Goal: Communication & Community: Share content

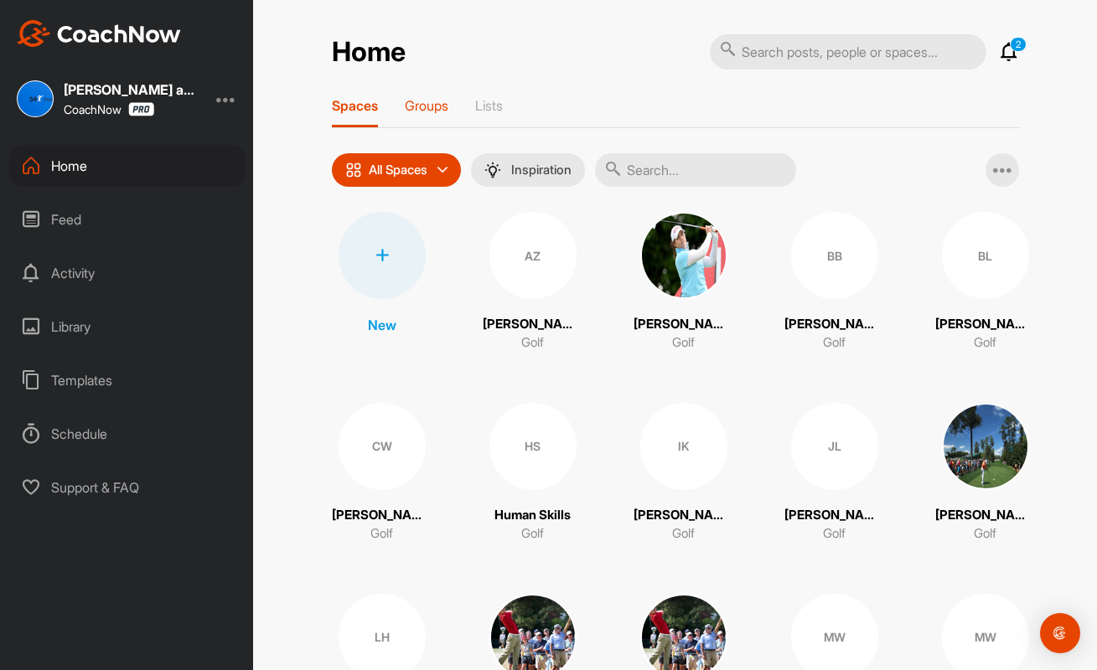
click at [431, 105] on p "Groups" at bounding box center [427, 105] width 44 height 17
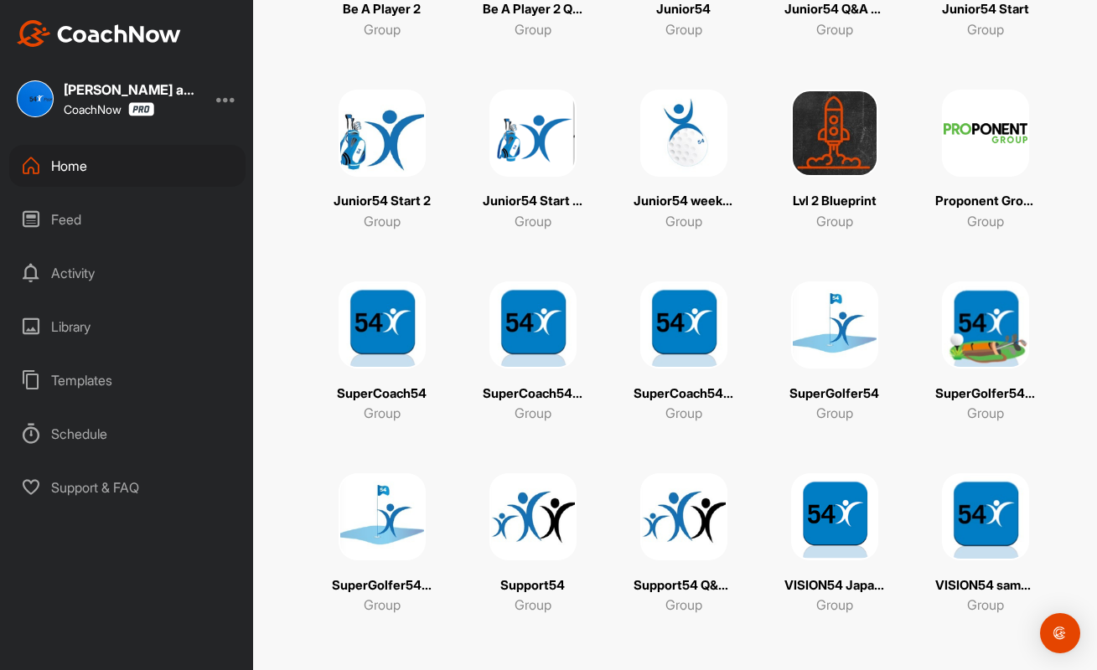
scroll to position [509, 0]
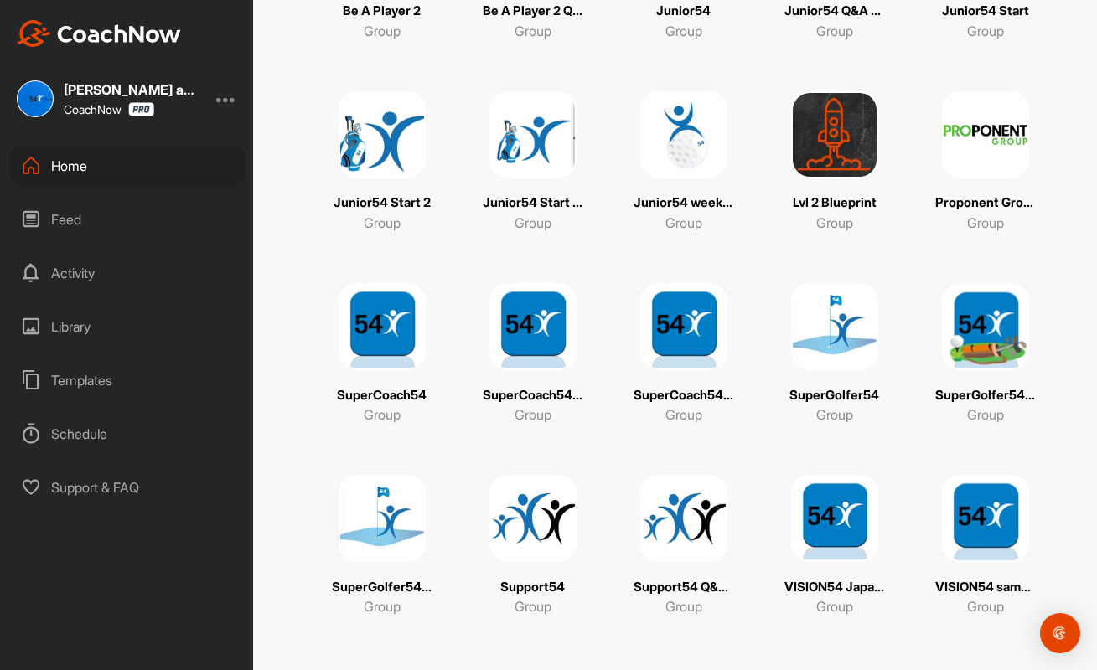
click at [836, 529] on img at bounding box center [834, 518] width 87 height 87
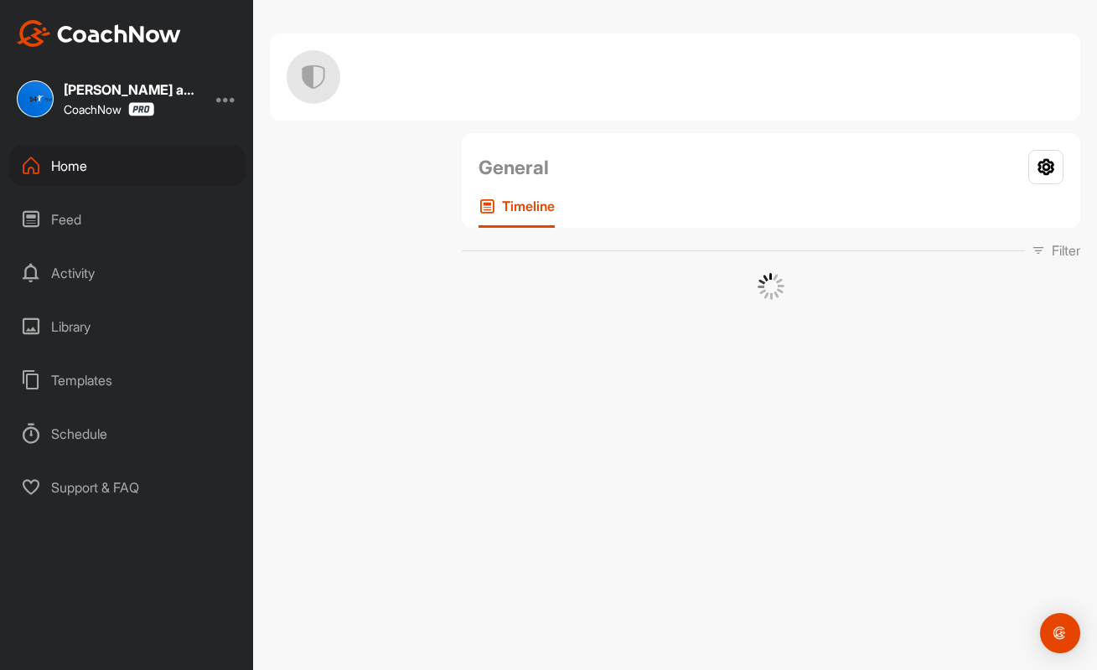
click at [836, 529] on div "General Your Notifications Timeline Filter Media Type Images Videos Notes Audio…" at bounding box center [675, 335] width 844 height 670
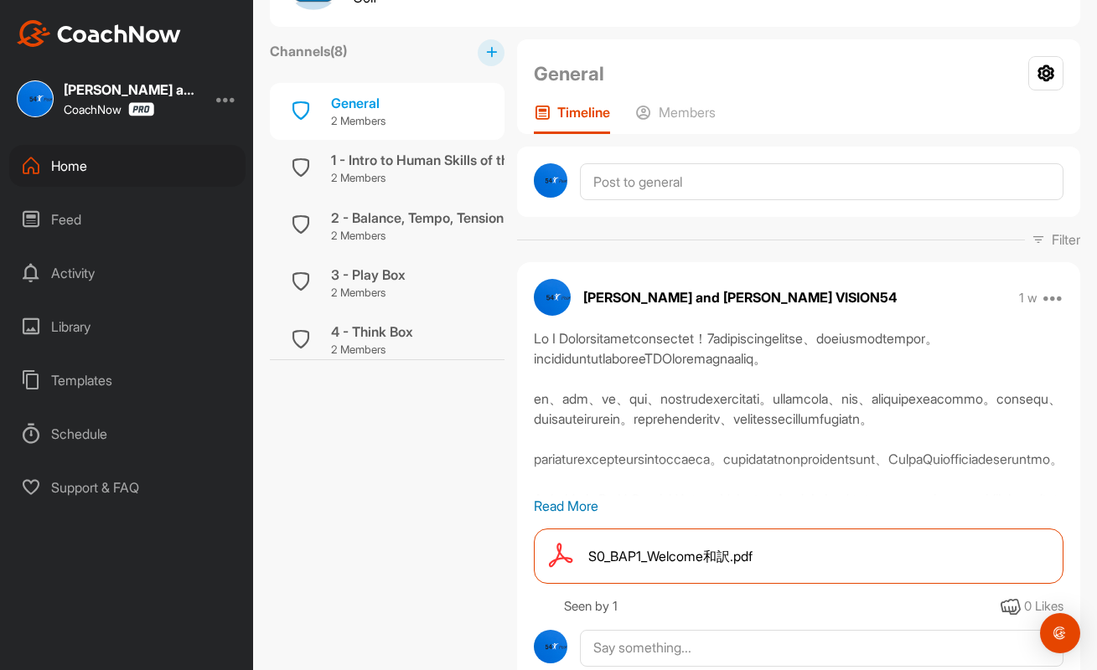
scroll to position [89, 0]
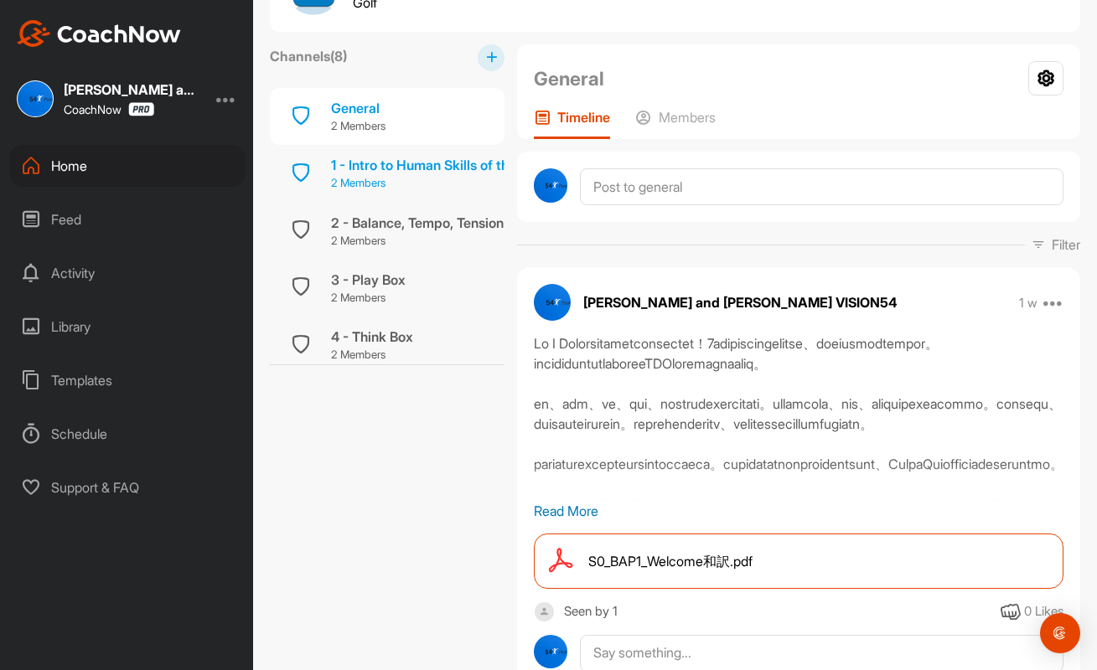
click at [432, 171] on div "1 - Intro to Human Skills of the Game" at bounding box center [443, 165] width 225 height 20
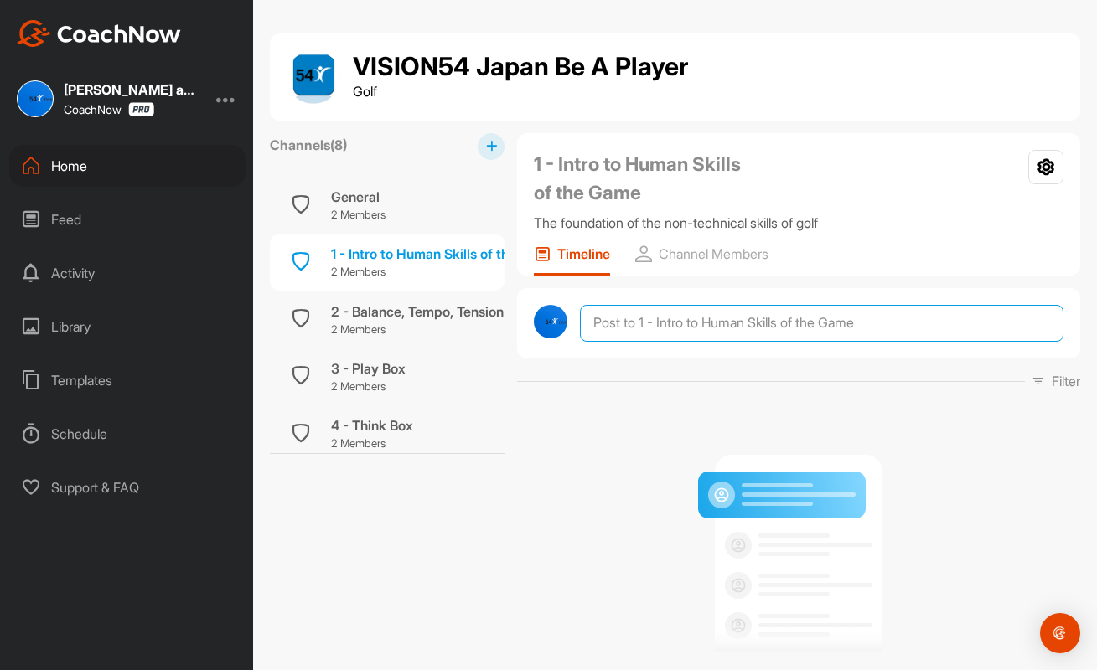
click at [623, 316] on textarea at bounding box center [822, 323] width 484 height 37
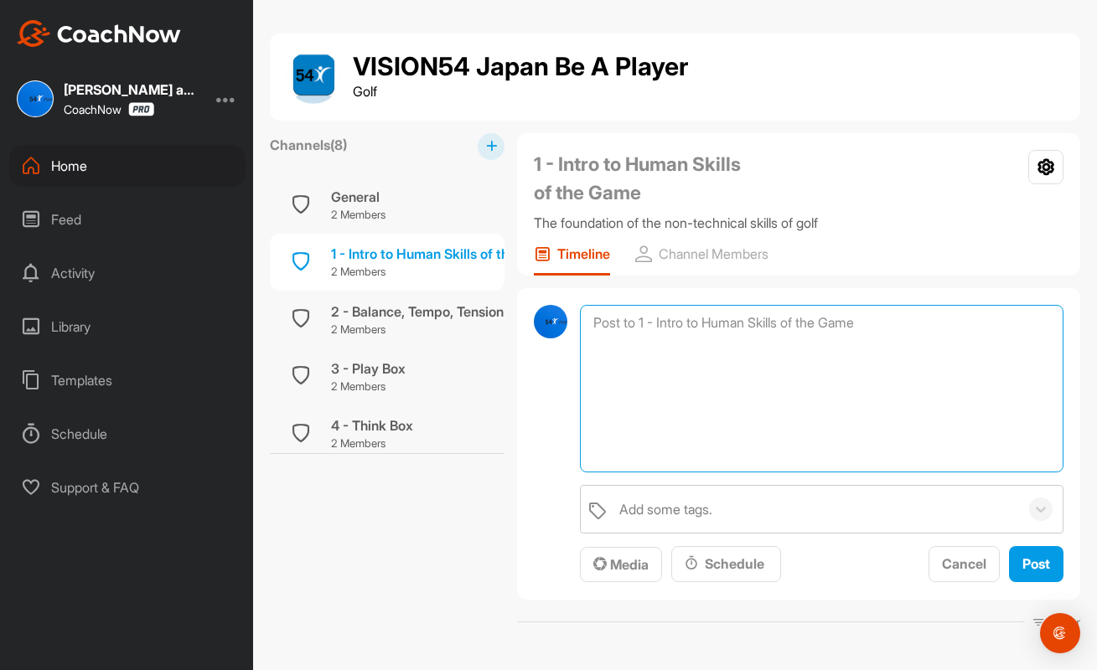
paste textarea "Being Unique - MY54 video"
type textarea "Being Unique - MY54 video - what you DO when you play great"
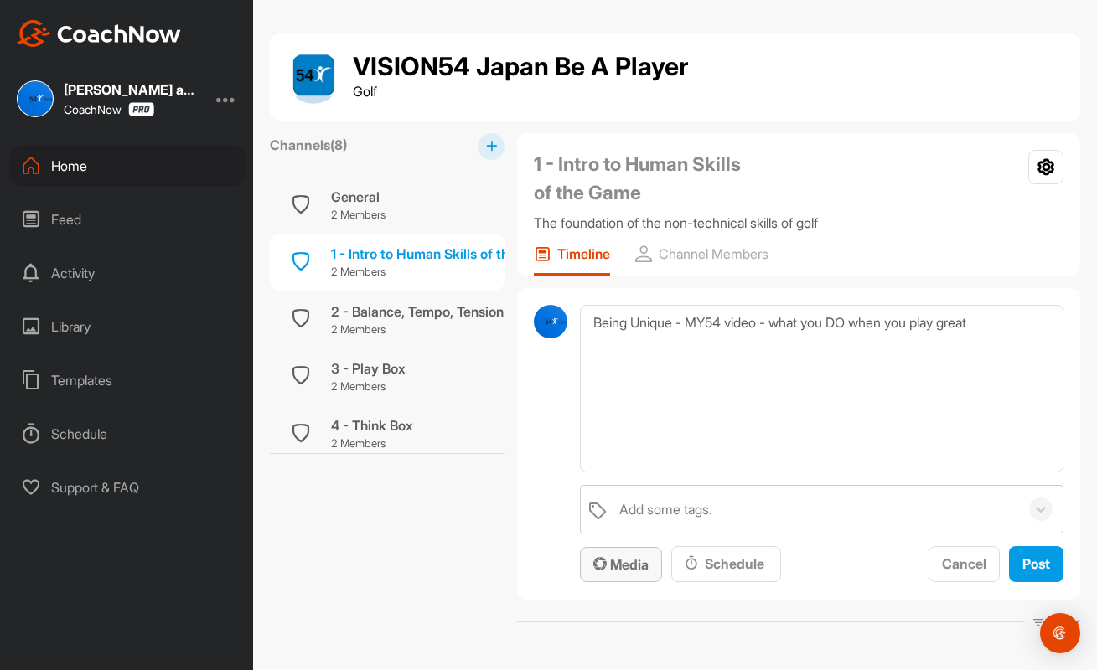
click at [629, 561] on span "Media" at bounding box center [620, 564] width 55 height 17
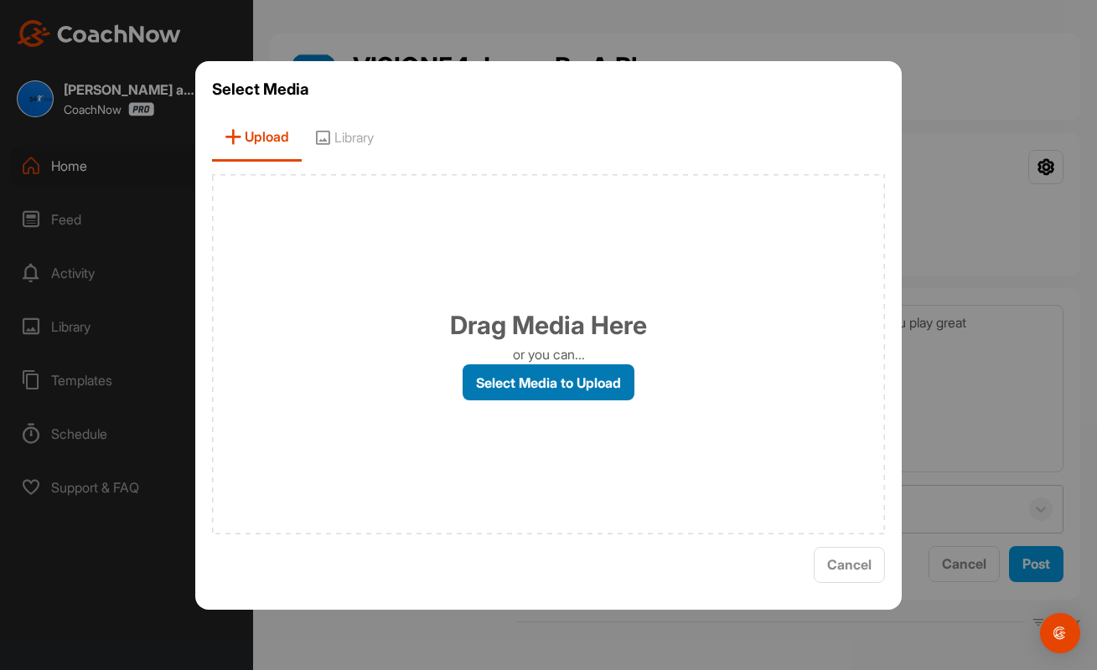
click at [587, 377] on label "Select Media to Upload" at bounding box center [549, 383] width 172 height 36
click at [0, 0] on input "Select Media to Upload" at bounding box center [0, 0] width 0 height 0
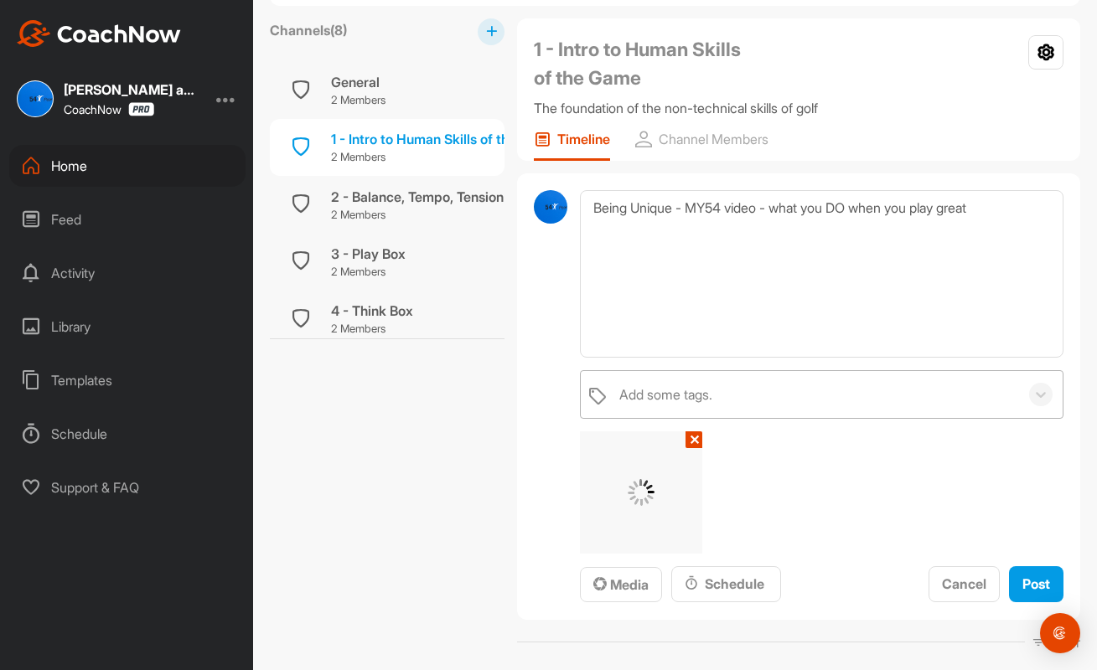
scroll to position [178, 0]
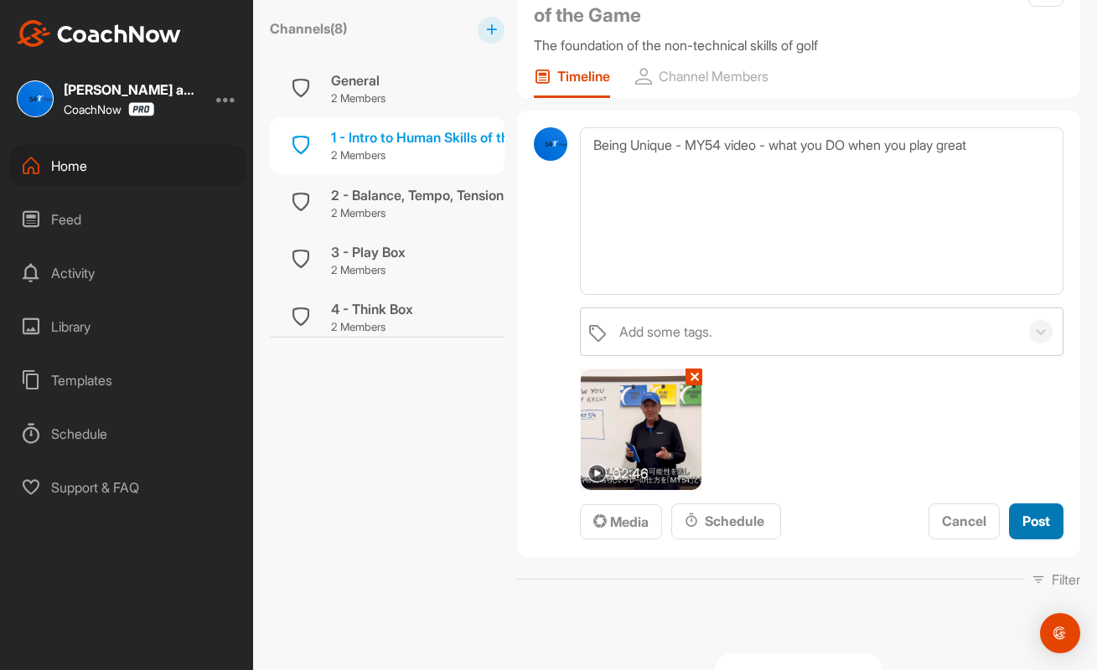
click at [1032, 515] on span "Post" at bounding box center [1036, 521] width 28 height 17
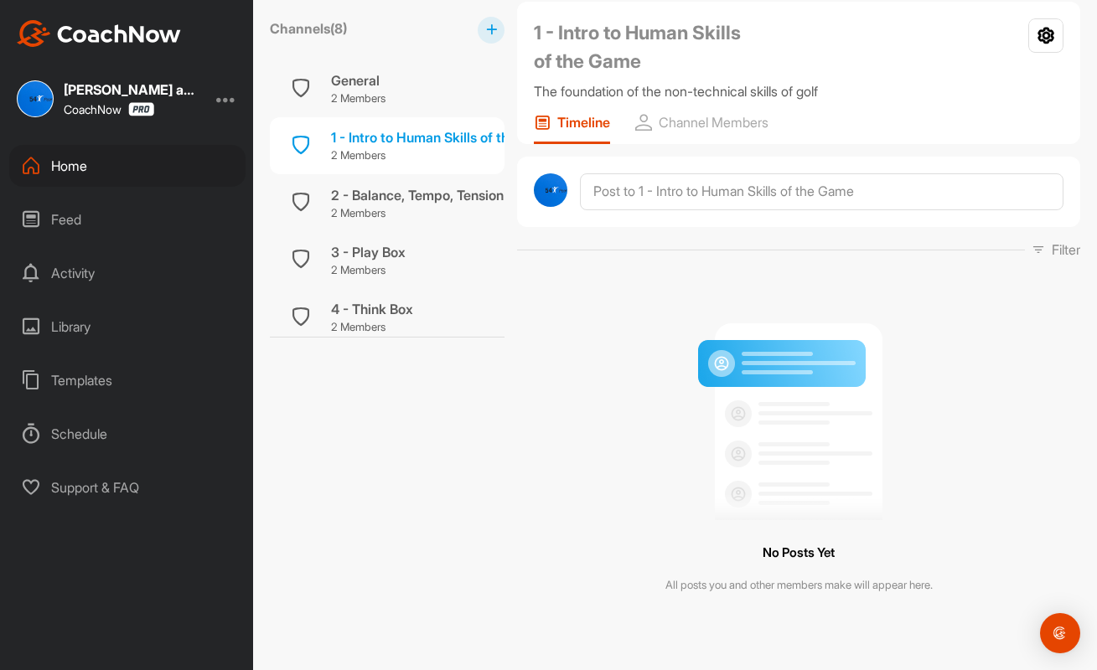
scroll to position [129, 0]
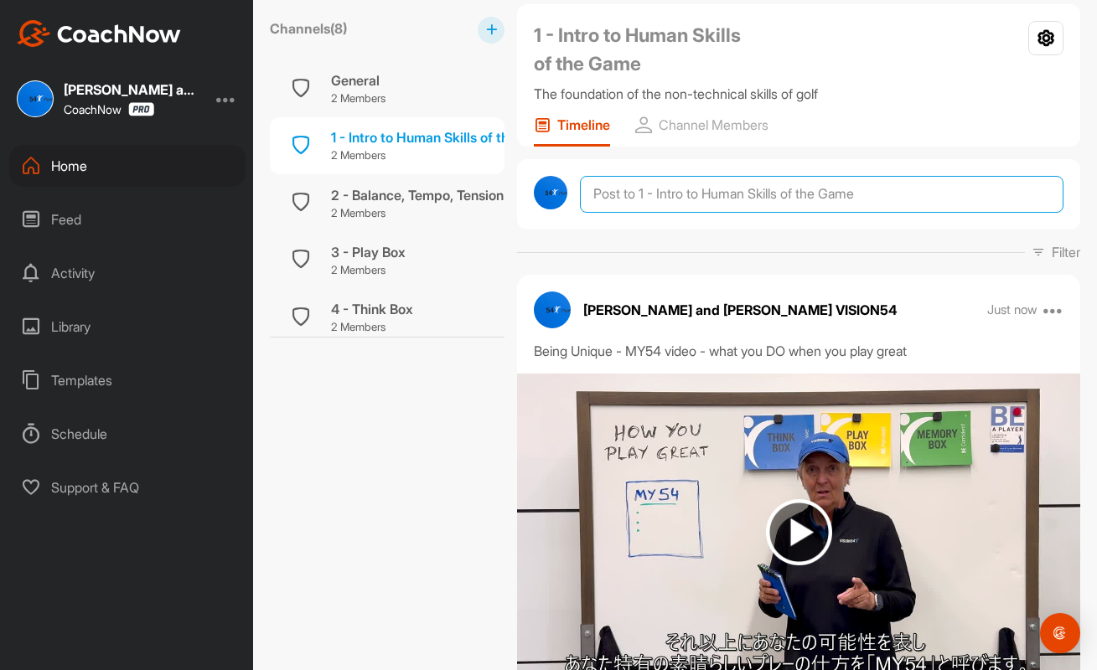
click at [690, 189] on textarea at bounding box center [822, 194] width 484 height 37
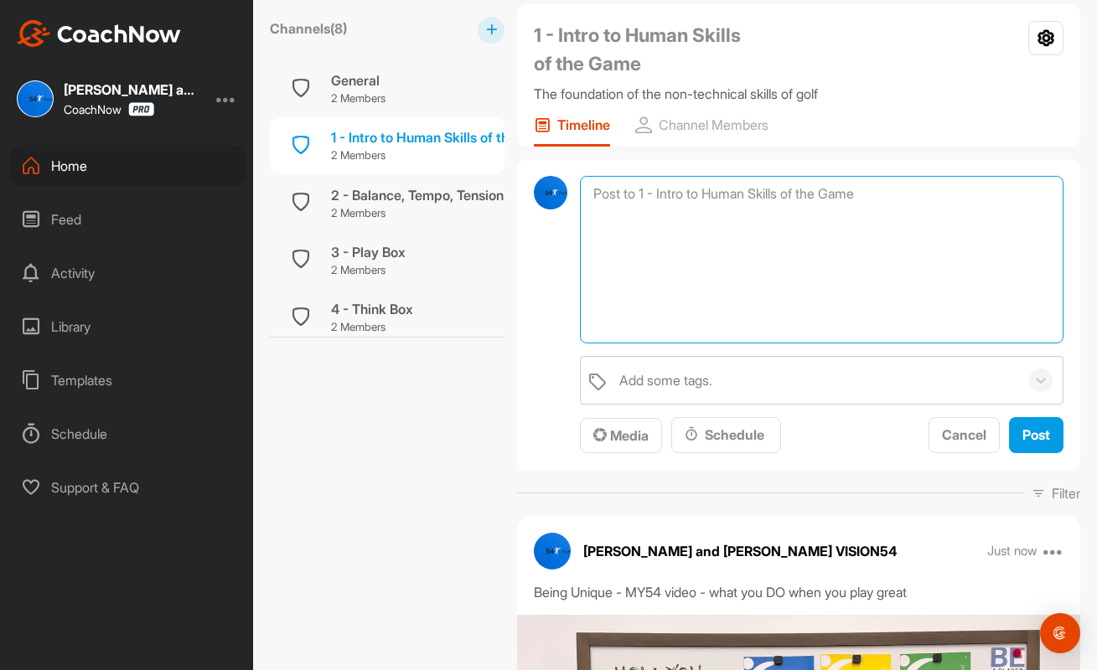
click at [690, 189] on textarea at bounding box center [822, 260] width 484 height 168
paste textarea "Session #1 - Human Skills We start with an introduction to the human skills of …"
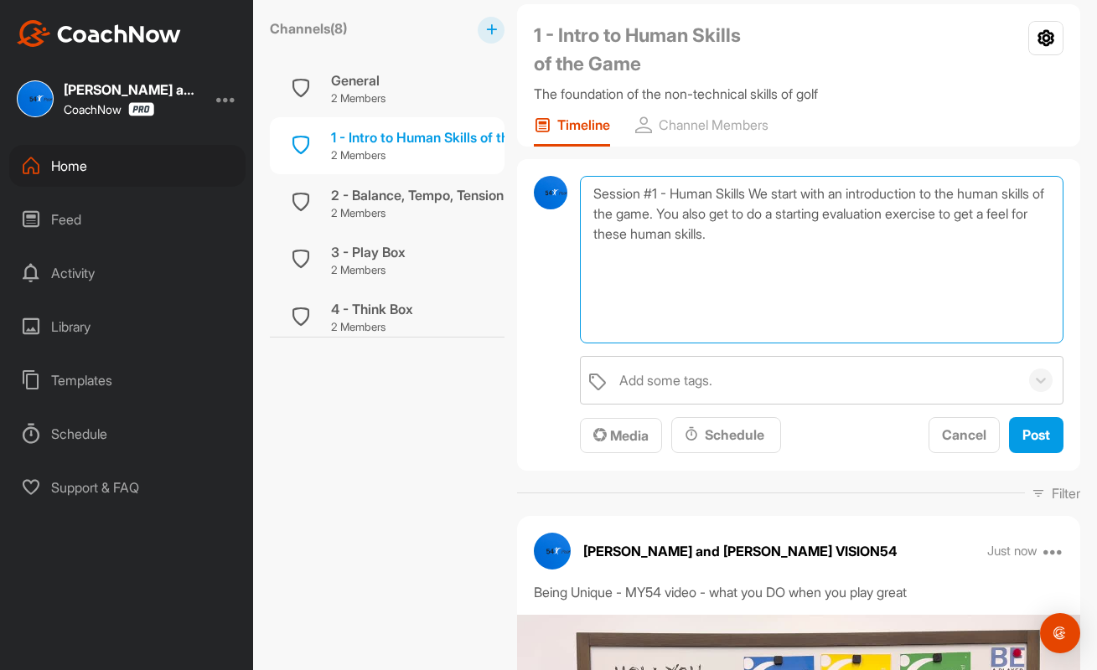
click at [760, 193] on textarea "Session #1 - Human Skills We start with an introduction to the human skills of …" at bounding box center [822, 260] width 484 height 168
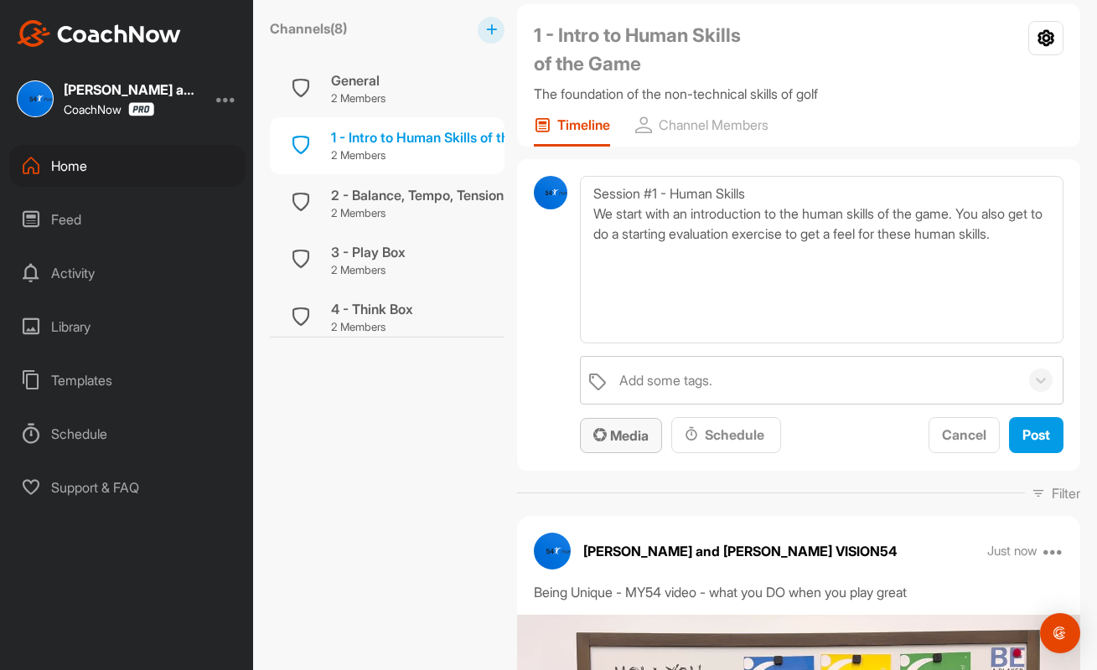
click at [633, 427] on span "Media" at bounding box center [620, 435] width 55 height 17
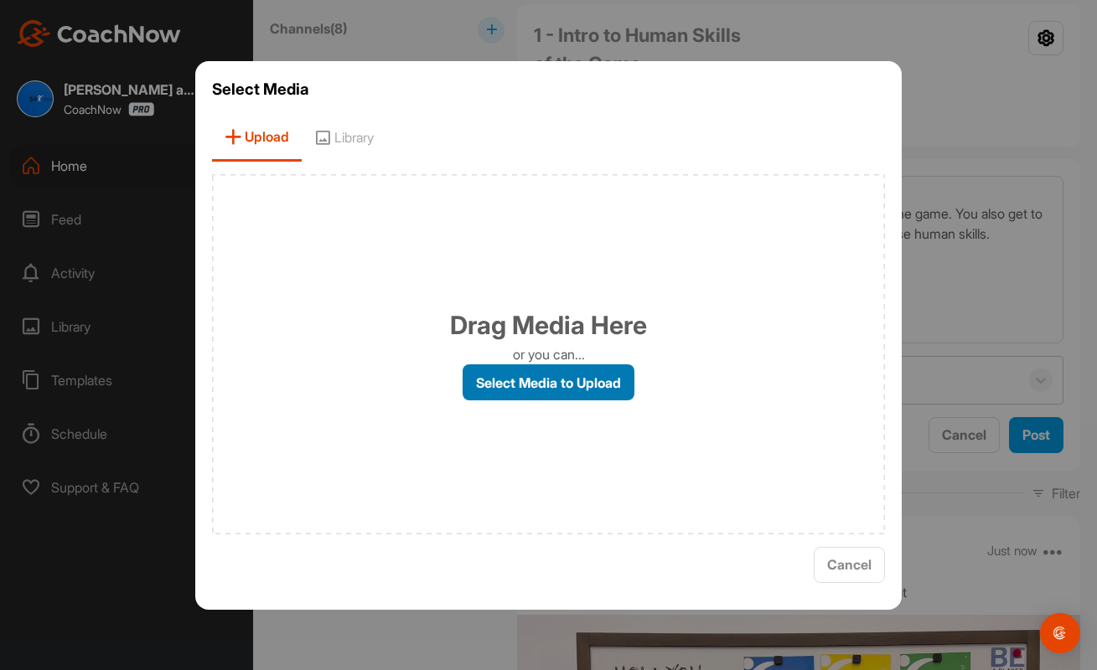
click at [593, 380] on label "Select Media to Upload" at bounding box center [549, 383] width 172 height 36
click at [0, 0] on input "Select Media to Upload" at bounding box center [0, 0] width 0 height 0
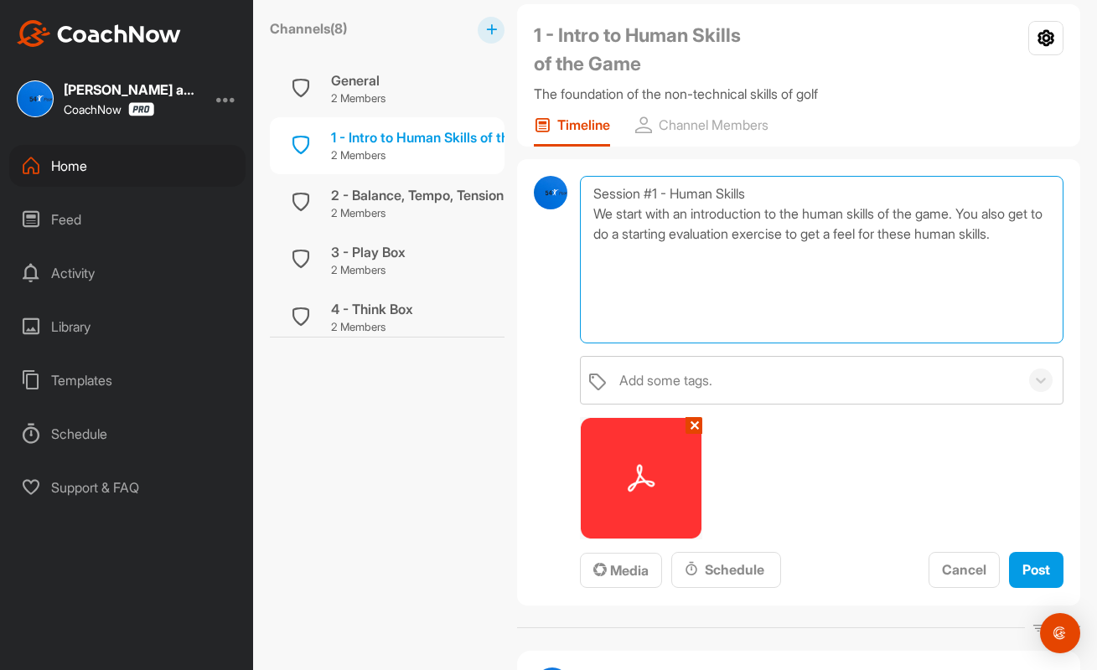
click at [988, 224] on textarea "Session #1 - Human Skills We start with an introduction to the human skills of …" at bounding box center [822, 260] width 484 height 168
click at [980, 215] on textarea "Session #1 - Human Skills We start with an introduction to the human skills of …" at bounding box center [822, 260] width 484 height 168
drag, startPoint x: 980, startPoint y: 208, endPoint x: 1008, endPoint y: 263, distance: 61.8
click at [1008, 263] on textarea "Session #1 - Human Skills We start with an introduction to the human skills of …" at bounding box center [822, 260] width 484 height 168
click at [909, 283] on textarea "Session #1 - Human Skills We start with an introduction to the human skills of …" at bounding box center [822, 260] width 484 height 168
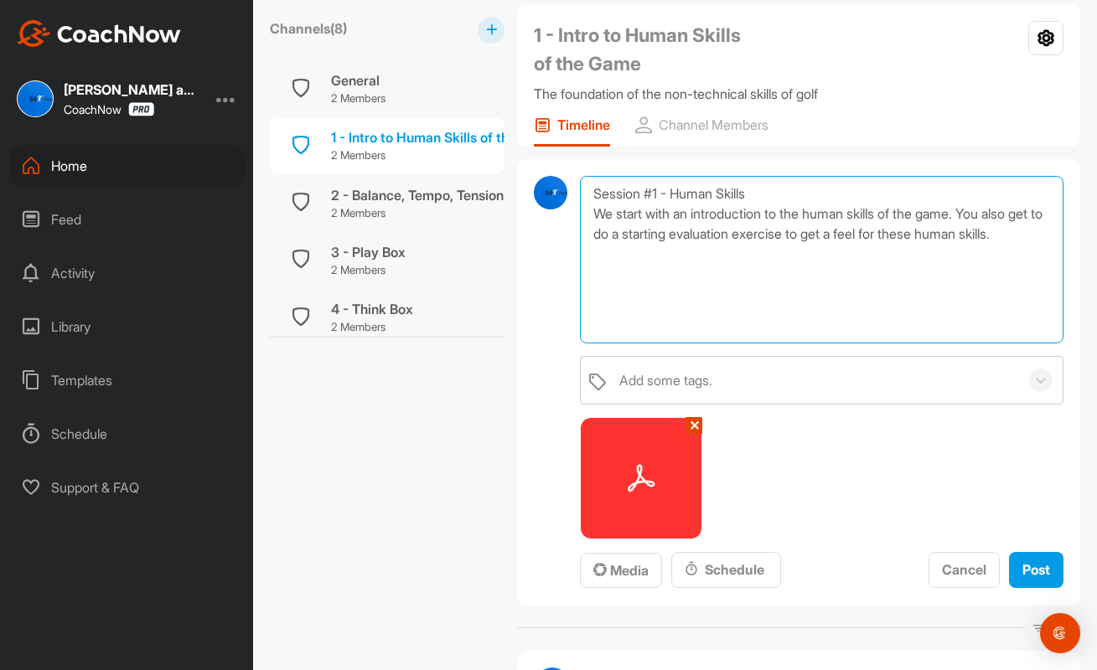
click at [1009, 214] on textarea "Session #1 - Human Skills We start with an introduction to the human skills of …" at bounding box center [822, 260] width 484 height 168
click at [657, 235] on textarea "Session #1 - Human Skills We start with an introduction to the human skills of …" at bounding box center [822, 260] width 484 height 168
drag, startPoint x: 657, startPoint y: 235, endPoint x: 587, endPoint y: 236, distance: 70.4
click at [587, 236] on textarea "Session #1 - Human Skills We start with an introduction to the human skills of …" at bounding box center [822, 260] width 484 height 168
click at [677, 235] on textarea "Session #1 - Human Skills We start with an introduction to the human skills of …" at bounding box center [822, 260] width 484 height 168
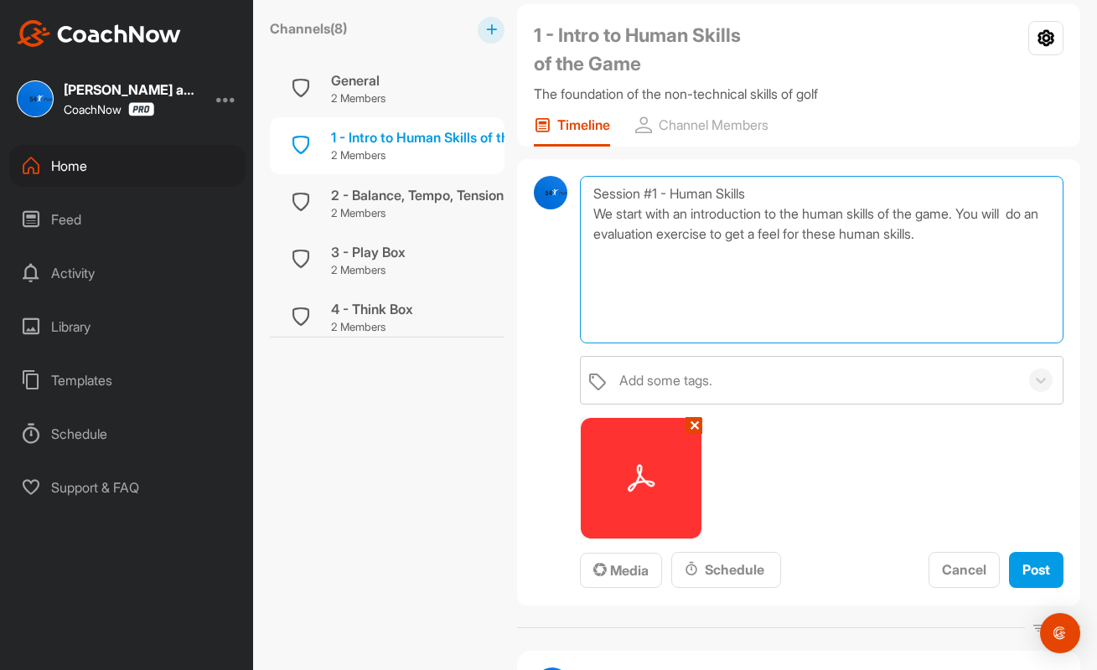
click at [778, 236] on textarea "Session #1 - Human Skills We start with an introduction to the human skills of …" at bounding box center [822, 260] width 484 height 168
drag, startPoint x: 592, startPoint y: 208, endPoint x: 901, endPoint y: 246, distance: 310.7
click at [901, 246] on textarea "Session #1 - Human Skills We start with an introduction to the human skills of …" at bounding box center [822, 260] width 484 height 168
type textarea "Session #1 - Human Skills We start with an introduction to the human skills of …"
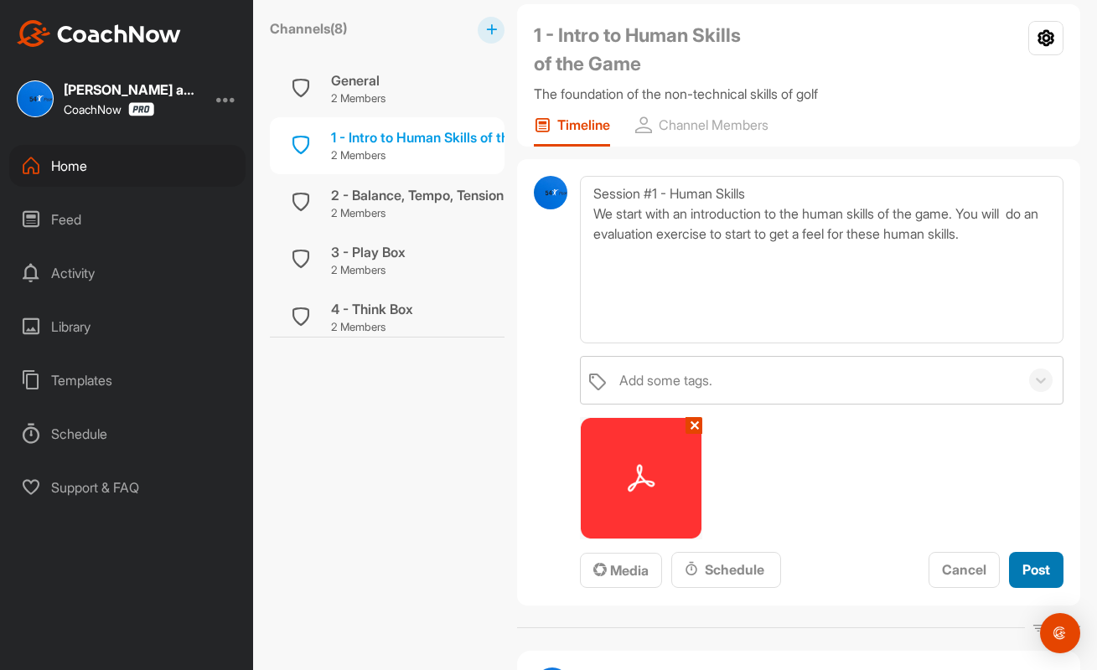
click at [1032, 567] on span "Post" at bounding box center [1036, 569] width 28 height 17
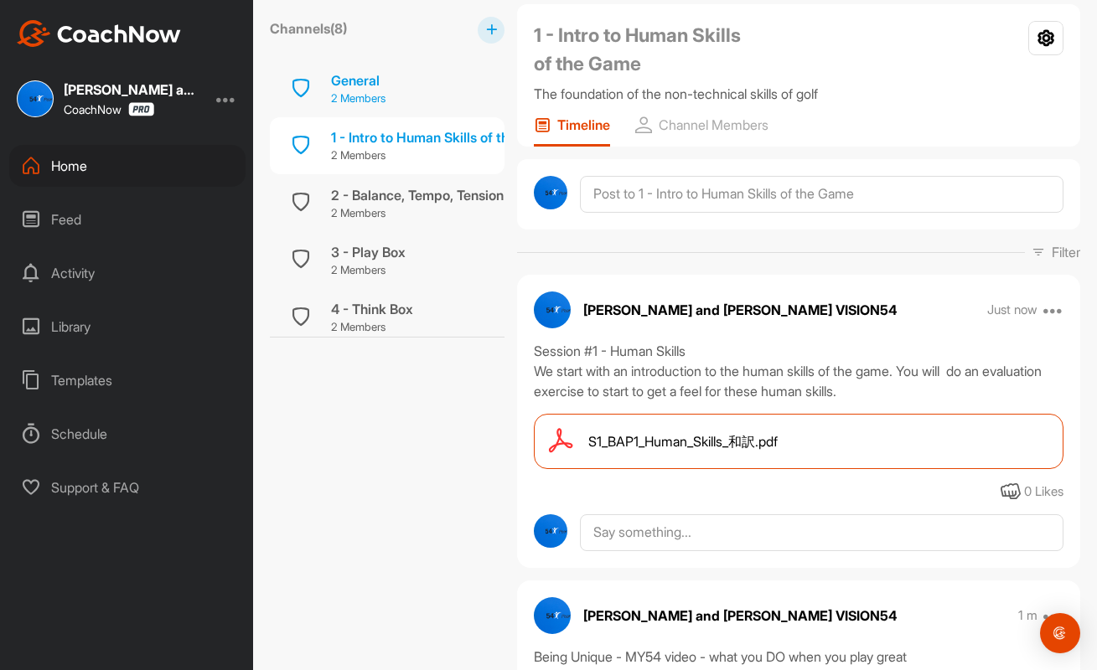
click at [399, 87] on div "General 2 Members" at bounding box center [387, 88] width 235 height 57
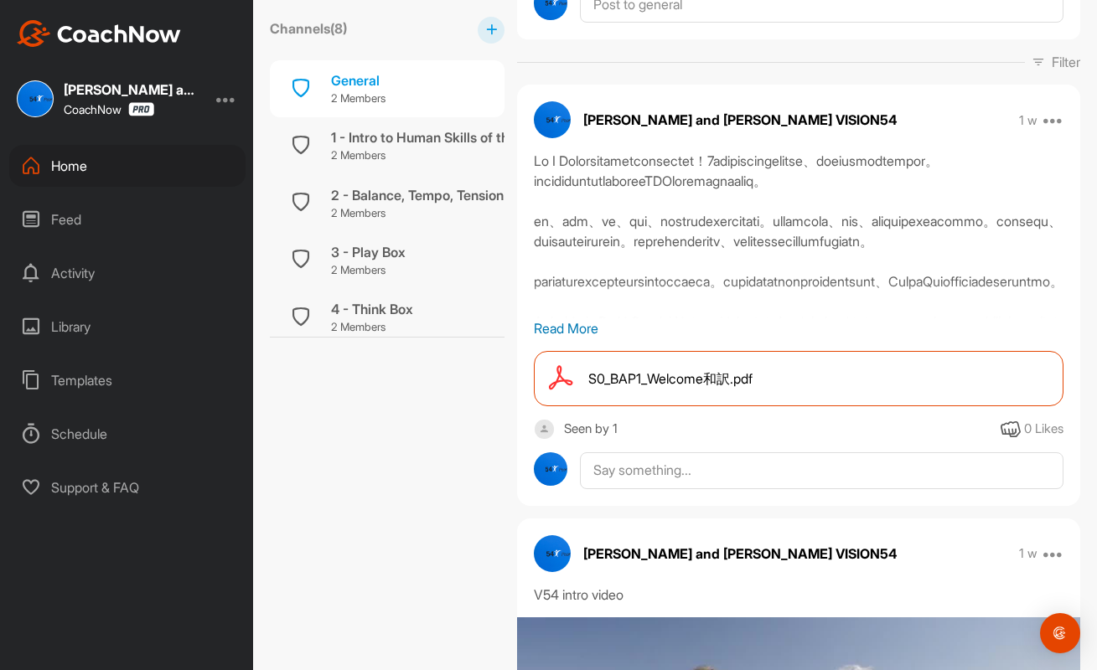
scroll to position [280, 0]
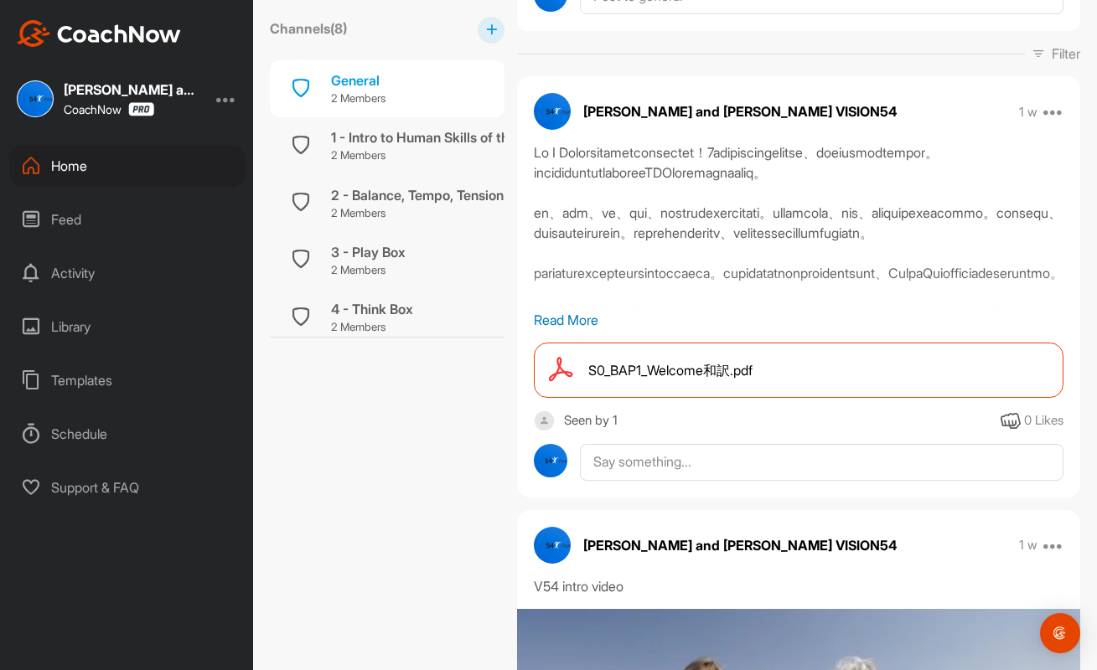
click at [582, 322] on p "Read More" at bounding box center [799, 320] width 530 height 20
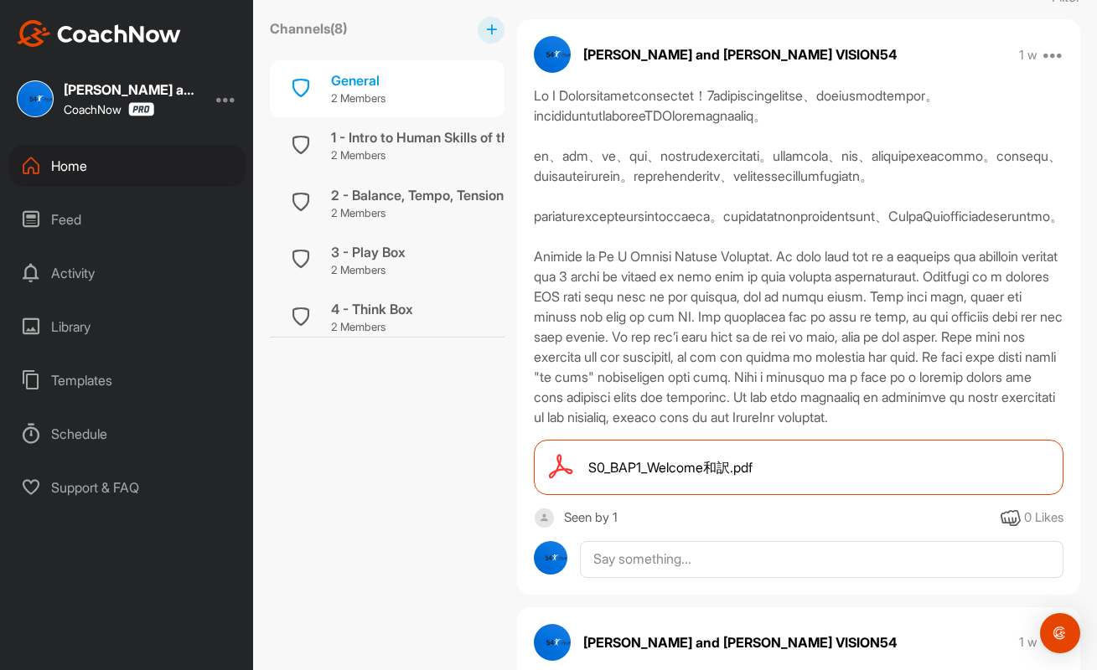
scroll to position [339, 0]
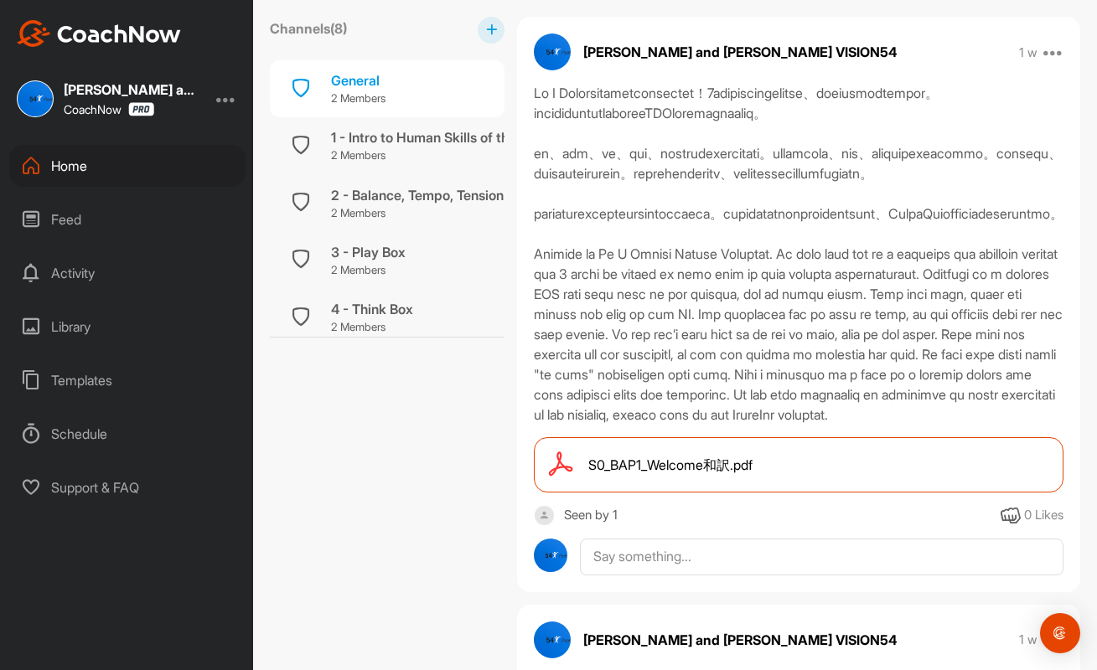
click at [537, 93] on div at bounding box center [799, 254] width 530 height 342
click at [535, 94] on div at bounding box center [799, 254] width 530 height 342
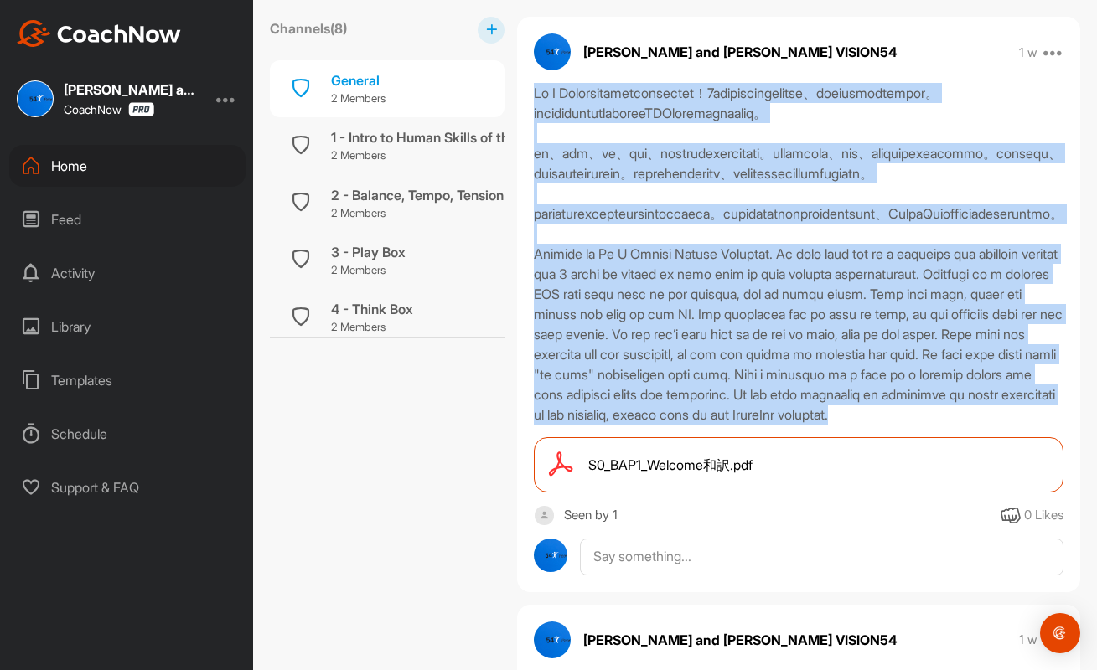
drag, startPoint x: 532, startPoint y: 89, endPoint x: 701, endPoint y: 520, distance: 463.3
click at [701, 425] on div at bounding box center [798, 254] width 563 height 342
copy div "Lo I Dolorsitametconsectet！0adipiscingelitse、doeiusmodtempor。incididuntutlabore…"
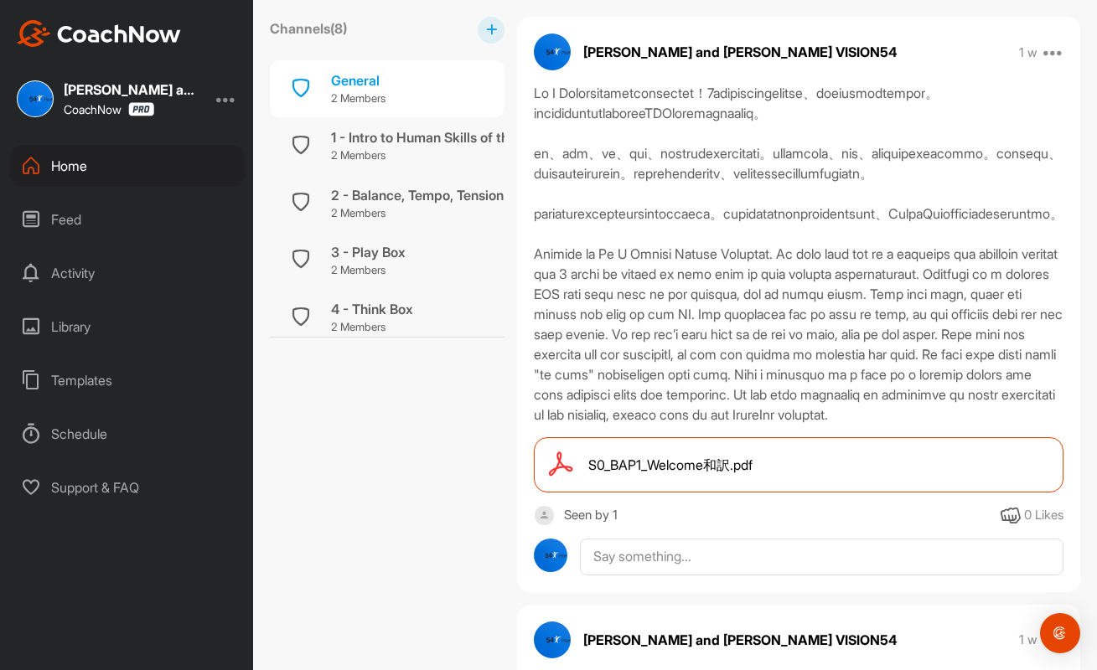
click at [740, 526] on div "Seen by 1 0 Likes" at bounding box center [798, 515] width 563 height 21
click at [405, 164] on div "1 - Intro to Human Skills of the Game 2 Members" at bounding box center [387, 145] width 235 height 57
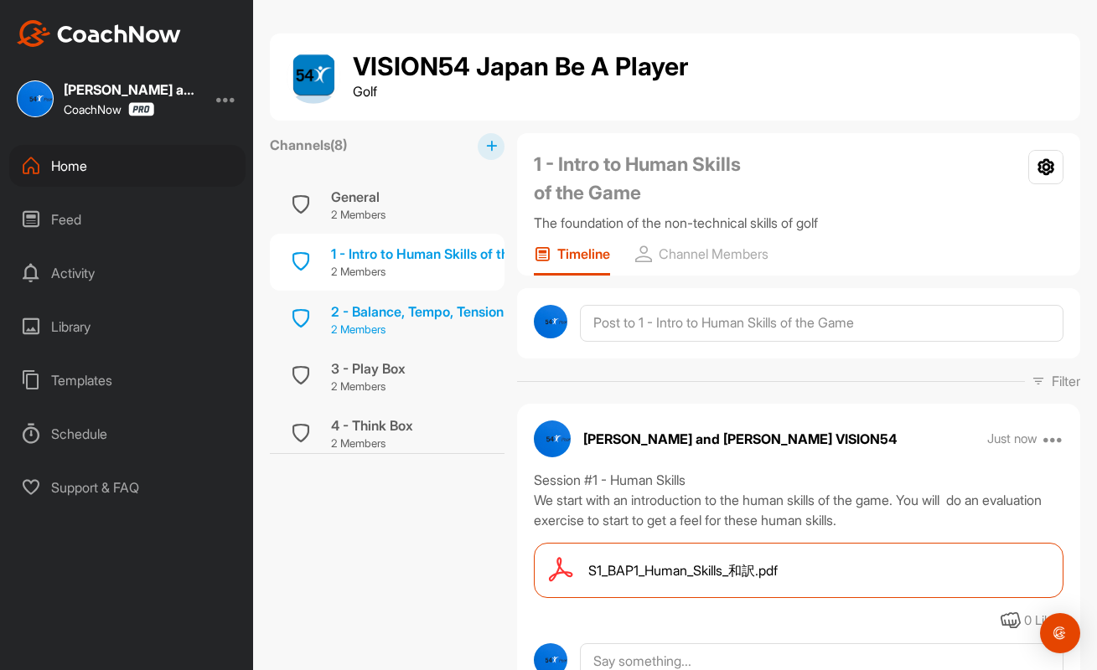
click at [380, 326] on p "2 Members" at bounding box center [436, 330] width 210 height 17
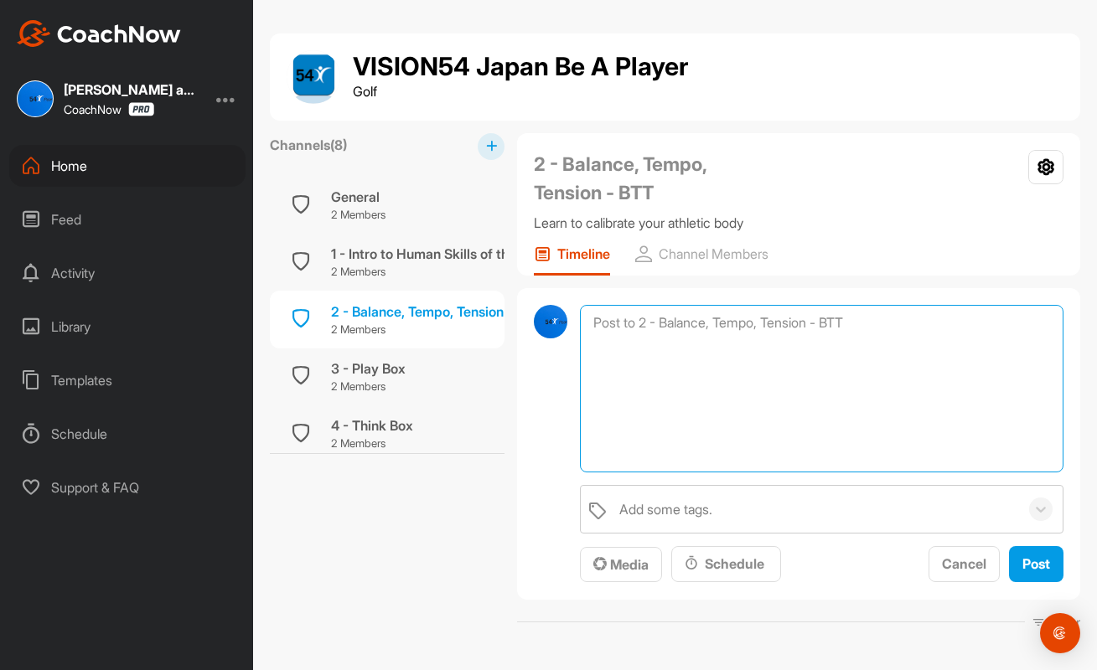
click at [731, 320] on textarea at bounding box center [822, 389] width 484 height 168
type textarea "Tension in chipping - video"
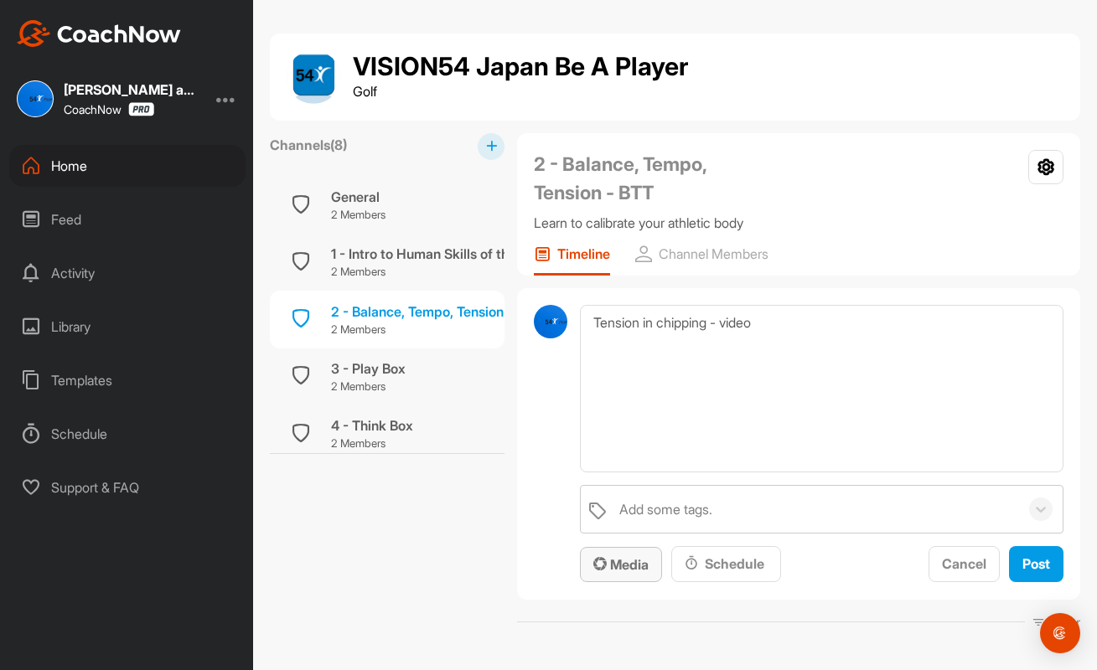
click at [628, 568] on span "Media" at bounding box center [620, 564] width 55 height 17
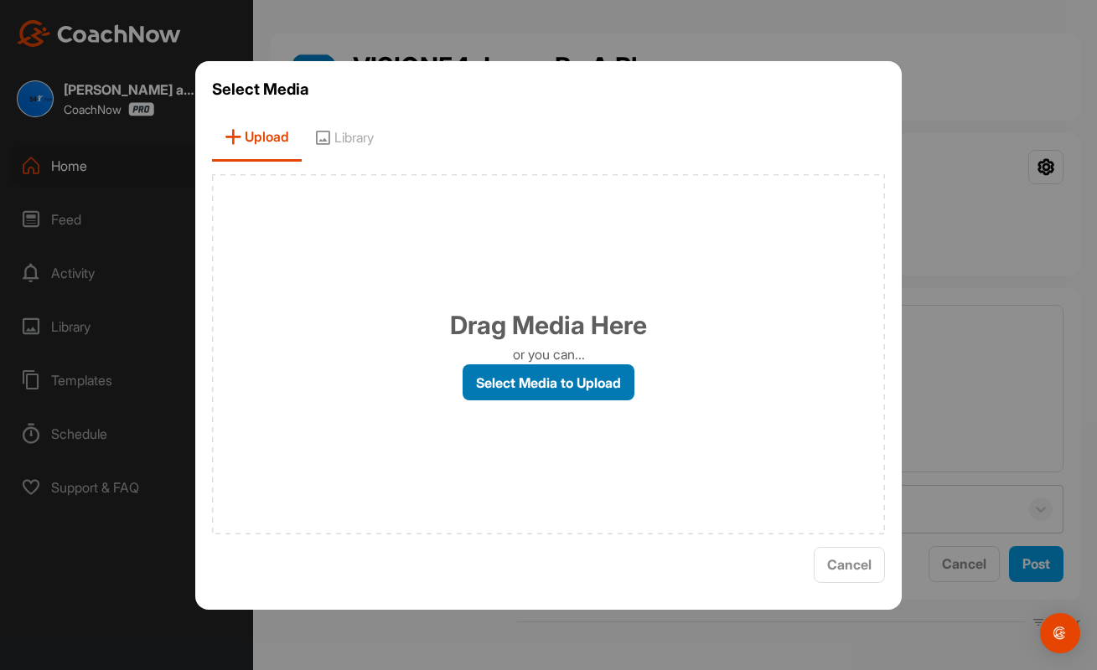
click at [552, 385] on label "Select Media to Upload" at bounding box center [549, 383] width 172 height 36
click at [0, 0] on input "Select Media to Upload" at bounding box center [0, 0] width 0 height 0
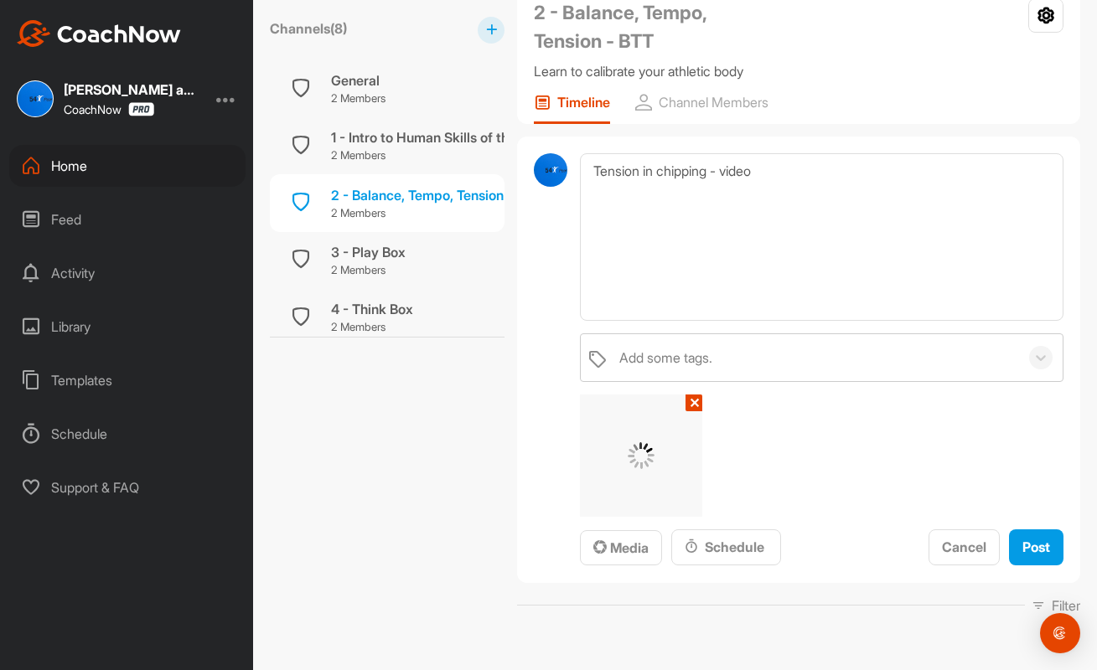
scroll to position [163, 0]
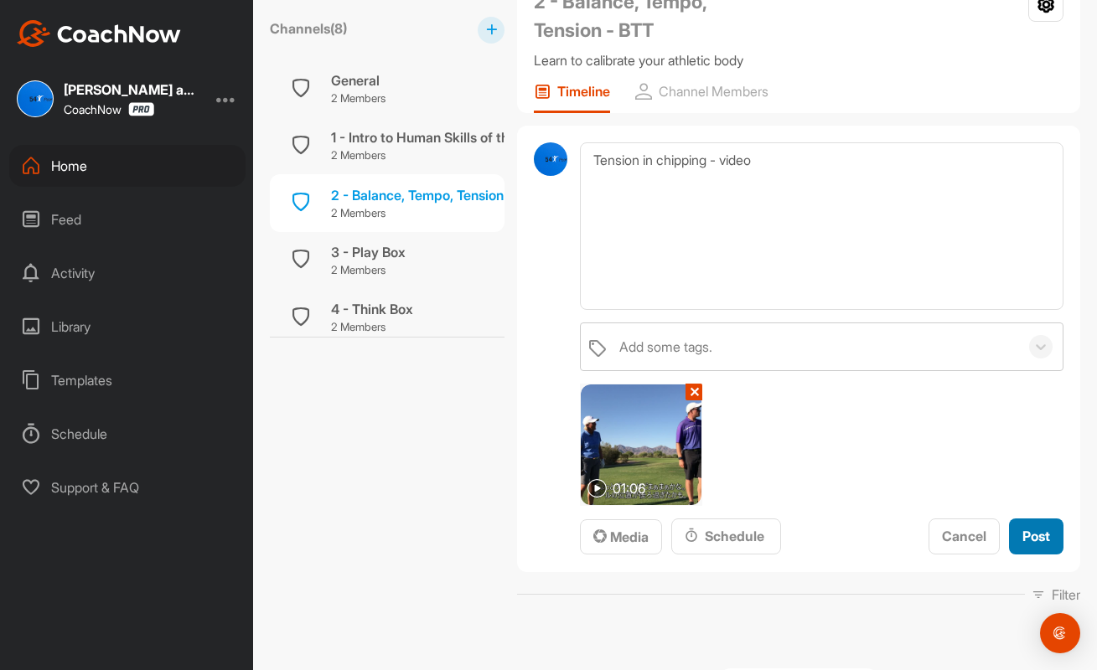
click at [1035, 532] on span "Post" at bounding box center [1036, 536] width 28 height 17
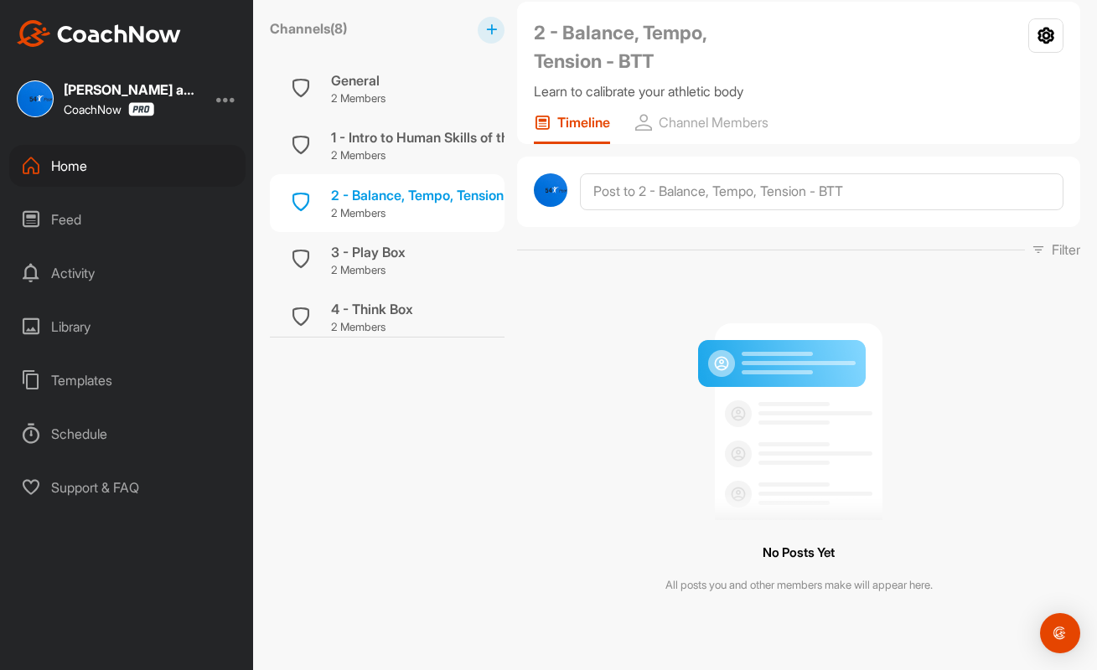
scroll to position [129, 0]
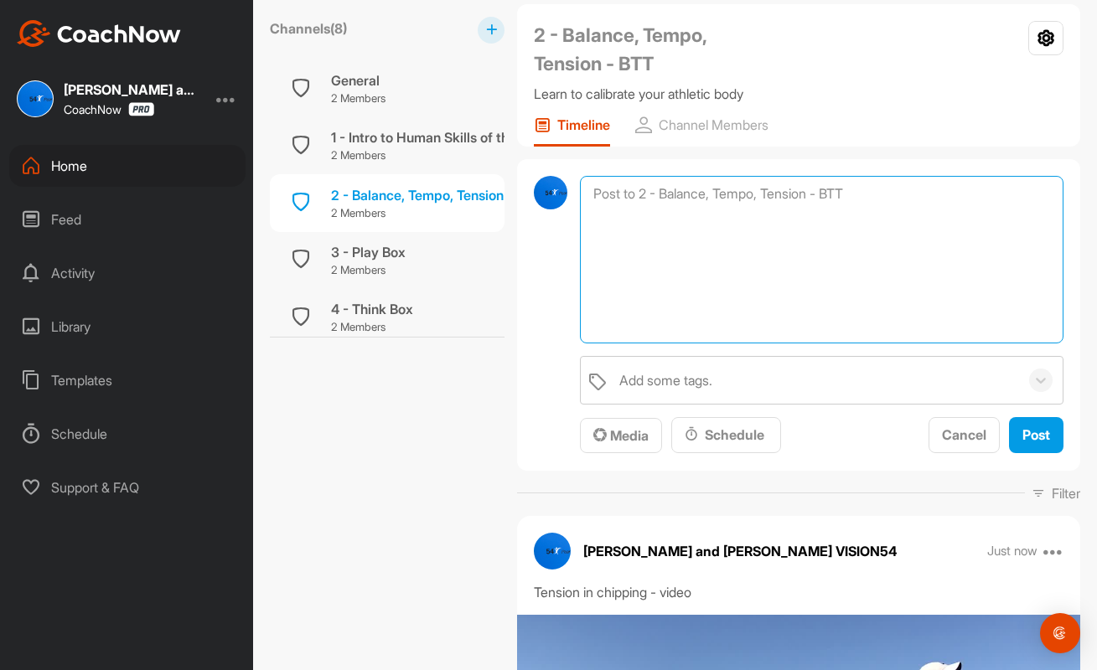
click at [712, 188] on textarea at bounding box center [822, 260] width 484 height 168
paste textarea "Here we GO.... Week #2 - Balance Tempo and Tension Awareness (BTT) When doing y…"
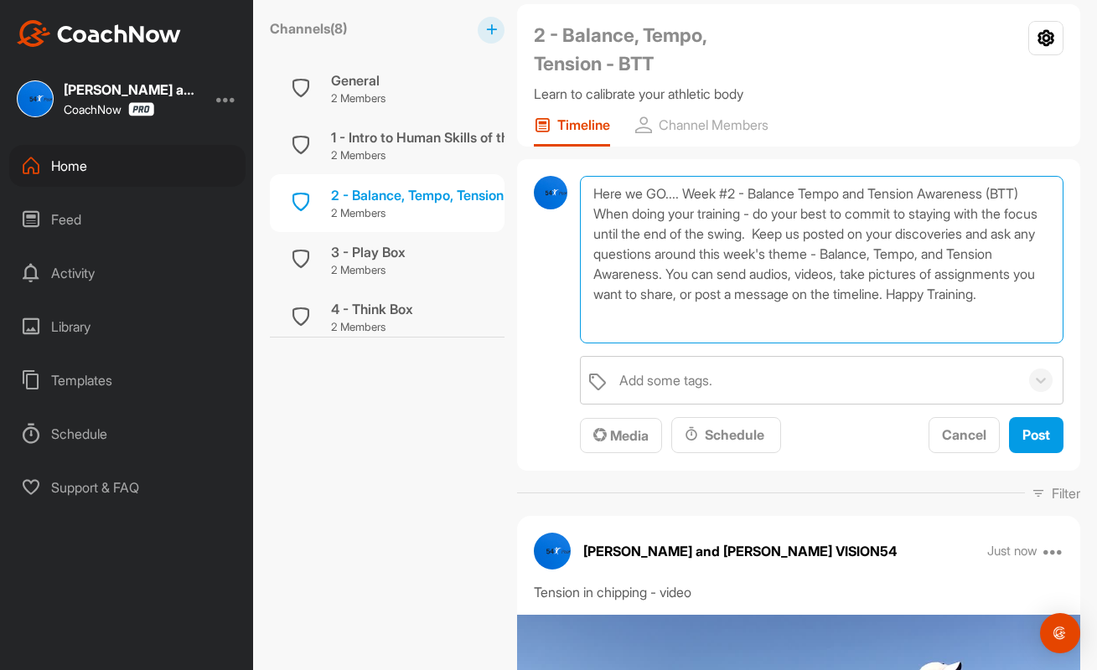
click at [718, 195] on textarea "Here we GO.... Week #2 - Balance Tempo and Tension Awareness (BTT) When doing y…" at bounding box center [822, 260] width 484 height 168
click at [737, 216] on textarea "Here we GO.... Session #2 - Balance Tempo and Tension Awareness (BTT) When doin…" at bounding box center [822, 260] width 484 height 168
click at [738, 212] on textarea "Here we GO.... Session #2 - Balance Tempo and Tension Awareness (BTT) When doin…" at bounding box center [822, 260] width 484 height 168
click at [900, 218] on textarea "Here we GO.... Session #2 - Balance Tempo and Tension Awareness (BTT) When trai…" at bounding box center [822, 260] width 484 height 168
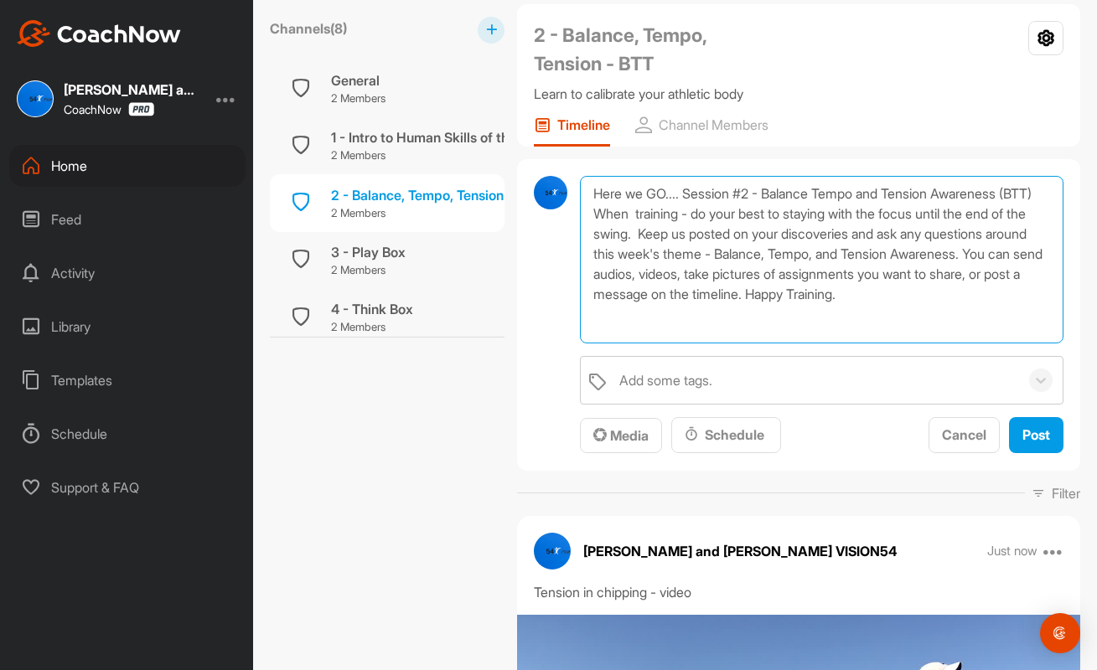
click at [879, 213] on textarea "Here we GO.... Session #2 - Balance Tempo and Tension Awareness (BTT) When trai…" at bounding box center [822, 260] width 484 height 168
click at [732, 251] on textarea "Here we GO.... Session #2 - Balance Tempo and Tension Awareness (BTT) When trai…" at bounding box center [822, 260] width 484 height 168
click at [753, 251] on textarea "Here we GO.... Session #2 - Balance Tempo and Tension Awareness (BTT) When trai…" at bounding box center [822, 260] width 484 height 168
drag, startPoint x: 717, startPoint y: 237, endPoint x: 1061, endPoint y: 225, distance: 344.6
click at [1061, 225] on textarea "Here we GO.... Session #2 - Balance Tempo and Tension Awareness (BTT) When trai…" at bounding box center [822, 260] width 484 height 168
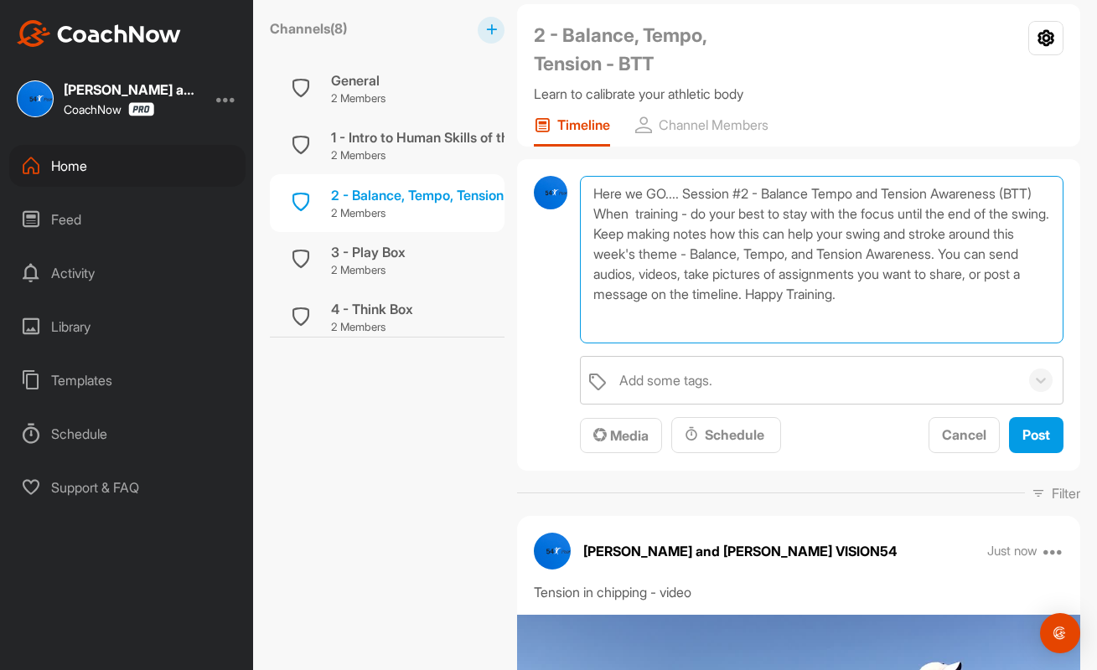
click at [797, 256] on textarea "Here we GO.... Session #2 - Balance Tempo and Tension Awareness (BTT) When trai…" at bounding box center [822, 260] width 484 height 168
click at [919, 252] on textarea "Here we GO.... Session #2 - Balance Tempo and Tension Awareness (BTT) When trai…" at bounding box center [822, 260] width 484 height 168
drag, startPoint x: 916, startPoint y: 251, endPoint x: 751, endPoint y: 295, distance: 170.7
click at [751, 295] on textarea "Here we GO.... Session #2 - Balance Tempo and Tension Awareness (BTT) When trai…" at bounding box center [822, 260] width 484 height 168
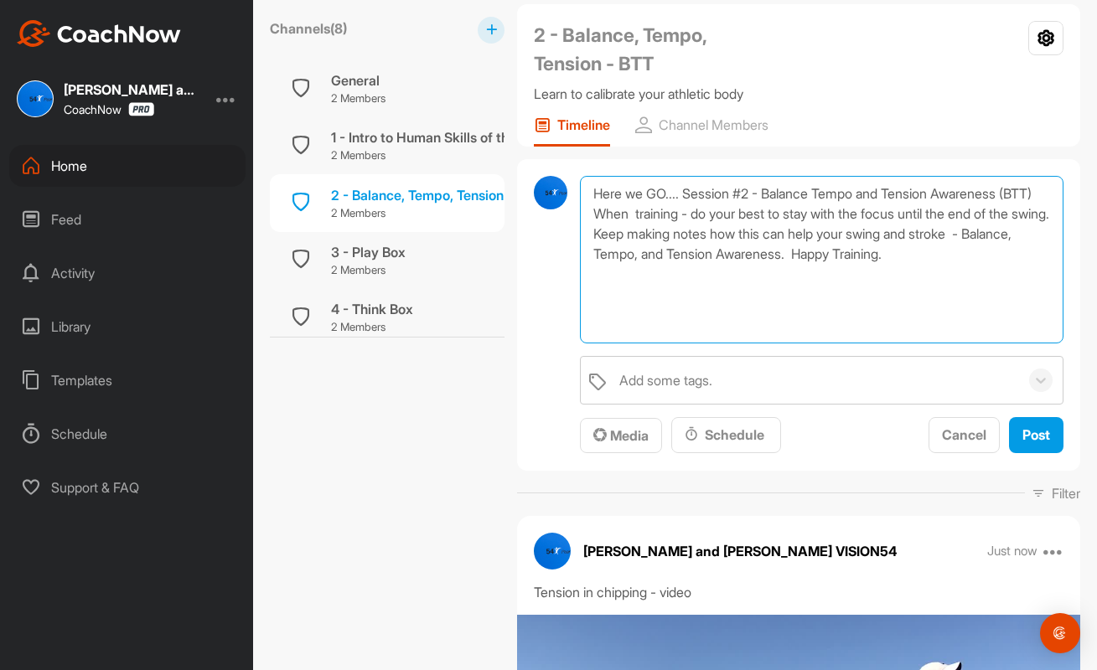
click at [633, 217] on textarea "Here we GO.... Session #2 - Balance Tempo and Tension Awareness (BTT) When trai…" at bounding box center [822, 260] width 484 height 168
click at [862, 272] on textarea "Here we GO.... Session #2 - Balance Tempo and Tension Awareness (BTT) When trai…" at bounding box center [822, 260] width 484 height 168
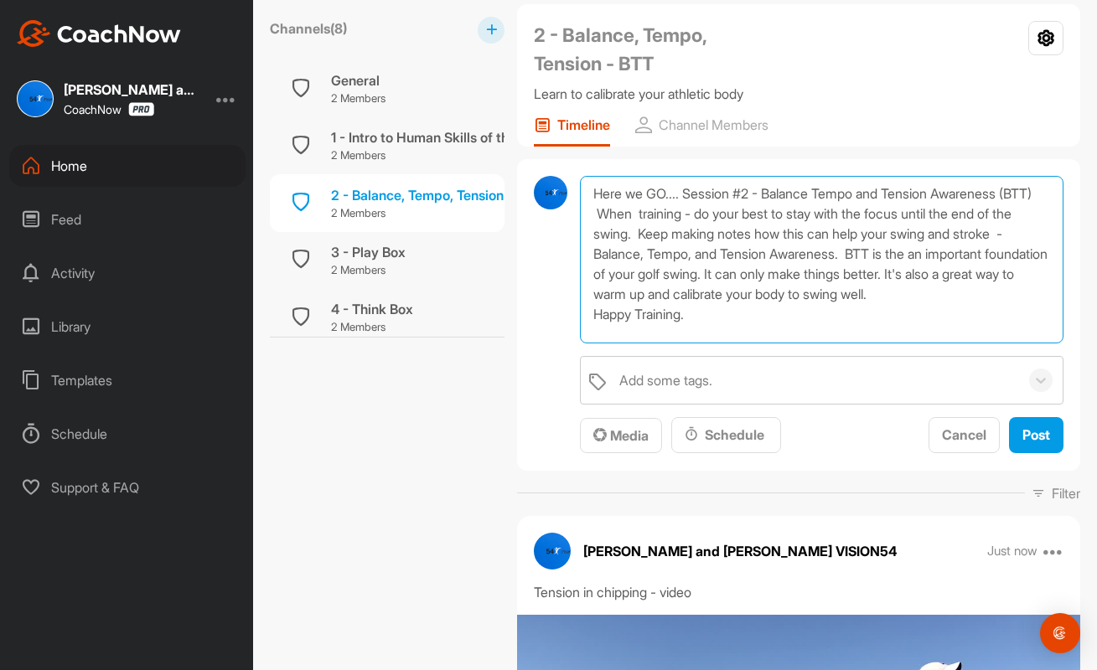
scroll to position [1, 0]
click at [598, 231] on textarea "Here we GO.... Session #2 - Balance Tempo and Tension Awareness (BTT) When trai…" at bounding box center [822, 260] width 484 height 168
click at [851, 272] on textarea "Here we GO.... Session #2 - Balance Tempo and Tension Awareness (BTT) When trai…" at bounding box center [822, 260] width 484 height 168
click at [598, 272] on textarea "Here we GO.... Session #2 - Balance Tempo and Tension Awareness (BTT) When trai…" at bounding box center [822, 260] width 484 height 168
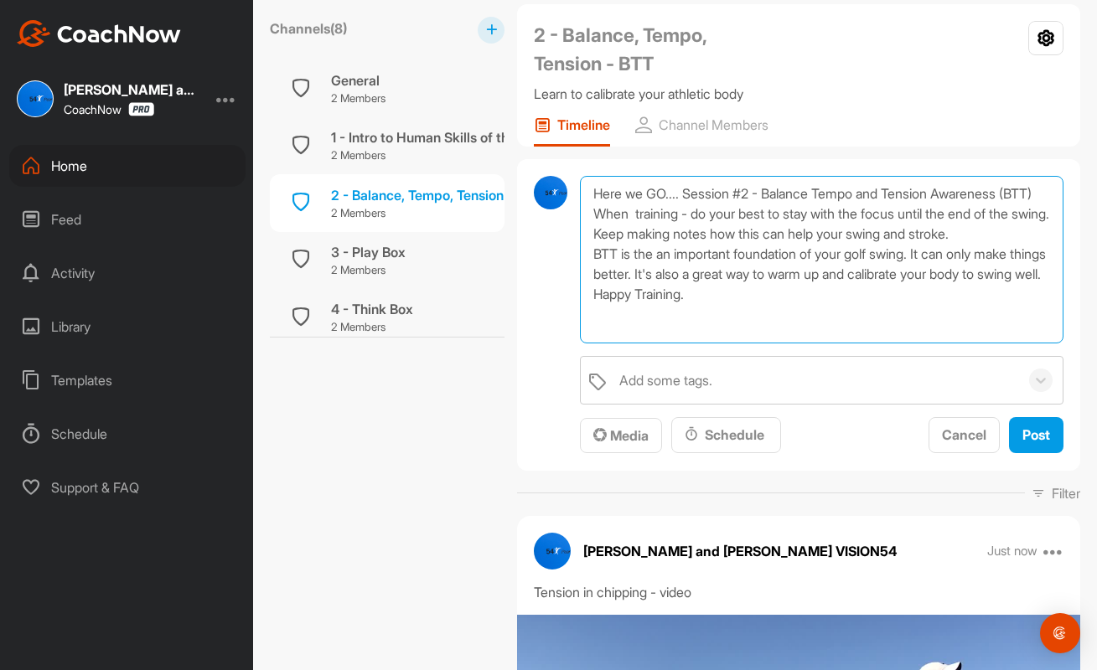
drag, startPoint x: 714, startPoint y: 329, endPoint x: 583, endPoint y: 192, distance: 189.7
click at [583, 192] on textarea "Here we GO.... Session #2 - Balance Tempo and Tension Awareness (BTT) When trai…" at bounding box center [822, 260] width 484 height 168
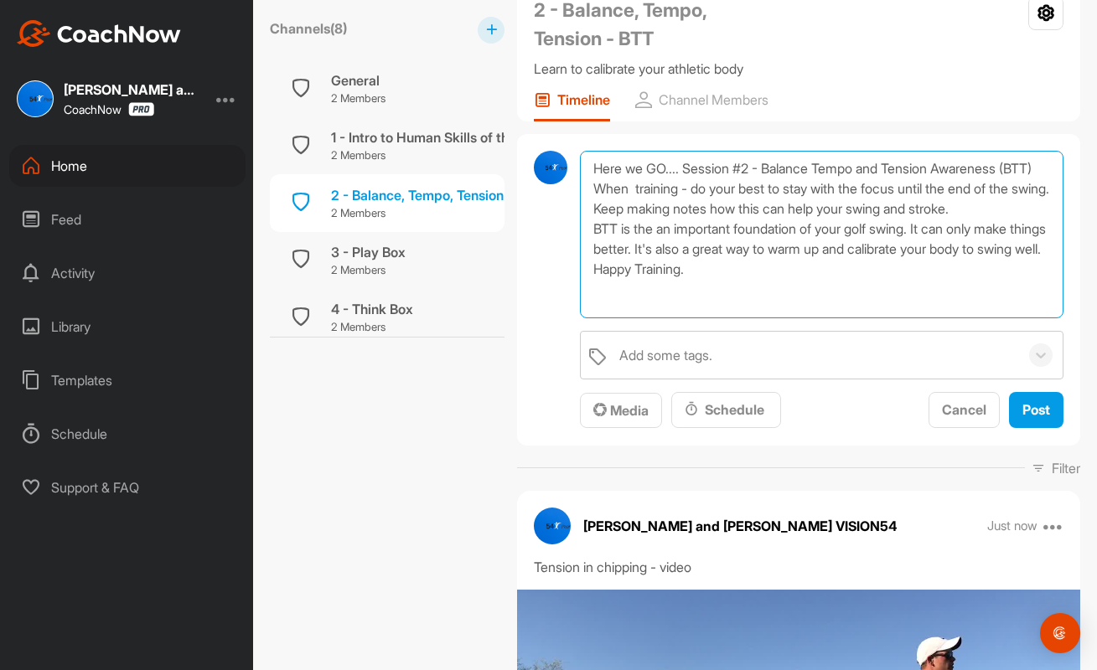
scroll to position [142, 0]
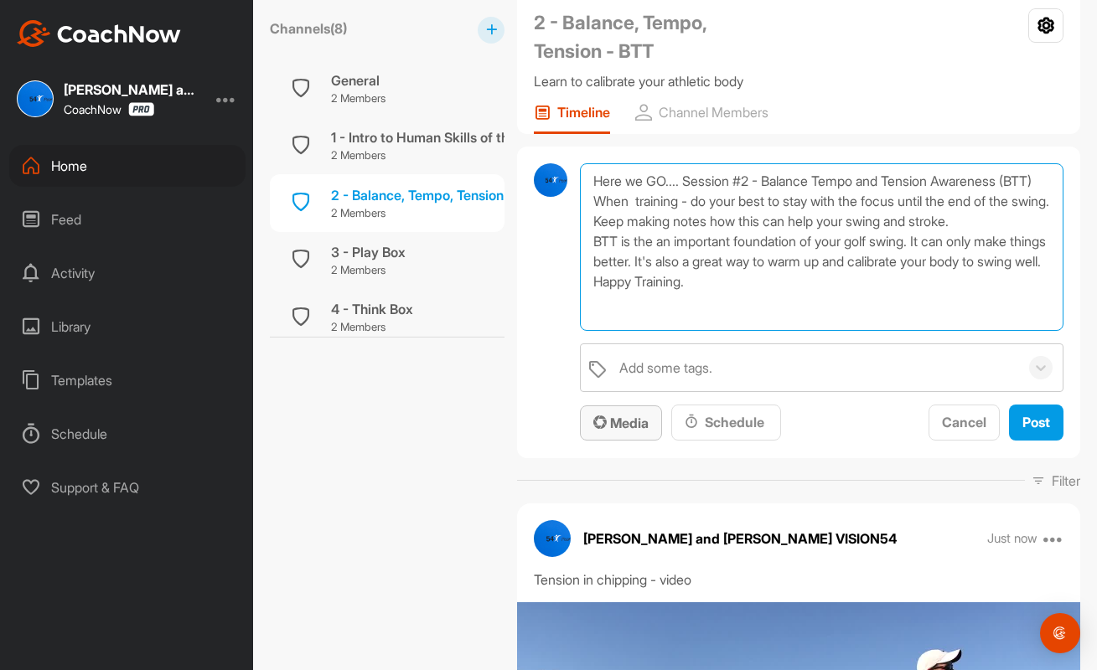
type textarea "Here we GO.... Session #2 - Balance Tempo and Tension Awareness (BTT) When trai…"
click at [620, 425] on span "Media" at bounding box center [620, 423] width 55 height 17
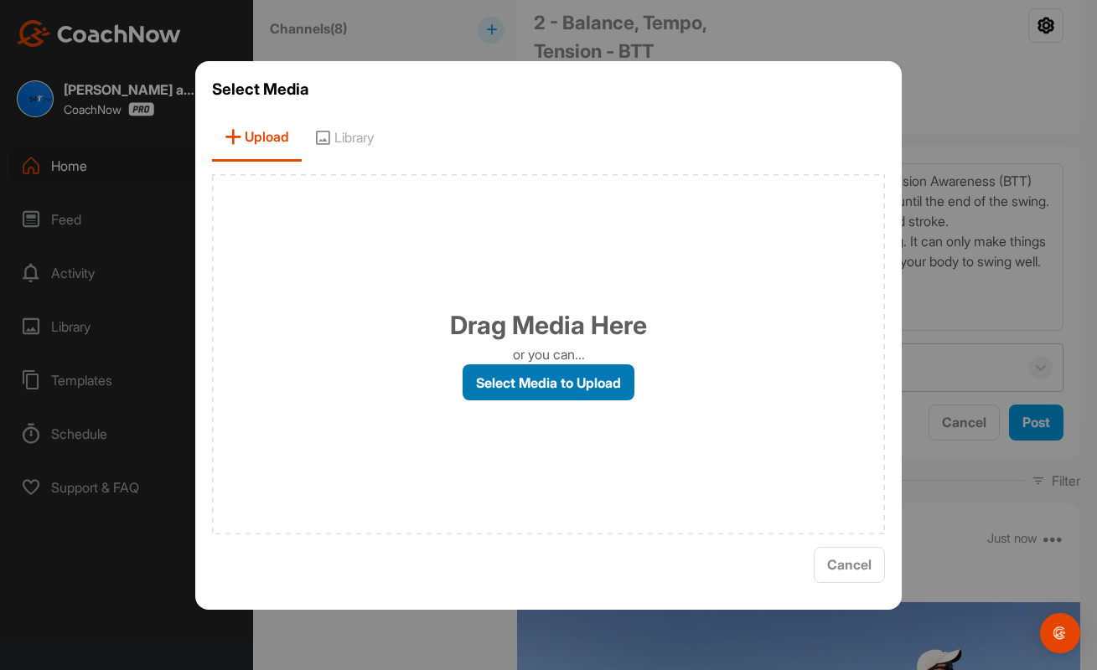
click at [567, 380] on label "Select Media to Upload" at bounding box center [549, 383] width 172 height 36
click at [0, 0] on input "Select Media to Upload" at bounding box center [0, 0] width 0 height 0
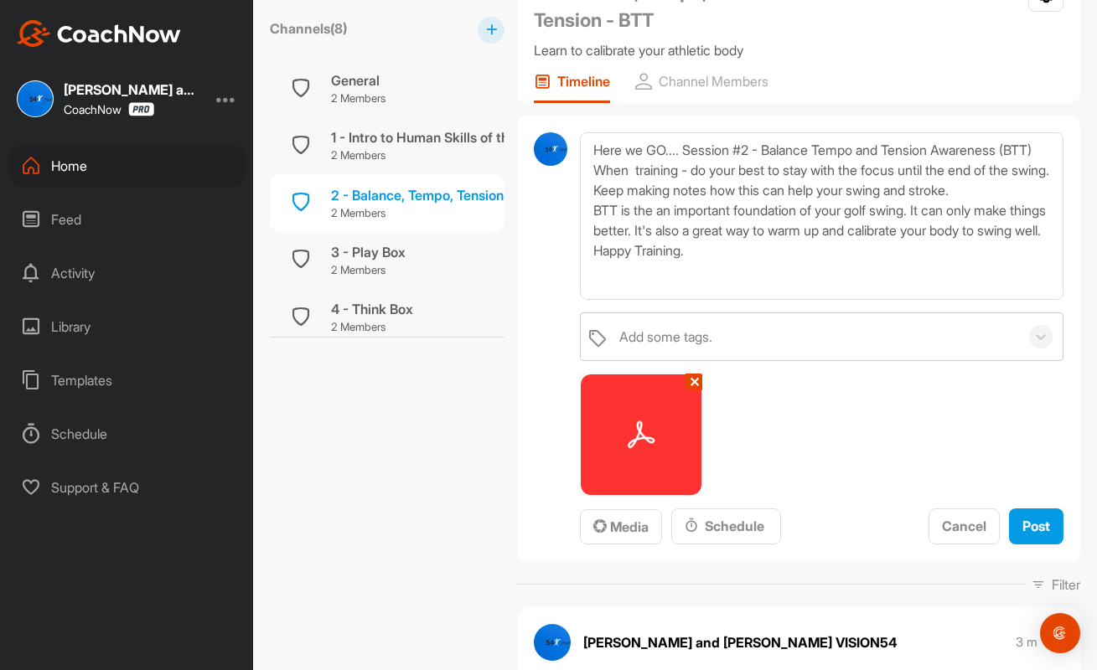
scroll to position [210, 0]
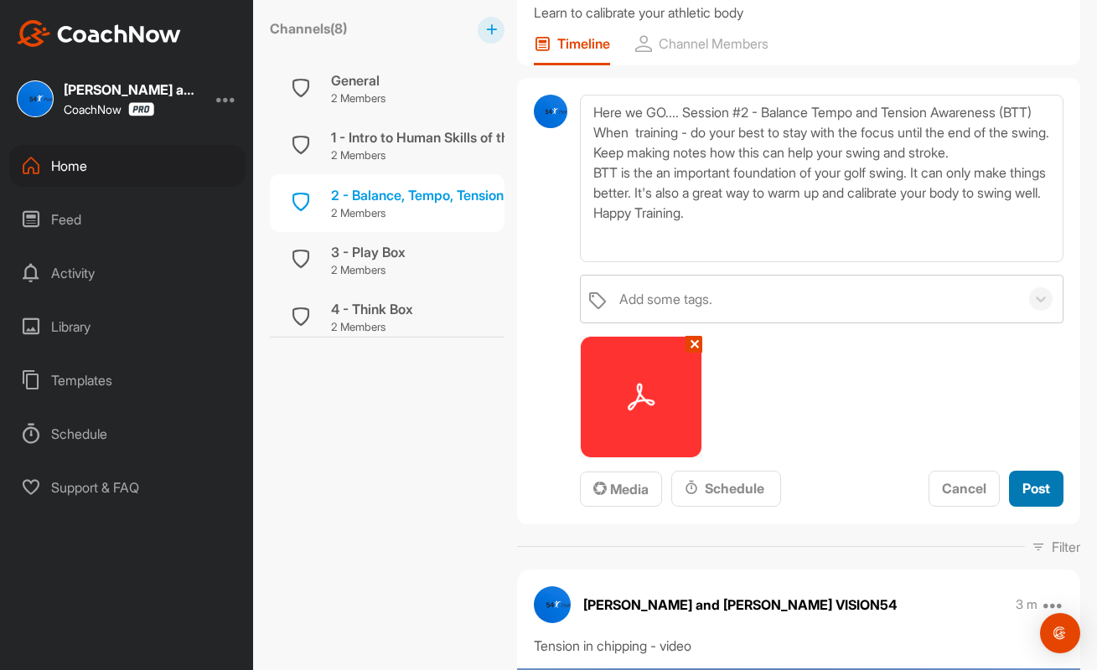
click at [1032, 483] on span "Post" at bounding box center [1036, 488] width 28 height 17
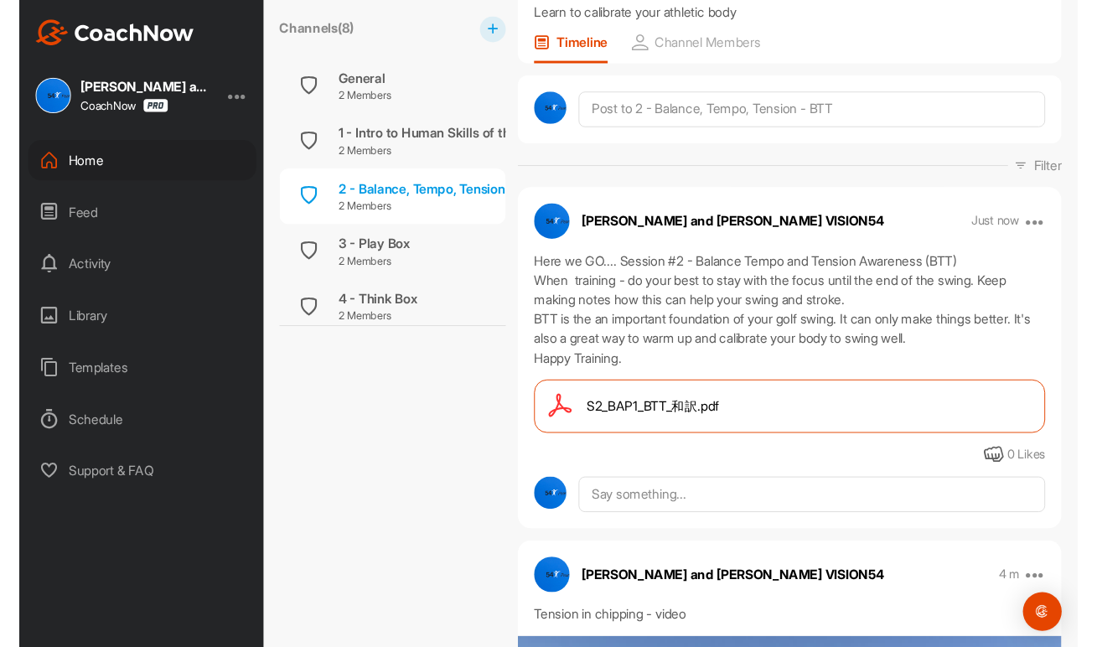
scroll to position [236, 0]
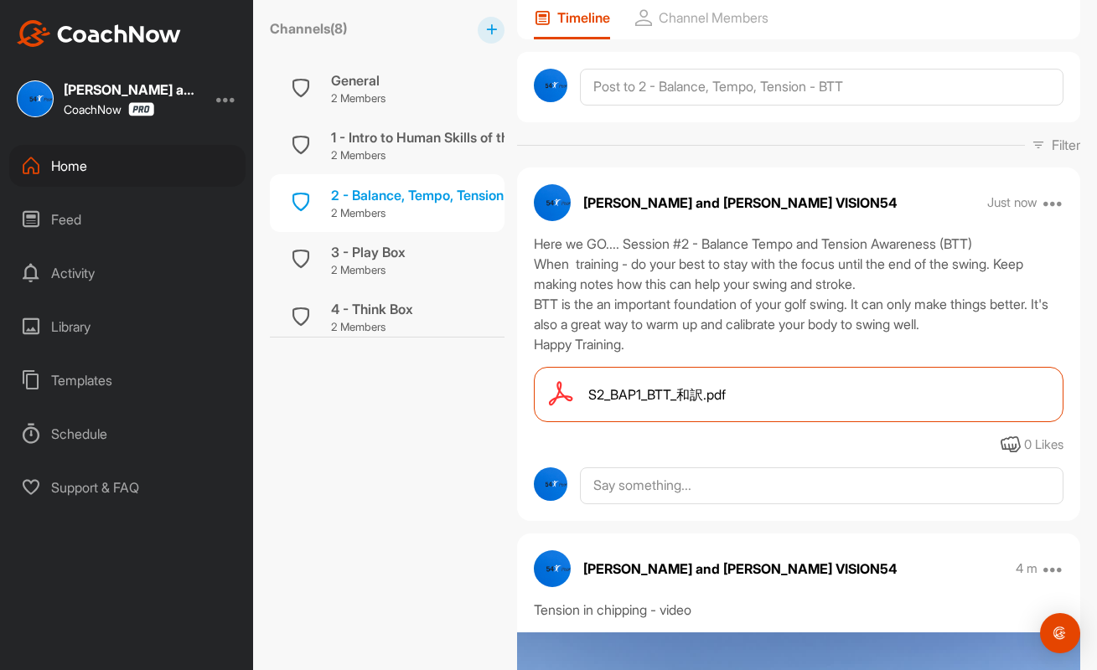
click at [692, 392] on span "S2_BAP1_BTT_和訳.pdf" at bounding box center [656, 395] width 137 height 20
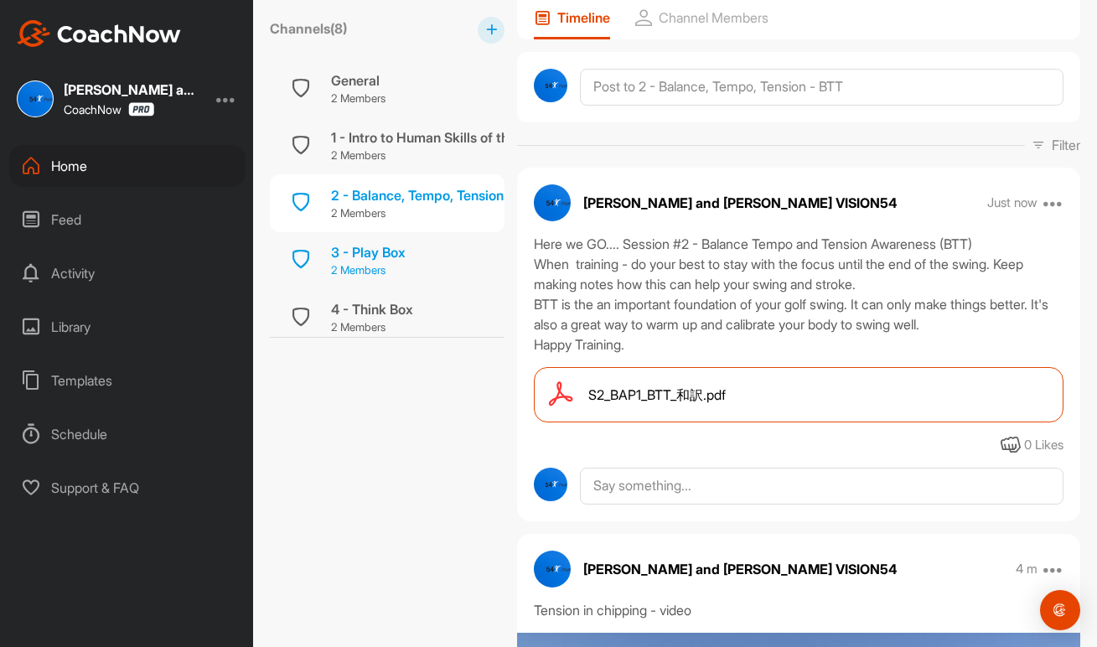
click at [370, 254] on div "3 - Play Box" at bounding box center [368, 252] width 75 height 20
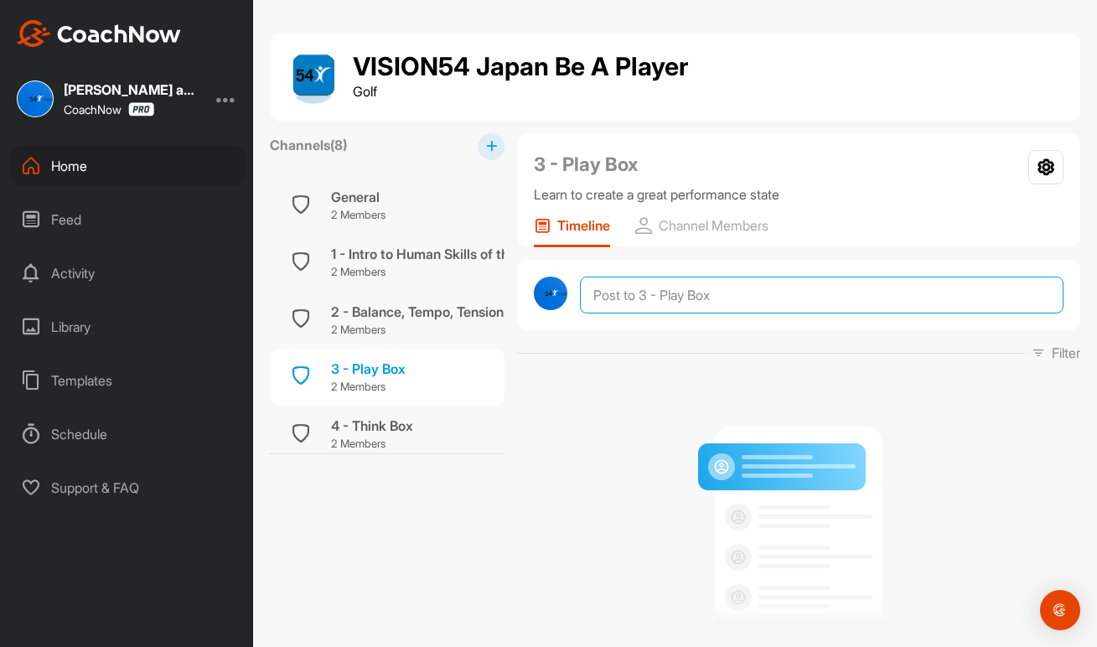
click at [629, 296] on textarea at bounding box center [822, 295] width 484 height 37
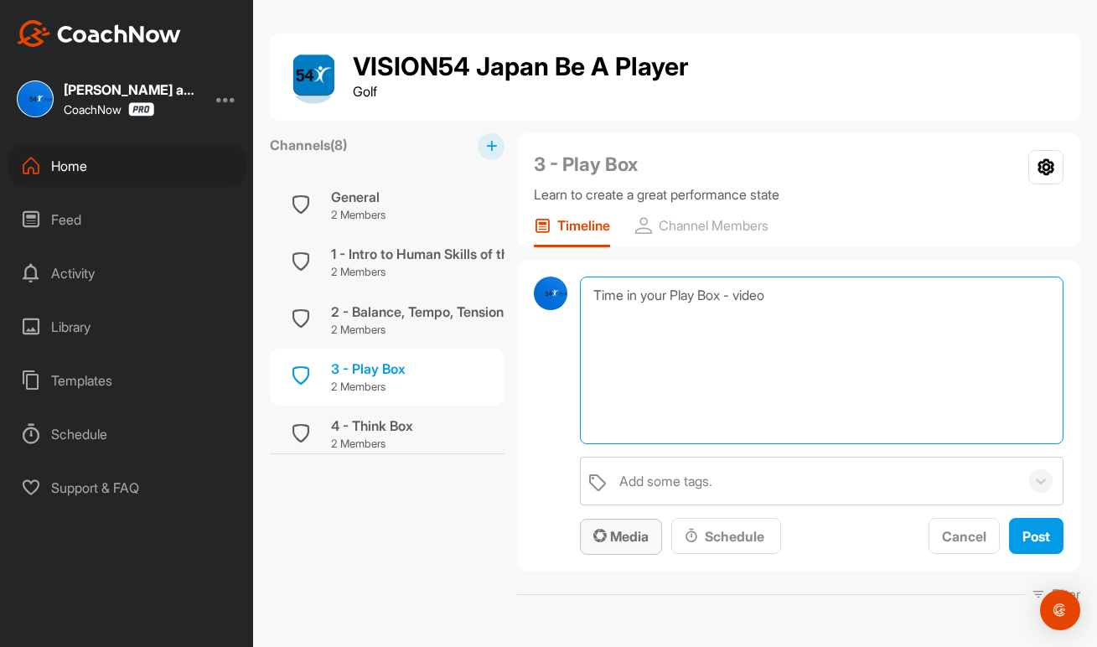
type textarea "Time in your Play Box - video"
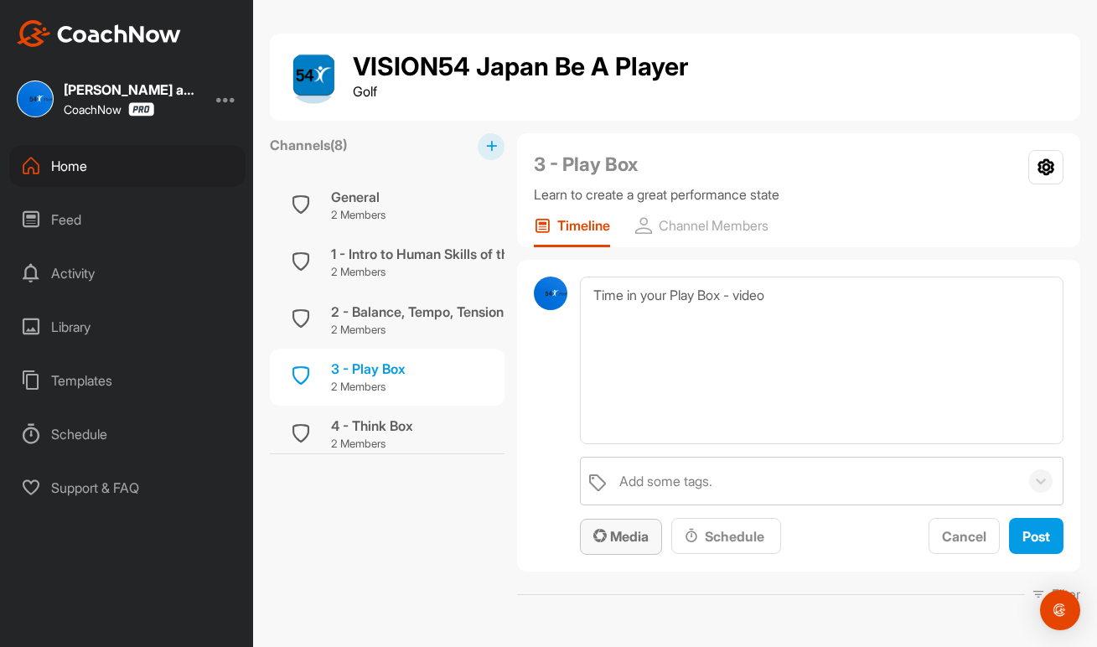
click at [621, 539] on span "Media" at bounding box center [620, 536] width 55 height 17
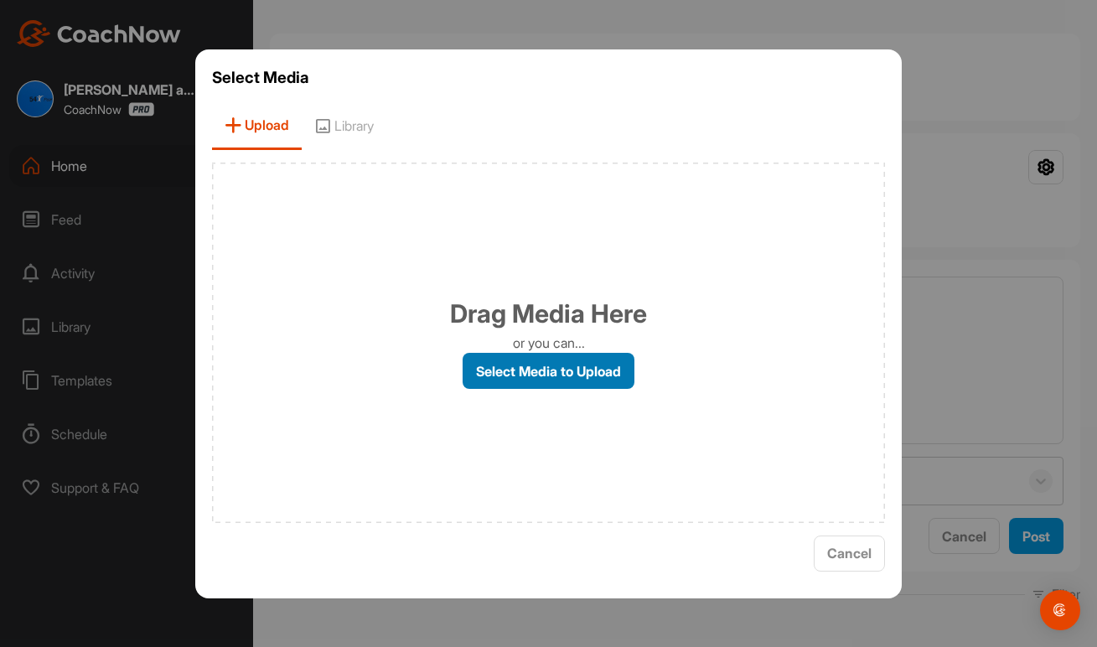
click at [547, 370] on label "Select Media to Upload" at bounding box center [549, 371] width 172 height 36
click at [0, 0] on input "Select Media to Upload" at bounding box center [0, 0] width 0 height 0
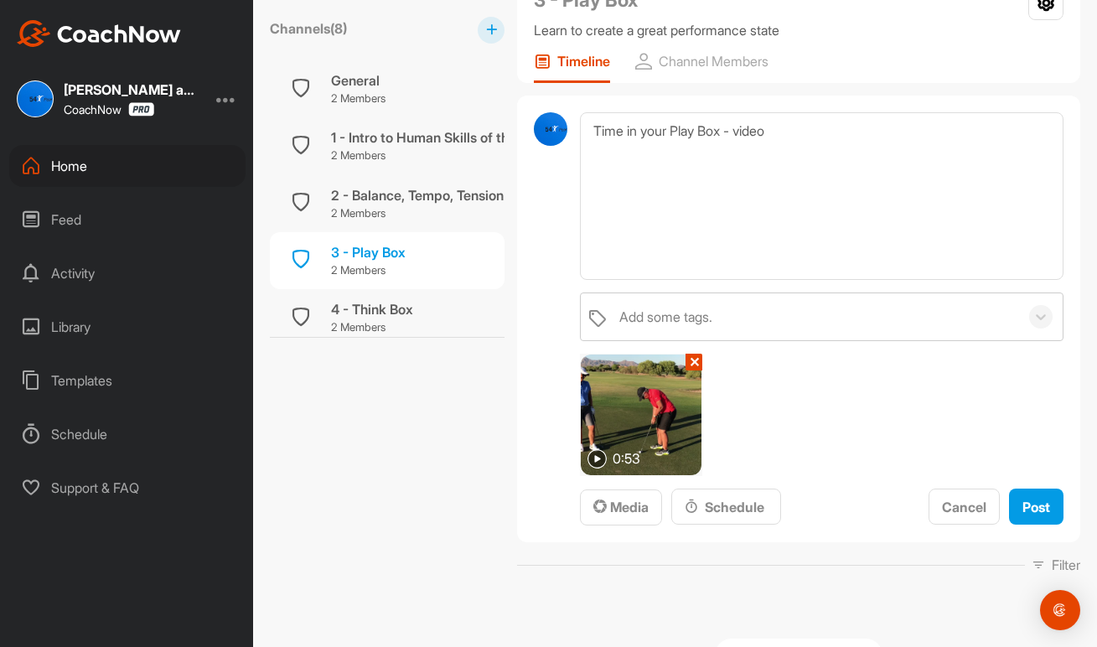
scroll to position [203, 0]
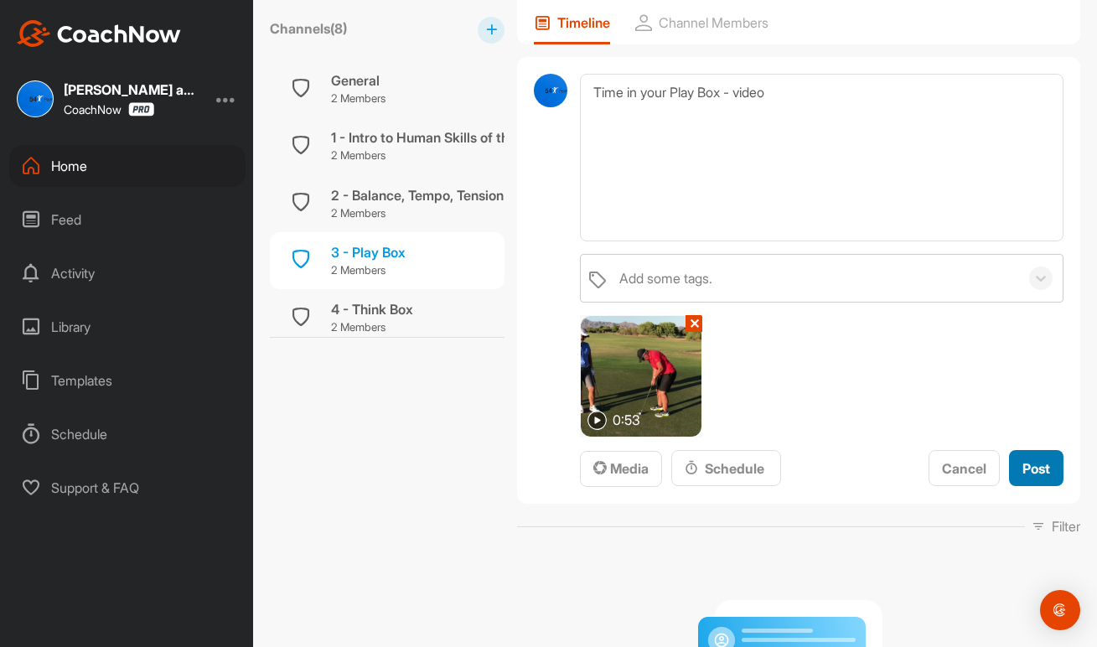
click at [1029, 461] on span "Post" at bounding box center [1036, 468] width 28 height 17
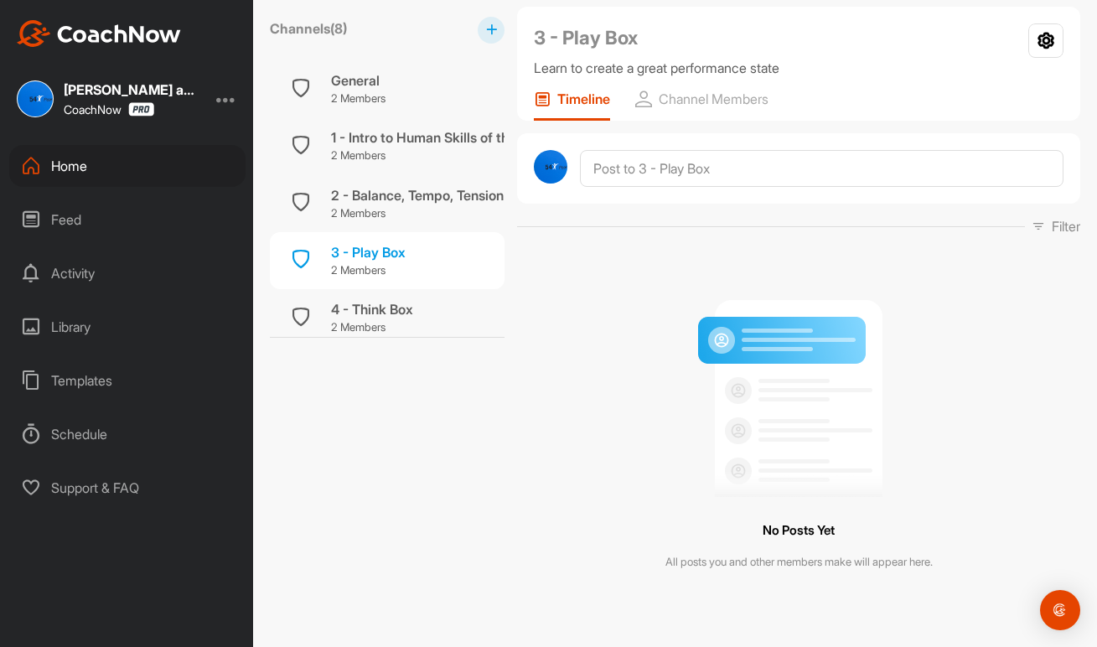
scroll to position [125, 0]
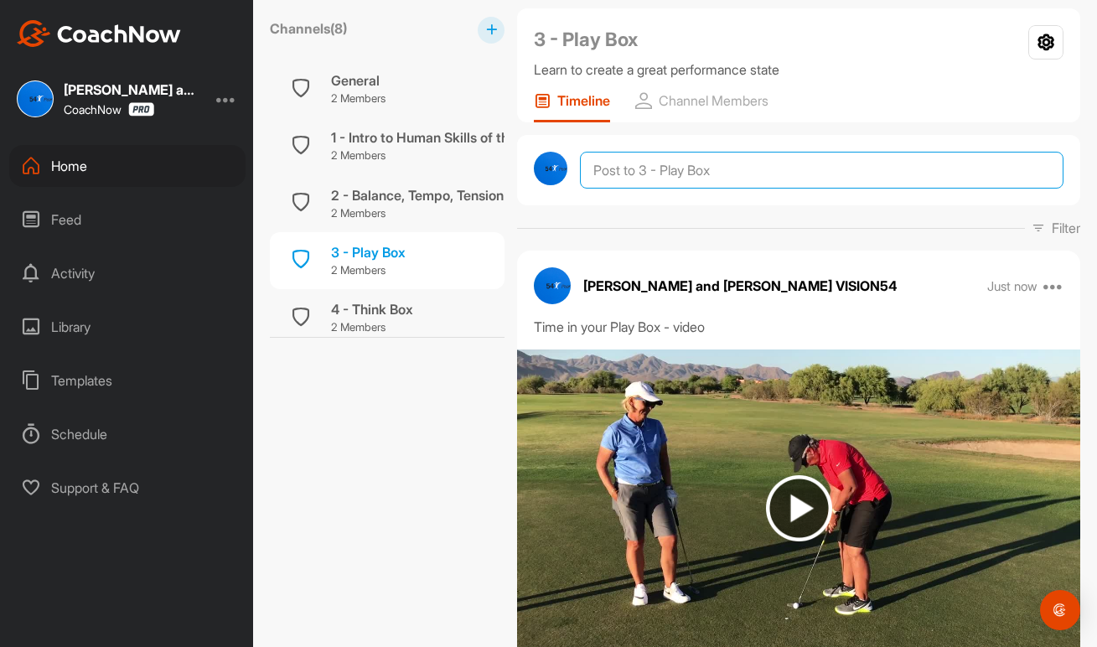
click at [642, 168] on textarea at bounding box center [822, 170] width 484 height 37
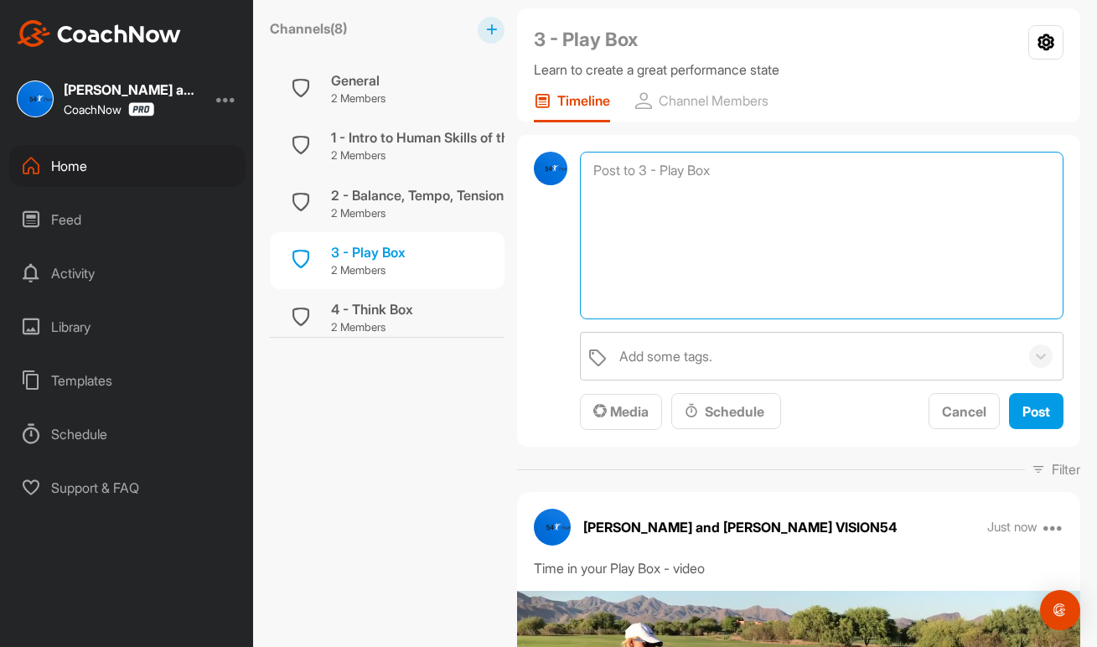
paste textarea "Week #3 - Play Box - Be Focused (During the Shot) This week you will learn the …"
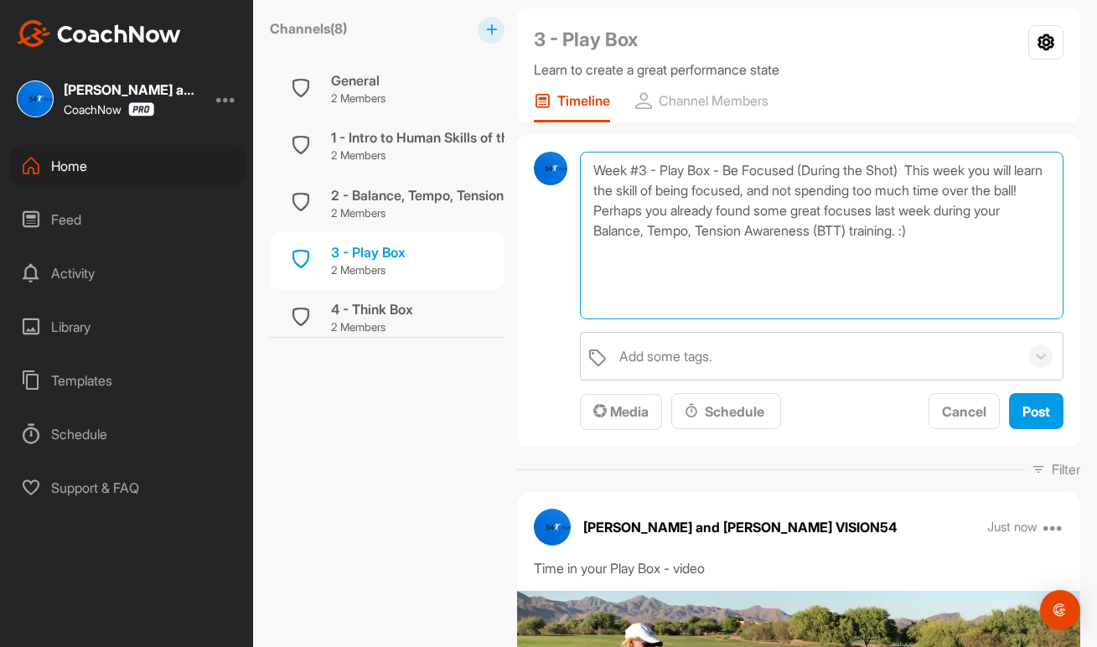
click at [623, 173] on textarea "Week #3 - Play Box - Be Focused (During the Shot) This week you will learn the …" at bounding box center [822, 236] width 484 height 168
click at [934, 172] on textarea "Session #3 - Play Box - Be Focused (During the Shot) This week you will learn t…" at bounding box center [822, 236] width 484 height 168
click at [658, 191] on textarea "Session #3 - Play Box - Be Focused (During the Shot) This week you will learn t…" at bounding box center [822, 236] width 484 height 168
type textarea "Session #3 - Play Box - Be Focused (During the Shot) In this session you will l…"
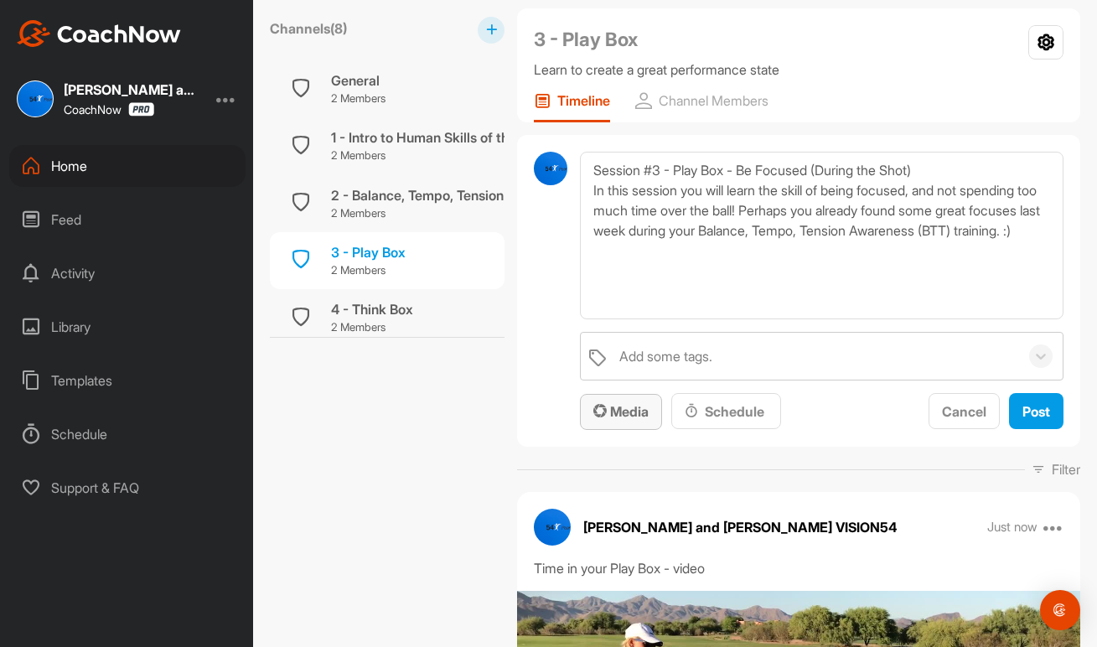
click at [627, 408] on span "Media" at bounding box center [620, 411] width 55 height 17
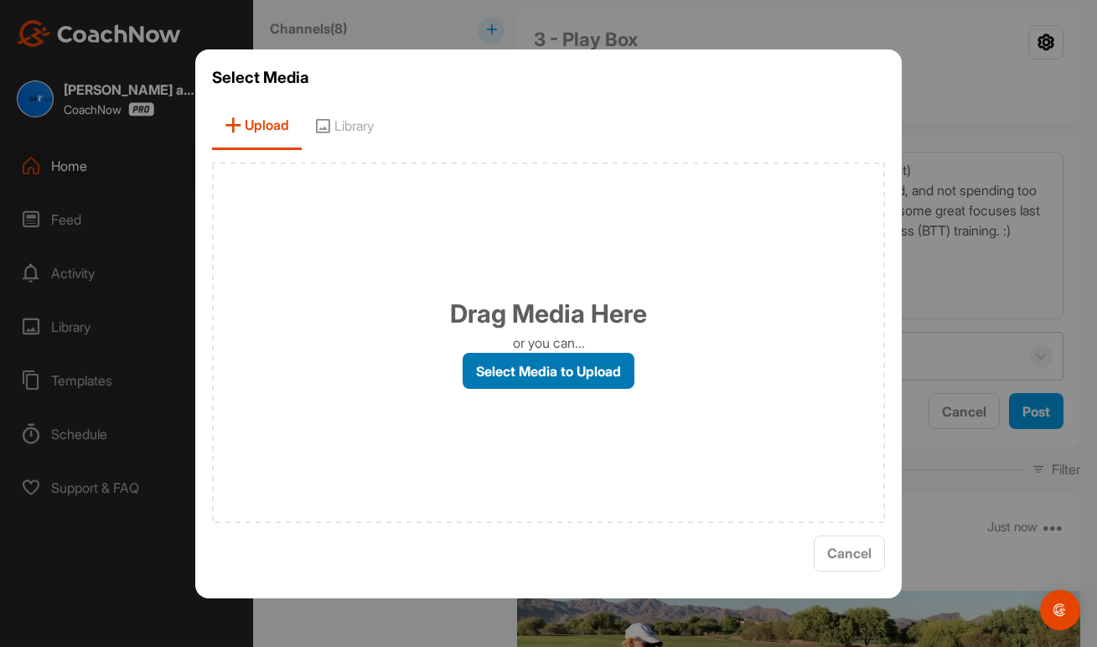
click at [575, 376] on label "Select Media to Upload" at bounding box center [549, 371] width 172 height 36
click at [0, 0] on input "Select Media to Upload" at bounding box center [0, 0] width 0 height 0
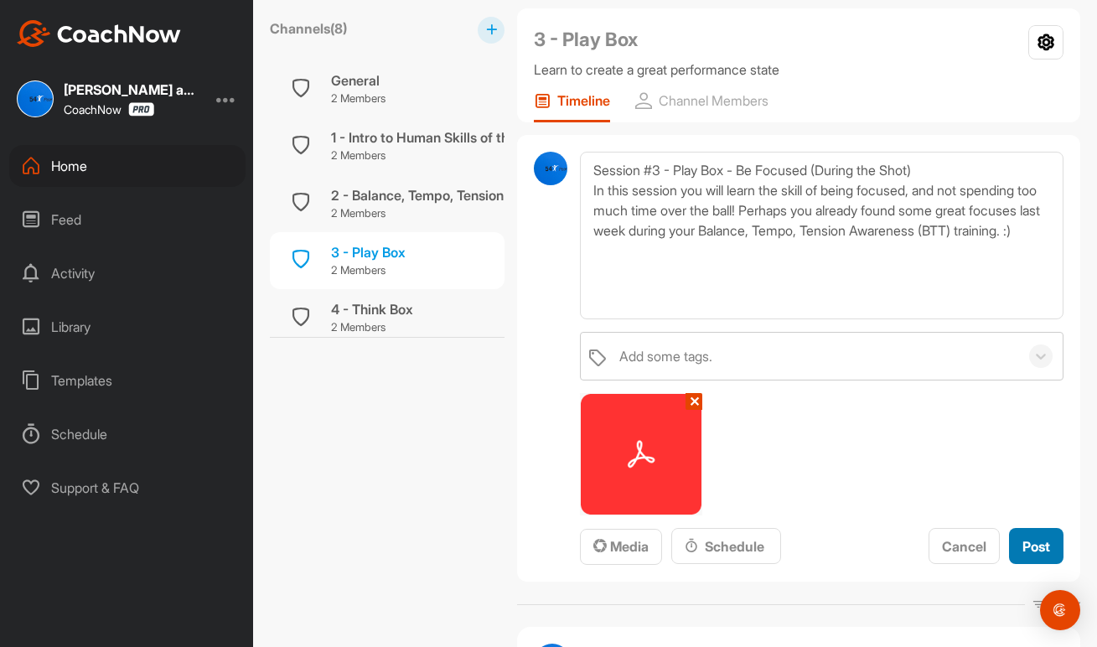
click at [1031, 539] on span "Post" at bounding box center [1036, 546] width 28 height 17
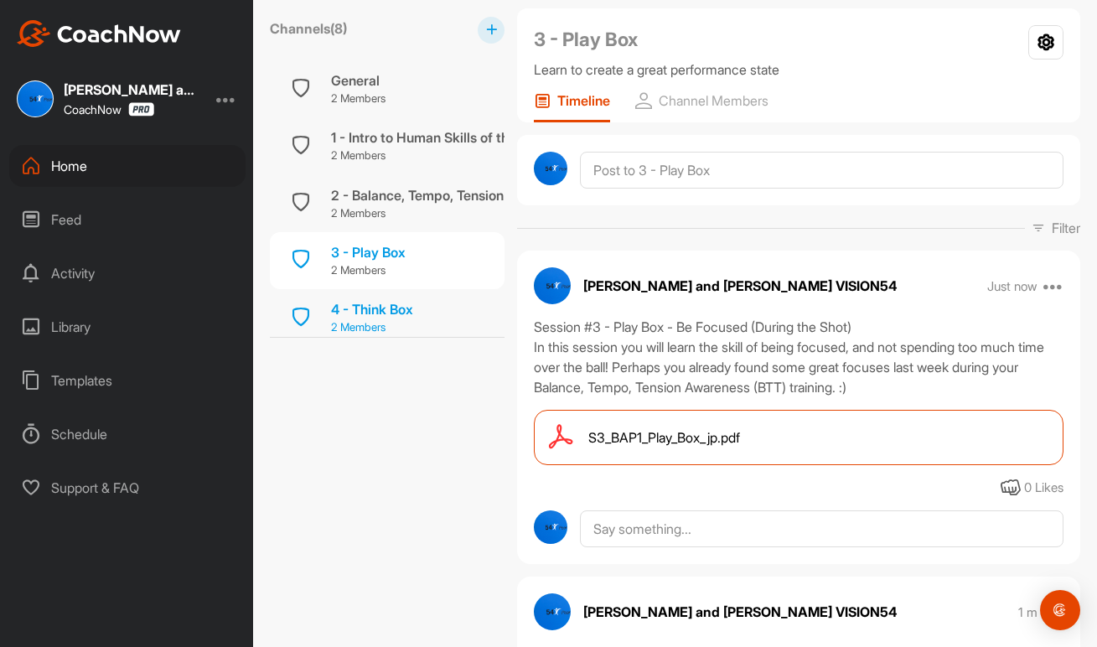
click at [406, 310] on div "4 - Think Box" at bounding box center [372, 309] width 82 height 20
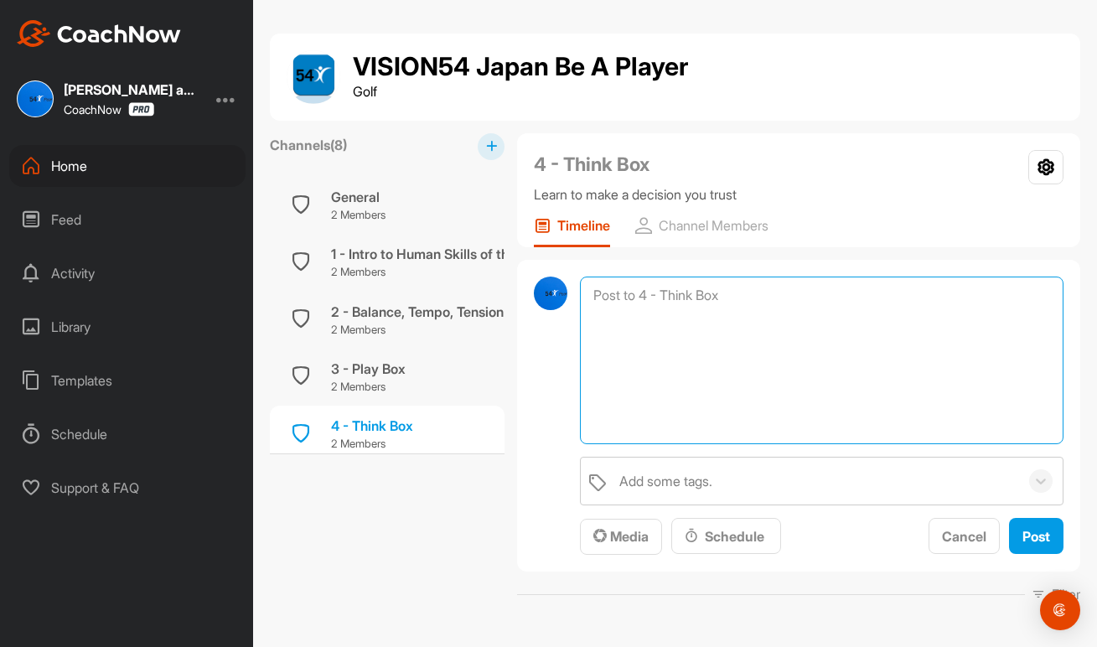
click at [666, 292] on textarea at bounding box center [822, 361] width 484 height 168
type textarea "Video of a good and not so good Think Box"
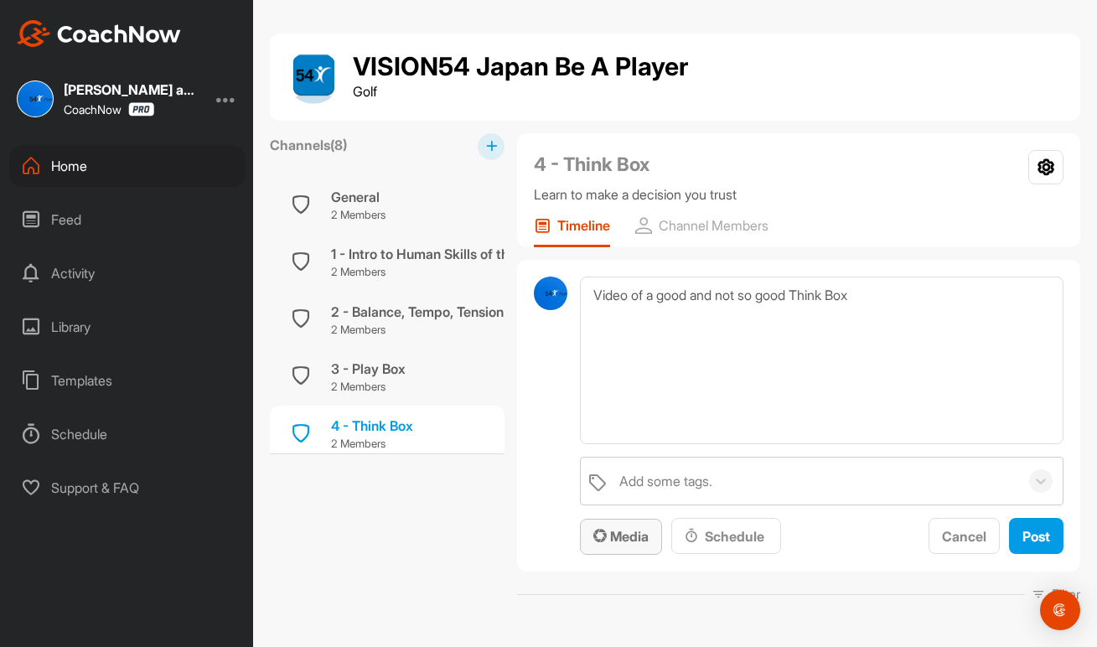
click at [628, 532] on span "Media" at bounding box center [620, 536] width 55 height 17
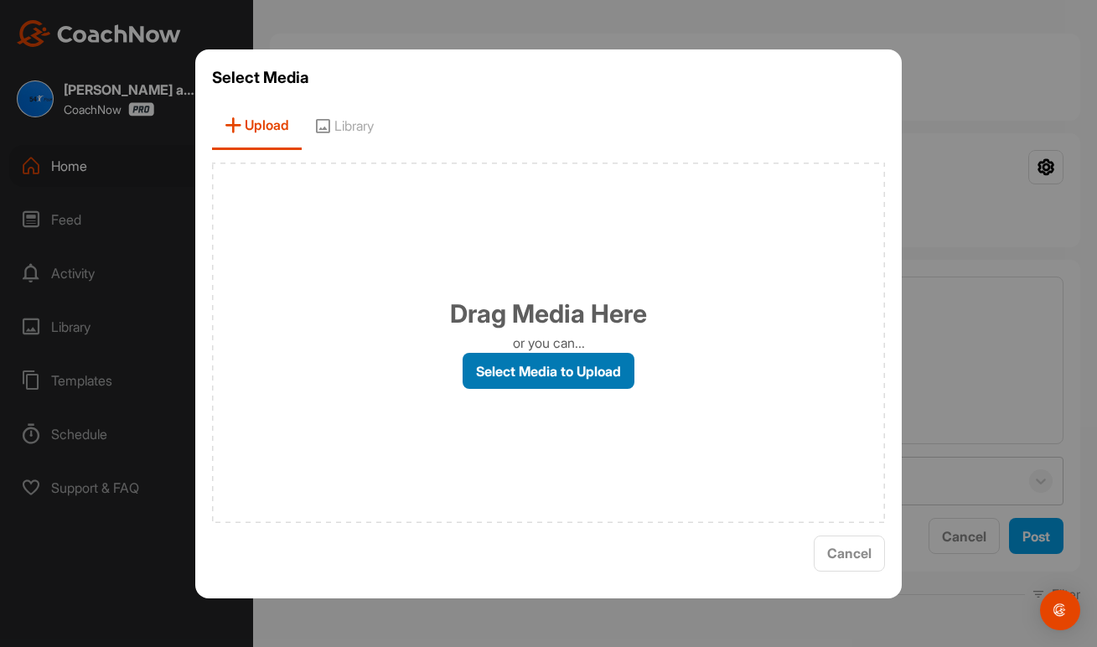
click at [584, 358] on label "Select Media to Upload" at bounding box center [549, 371] width 172 height 36
click at [0, 0] on input "Select Media to Upload" at bounding box center [0, 0] width 0 height 0
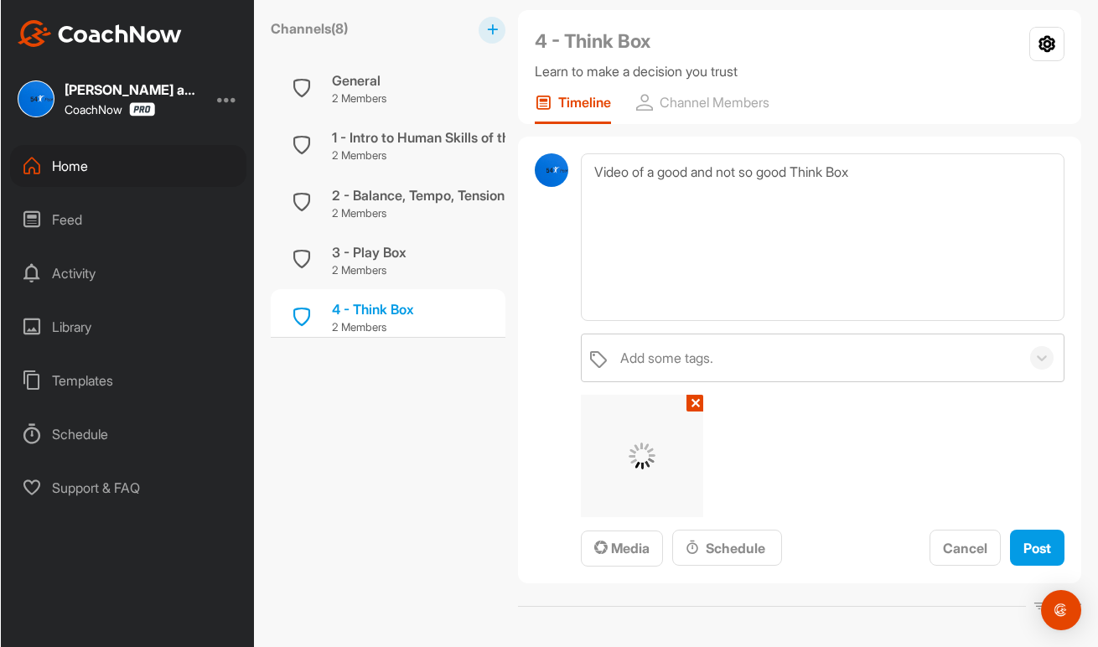
scroll to position [126, 0]
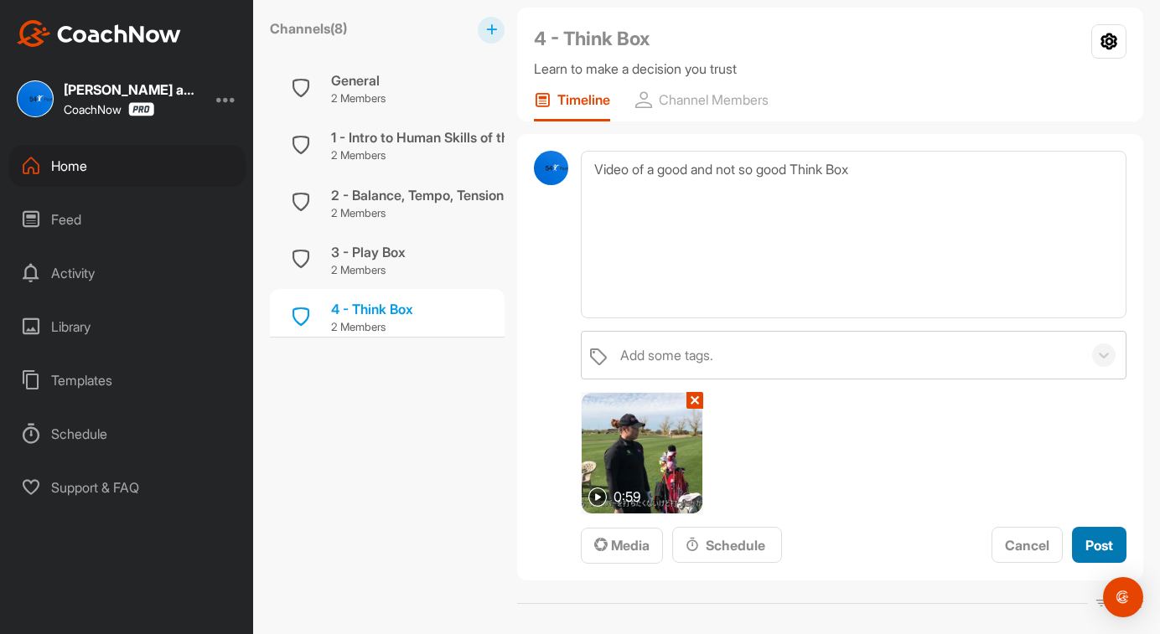
click at [1094, 546] on span "Post" at bounding box center [1099, 545] width 28 height 17
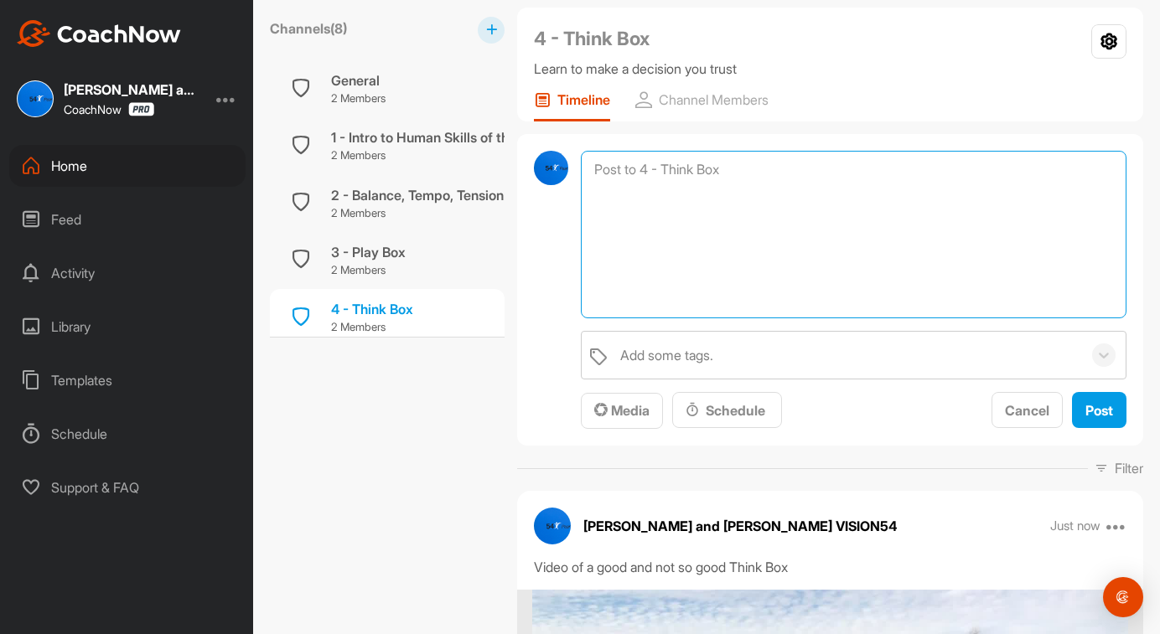
click at [685, 162] on textarea at bounding box center [854, 235] width 546 height 168
paste textarea "Week #3 - Play Box - Be Focused (During the Shot) This week you will learn the …"
type textarea "Week #3 - Play Box - Be Focused (During the Shot) This week you will learn the …"
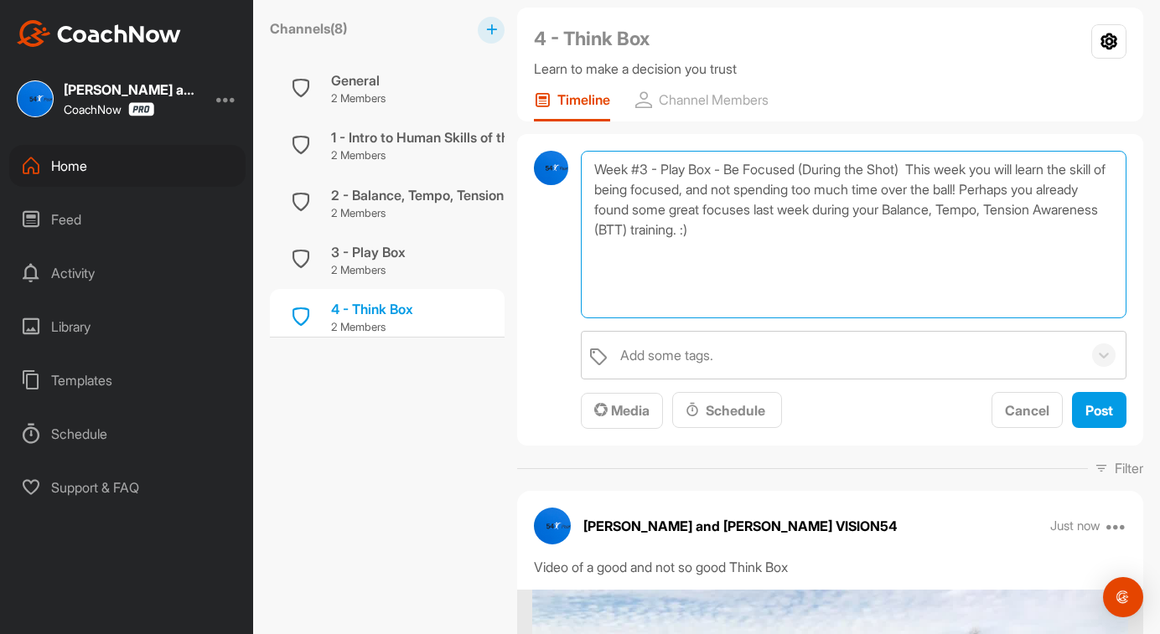
click at [625, 167] on textarea "Week #3 - Play Box - Be Focused (During the Shot) This week you will learn the …" at bounding box center [854, 235] width 546 height 168
drag, startPoint x: 779, startPoint y: 230, endPoint x: 587, endPoint y: 165, distance: 201.9
click at [587, 165] on textarea "Week #3 - Play Box - Be Focused (During the Shot) This week you will learn the …" at bounding box center [854, 235] width 546 height 168
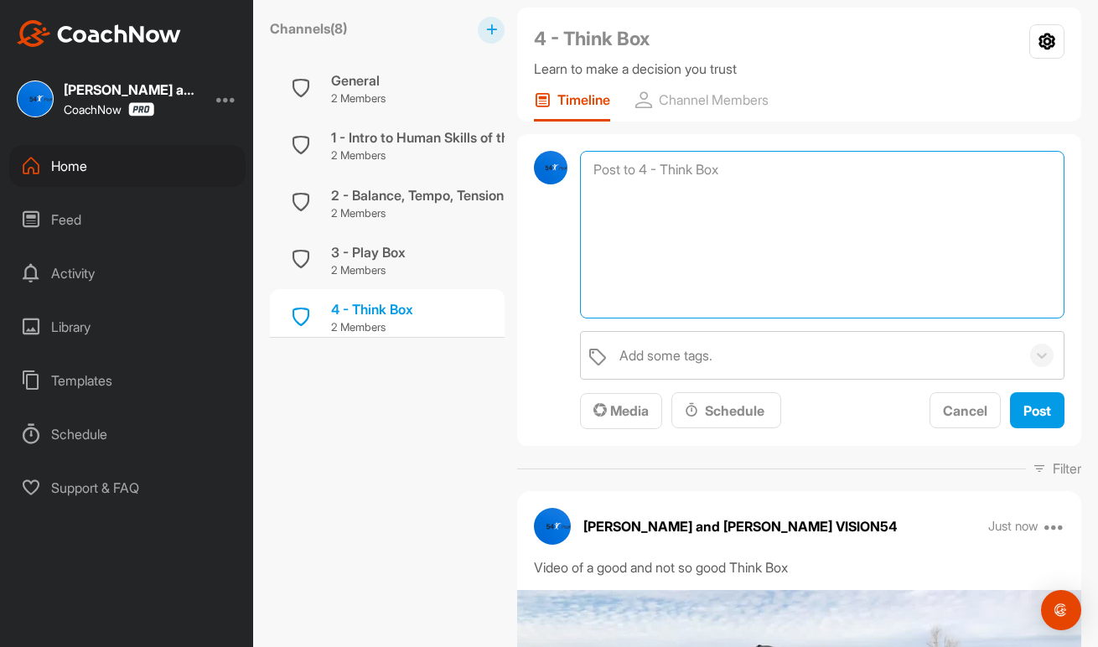
paste textarea "Week #4 - Think Box - Be Decisive (Before the shot) Explore how you best commit…"
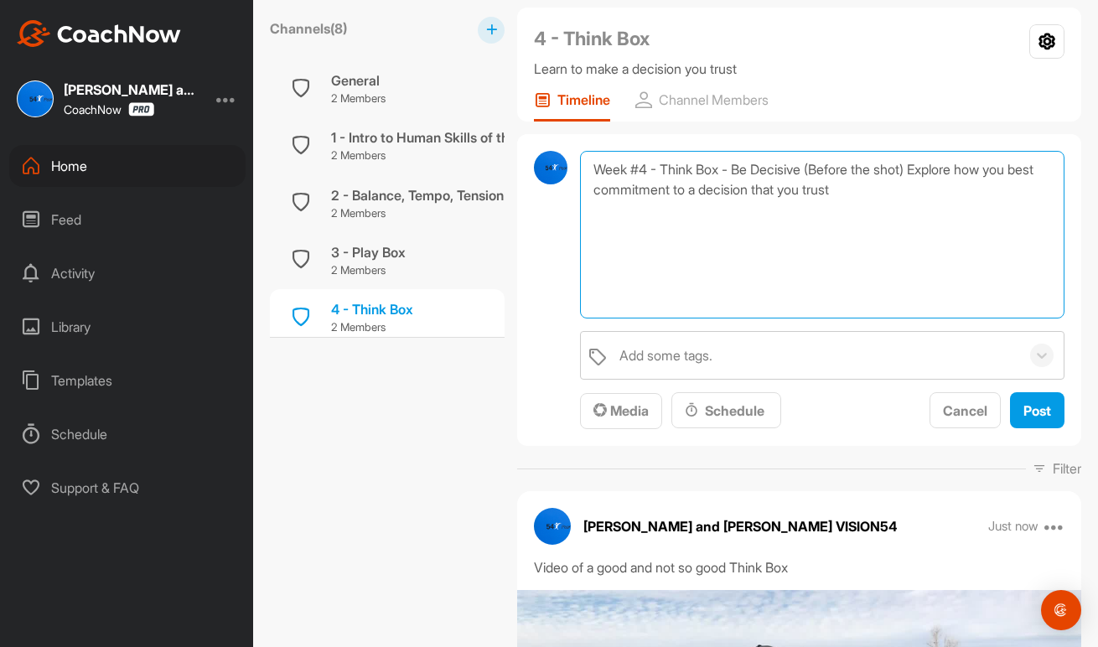
click at [924, 171] on textarea "Week #4 - Think Box - Be Decisive (Before the shot) Explore how you best commit…" at bounding box center [822, 235] width 484 height 168
click at [816, 189] on textarea "Week #4 - Think Box - Be Decisive (Before the shot) Explore how you best commit…" at bounding box center [822, 235] width 484 height 168
click at [809, 189] on textarea "Week #4 - Think Box - Be Decisive (Before the shot) Explore how you best commit…" at bounding box center [822, 235] width 484 height 168
click at [960, 192] on textarea "Week #4 - Think Box - Be Decisive (Before the shot) Explore how you best commit…" at bounding box center [822, 235] width 484 height 168
paste textarea "what options makes you feel super clear on your decision, and with trust and pr…"
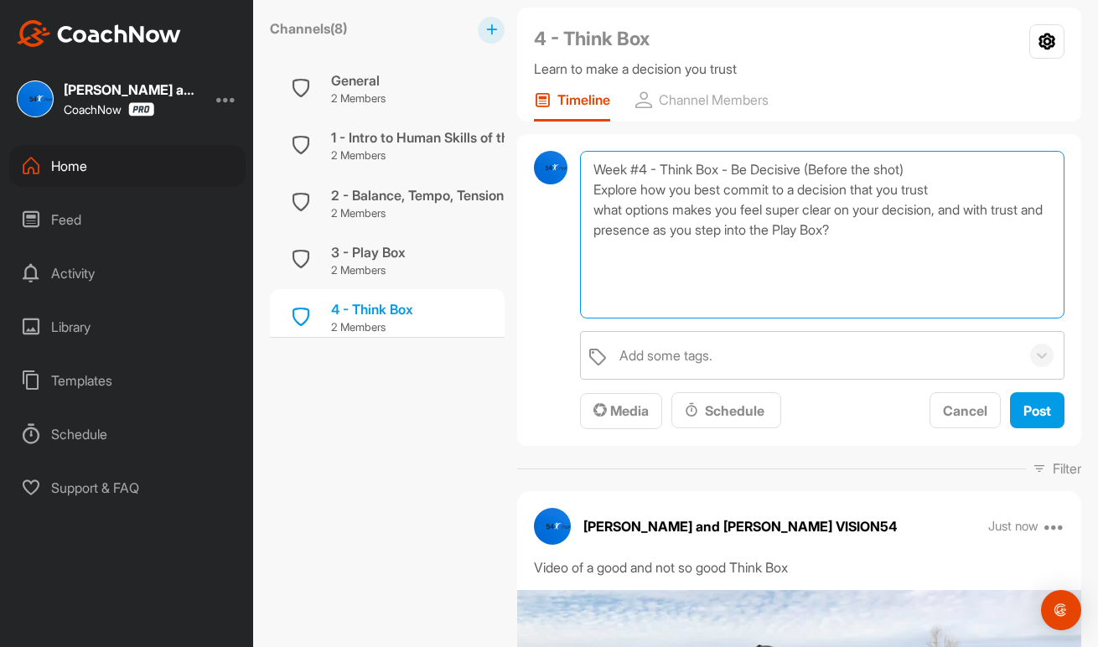
click at [601, 214] on textarea "Week #4 - Think Box - Be Decisive (Before the shot) Explore how you best commit…" at bounding box center [822, 235] width 484 height 168
click at [965, 189] on textarea "Week #4 - Think Box - Be Decisive (Before the shot) Explore how you best commit…" at bounding box center [822, 235] width 484 height 168
drag, startPoint x: 969, startPoint y: 185, endPoint x: 588, endPoint y: 188, distance: 380.5
click at [588, 188] on textarea "Week #4 - Think Box - Be Decisive (Before the shot) Explore how you best commit…" at bounding box center [822, 235] width 484 height 168
type textarea "Week #4 - Think Box - Be Decisive (Before the shot) What options makes you feel…"
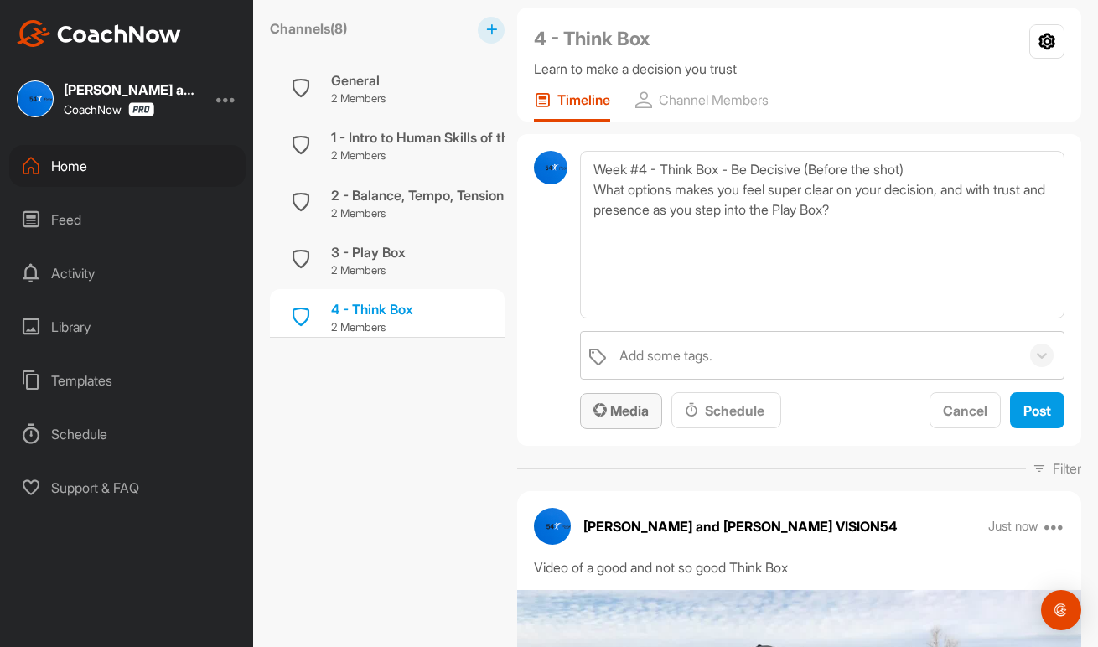
click at [635, 406] on span "Media" at bounding box center [620, 410] width 55 height 17
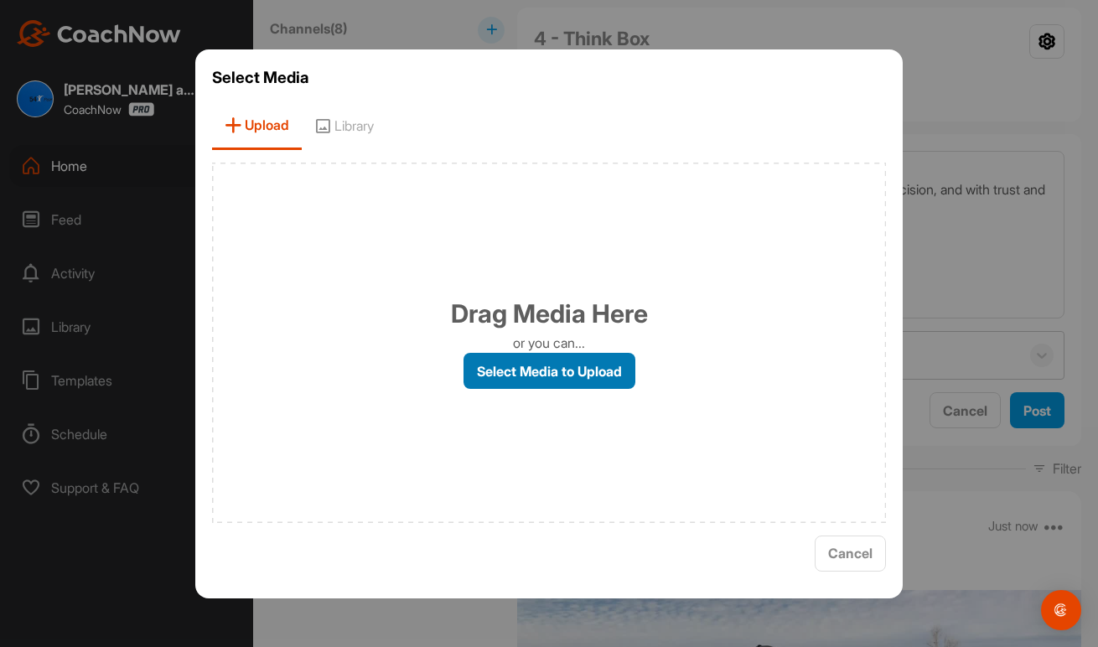
click at [609, 371] on label "Select Media to Upload" at bounding box center [549, 371] width 172 height 36
click at [0, 0] on input "Select Media to Upload" at bounding box center [0, 0] width 0 height 0
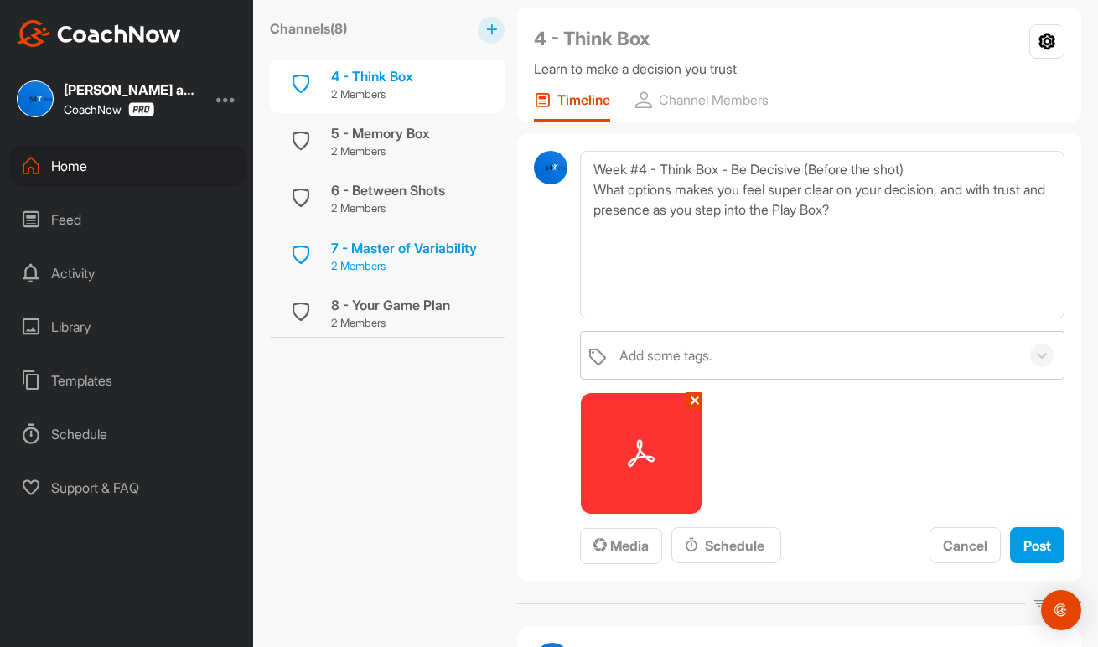
scroll to position [199, 0]
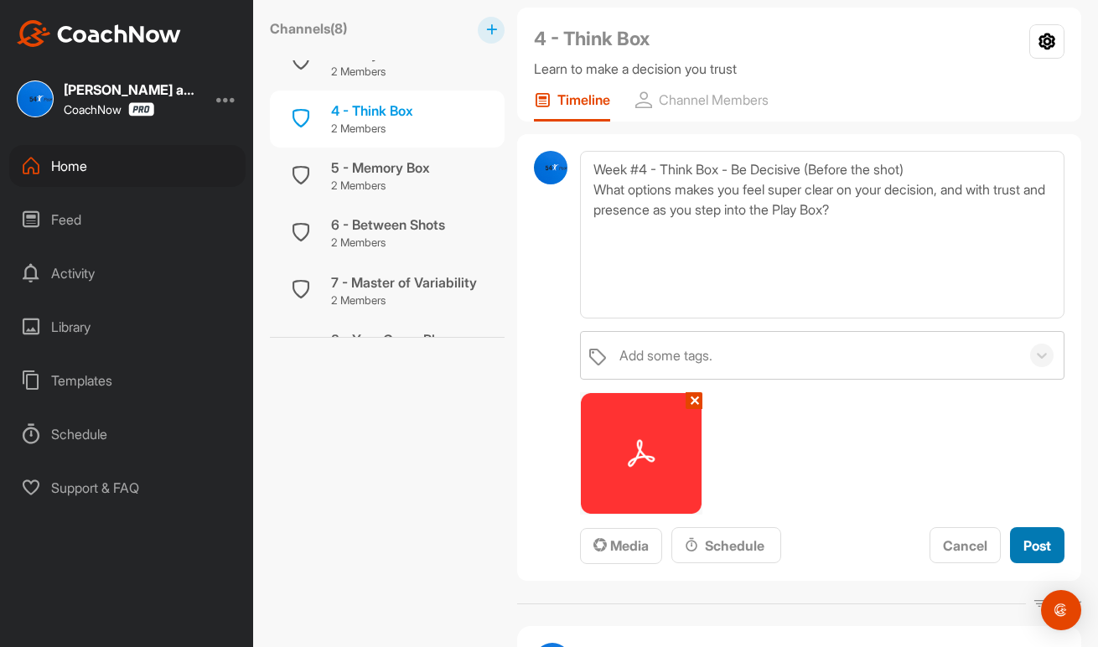
click at [1035, 541] on span "Post" at bounding box center [1037, 545] width 28 height 17
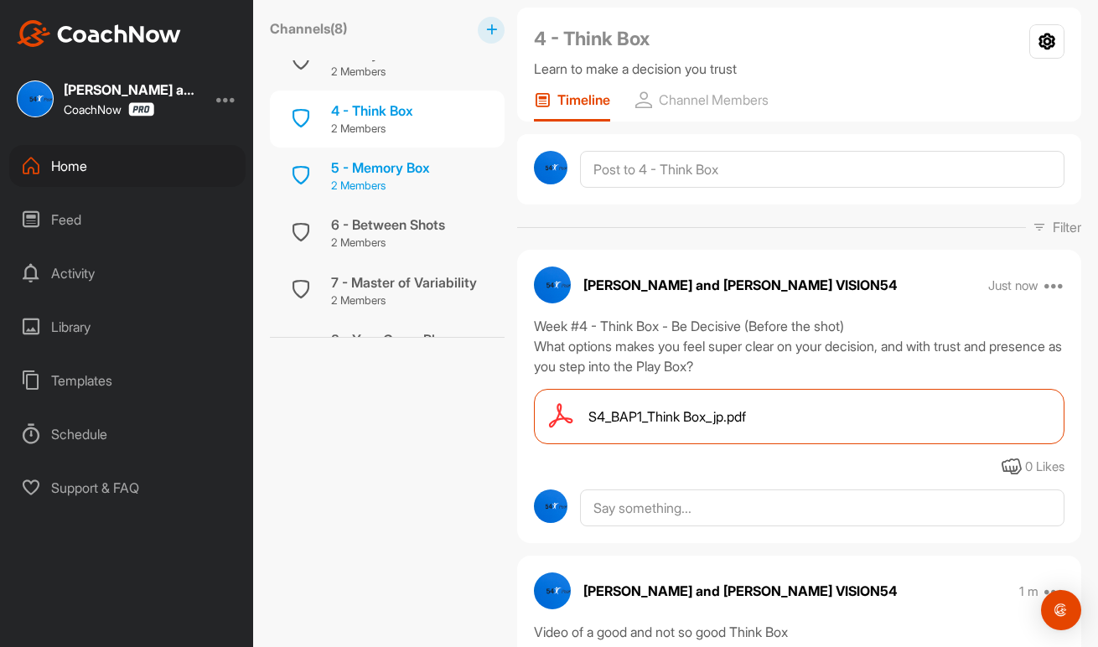
click at [422, 178] on p "2 Members" at bounding box center [380, 186] width 99 height 17
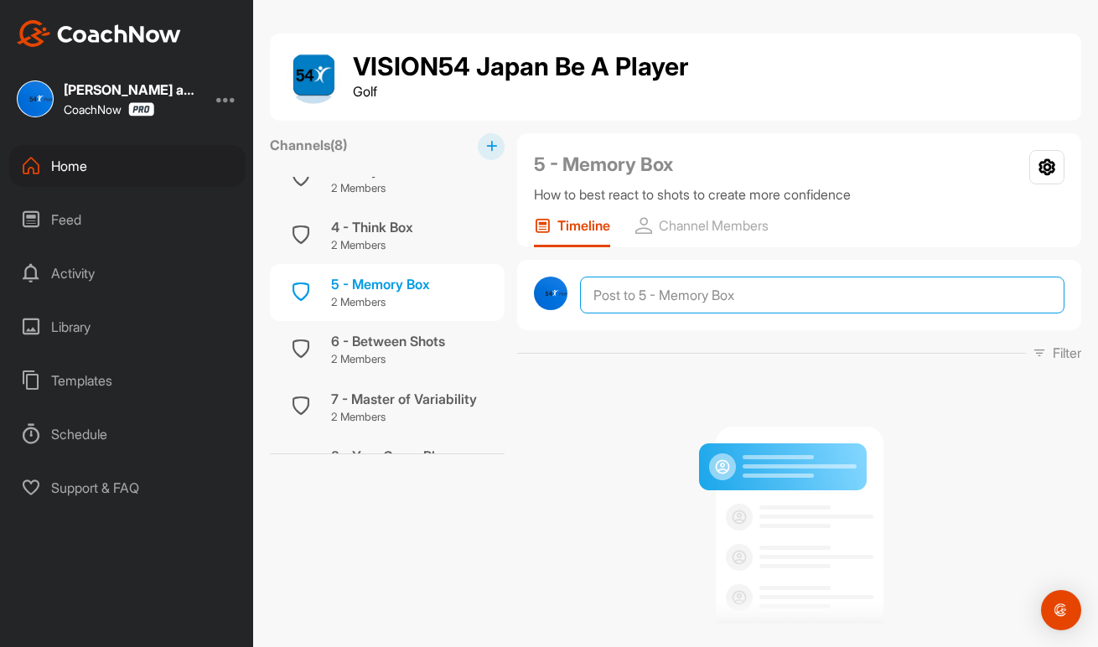
click at [649, 293] on textarea at bounding box center [822, 295] width 484 height 37
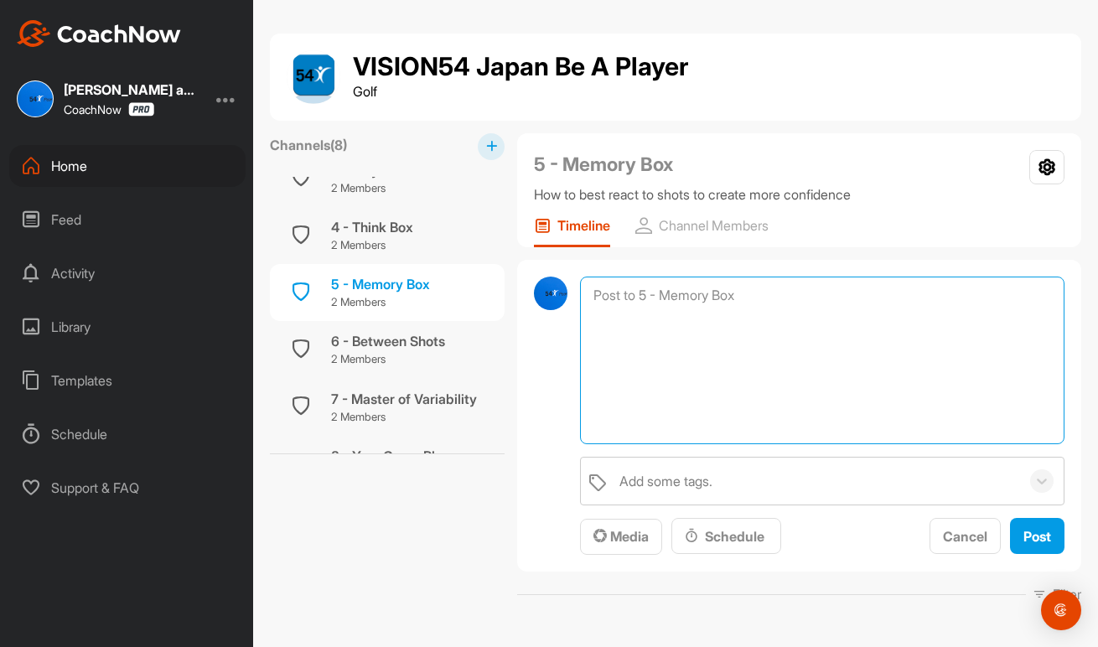
paste textarea "Performance Routine Summary Video"
click at [729, 297] on textarea "Performance Routine Summary Video" at bounding box center [822, 361] width 484 height 168
type textarea "Performance Routine - Summary Video"
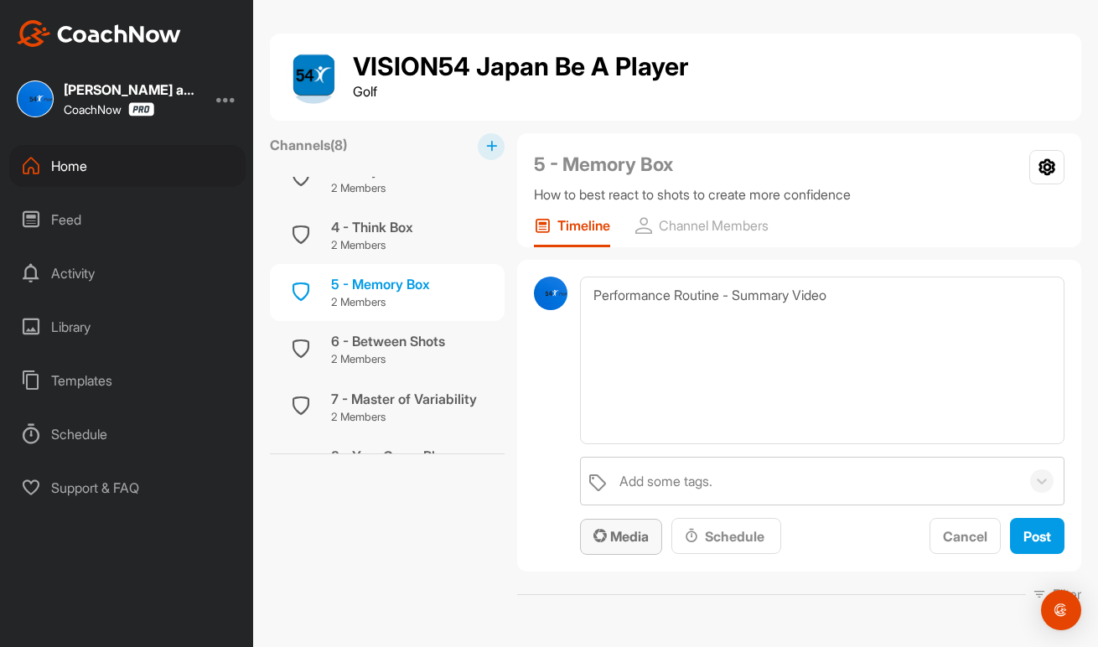
click at [627, 534] on span "Media" at bounding box center [620, 536] width 55 height 17
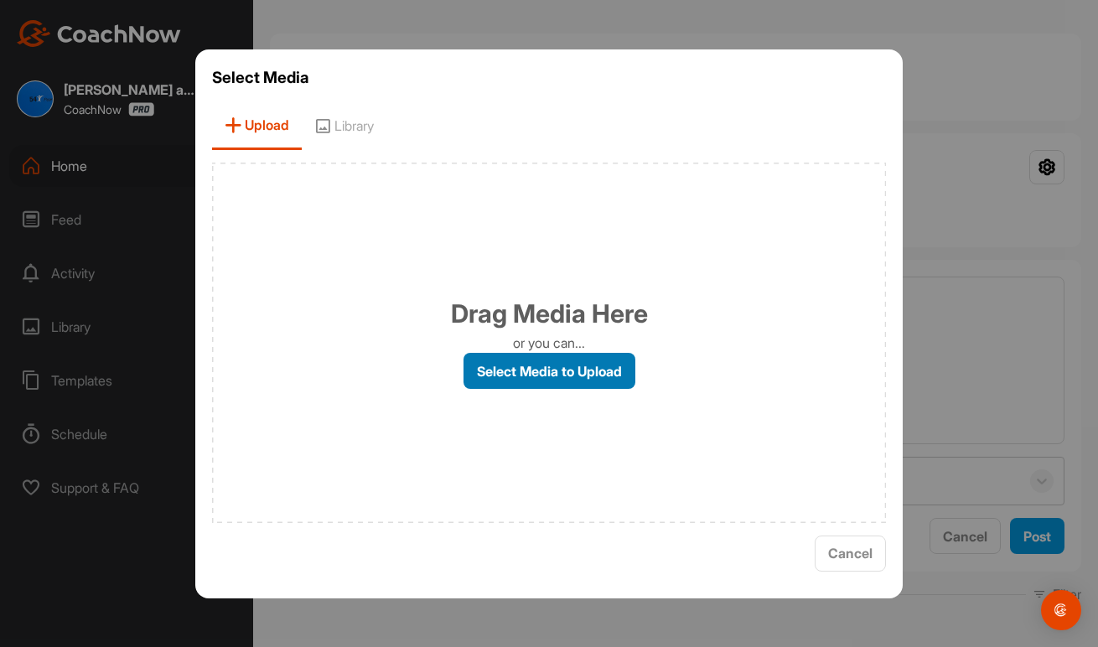
click at [560, 368] on label "Select Media to Upload" at bounding box center [549, 371] width 172 height 36
click at [0, 0] on input "Select Media to Upload" at bounding box center [0, 0] width 0 height 0
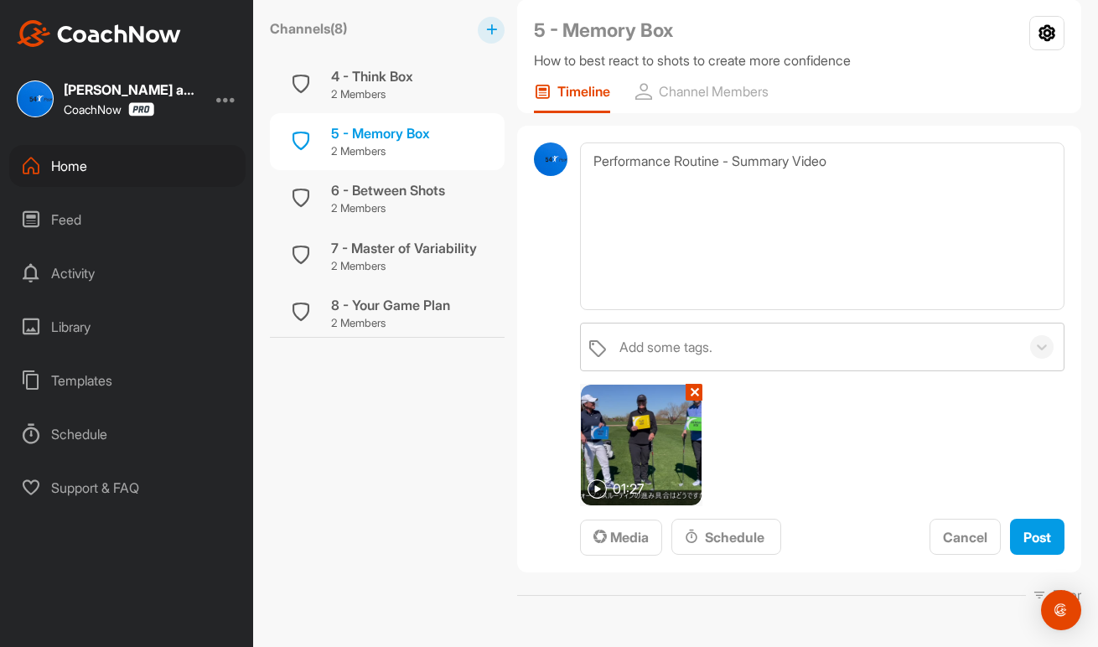
scroll to position [149, 0]
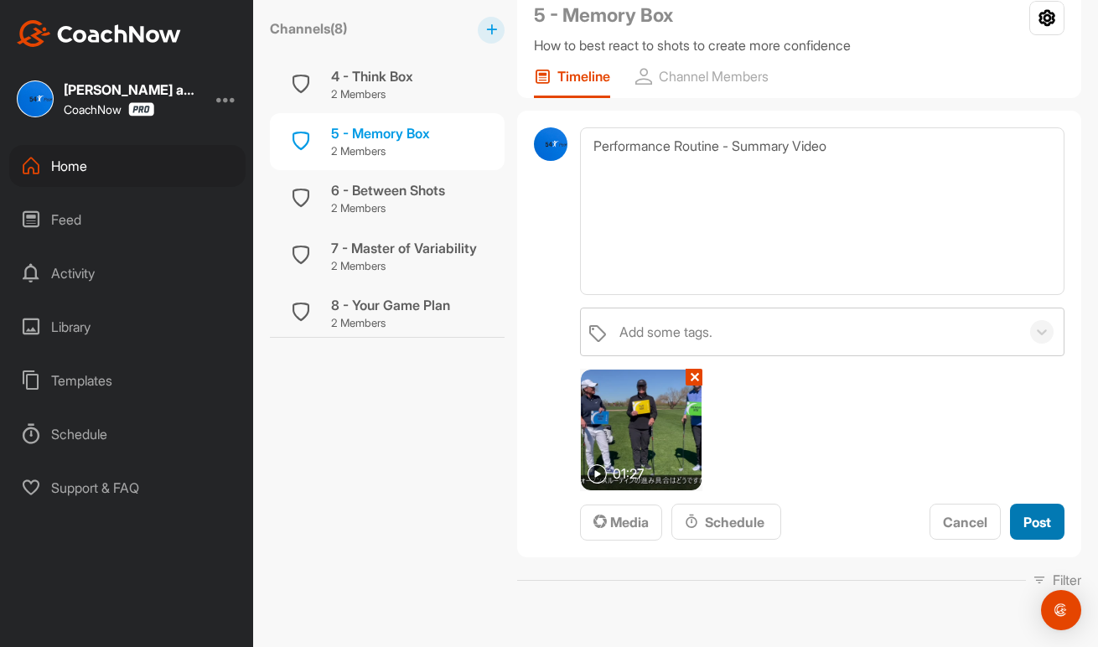
click at [1035, 517] on span "Post" at bounding box center [1037, 522] width 28 height 17
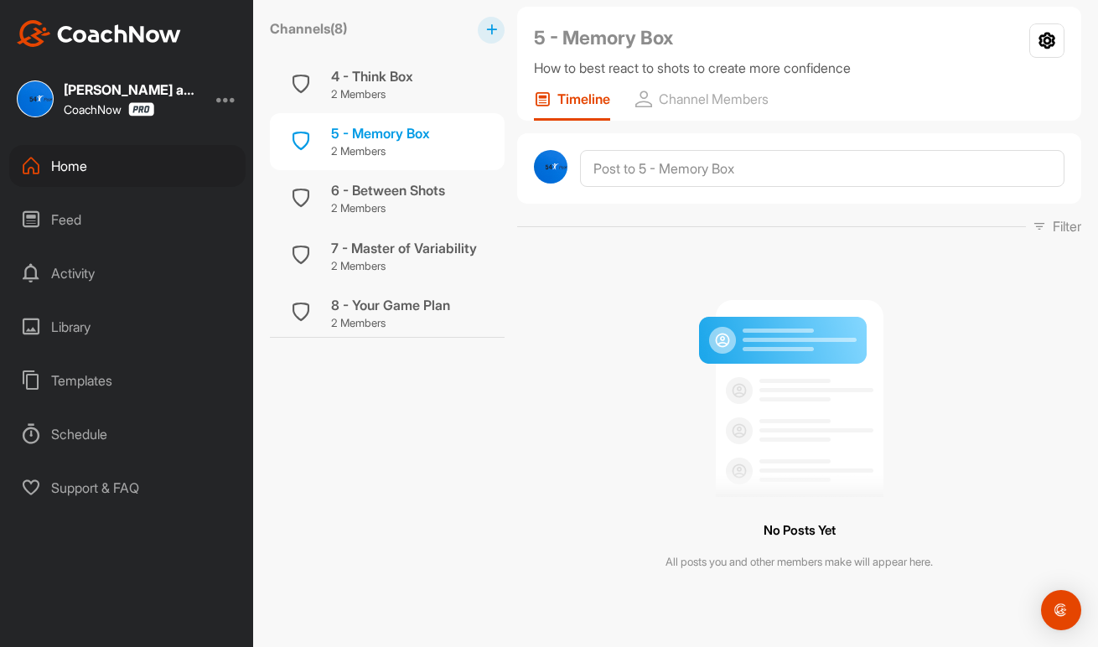
scroll to position [125, 0]
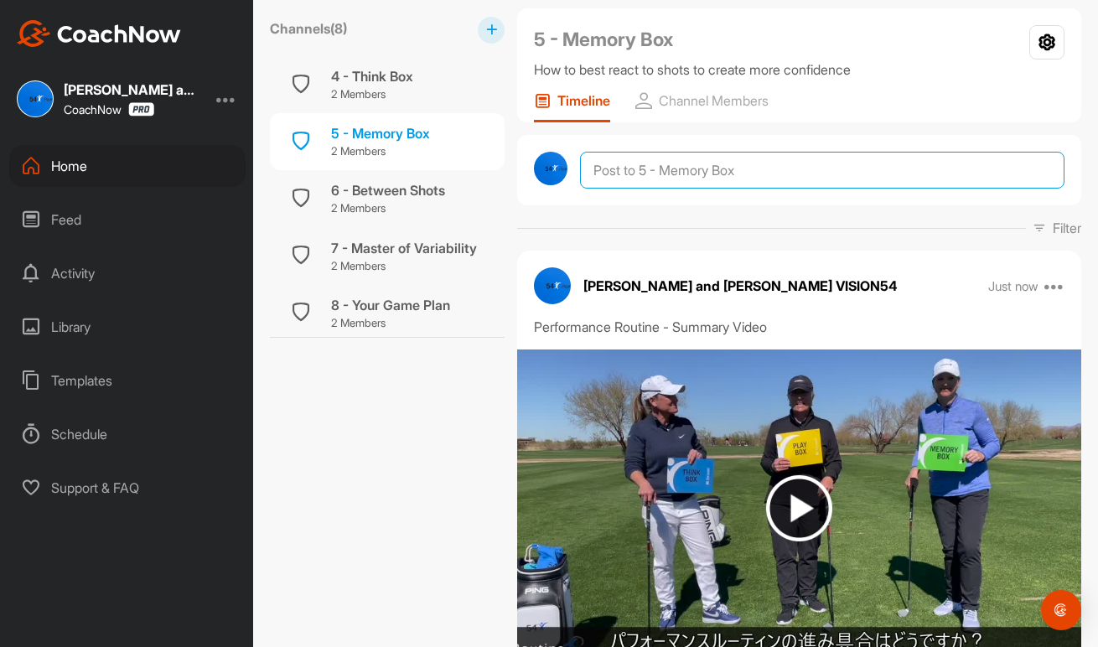
click at [729, 170] on textarea at bounding box center [822, 170] width 484 height 37
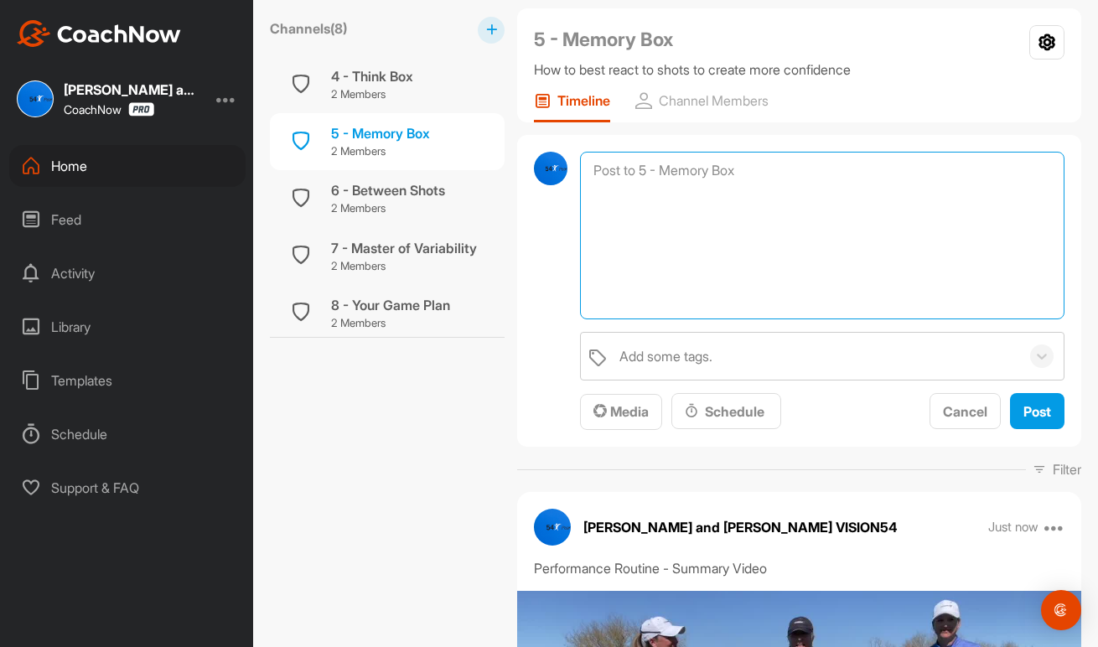
paste textarea "Week #5 - Memory Box - Be confident (After the Shot) Here we GO! A skill to cre…"
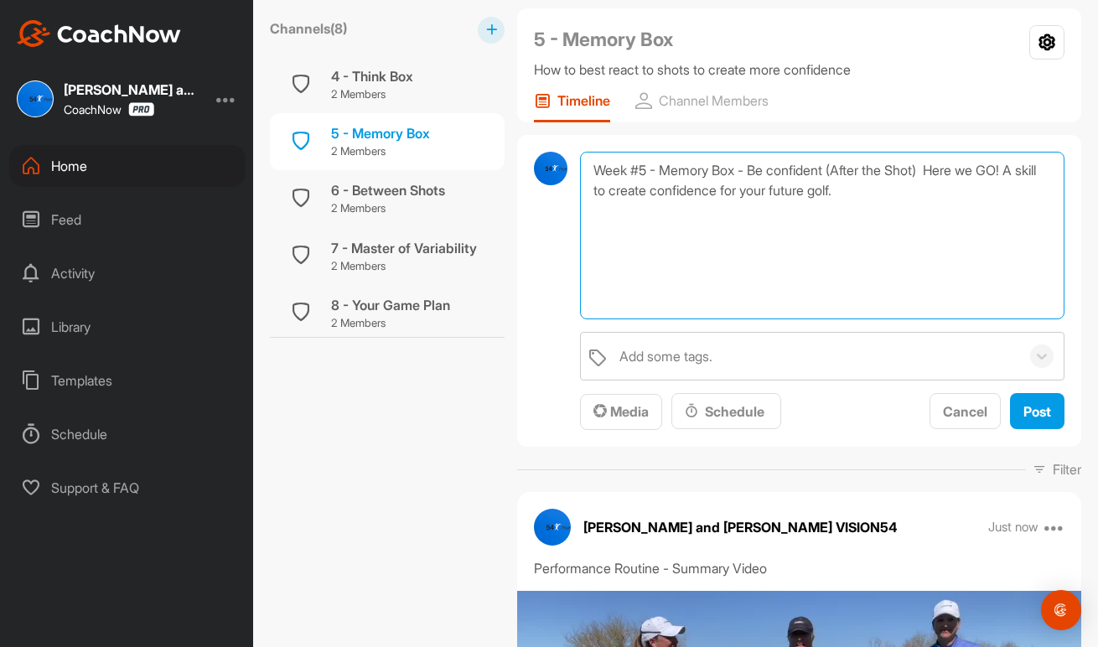
click at [940, 168] on textarea "Week #5 - Memory Box - Be confident (After the Shot) Here we GO! A skill to cre…" at bounding box center [822, 236] width 484 height 168
click at [680, 193] on textarea "Week #5 - Memory Box - Be confident (After the Shot) Here we GO! A skill to cre…" at bounding box center [822, 236] width 484 height 168
click at [624, 167] on textarea "Week #5 - Memory Box - Be confident (After the Shot) A skill to create confiden…" at bounding box center [822, 236] width 484 height 168
type textarea "Session #5 - Memory Box - Be confident (After the Shot) A skill to create confi…"
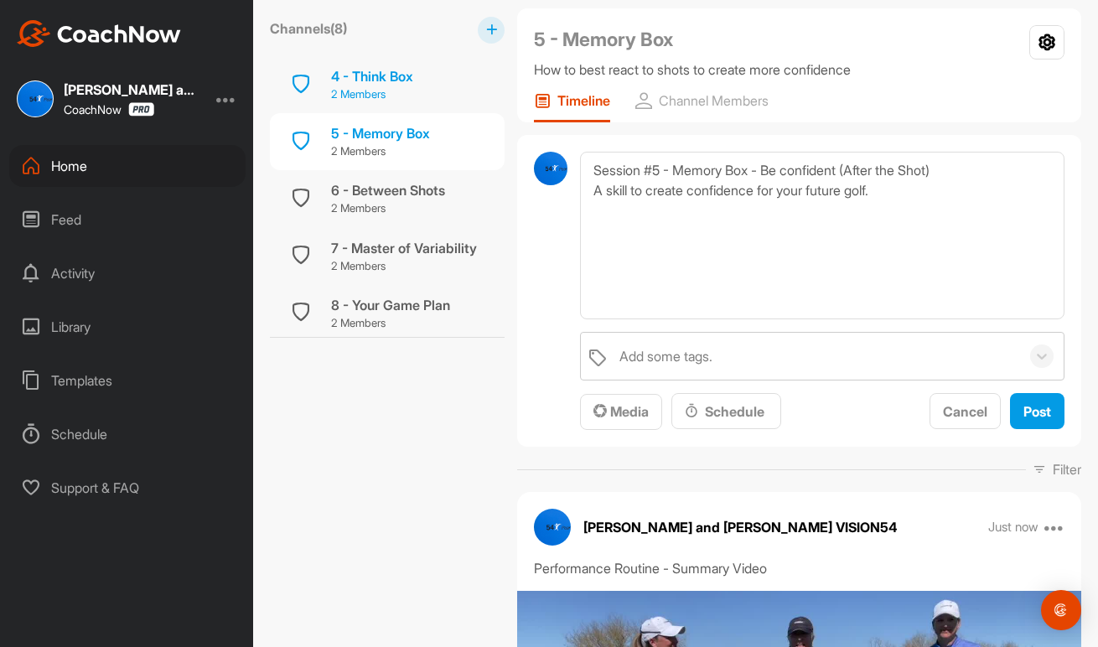
click at [413, 83] on div "4 - Think Box" at bounding box center [372, 76] width 82 height 20
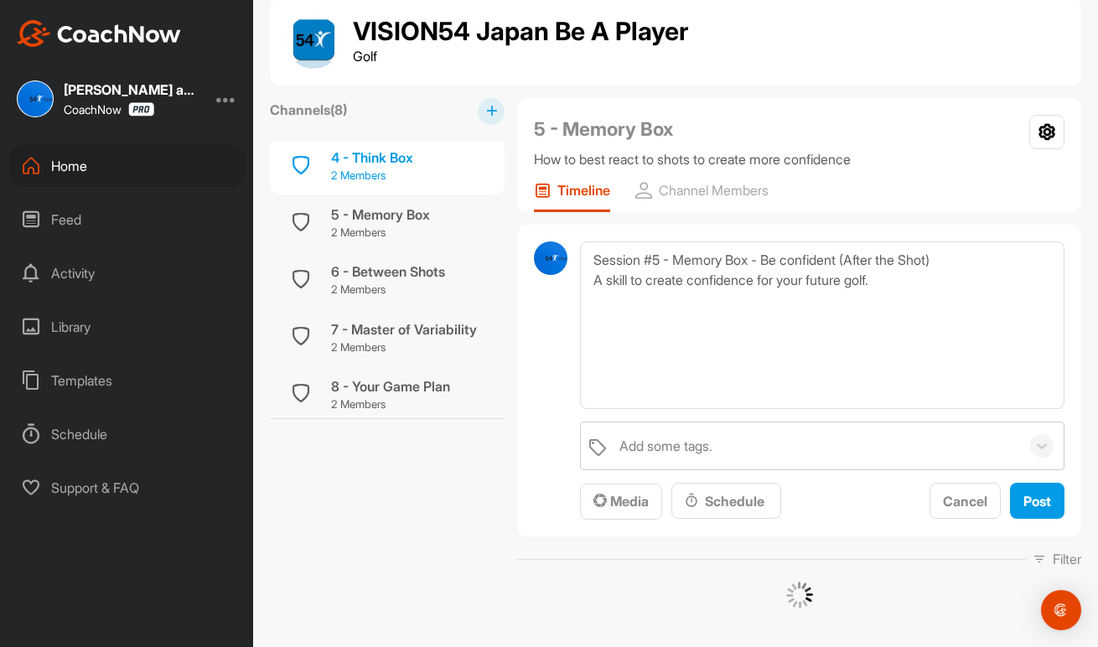
scroll to position [34, 0]
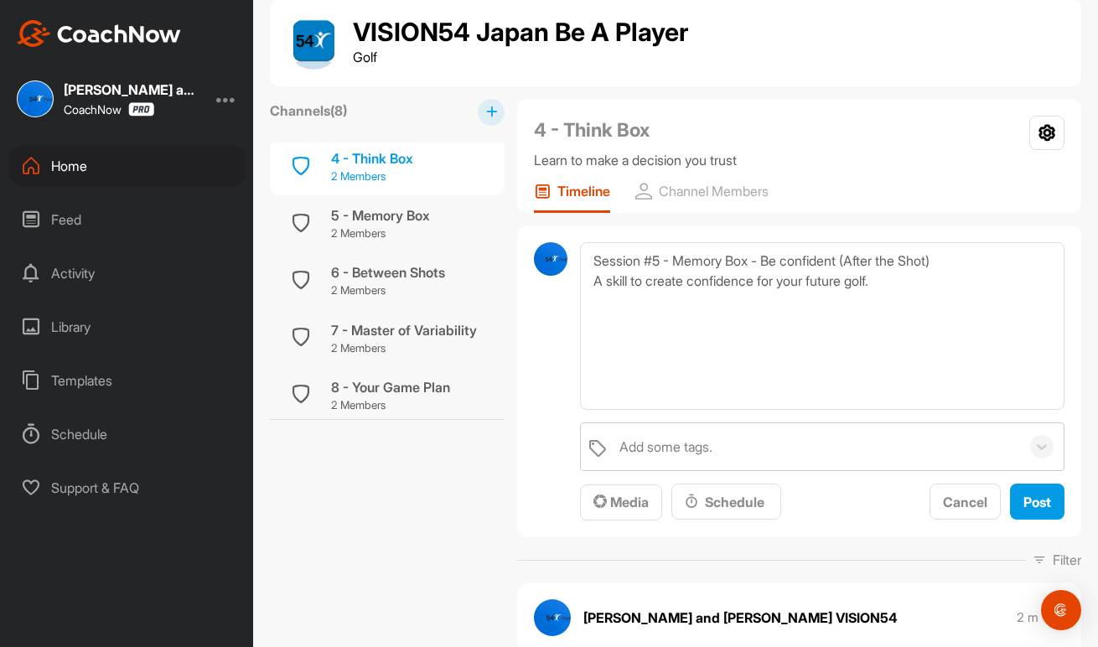
click at [442, 167] on div "4 - Think Box 2 Members" at bounding box center [387, 166] width 235 height 57
click at [413, 159] on div "4 - Think Box" at bounding box center [372, 158] width 82 height 20
click at [422, 220] on div "5 - Memory Box" at bounding box center [380, 215] width 99 height 20
click at [424, 160] on div "4 - Think Box 2 Members" at bounding box center [387, 166] width 235 height 57
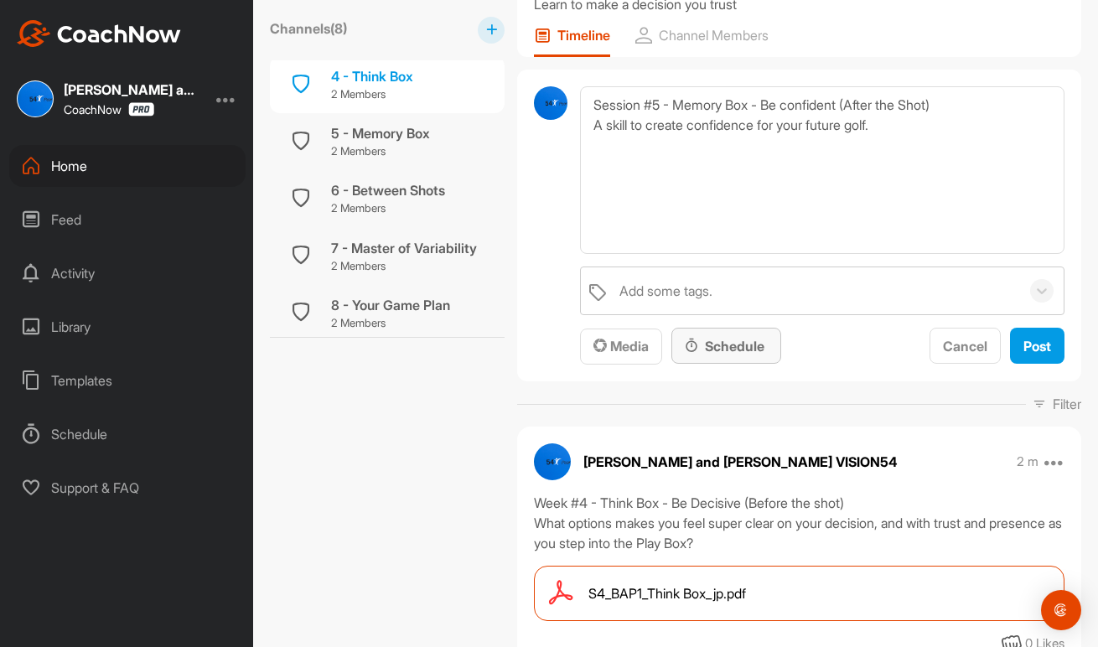
scroll to position [194, 0]
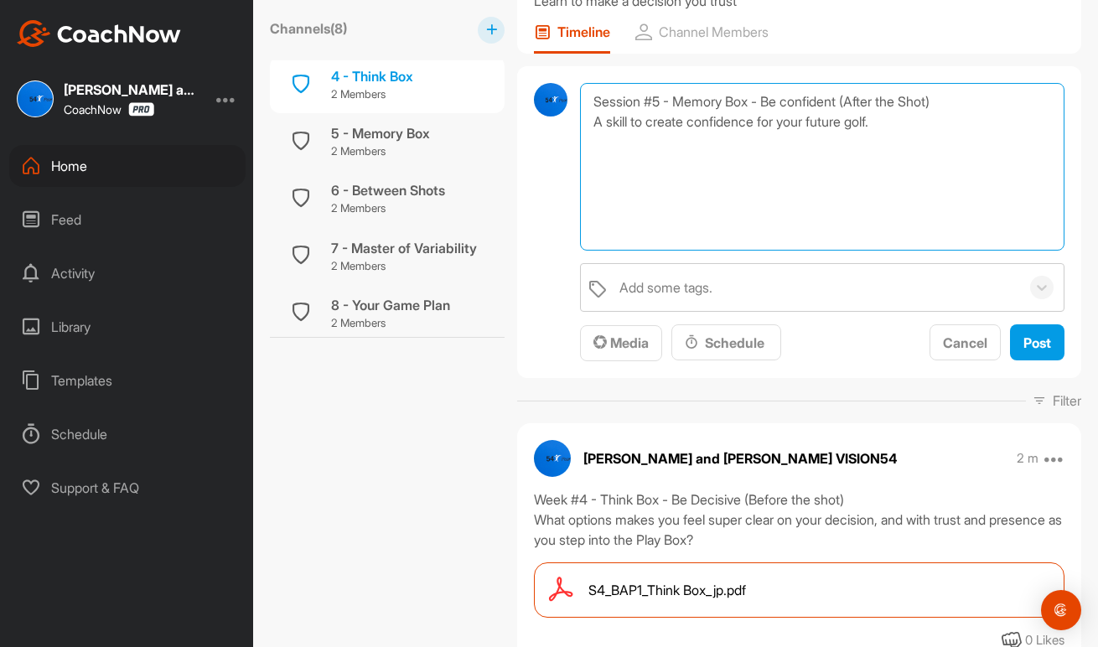
drag, startPoint x: 900, startPoint y: 123, endPoint x: 564, endPoint y: 98, distance: 337.0
click at [564, 98] on div "Session #5 - Memory Box - Be confident (After the Shot) A skill to create confi…" at bounding box center [799, 222] width 564 height 312
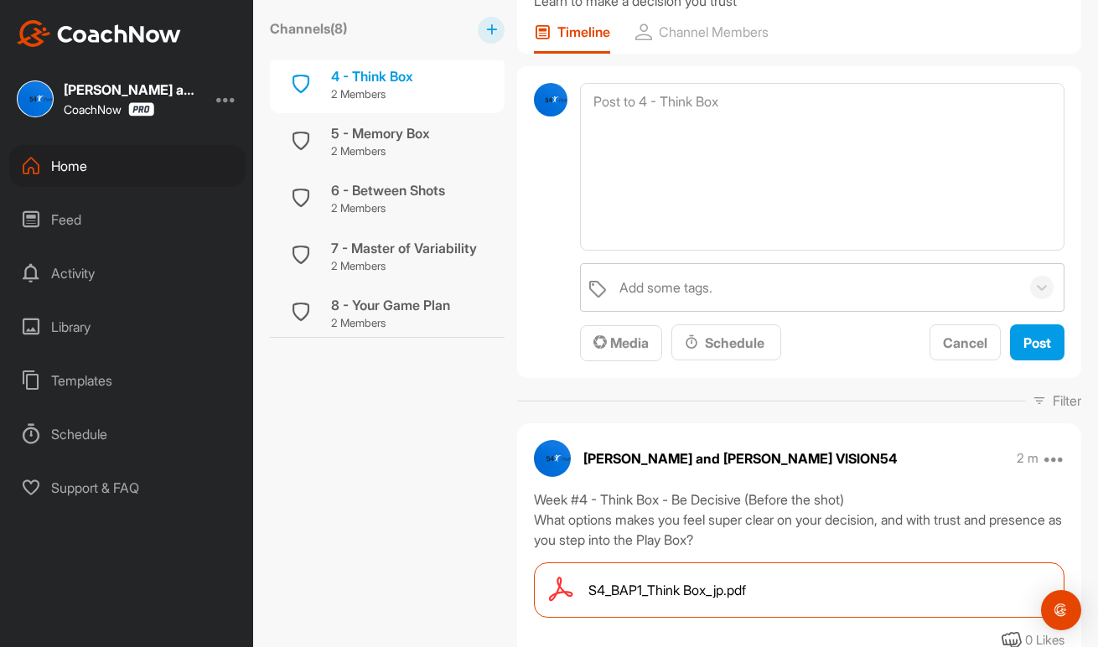
click at [535, 325] on div at bounding box center [551, 222] width 34 height 278
click at [1050, 458] on icon at bounding box center [1054, 458] width 20 height 20
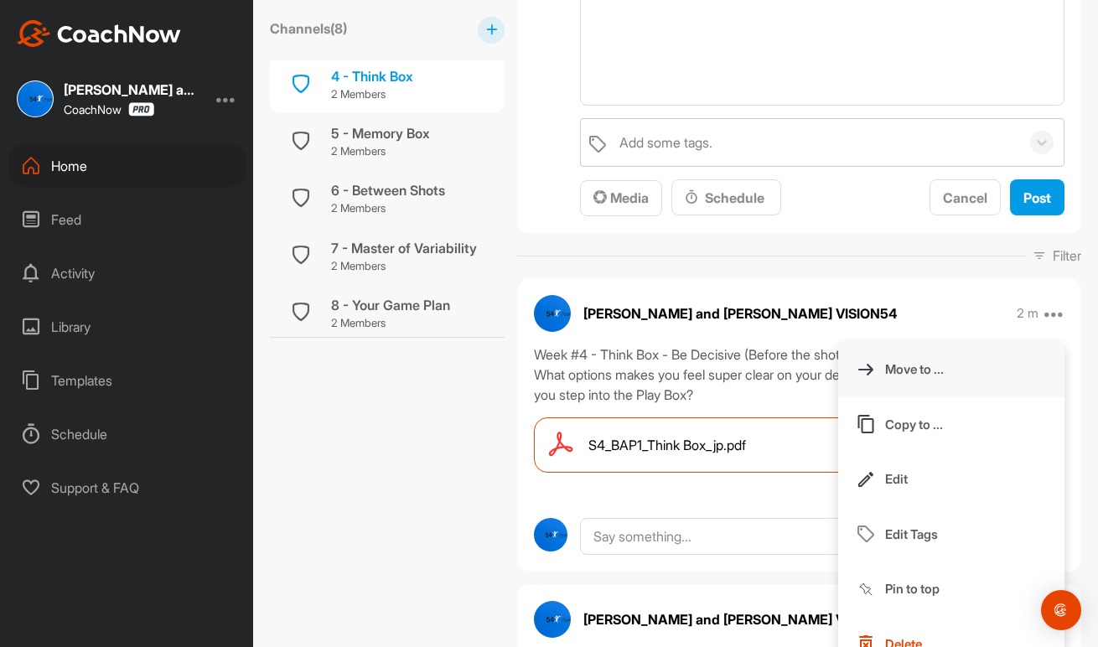
scroll to position [356, 0]
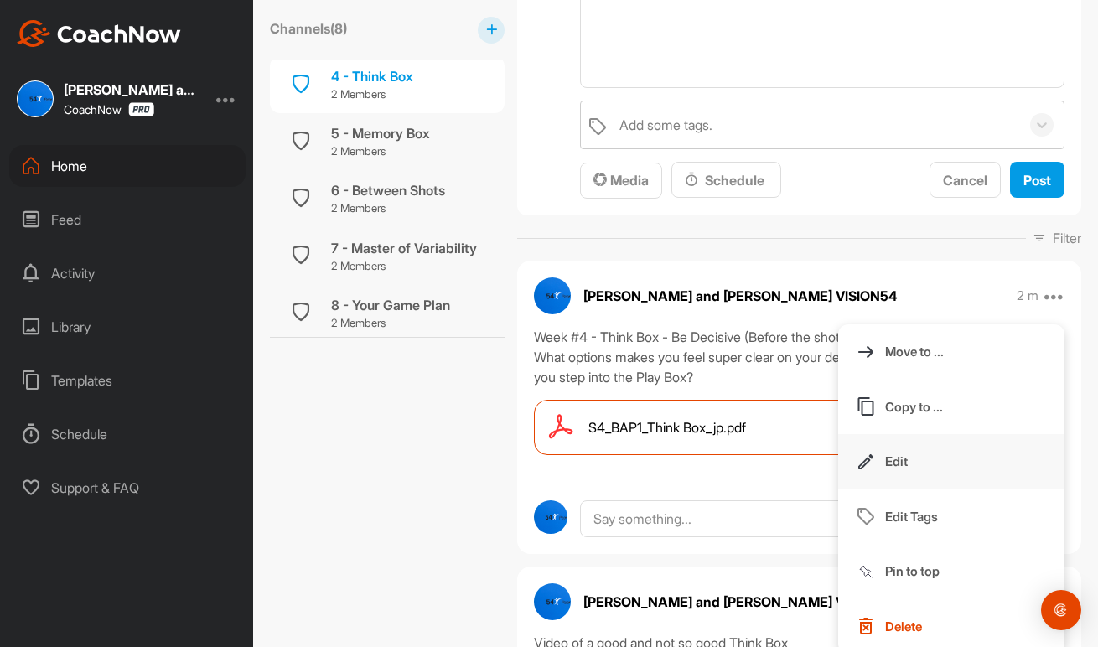
click at [903, 461] on p "Edit" at bounding box center [896, 462] width 23 height 18
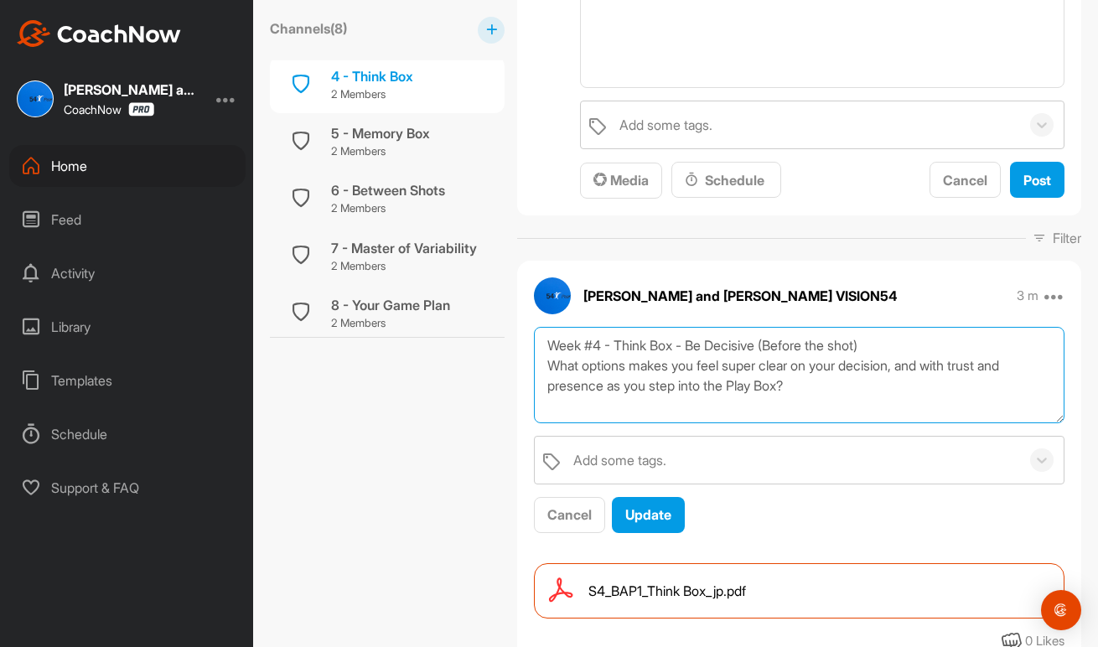
click at [583, 343] on textarea "Week #4 - Think Box - Be Decisive (Before the shot) What options makes you feel…" at bounding box center [799, 375] width 530 height 96
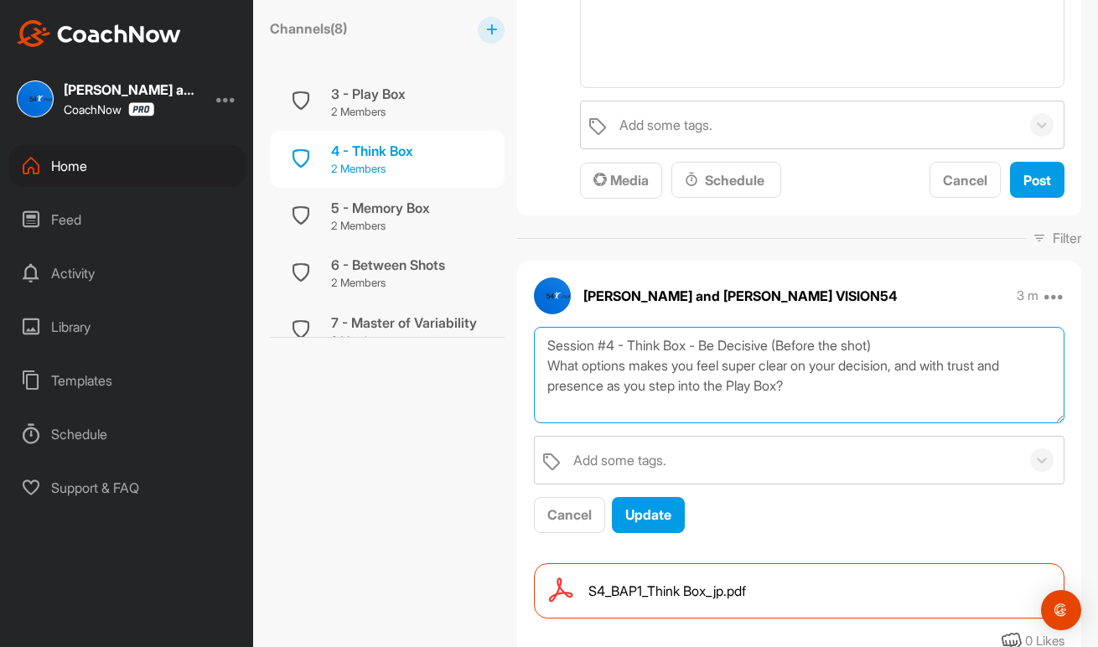
scroll to position [152, 0]
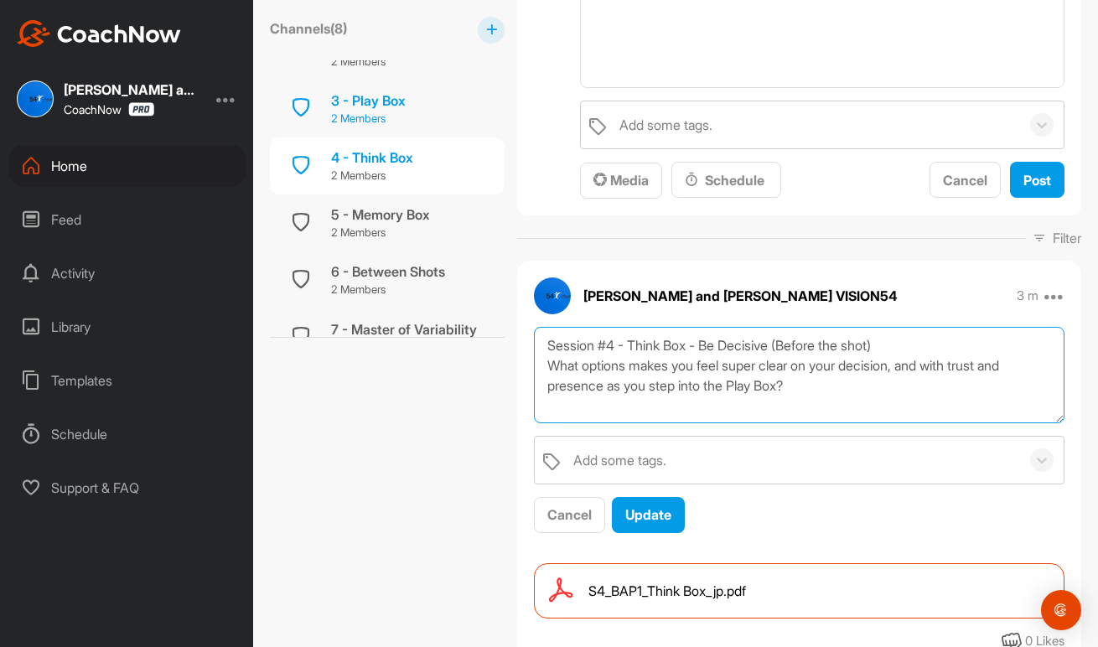
type textarea "Session #4 - Think Box - Be Decisive (Before the shot) What options makes you f…"
click at [412, 96] on div "3 - Play Box 2 Members" at bounding box center [387, 108] width 235 height 57
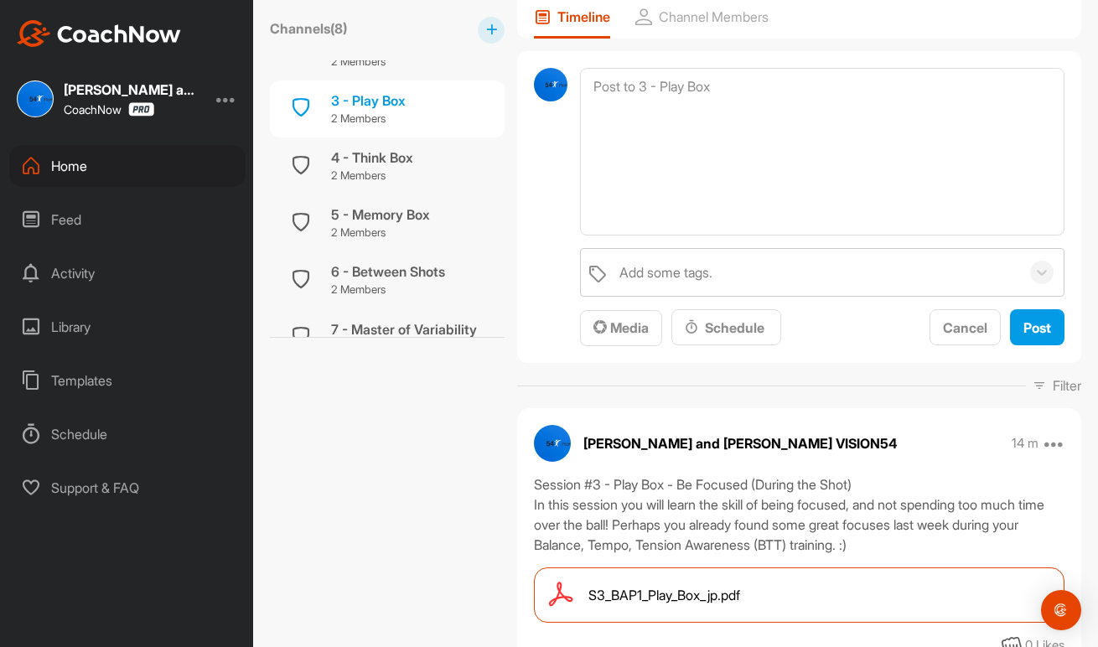
scroll to position [210, 0]
click at [963, 322] on span "Cancel" at bounding box center [965, 326] width 44 height 17
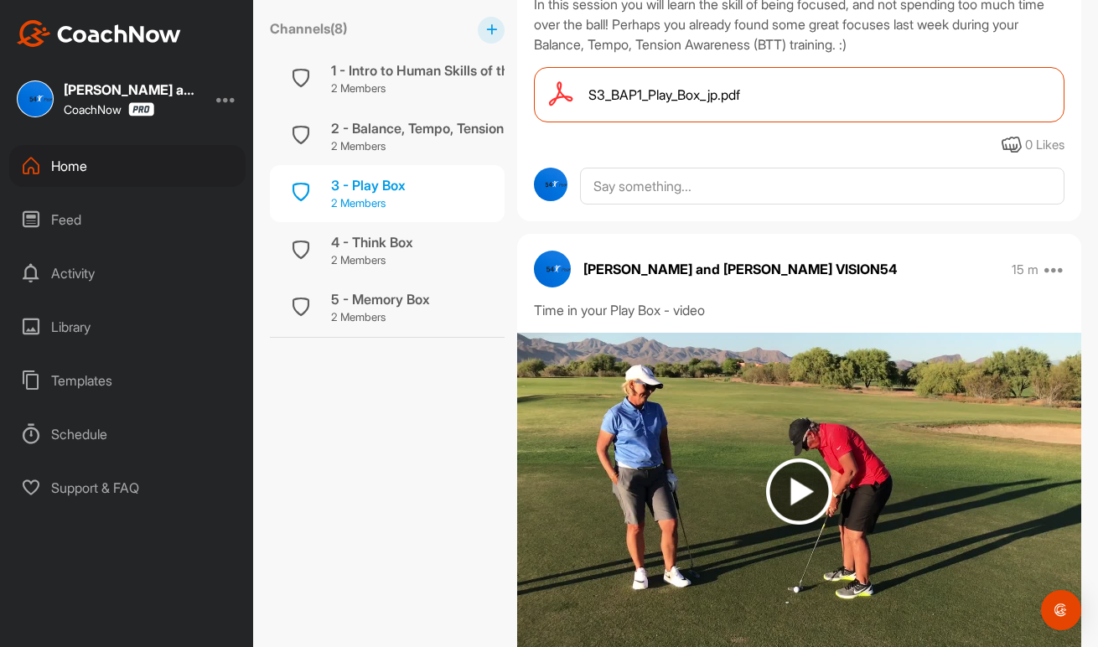
scroll to position [56, 0]
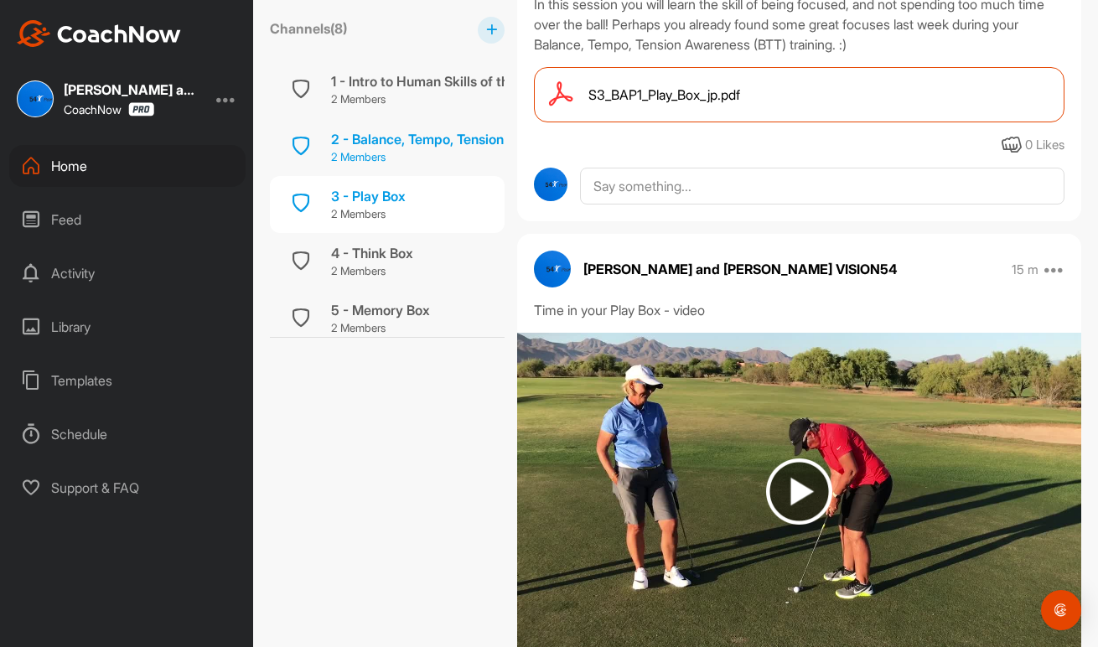
click at [442, 140] on div "2 - Balance, Tempo, Tension - BTT" at bounding box center [436, 139] width 210 height 20
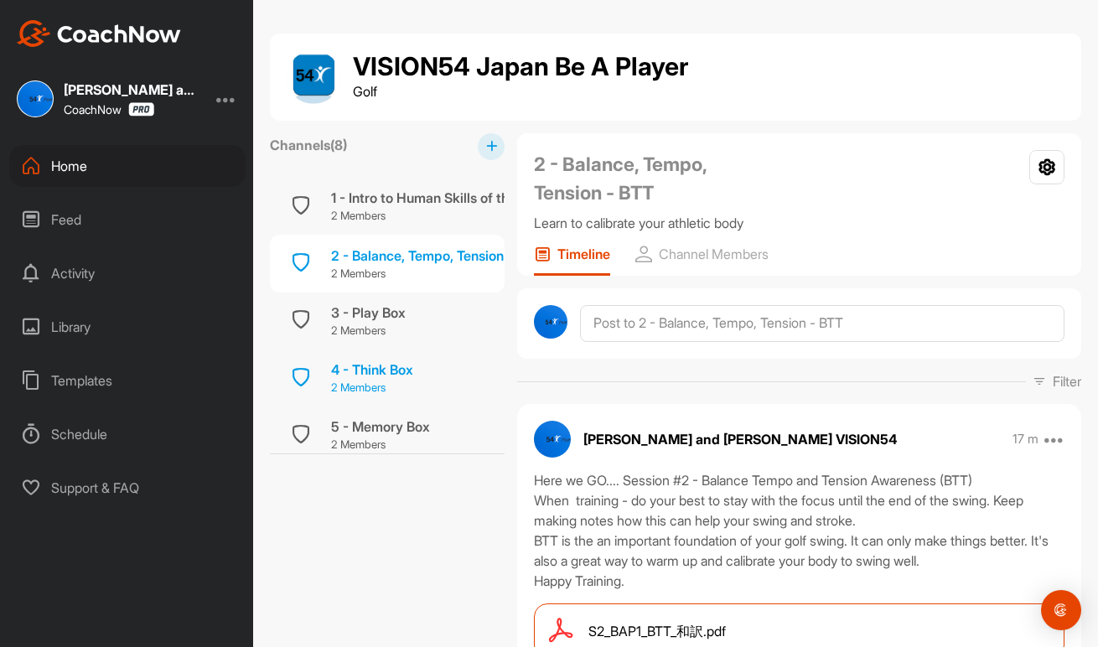
click at [433, 376] on div "4 - Think Box 2 Members" at bounding box center [387, 377] width 235 height 57
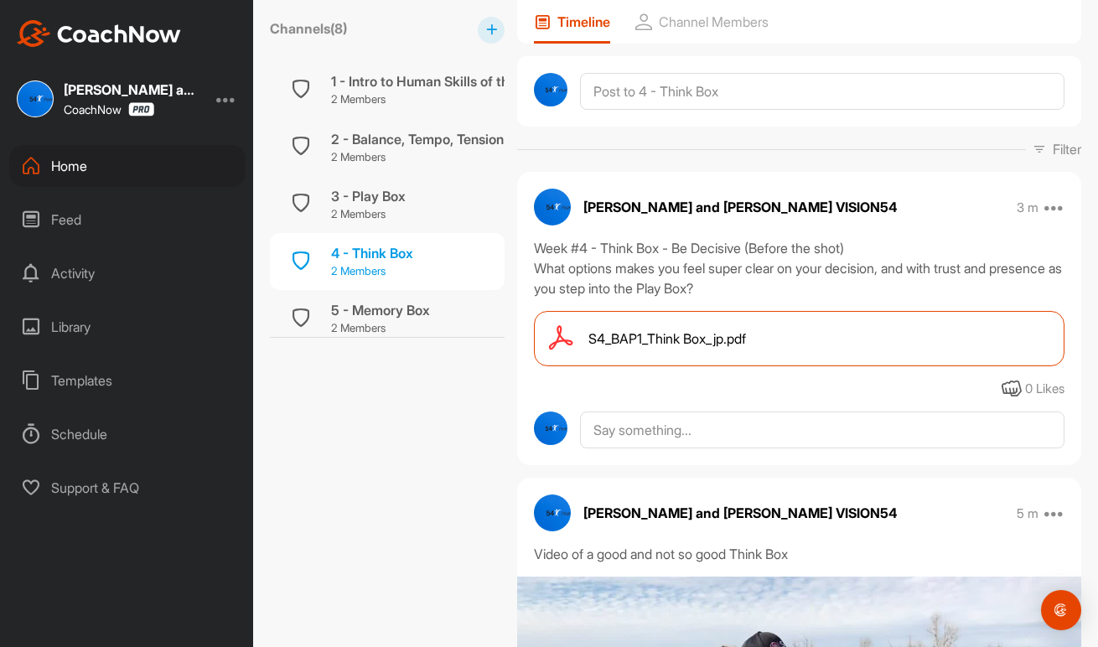
scroll to position [205, 0]
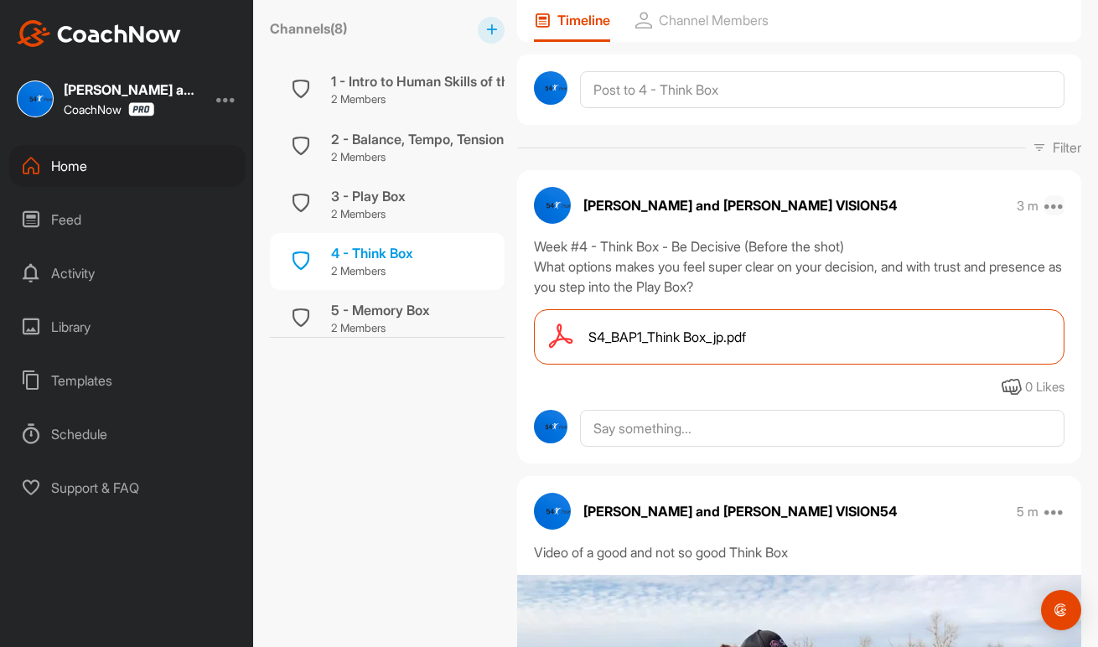
click at [1061, 204] on icon at bounding box center [1054, 205] width 20 height 20
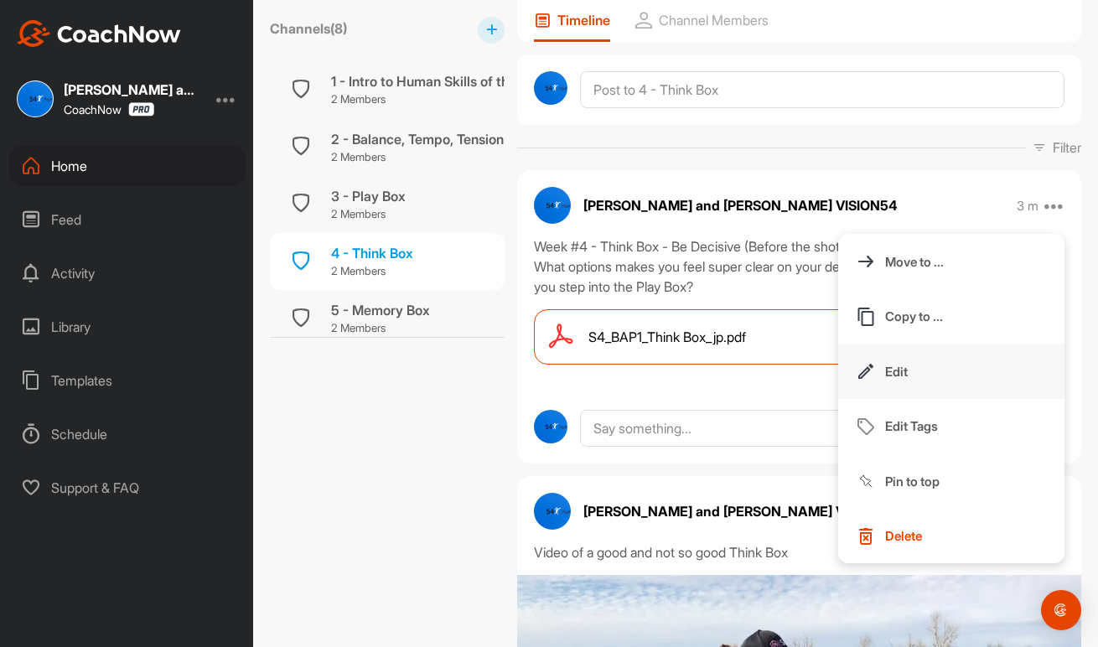
click at [899, 369] on p "Edit" at bounding box center [896, 372] width 23 height 18
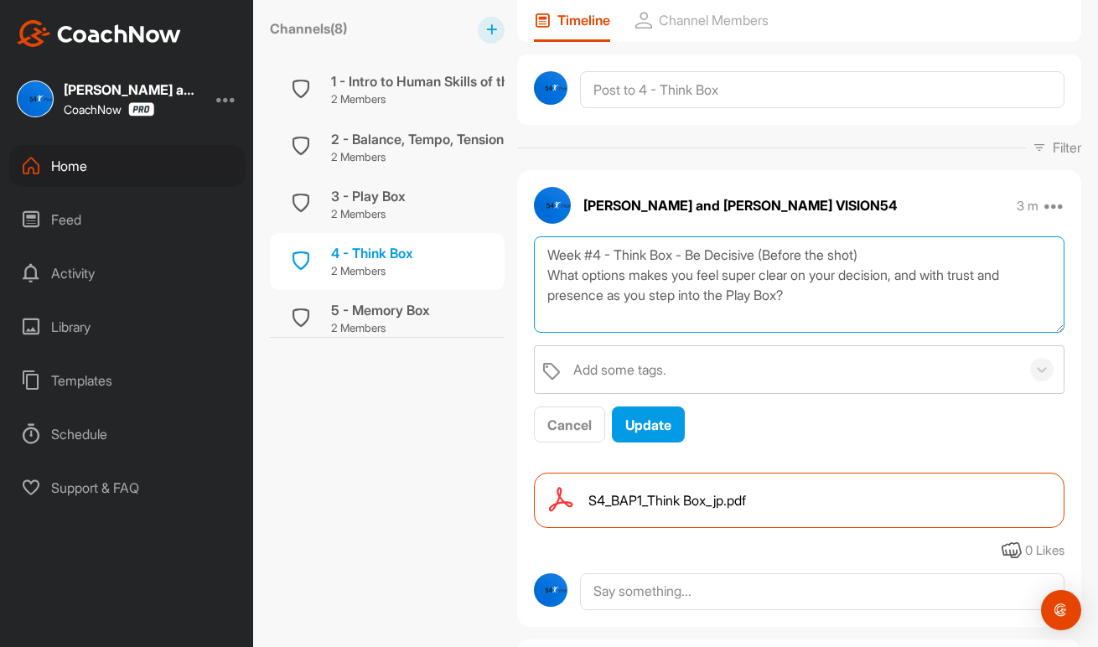
click at [577, 254] on textarea "Week #4 - Think Box - Be Decisive (Before the shot) What options makes you feel…" at bounding box center [799, 284] width 530 height 96
type textarea "Session #4 - Think Box - Be Decisive (Before the shot) What options makes you f…"
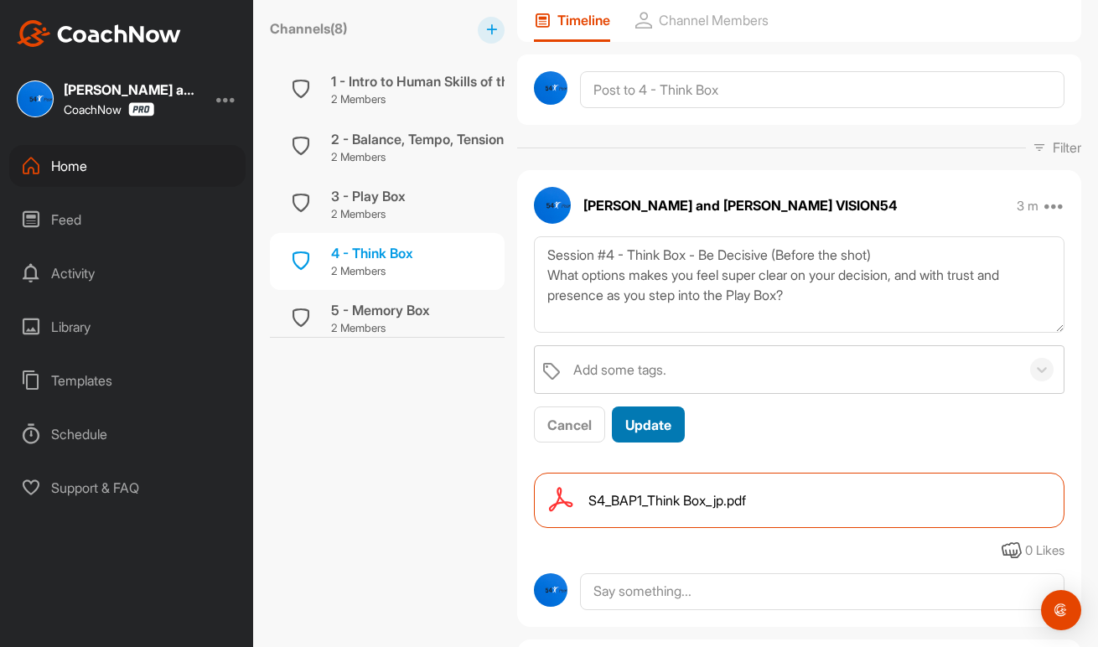
click at [649, 412] on button "Update" at bounding box center [648, 424] width 73 height 36
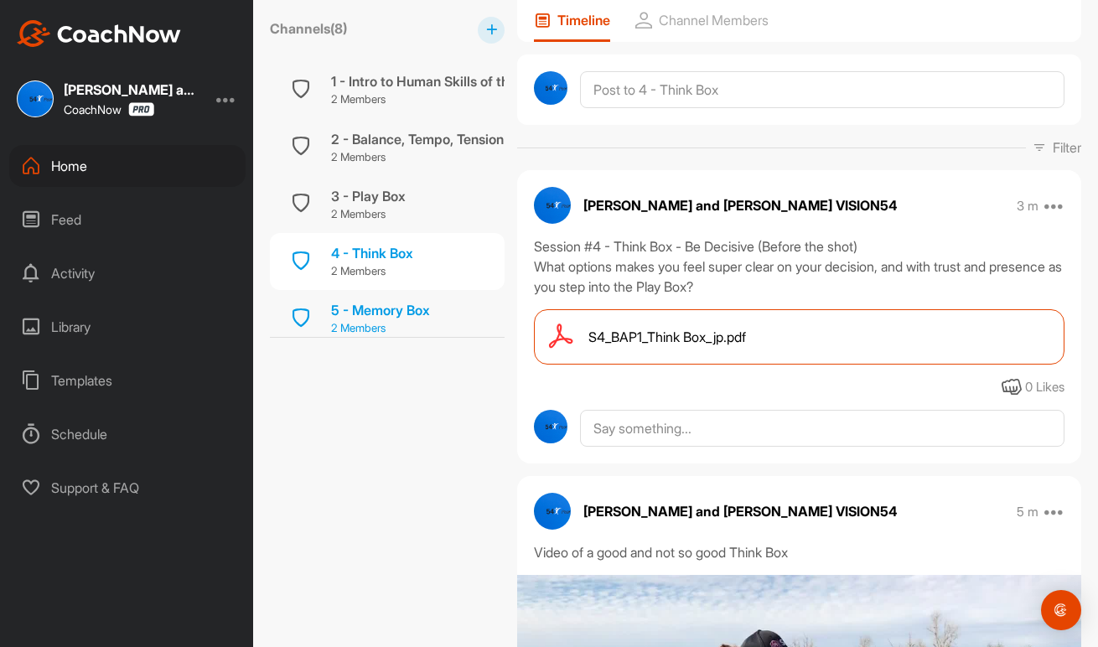
click at [421, 311] on div "5 - Memory Box" at bounding box center [380, 310] width 99 height 20
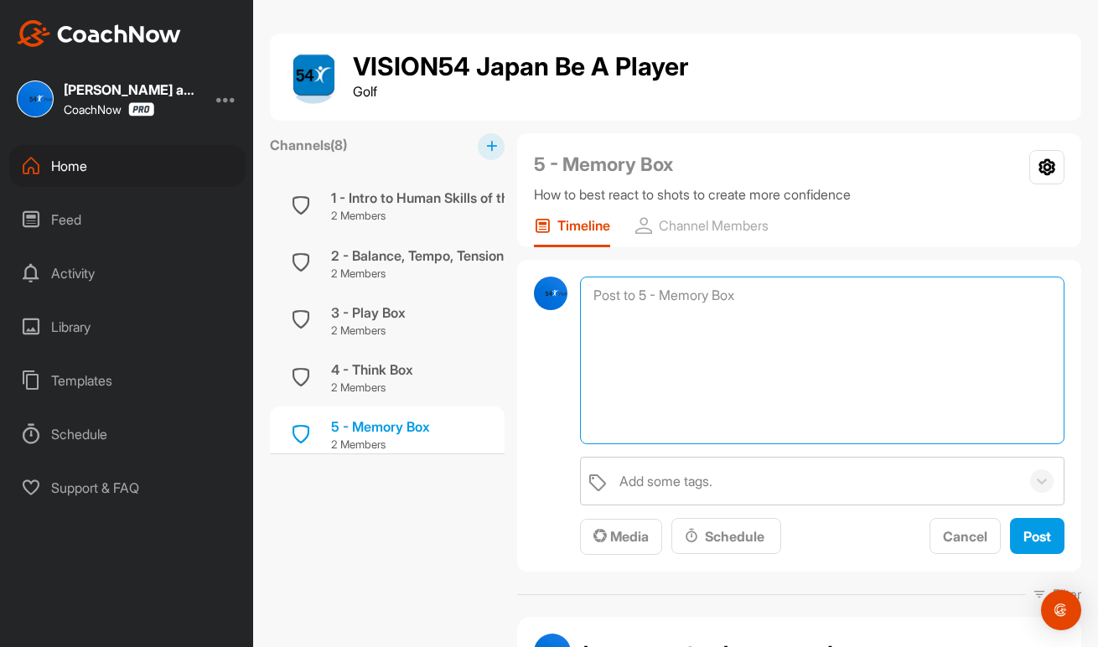
click at [658, 291] on textarea at bounding box center [822, 361] width 484 height 168
paste textarea "Session #5 - Memory Box - Be confident (After the Shot) A skill to create confi…"
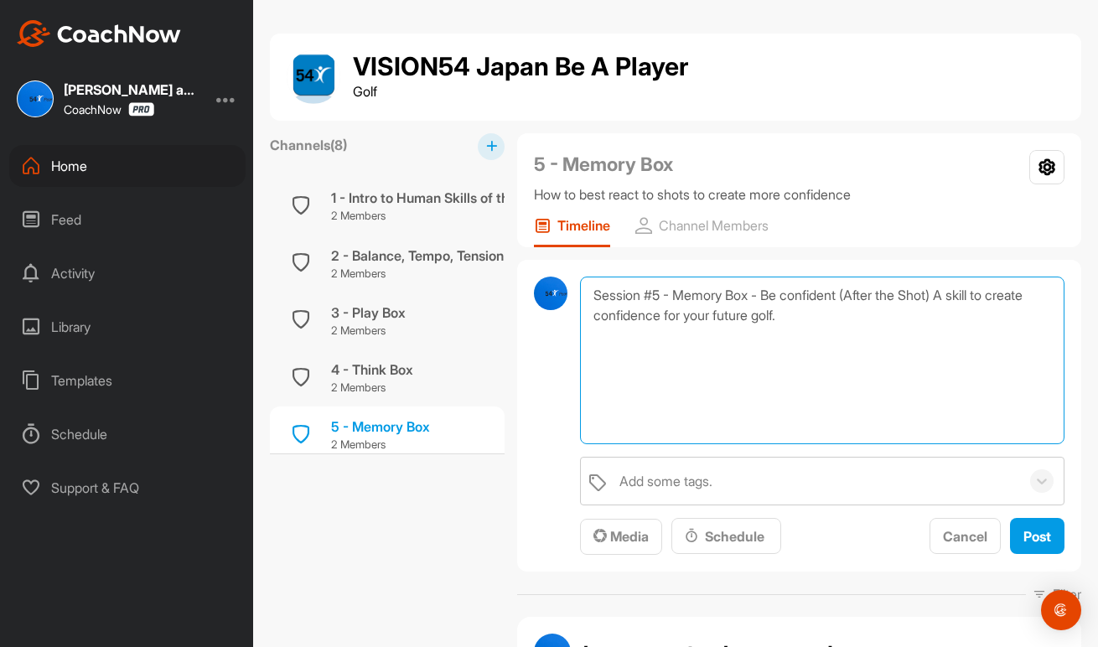
click at [952, 298] on textarea "Session #5 - Memory Box - Be confident (After the Shot) A skill to create confi…" at bounding box center [822, 361] width 484 height 168
click at [933, 315] on textarea "Session #5 - Memory Box - Be confident (After the Shot) A skill to create confi…" at bounding box center [822, 361] width 484 height 168
paste textarea "Now you can start to get clarity on your whole performance routine - Think Box,…"
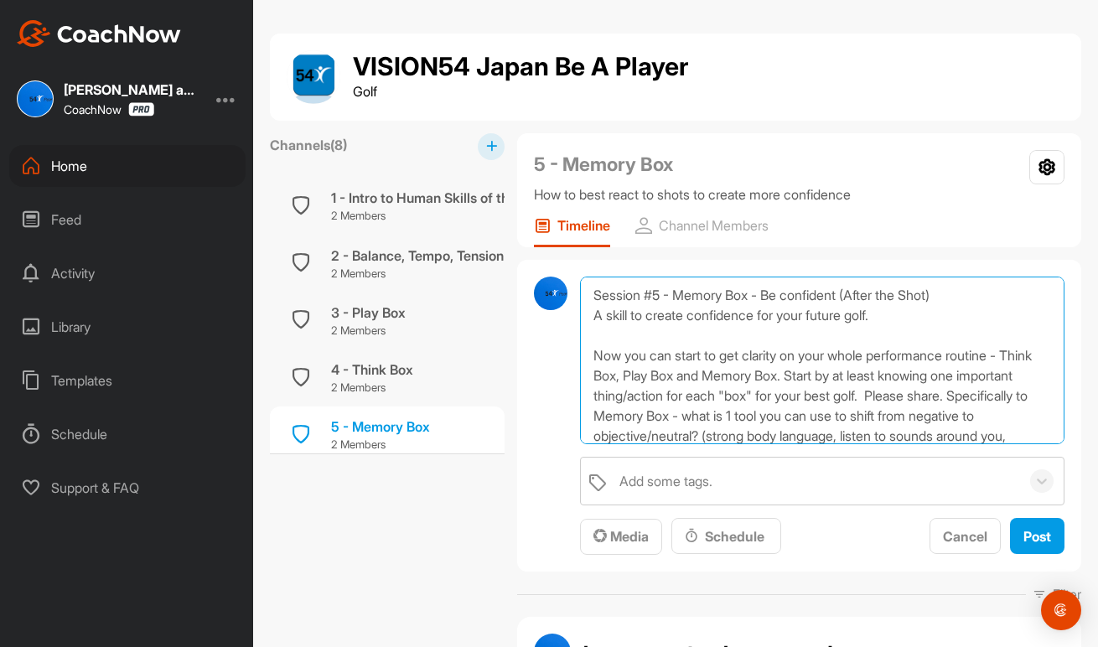
scroll to position [21, 0]
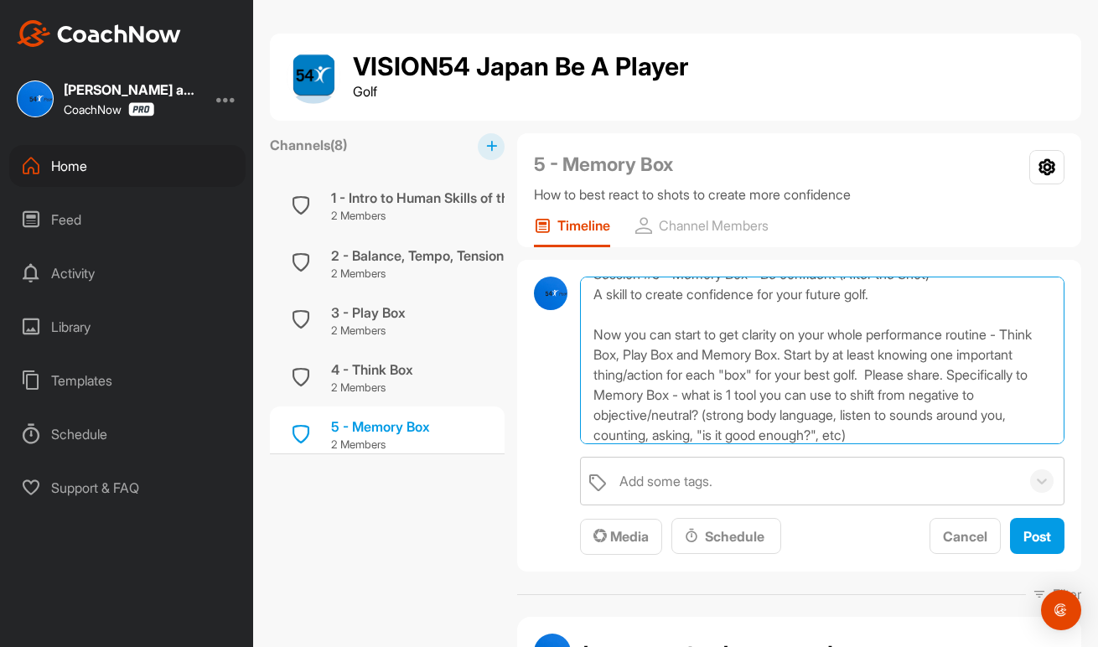
click at [894, 336] on textarea "Session #5 - Memory Box - Be confident (After the Shot) A skill to create confi…" at bounding box center [822, 361] width 484 height 168
click at [977, 334] on textarea "Session #5 - Memory Box - Be confident (After the Shot) A skill to create confi…" at bounding box center [822, 361] width 484 height 168
click at [836, 353] on textarea "Session #5 - Memory Box - Be confident (After the Shot) A skill to create confi…" at bounding box center [822, 361] width 484 height 168
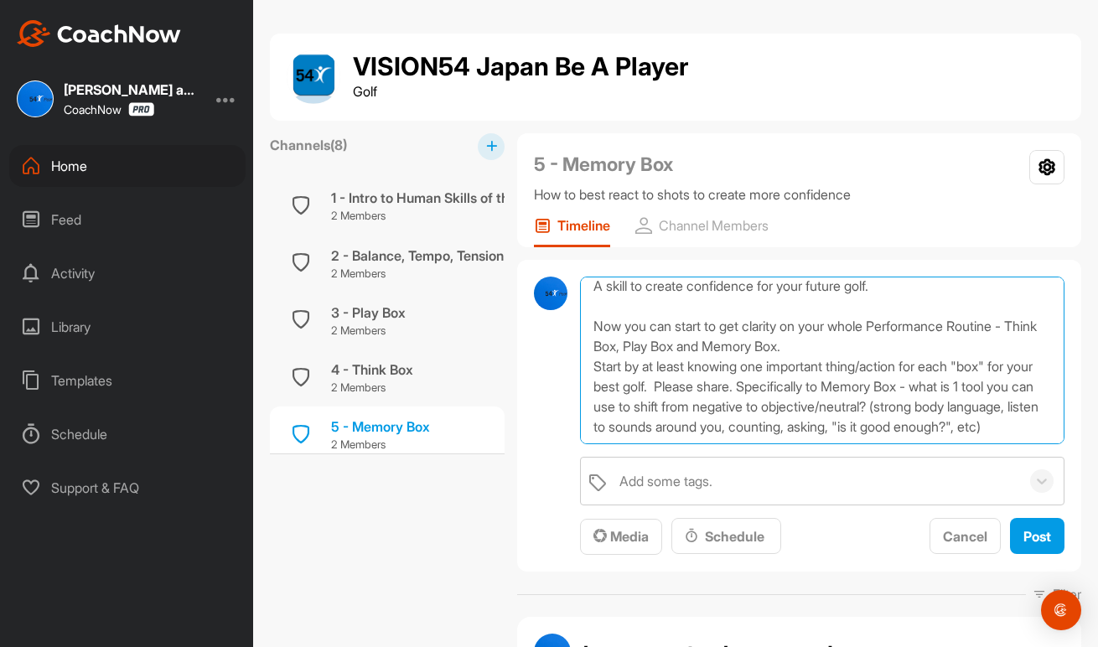
scroll to position [49, 0]
click at [695, 346] on textarea "Session #5 - Memory Box - Be confident (After the Shot) A skill to create confi…" at bounding box center [822, 361] width 484 height 168
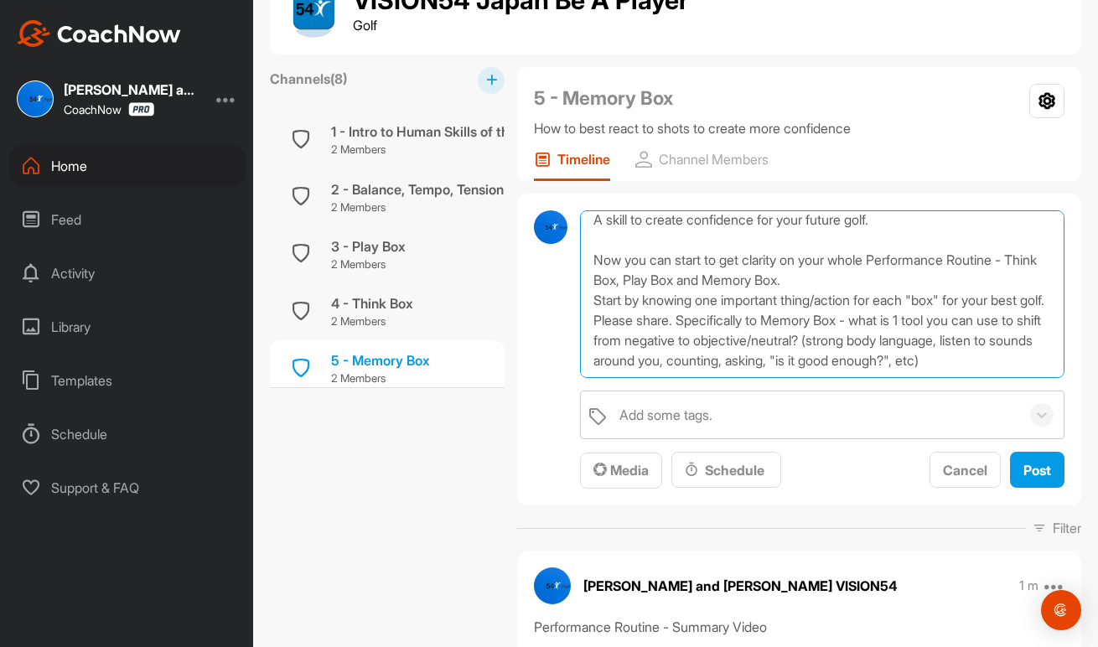
scroll to position [71, 0]
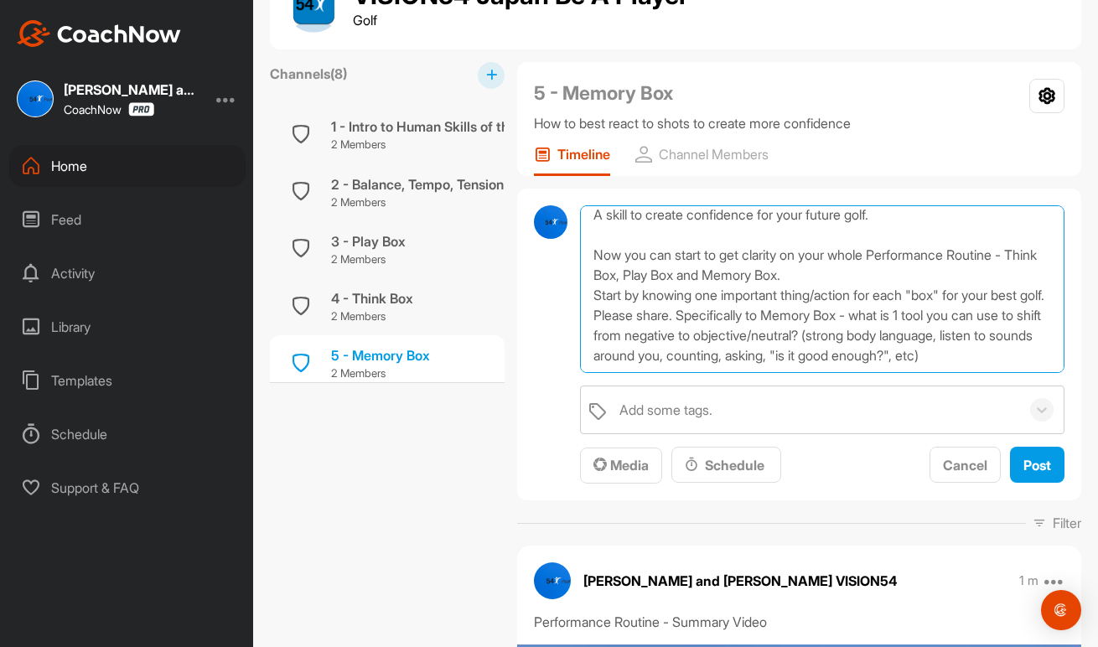
click at [711, 316] on textarea "Session #5 - Memory Box - Be confident (After the Shot) A skill to create confi…" at bounding box center [822, 289] width 484 height 168
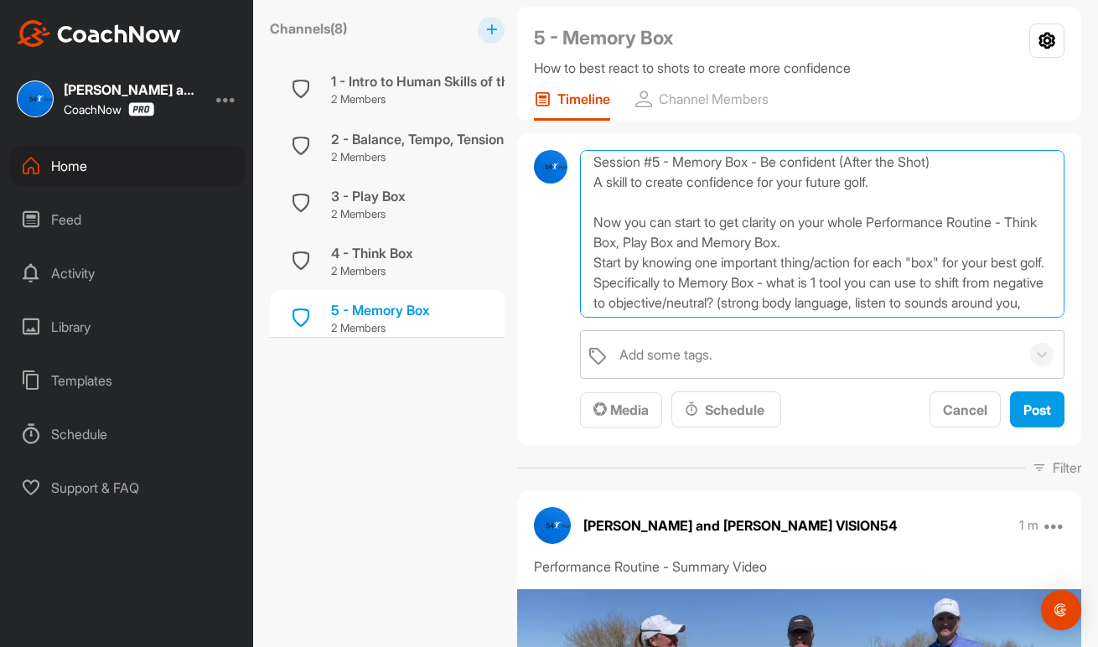
scroll to position [8, 0]
click at [718, 283] on textarea "Session #5 - Memory Box - Be confident (After the Shot) A skill to create confi…" at bounding box center [822, 234] width 484 height 168
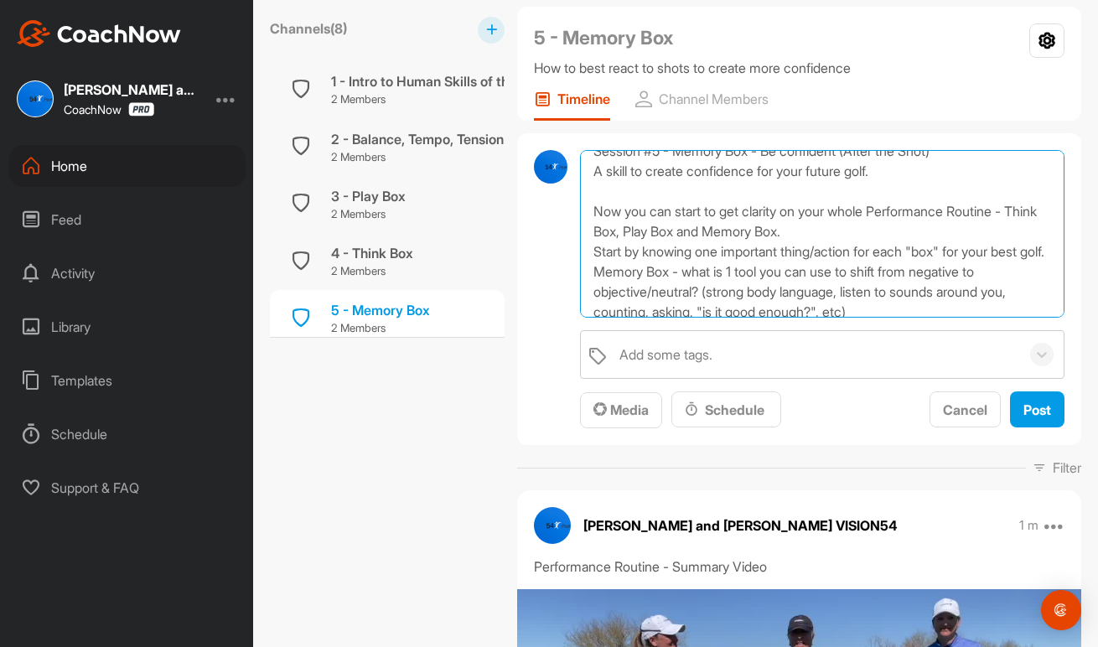
scroll to position [29, 0]
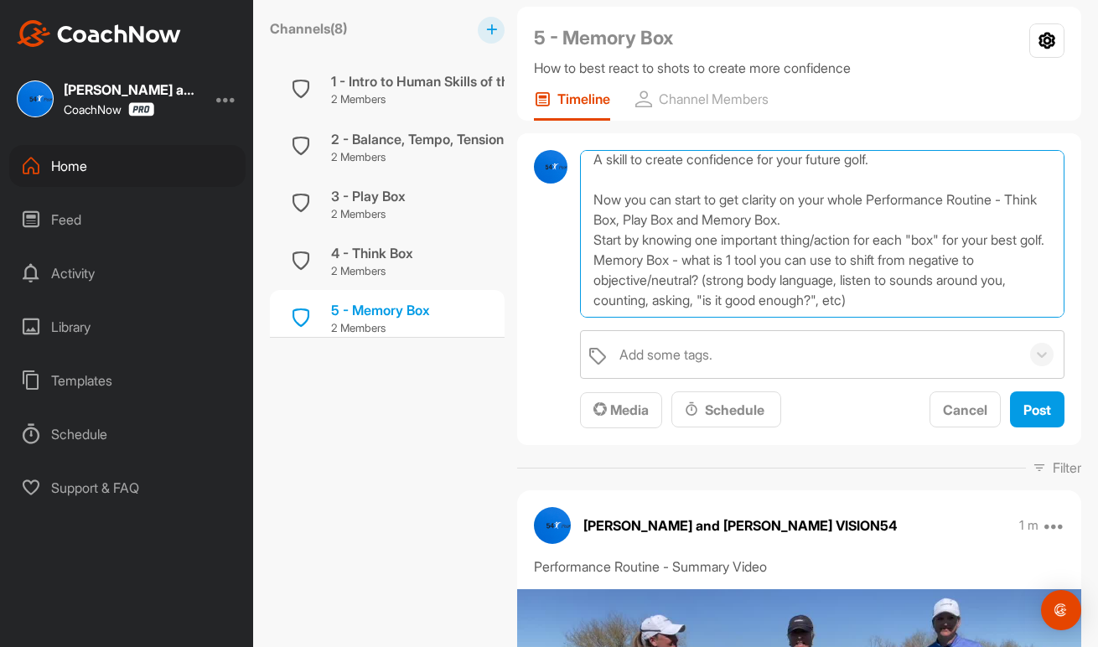
drag, startPoint x: 625, startPoint y: 278, endPoint x: 937, endPoint y: 307, distance: 313.0
click at [937, 307] on textarea "Session #5 - Memory Box - Be confident (After the Shot) A skill to create confi…" at bounding box center [822, 234] width 484 height 168
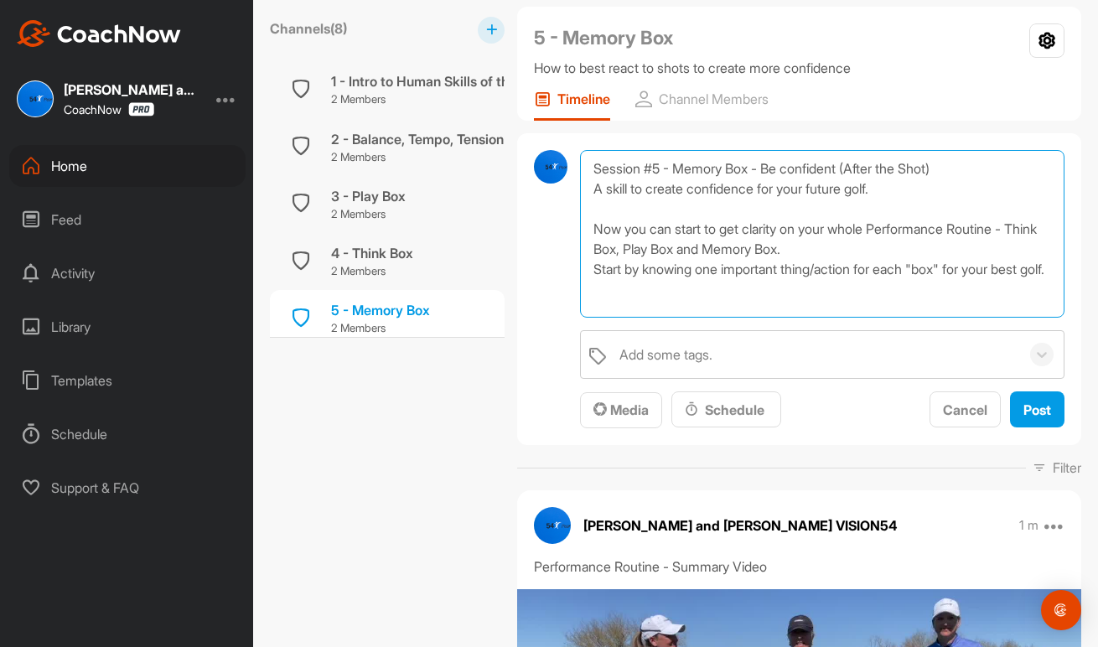
scroll to position [0, 0]
click at [920, 178] on textarea "Session #5 - Memory Box - Be confident (After the Shot) A skill to create confi…" at bounding box center [822, 234] width 484 height 168
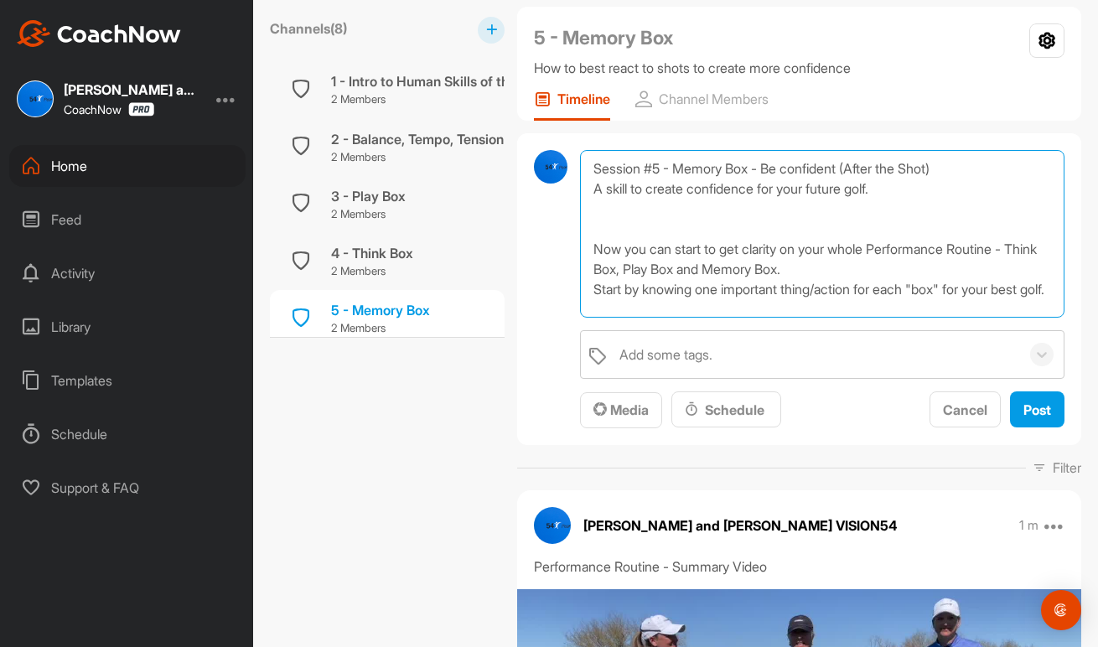
paste textarea "Memory Box - what is 1 tool you can use to shift from negative to objective/neu…"
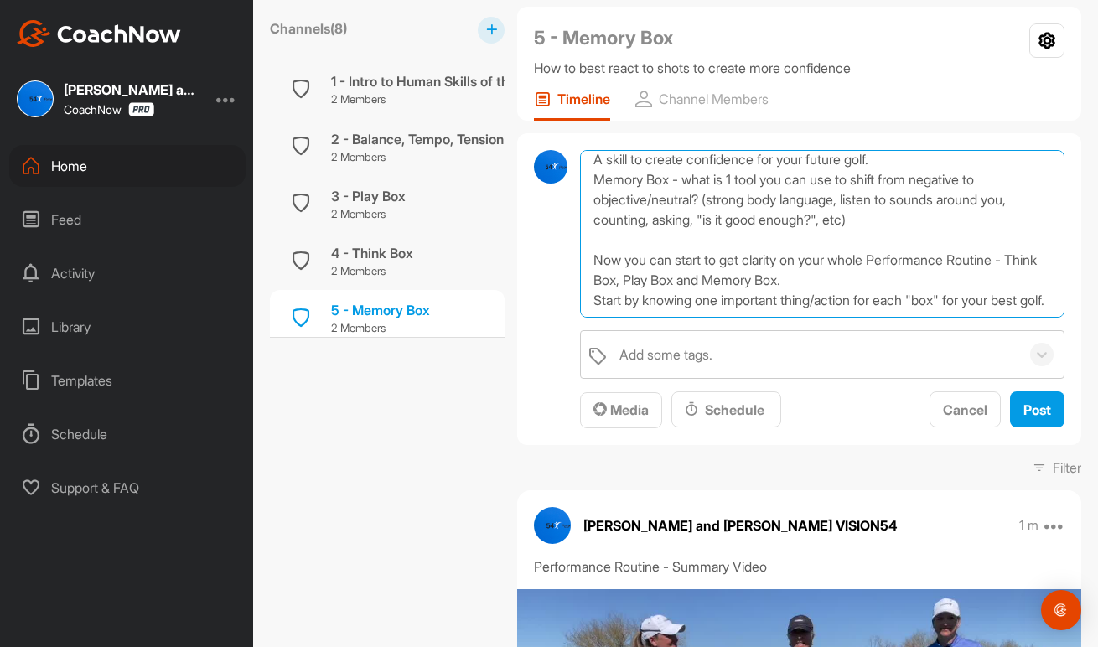
scroll to position [49, 0]
type textarea "Session #5 - Memory Box - Be confident (After the Shot) A skill to create confi…"
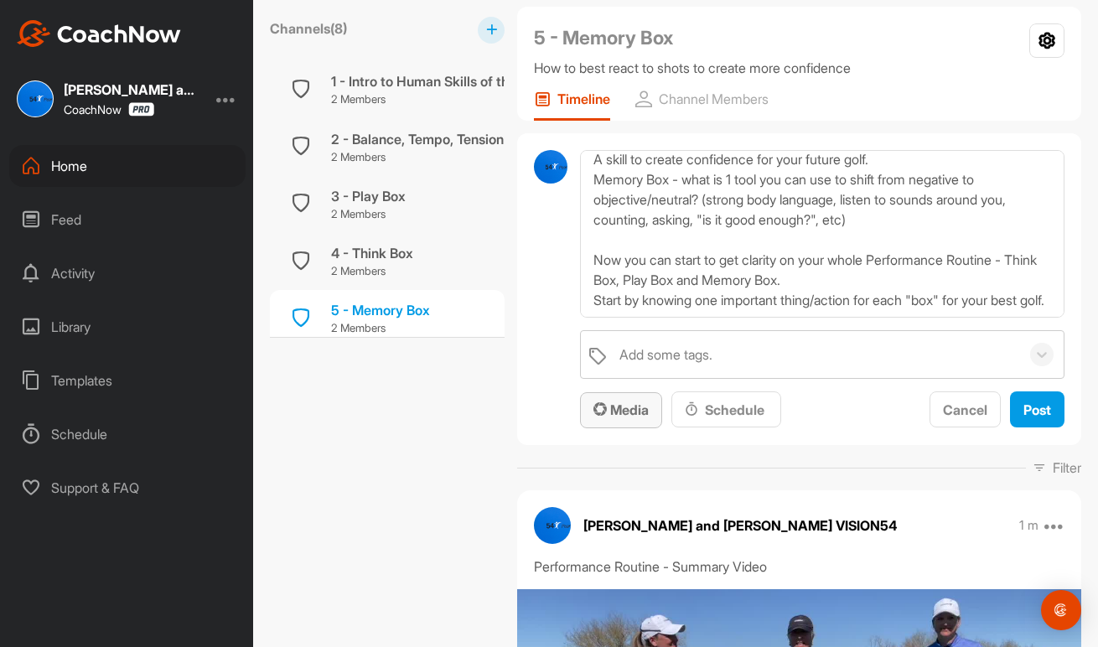
click at [621, 410] on span "Media" at bounding box center [620, 409] width 55 height 17
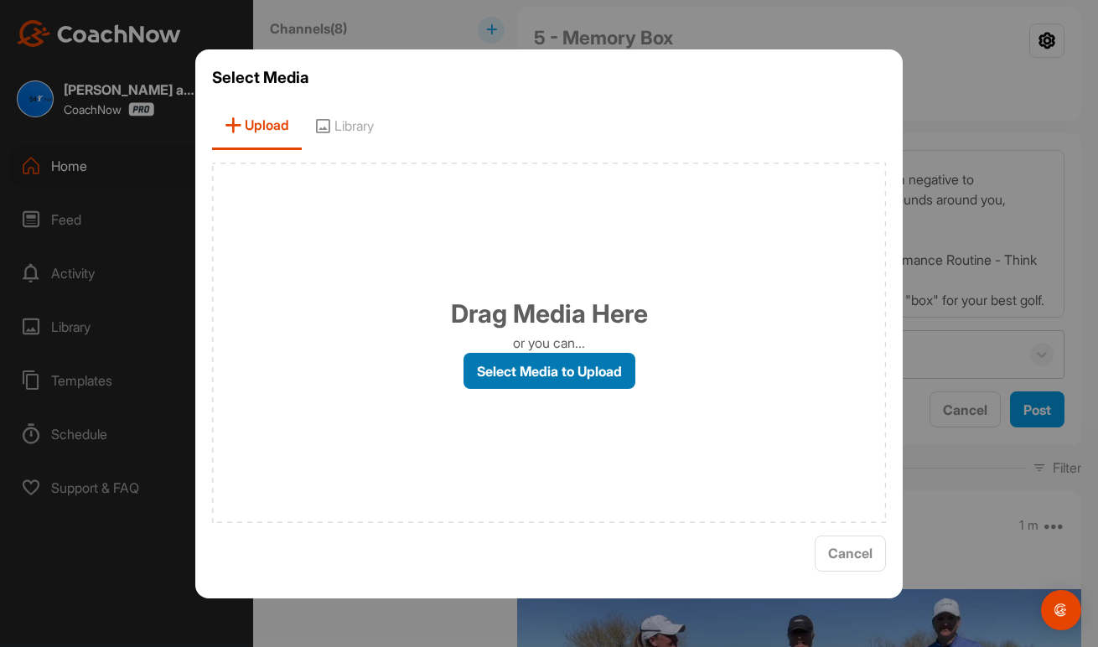
click at [587, 365] on label "Select Media to Upload" at bounding box center [549, 371] width 172 height 36
click at [0, 0] on input "Select Media to Upload" at bounding box center [0, 0] width 0 height 0
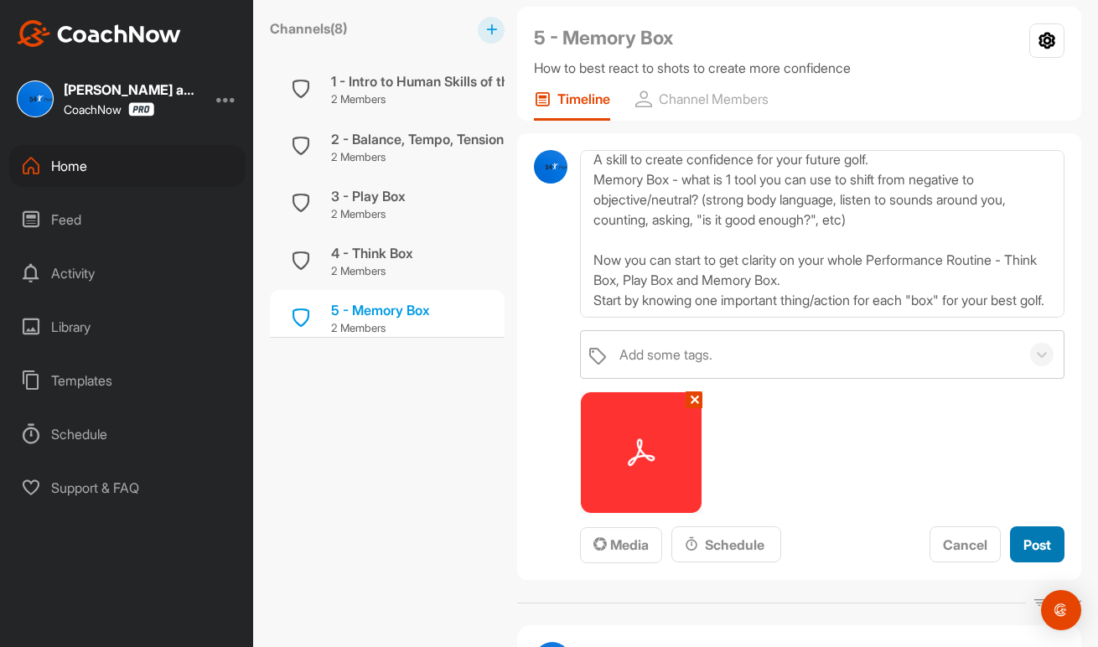
click at [1035, 540] on span "Post" at bounding box center [1037, 544] width 28 height 17
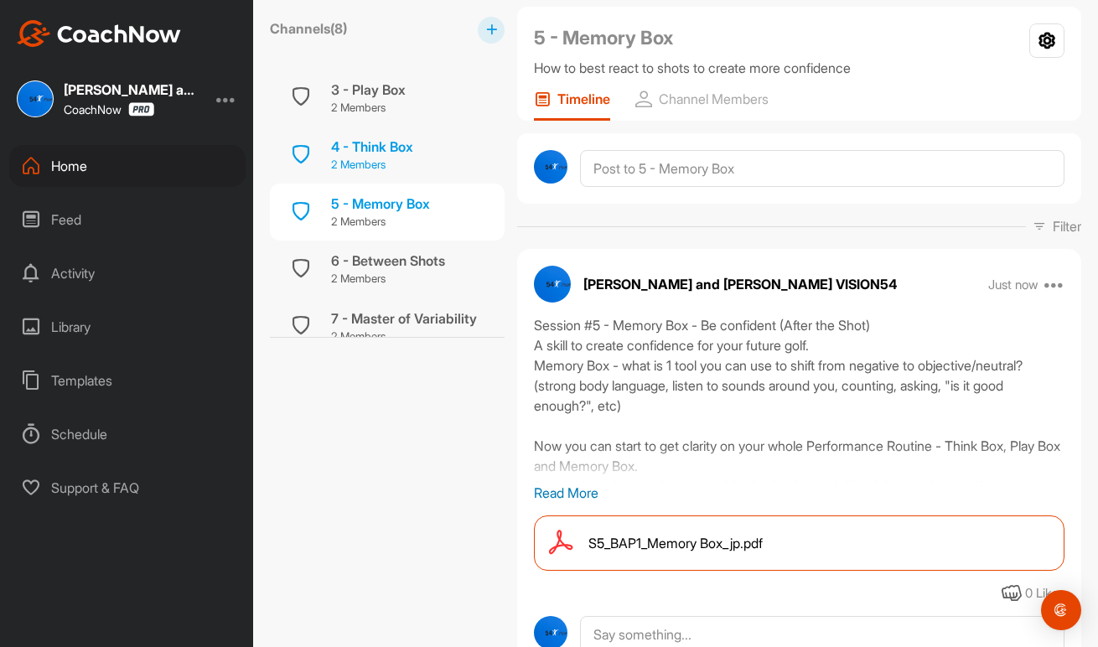
scroll to position [166, 0]
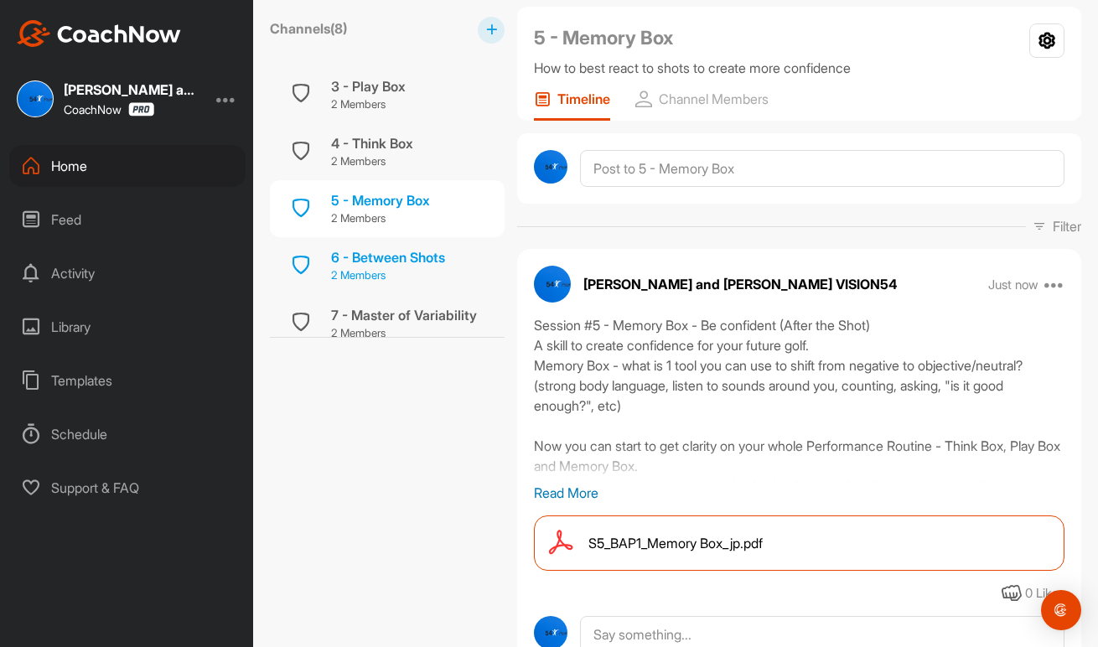
click at [442, 267] on p "2 Members" at bounding box center [388, 275] width 114 height 17
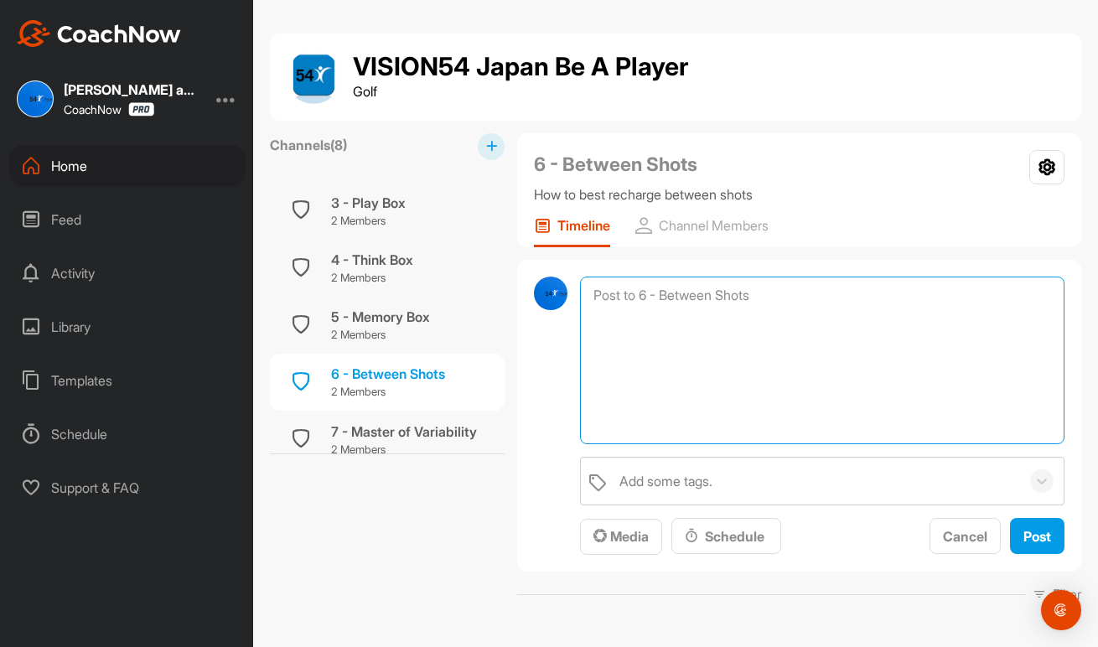
click at [660, 292] on textarea at bounding box center [822, 361] width 484 height 168
type textarea "Slow play - video"
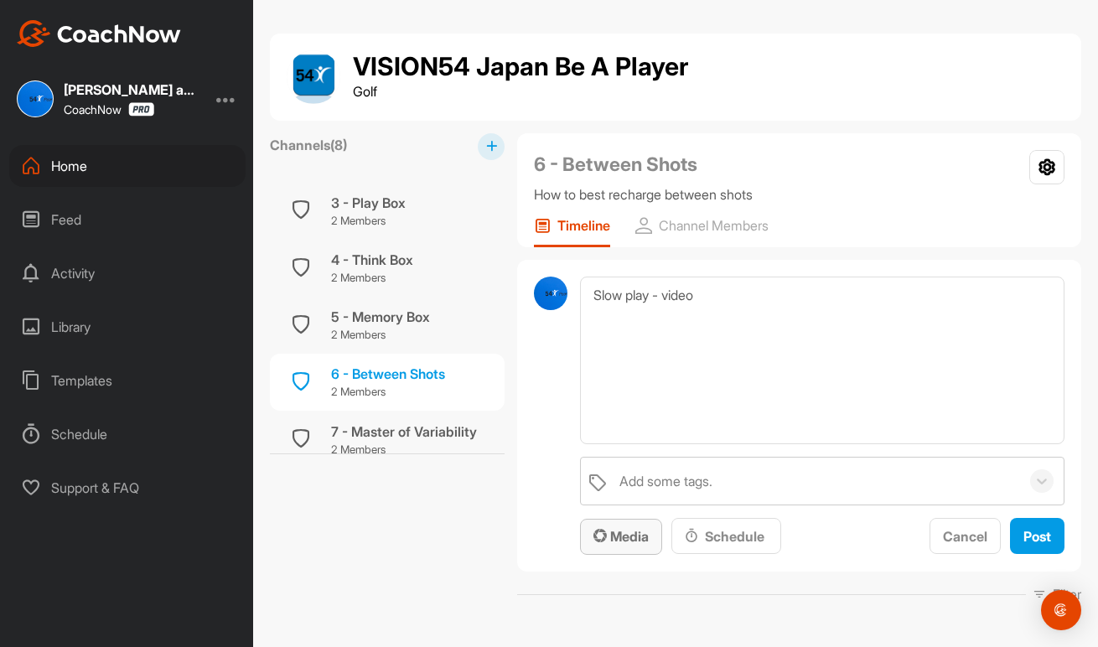
click at [628, 529] on span "Media" at bounding box center [620, 536] width 55 height 17
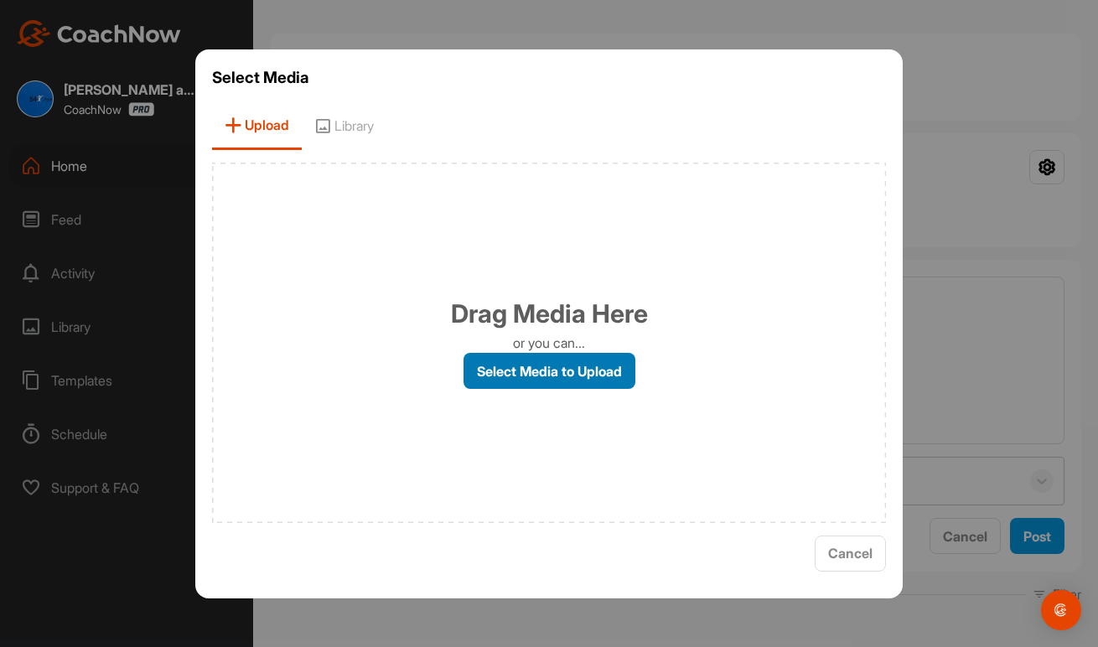
click at [560, 366] on label "Select Media to Upload" at bounding box center [549, 371] width 172 height 36
click at [0, 0] on input "Select Media to Upload" at bounding box center [0, 0] width 0 height 0
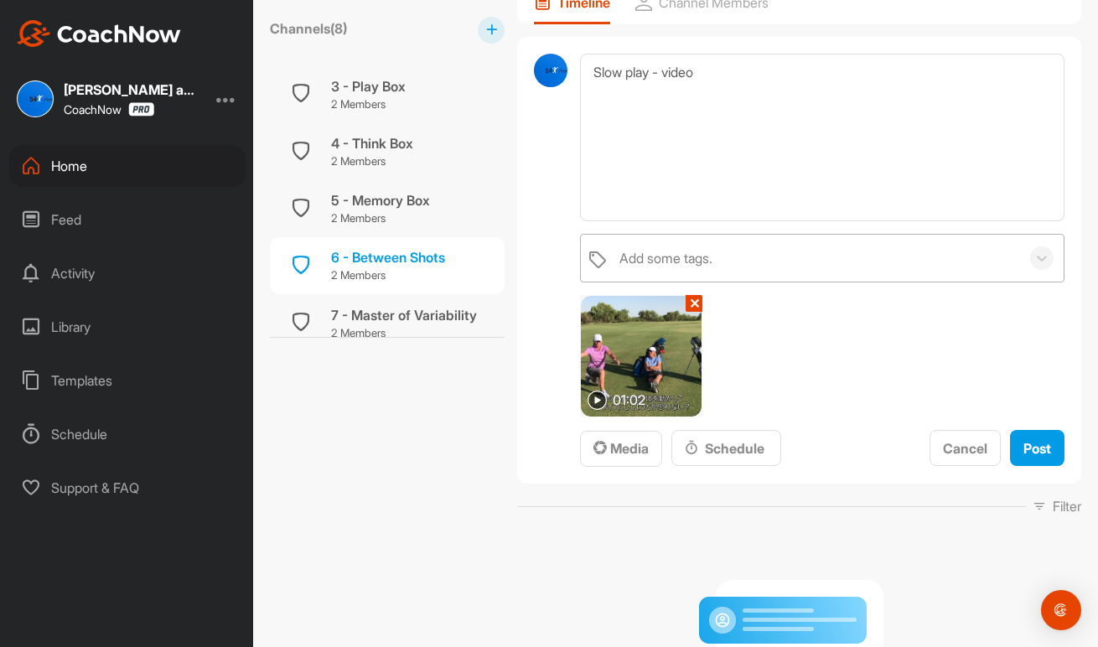
scroll to position [233, 0]
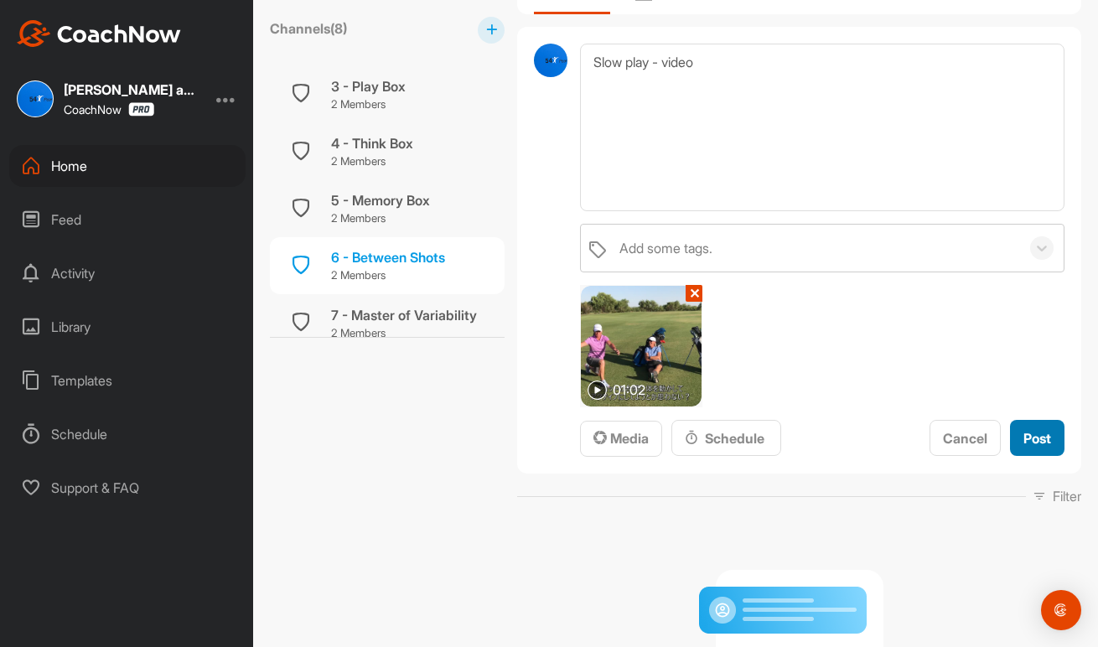
click at [1032, 437] on span "Post" at bounding box center [1037, 438] width 28 height 17
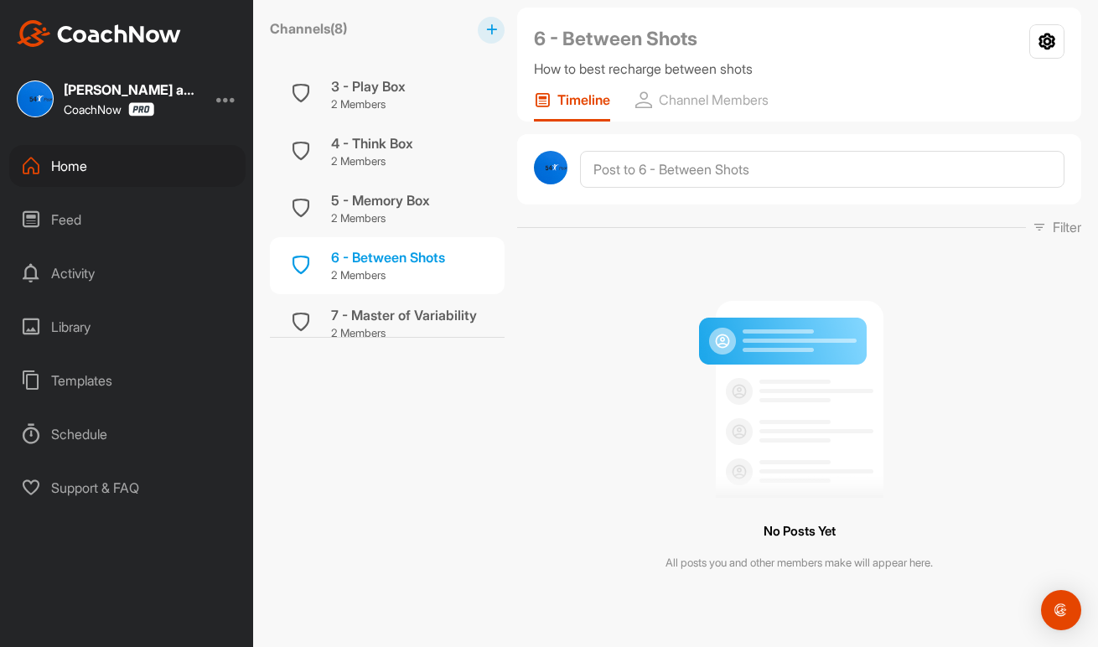
scroll to position [125, 0]
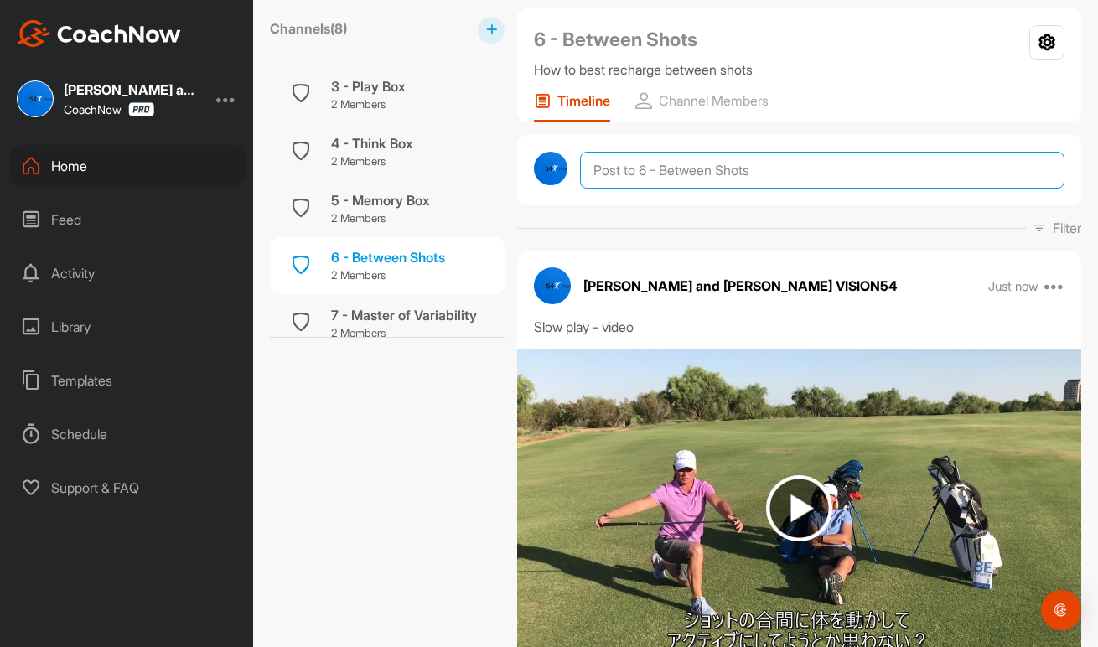
click at [668, 171] on textarea at bounding box center [822, 170] width 484 height 37
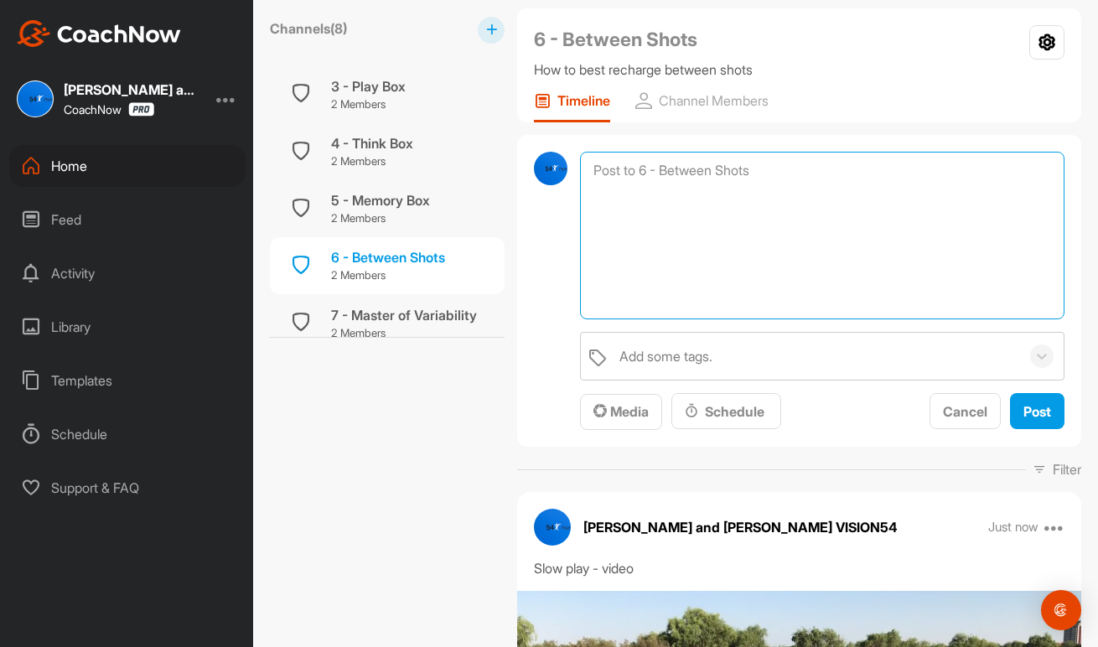
paste textarea "Honor the relationships and connecting with eachother. As a young coach I knew …"
type textarea "Honor the relationships and connecting with eachother. As a young coach I knew …"
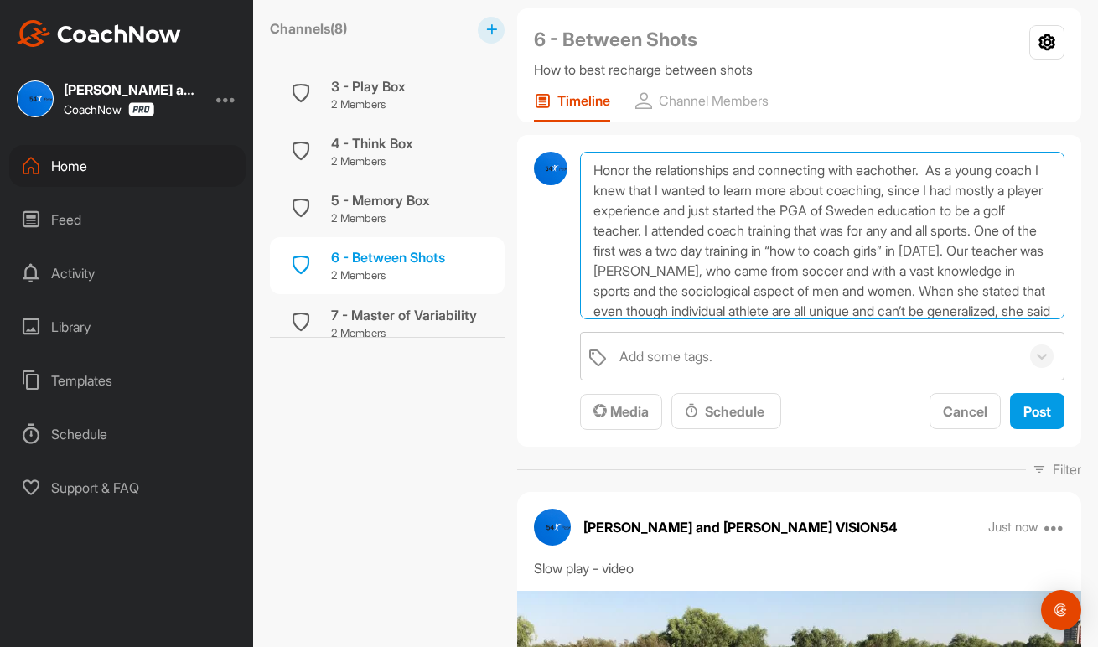
scroll to position [0, 0]
click at [596, 164] on textarea "Honor the relationships and connecting with eachother. As a young coach I knew …" at bounding box center [822, 236] width 484 height 168
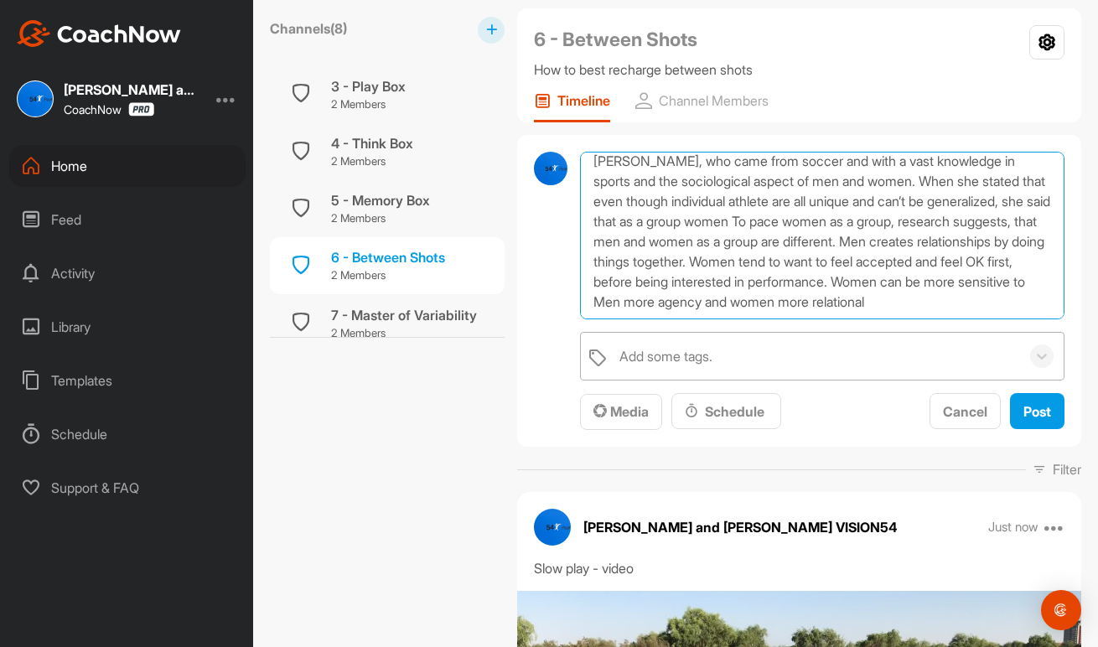
scroll to position [130, 0]
drag, startPoint x: 595, startPoint y: 167, endPoint x: 1012, endPoint y: 331, distance: 447.7
click at [1012, 331] on div "Honor the relationships and connecting with eachother. As a young coach I knew …" at bounding box center [822, 291] width 484 height 278
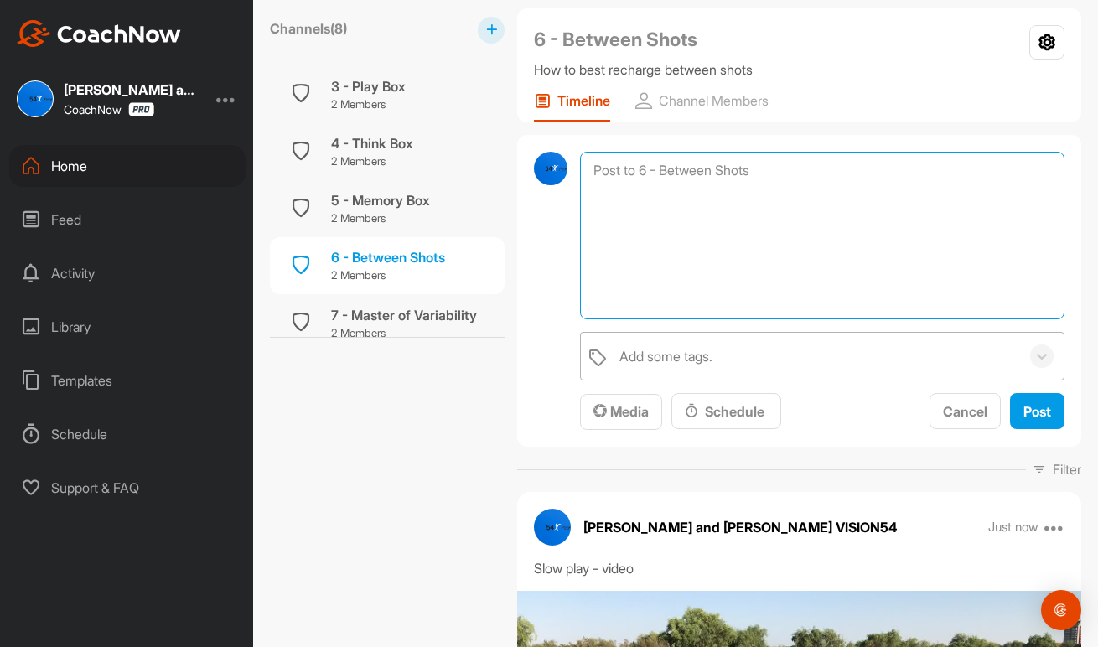
scroll to position [0, 0]
paste textarea "Week #6 - Between Shots - Recharge Time to start exploring what is best for you…"
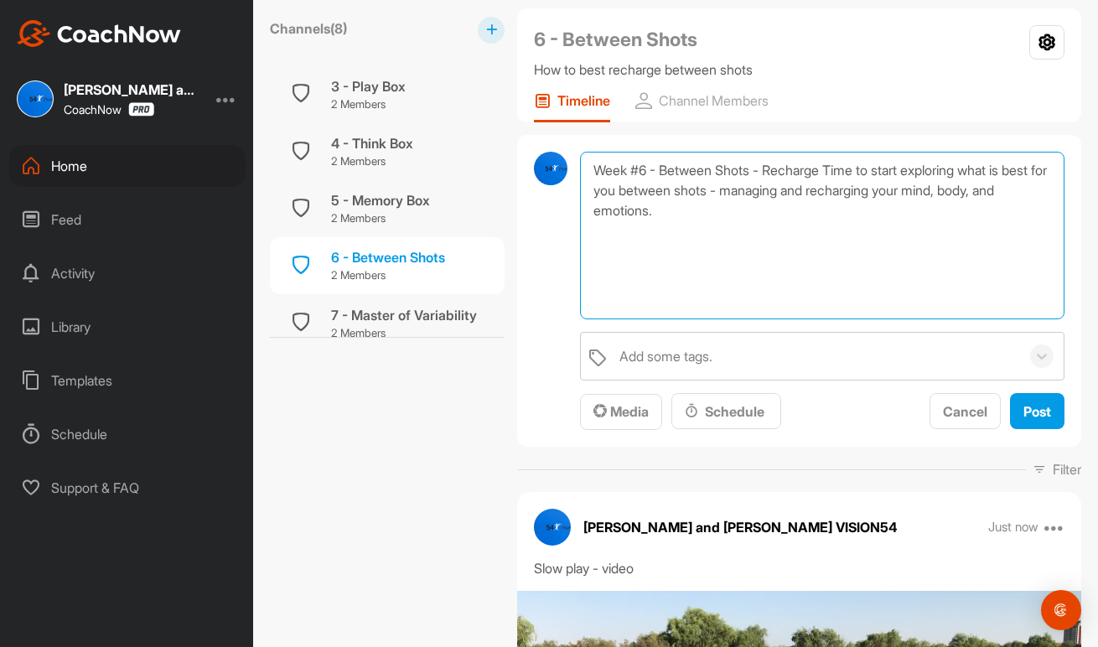
click at [629, 169] on textarea "Week #6 - Between Shots - Recharge Time to start exploring what is best for you…" at bounding box center [822, 236] width 484 height 168
click at [851, 173] on textarea "Session #6 - Between Shots - Recharge Time to start exploring what is best for …" at bounding box center [822, 236] width 484 height 168
click at [867, 192] on textarea "Session #6 - Between Shots - Recharge Time to start exploring what is best for …" at bounding box center [822, 236] width 484 height 168
click at [908, 188] on textarea "Session #6 - Between Shots - Recharge Time to start exploring what is best for …" at bounding box center [822, 236] width 484 height 168
click at [966, 194] on textarea "Session #6 - Between Shots - Recharge Time to start exploring what is best for …" at bounding box center [822, 236] width 484 height 168
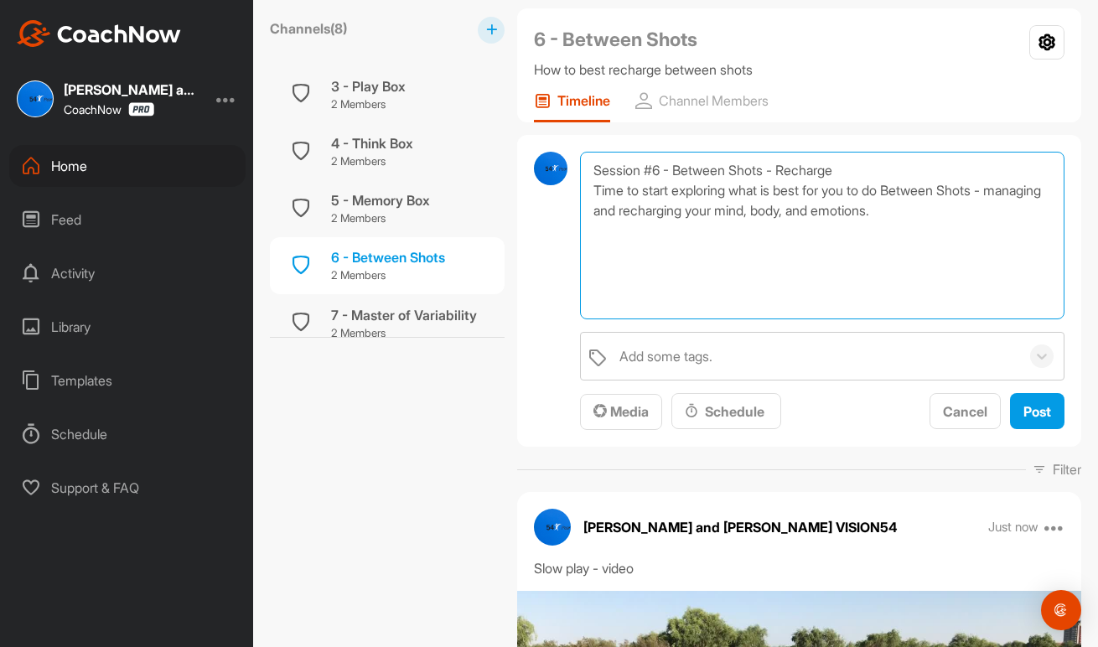
click at [1008, 189] on textarea "Session #6 - Between Shots - Recharge Time to start exploring what is best for …" at bounding box center [822, 236] width 484 height 168
click at [1034, 204] on textarea "Session #6 - Between Shots - Recharge Time to start exploring what is best for …" at bounding box center [822, 236] width 484 height 168
paste textarea "What is most important for you between shots? Is it to stretch more often or dr…"
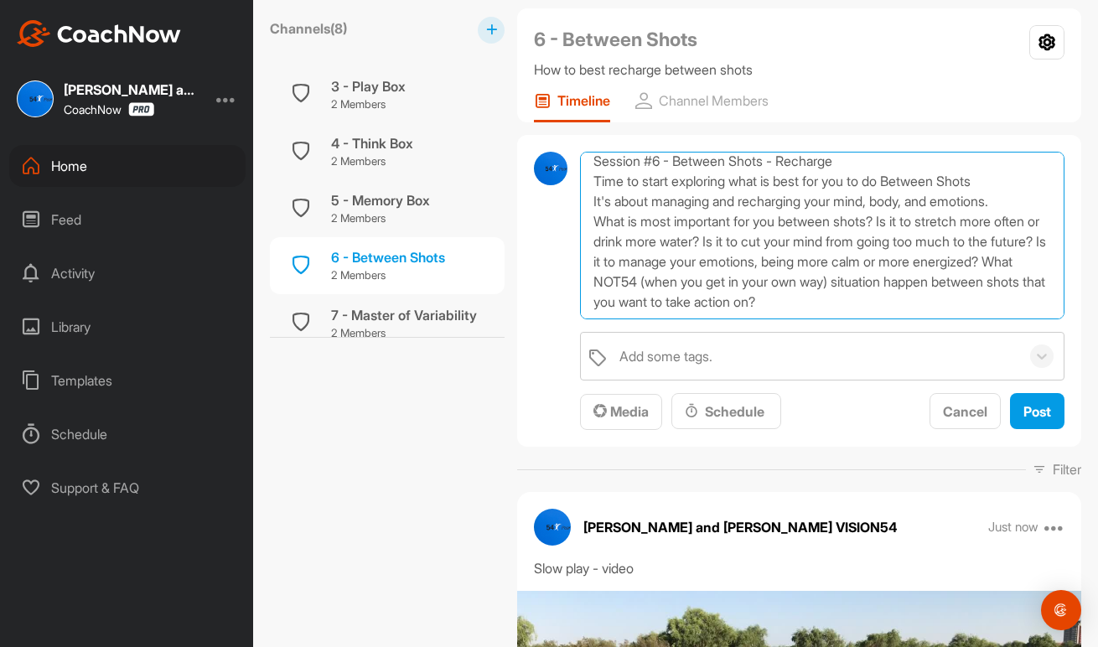
scroll to position [9, 0]
click at [884, 222] on textarea "Session #6 - Between Shots - Recharge Time to start exploring what is best for …" at bounding box center [822, 236] width 484 height 168
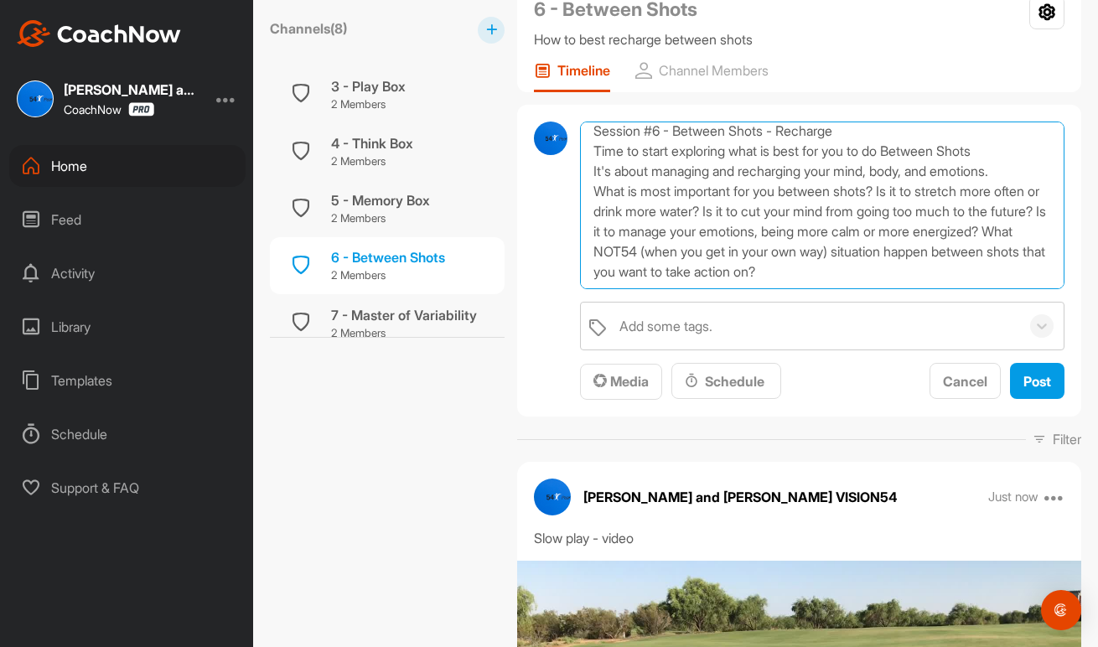
scroll to position [158, 0]
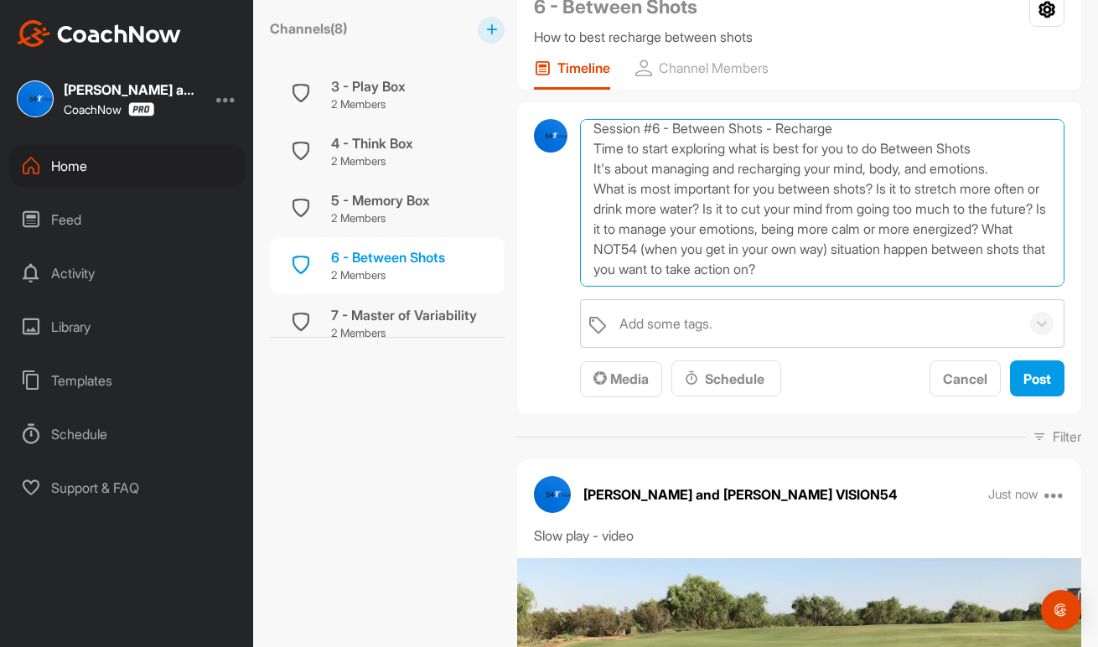
click at [639, 270] on textarea "Session #6 - Between Shots - Recharge Time to start exploring what is best for …" at bounding box center [822, 203] width 484 height 168
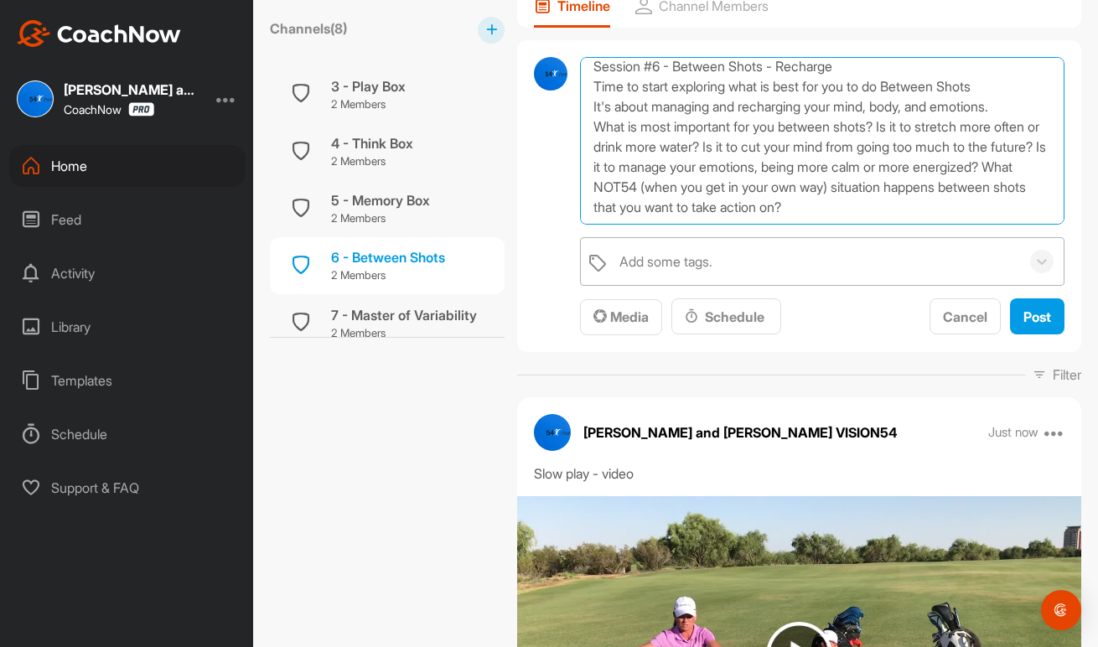
scroll to position [221, 0]
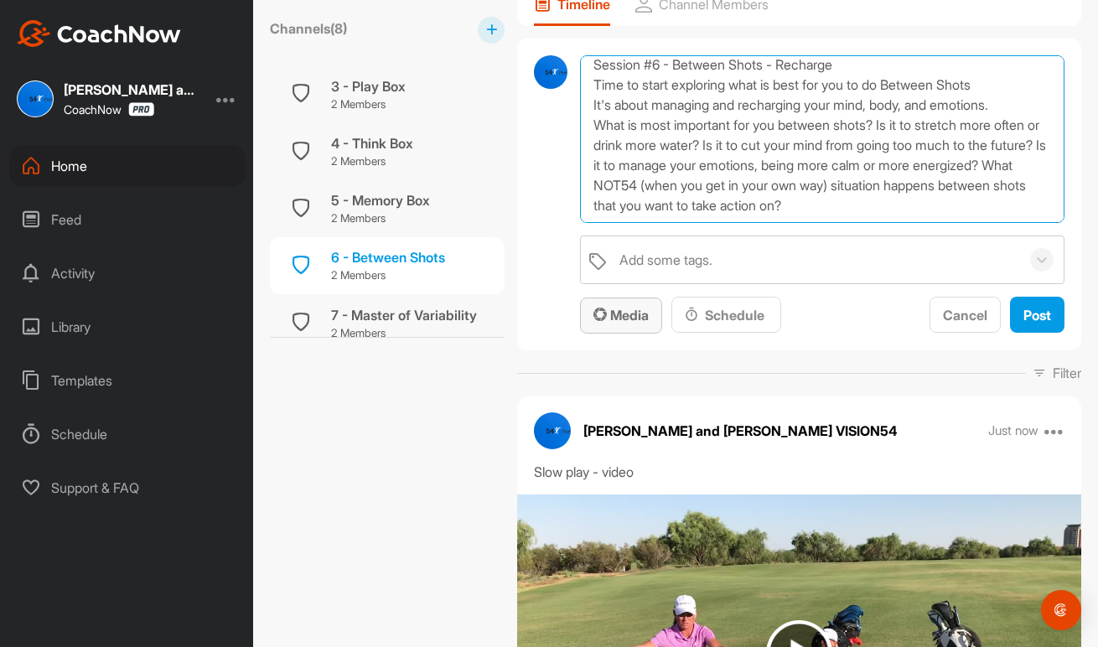
type textarea "Session #6 - Between Shots - Recharge Time to start exploring what is best for …"
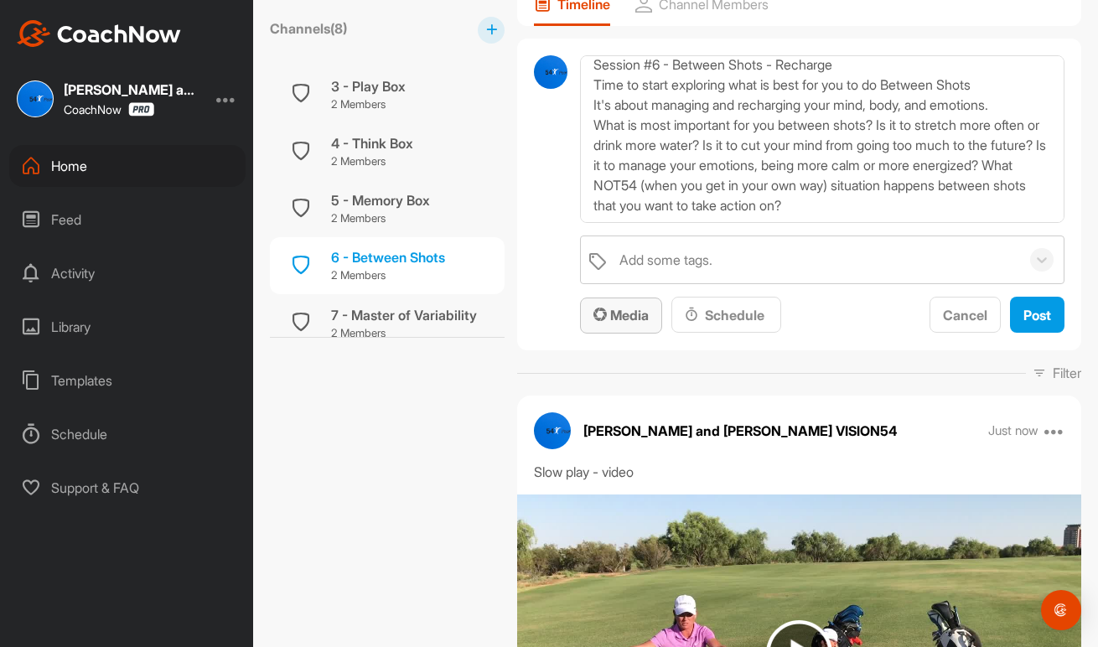
click at [628, 314] on span "Media" at bounding box center [620, 315] width 55 height 17
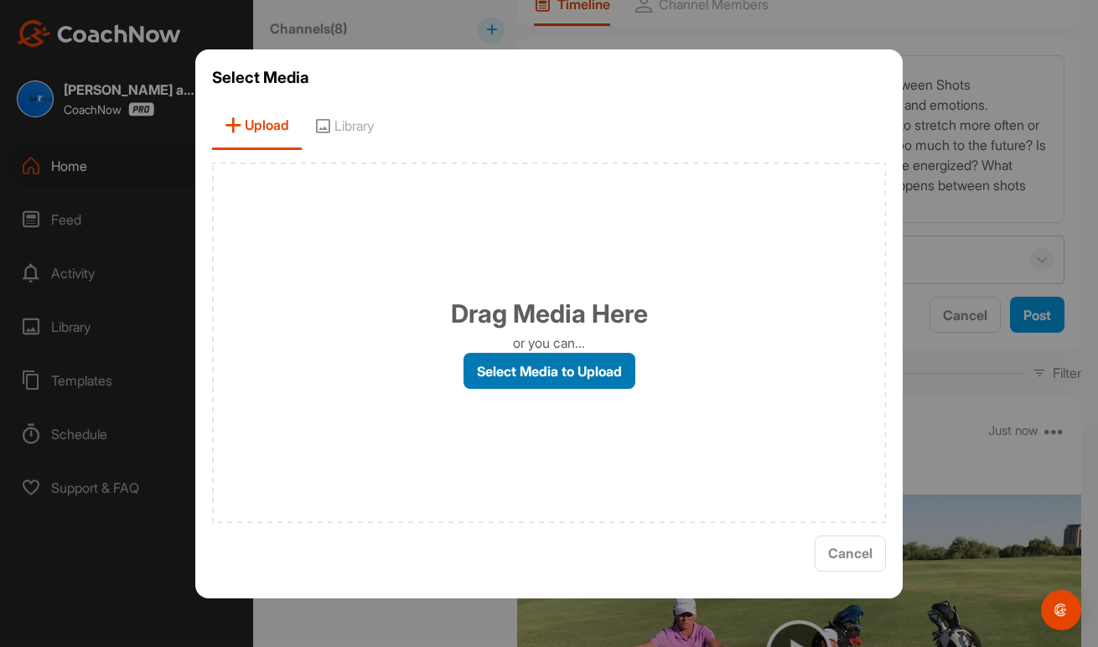
click at [577, 372] on label "Select Media to Upload" at bounding box center [549, 371] width 172 height 36
click at [0, 0] on input "Select Media to Upload" at bounding box center [0, 0] width 0 height 0
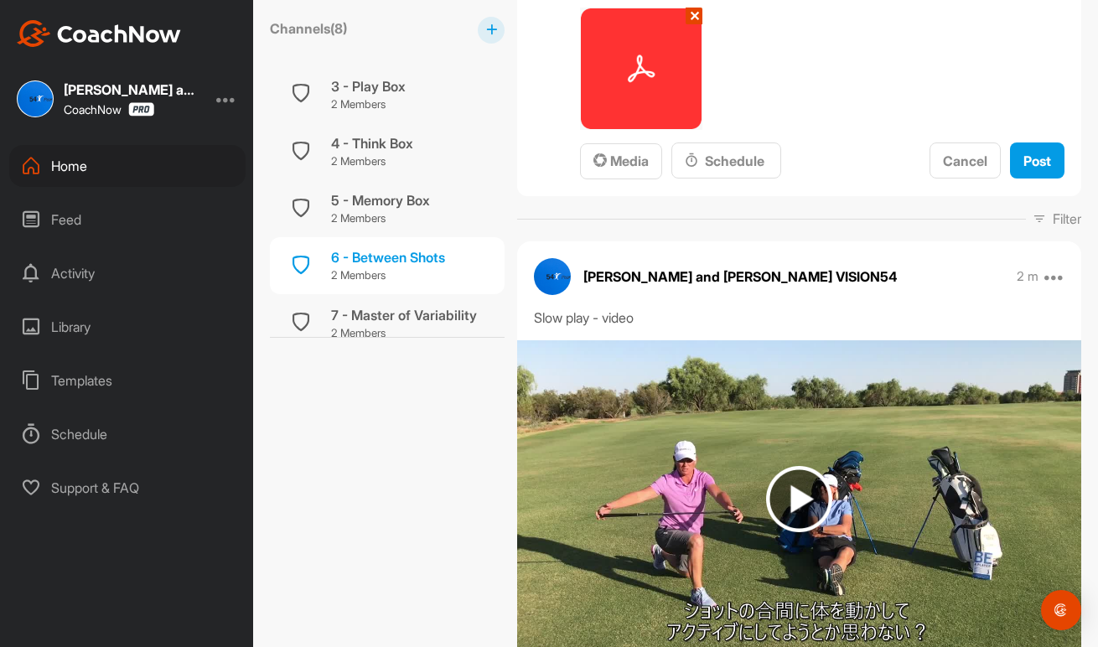
scroll to position [510, 0]
click at [1024, 155] on span "Post" at bounding box center [1037, 161] width 28 height 17
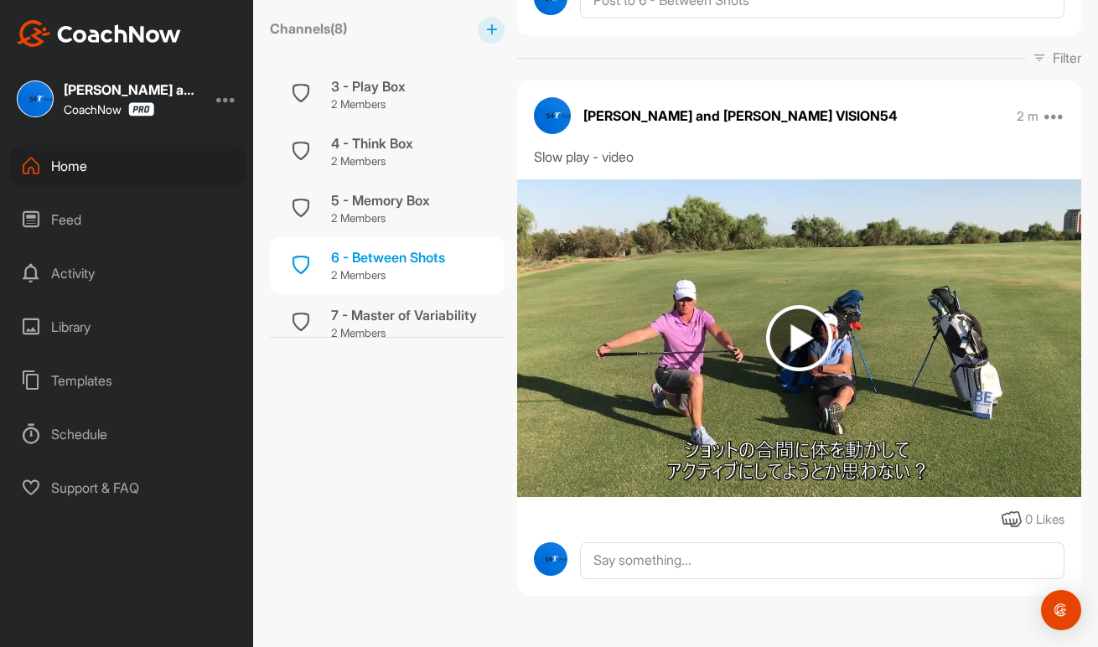
scroll to position [294, 0]
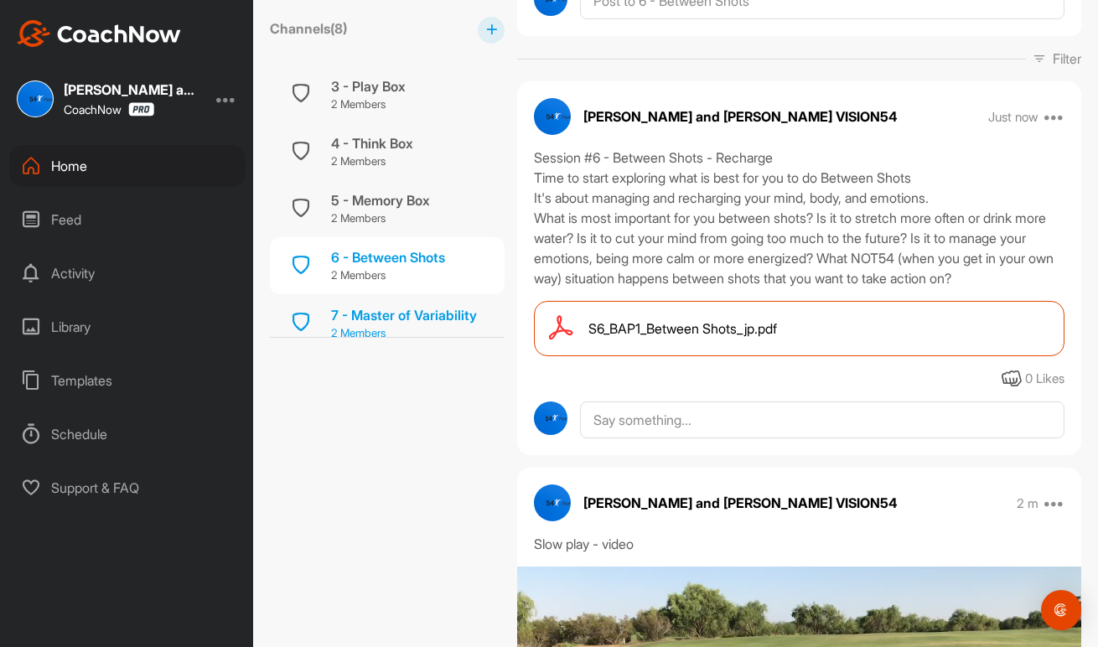
click at [462, 306] on div "7 - Master of Variability" at bounding box center [404, 315] width 146 height 20
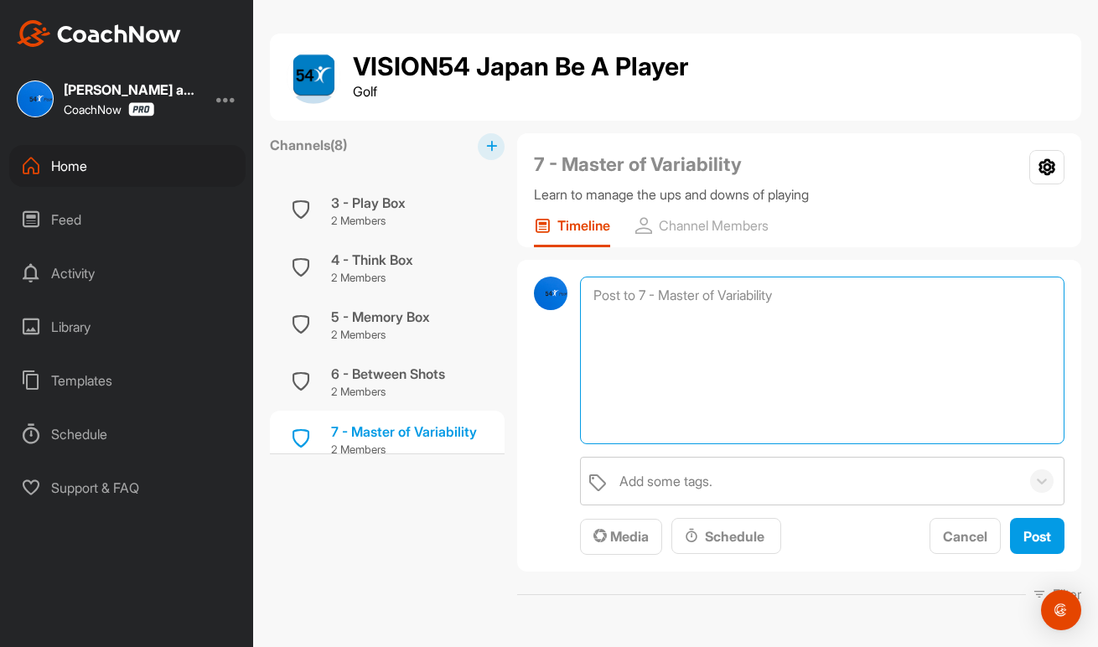
click at [644, 294] on textarea at bounding box center [822, 361] width 484 height 168
type textarea "M"
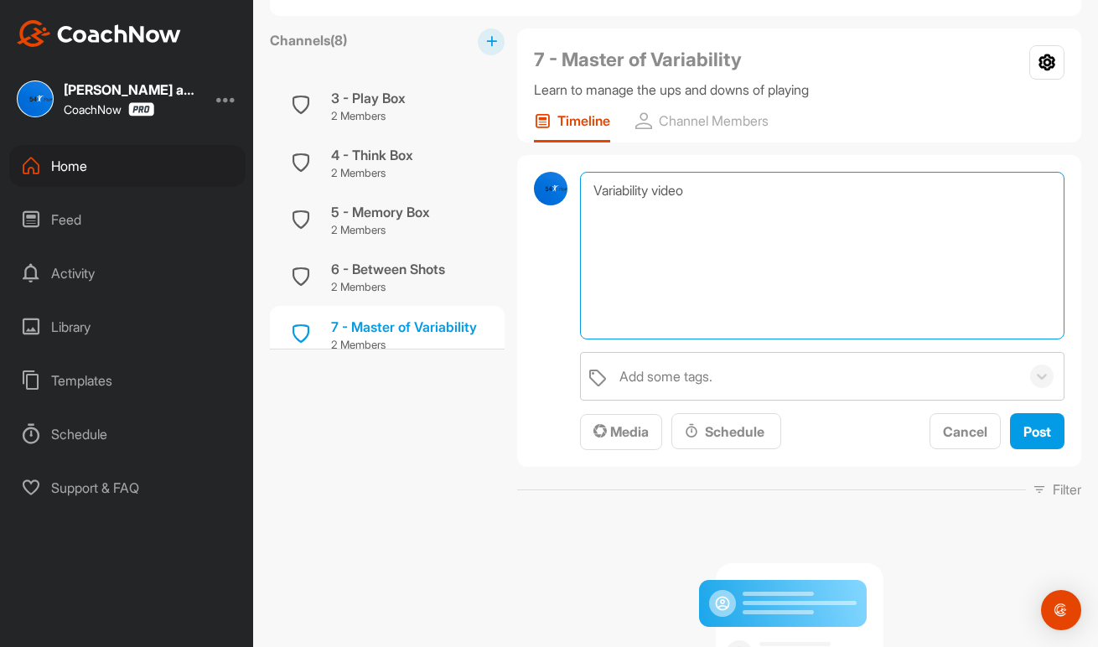
scroll to position [161, 0]
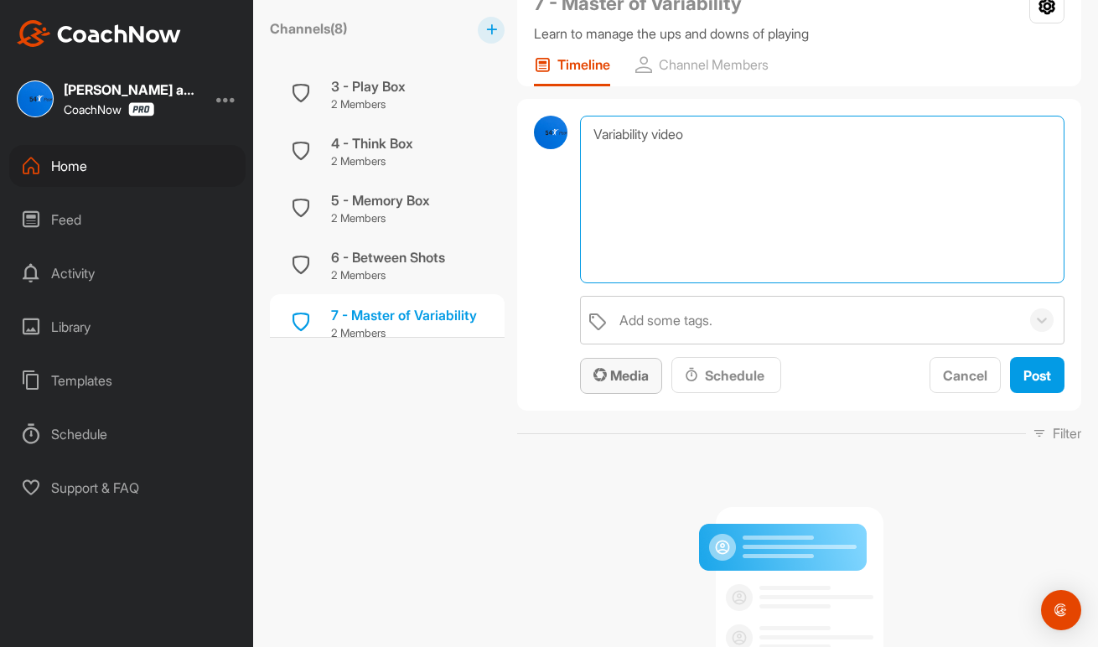
type textarea "Variability video"
click at [631, 375] on span "Media" at bounding box center [620, 375] width 55 height 17
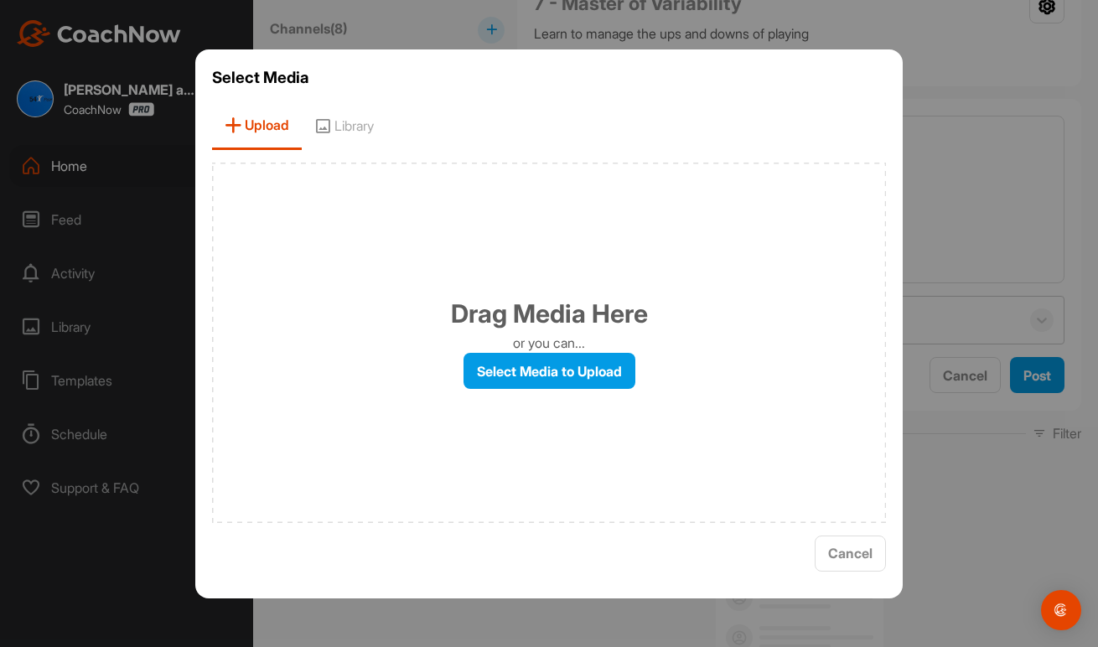
click at [592, 347] on div "Drag Media Here or you can... Select Media to Upload" at bounding box center [549, 343] width 674 height 360
click at [588, 366] on label "Select Media to Upload" at bounding box center [549, 371] width 172 height 36
click at [0, 0] on input "Select Media to Upload" at bounding box center [0, 0] width 0 height 0
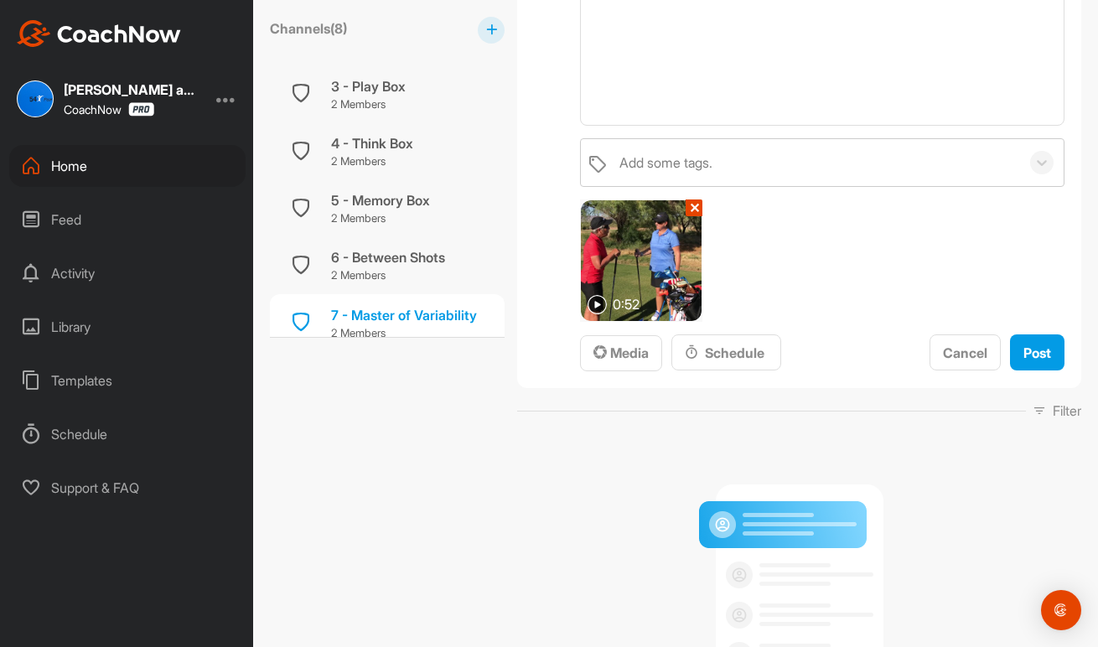
scroll to position [327, 0]
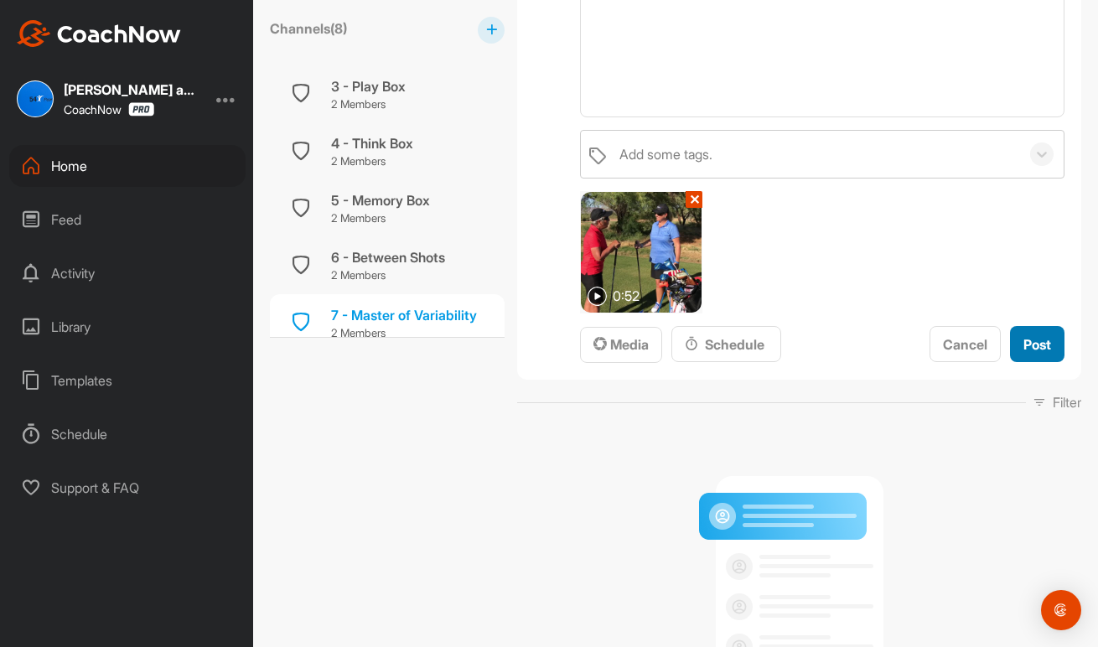
click at [1032, 339] on span "Post" at bounding box center [1037, 344] width 28 height 17
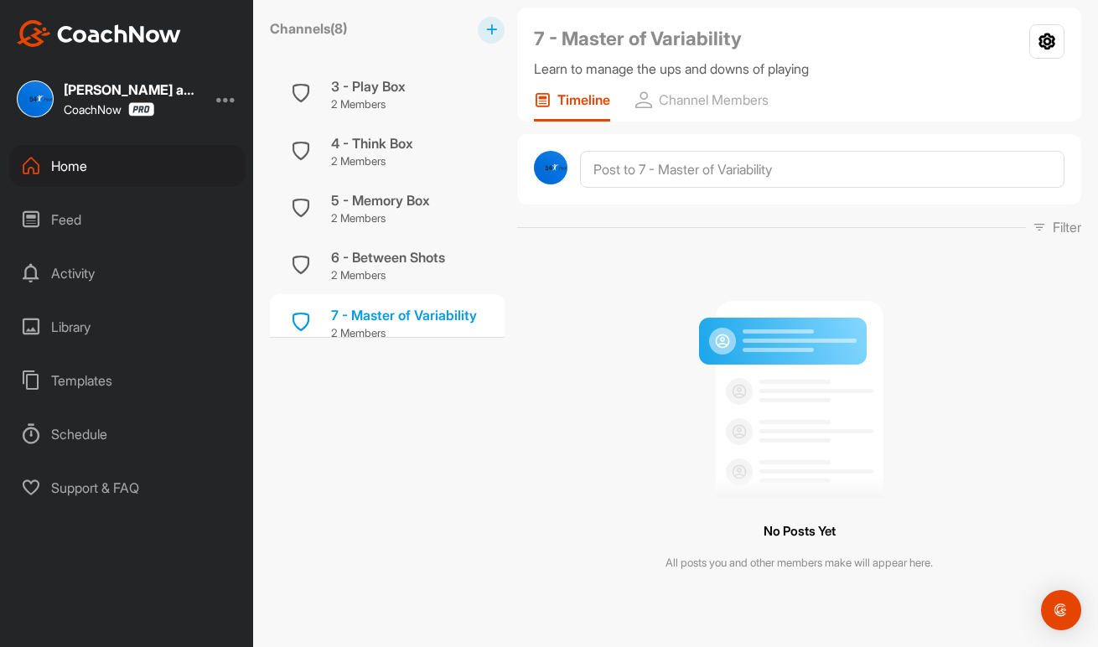
scroll to position [125, 0]
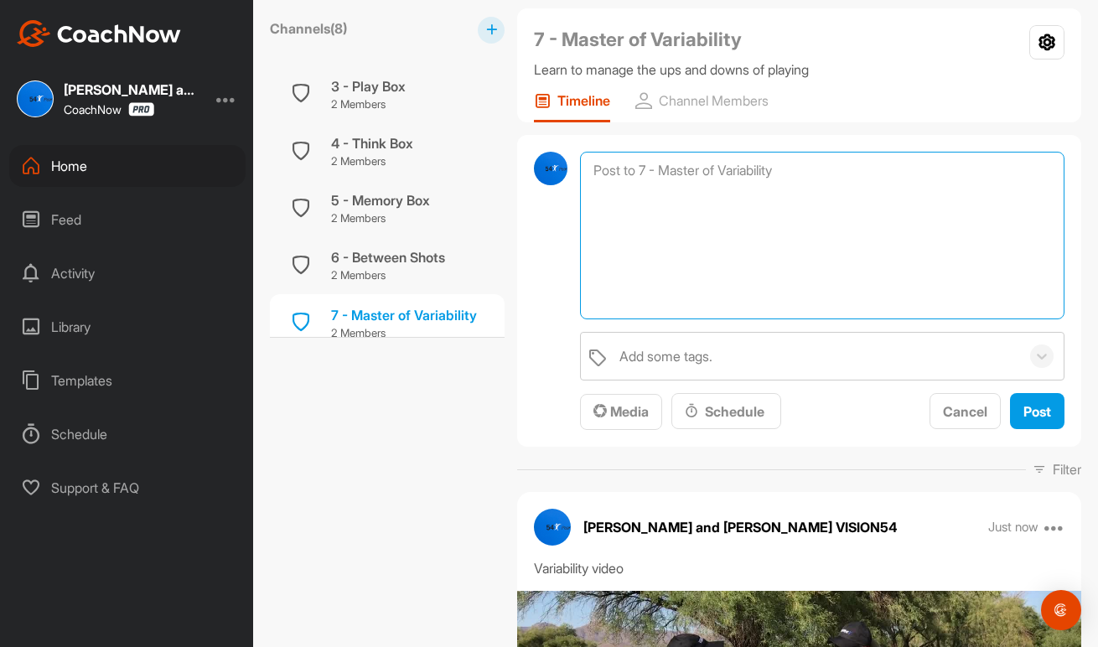
click at [727, 168] on textarea at bounding box center [822, 236] width 484 height 168
paste textarea "Week #7 - Master of Variability Training (MOV) - Be Adaptable. Every day, every…"
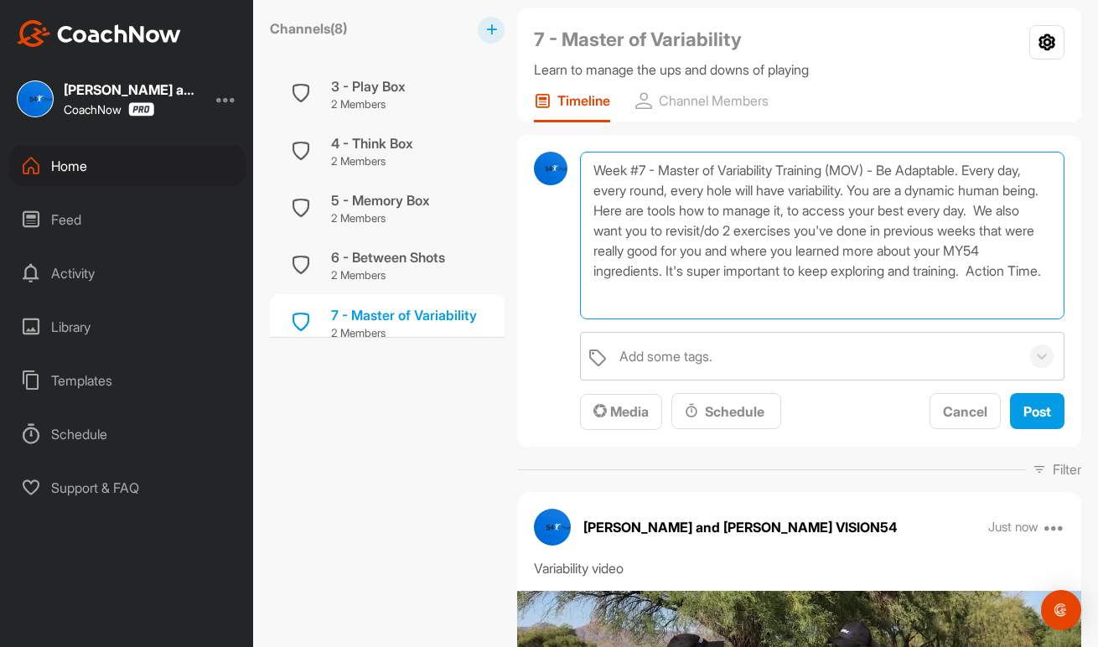
click at [626, 173] on textarea "Week #7 - Master of Variability Training (MOV) - Be Adaptable. Every day, every…" at bounding box center [822, 236] width 484 height 168
click at [1004, 168] on textarea "Session #7 - Master of Variability Training (MOV) - Be Adaptable. Every day, ev…" at bounding box center [822, 236] width 484 height 168
click at [943, 211] on textarea "Session #7 - Master of Variability Training (MOV) - Be Adaptable. Every day, ev…" at bounding box center [822, 236] width 484 height 168
click at [698, 251] on textarea "Session #7 - Master of Variability Training (MOV) - Be Adaptable. Every day, ev…" at bounding box center [822, 236] width 484 height 168
click at [818, 298] on textarea "Session #7 - Master of Variability Training (MOV) - Be Adaptable. Every day, ev…" at bounding box center [822, 236] width 484 height 168
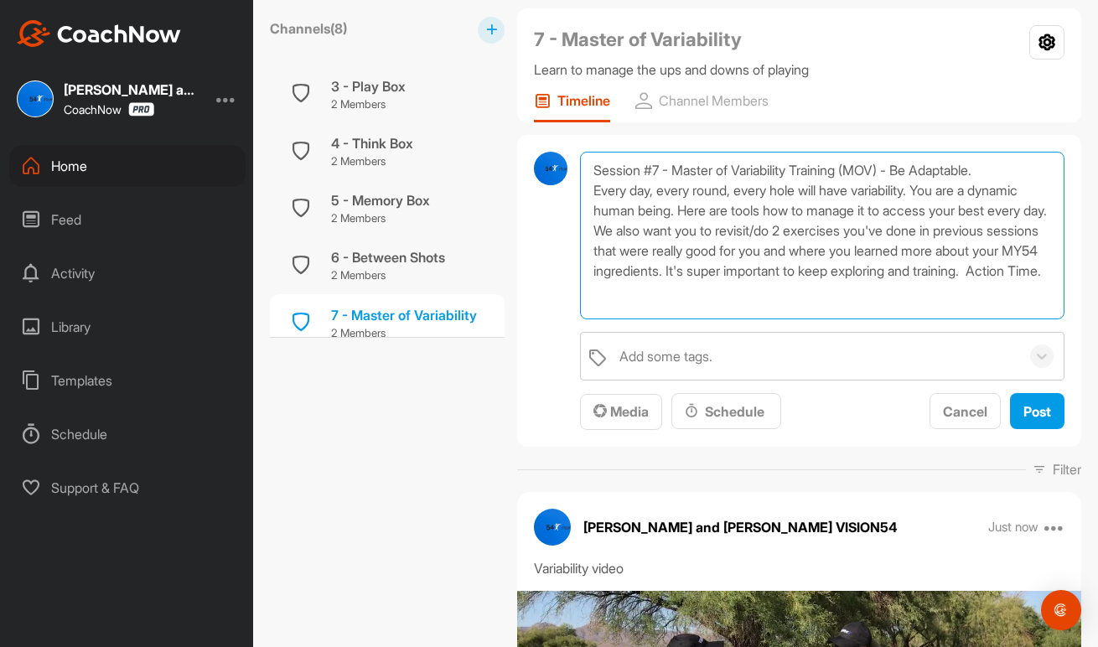
drag, startPoint x: 870, startPoint y: 271, endPoint x: 904, endPoint y: 291, distance: 39.8
click at [904, 291] on textarea "Session #7 - Master of Variability Training (MOV) - Be Adaptable. Every day, ev…" at bounding box center [822, 236] width 484 height 168
drag, startPoint x: 870, startPoint y: 269, endPoint x: 926, endPoint y: 288, distance: 59.4
click at [926, 288] on textarea "Session #7 - Master of Variability Training (MOV) - Be Adaptable. Every day, ev…" at bounding box center [822, 236] width 484 height 168
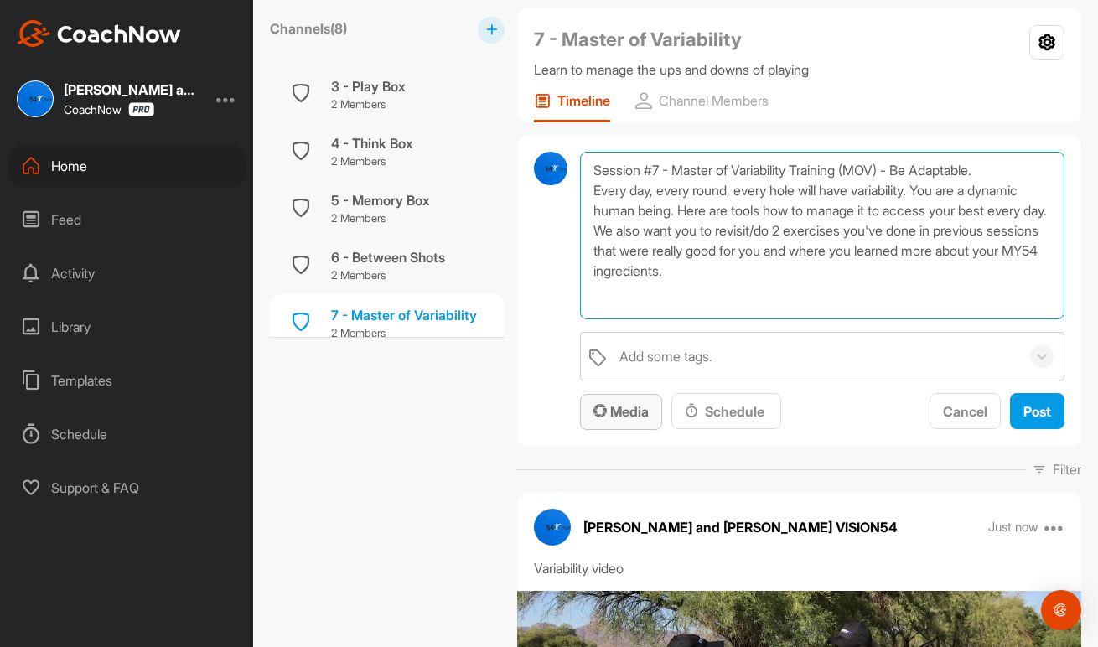
type textarea "Session #7 - Master of Variability Training (MOV) - Be Adaptable. Every day, ev…"
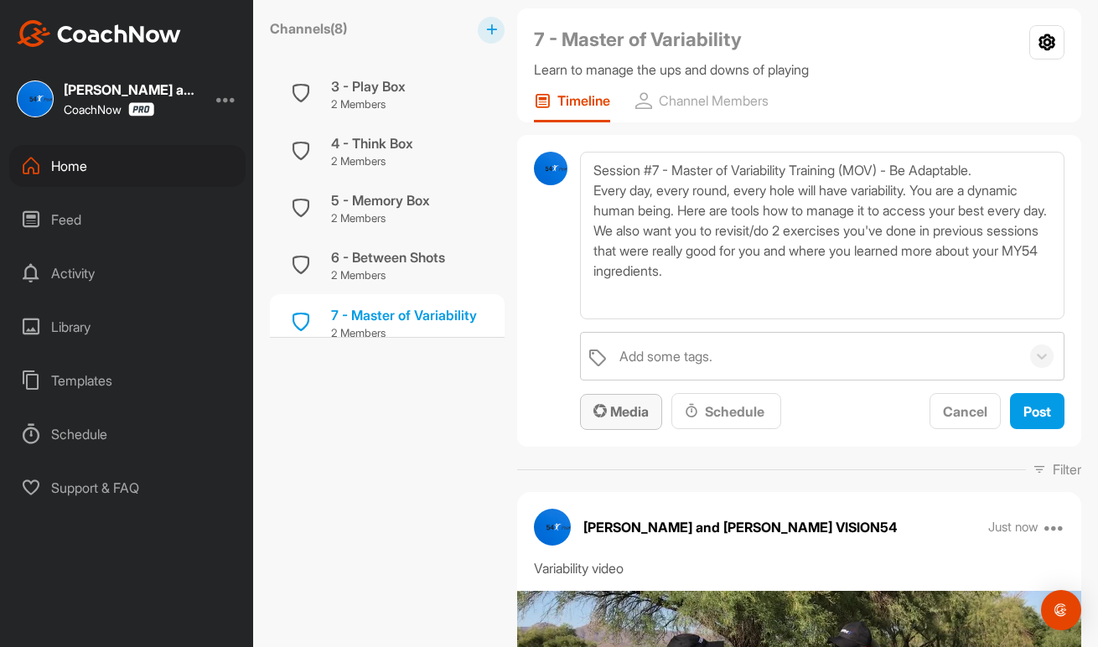
click at [621, 406] on span "Media" at bounding box center [620, 411] width 55 height 17
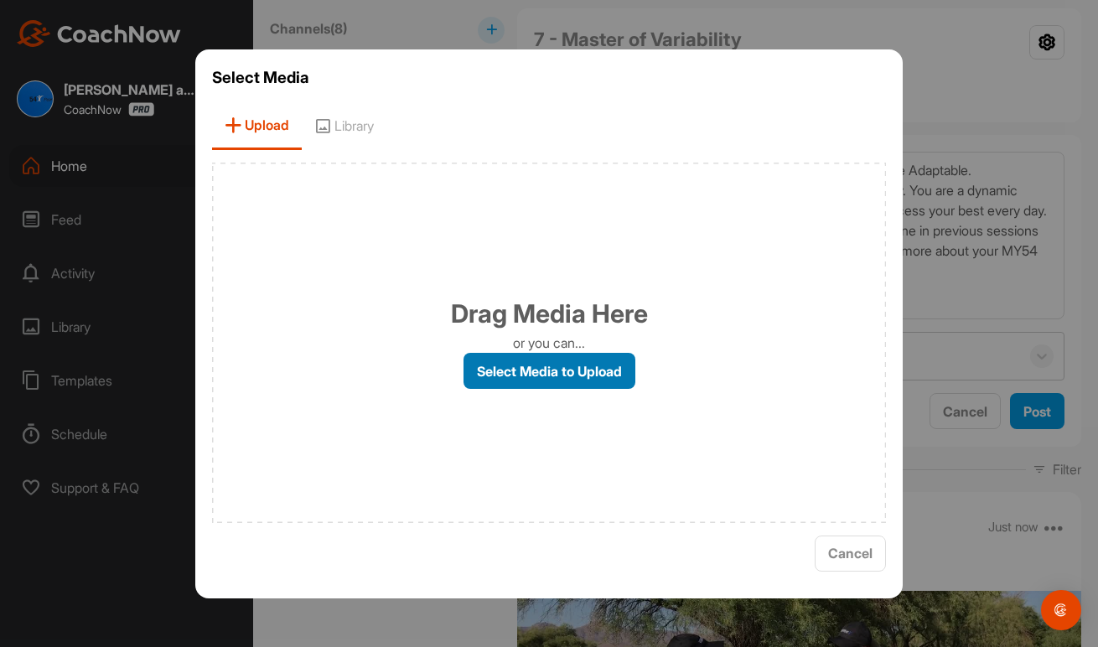
click at [592, 372] on label "Select Media to Upload" at bounding box center [549, 371] width 172 height 36
click at [0, 0] on input "Select Media to Upload" at bounding box center [0, 0] width 0 height 0
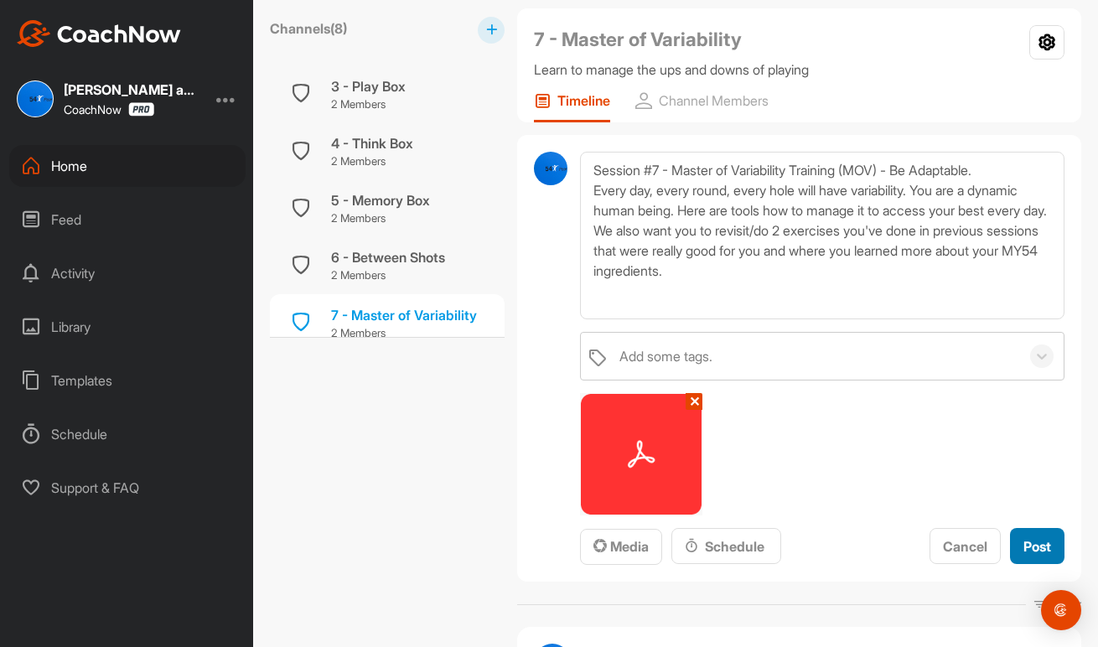
click at [1032, 546] on span "Post" at bounding box center [1037, 546] width 28 height 17
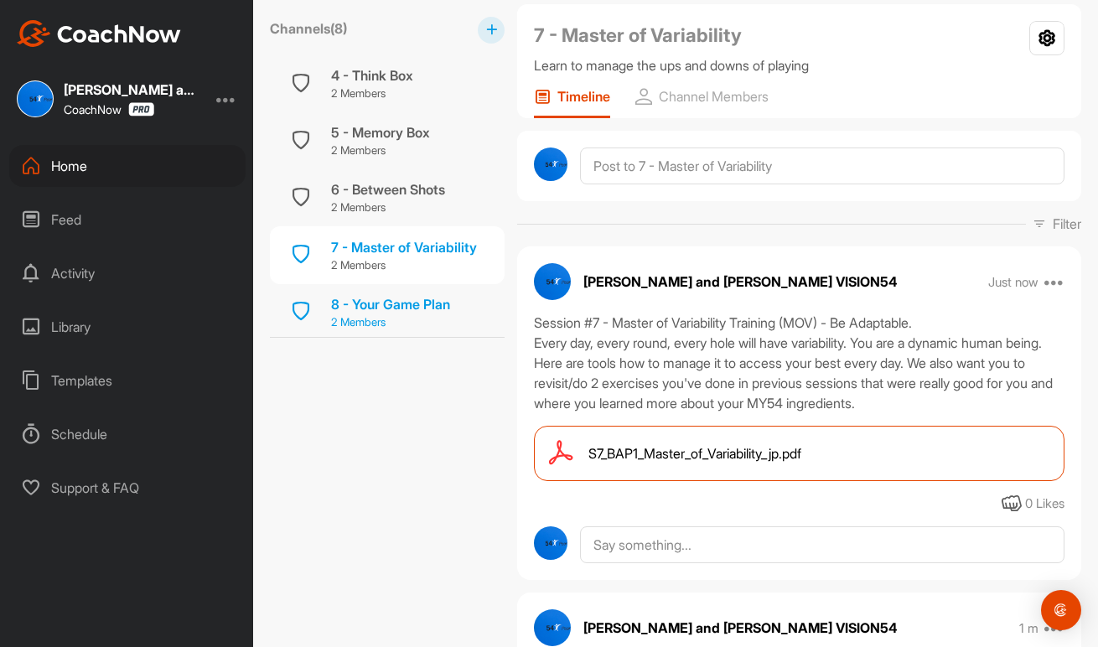
scroll to position [233, 0]
click at [404, 308] on div "8 - Your Game Plan" at bounding box center [390, 305] width 119 height 20
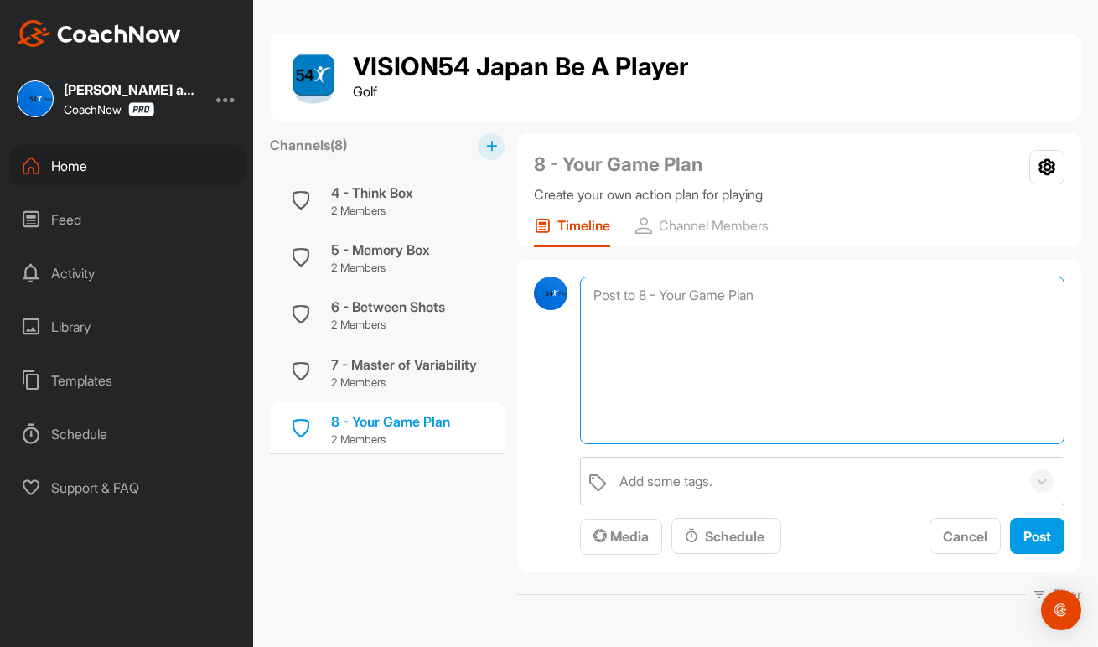
click at [691, 298] on textarea at bounding box center [822, 361] width 484 height 168
type textarea "Playing Focus video"
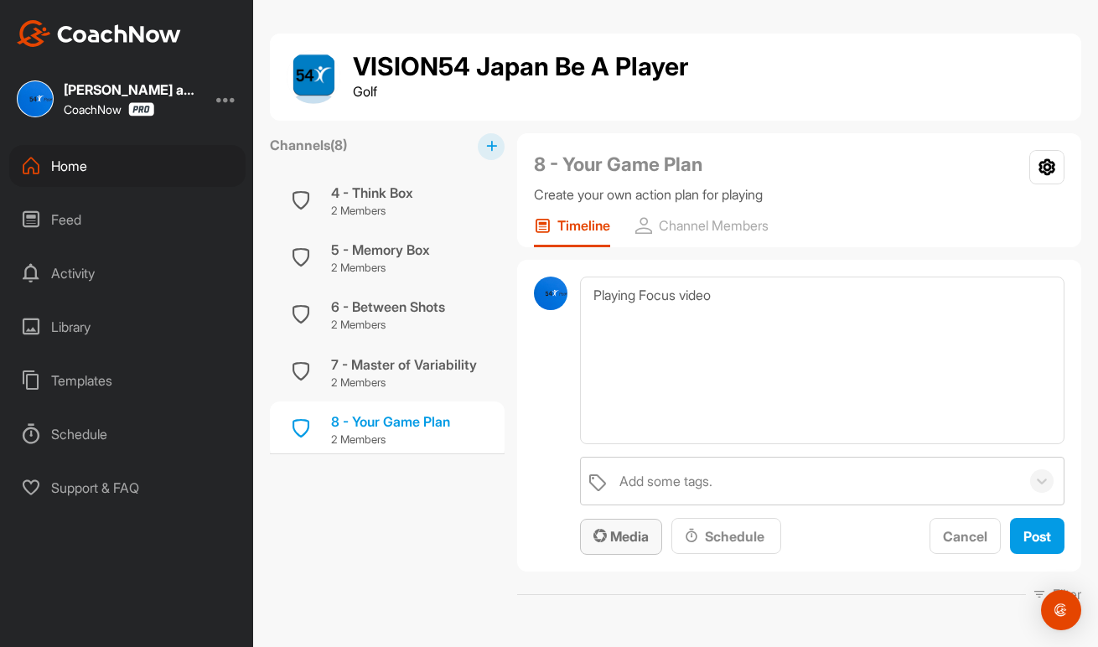
click at [615, 536] on span "Media" at bounding box center [620, 536] width 55 height 17
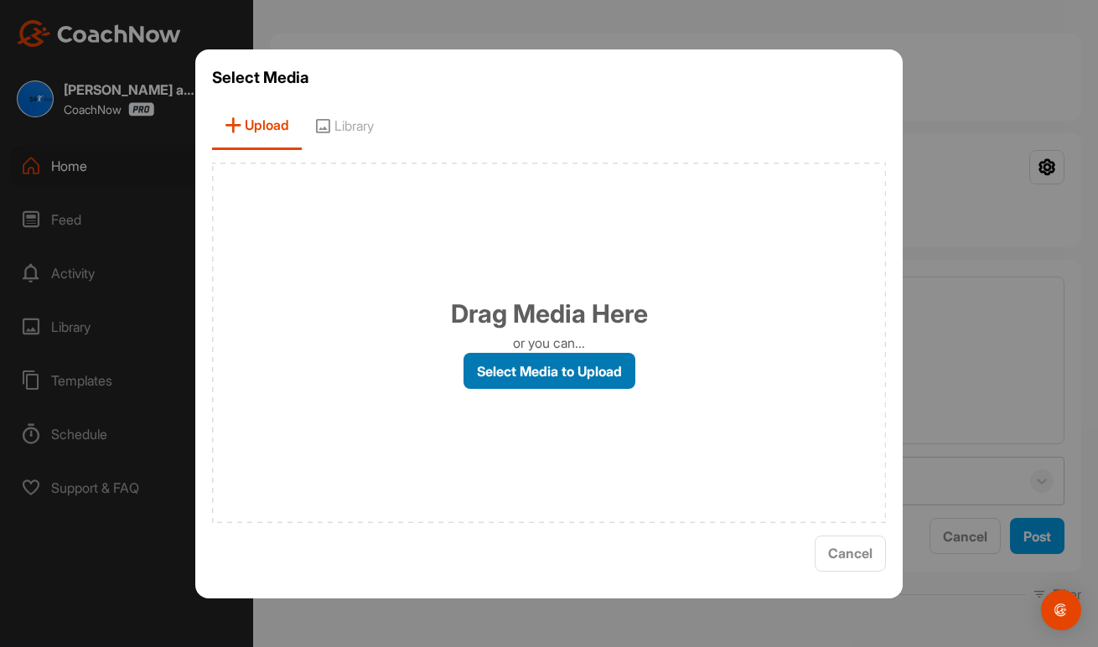
click at [556, 366] on label "Select Media to Upload" at bounding box center [549, 371] width 172 height 36
click at [0, 0] on input "Select Media to Upload" at bounding box center [0, 0] width 0 height 0
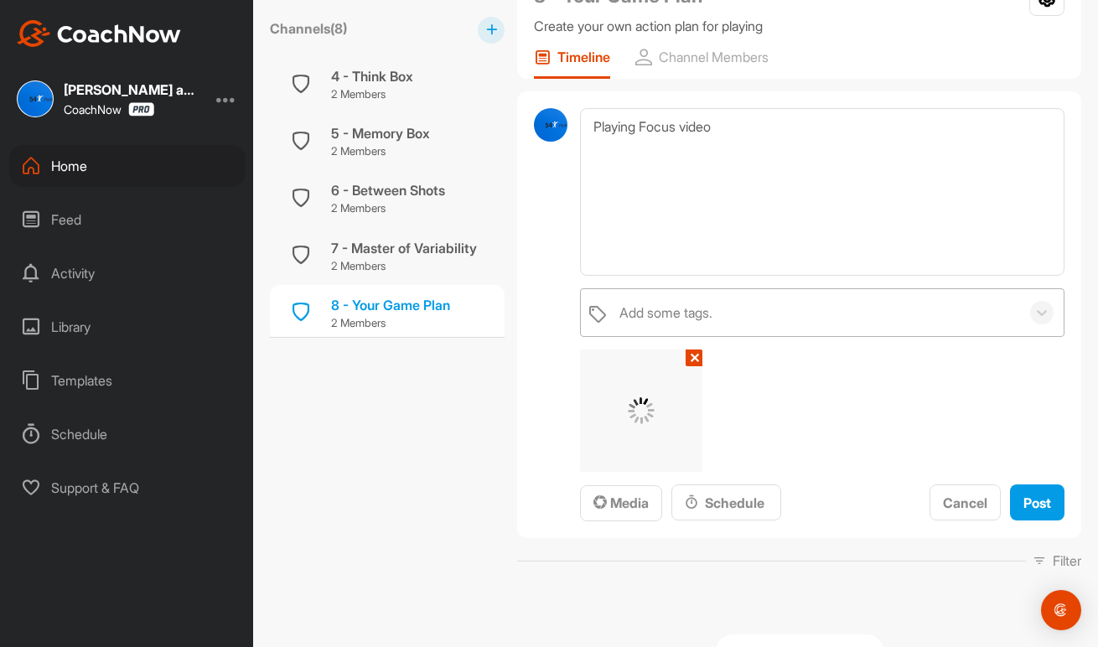
scroll to position [166, 0]
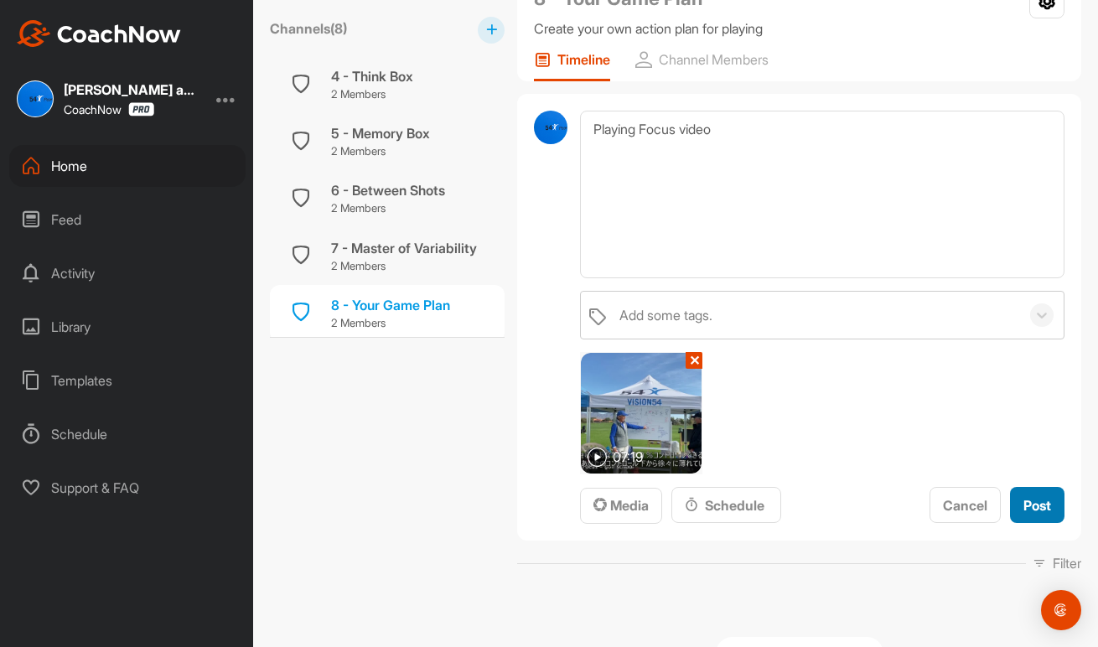
click at [1033, 502] on span "Post" at bounding box center [1037, 505] width 28 height 17
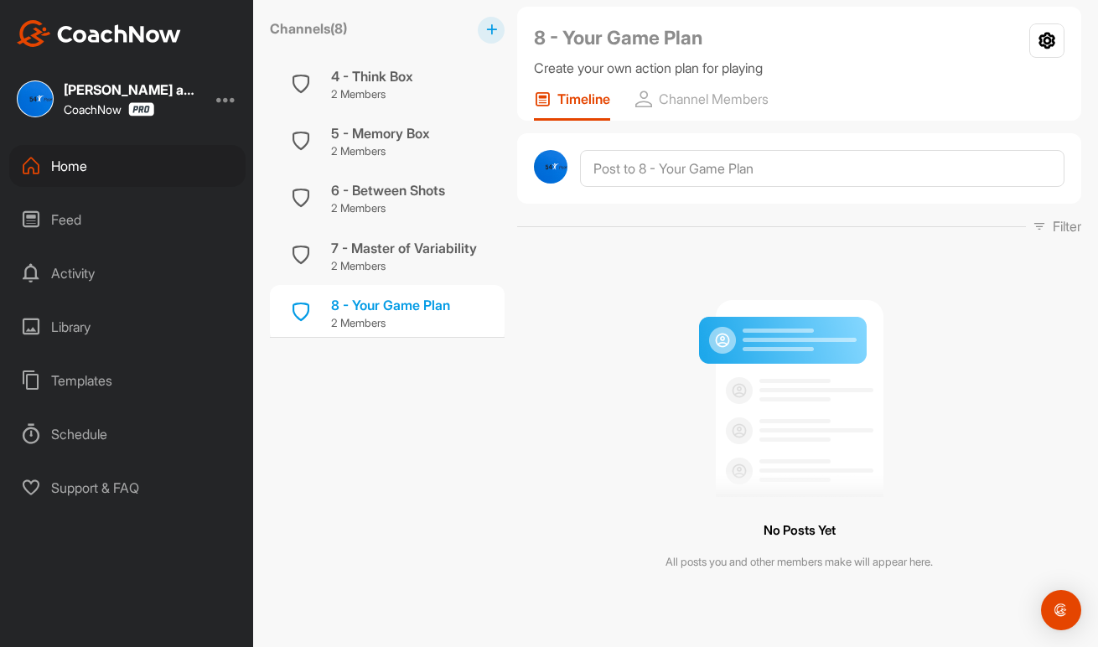
scroll to position [125, 0]
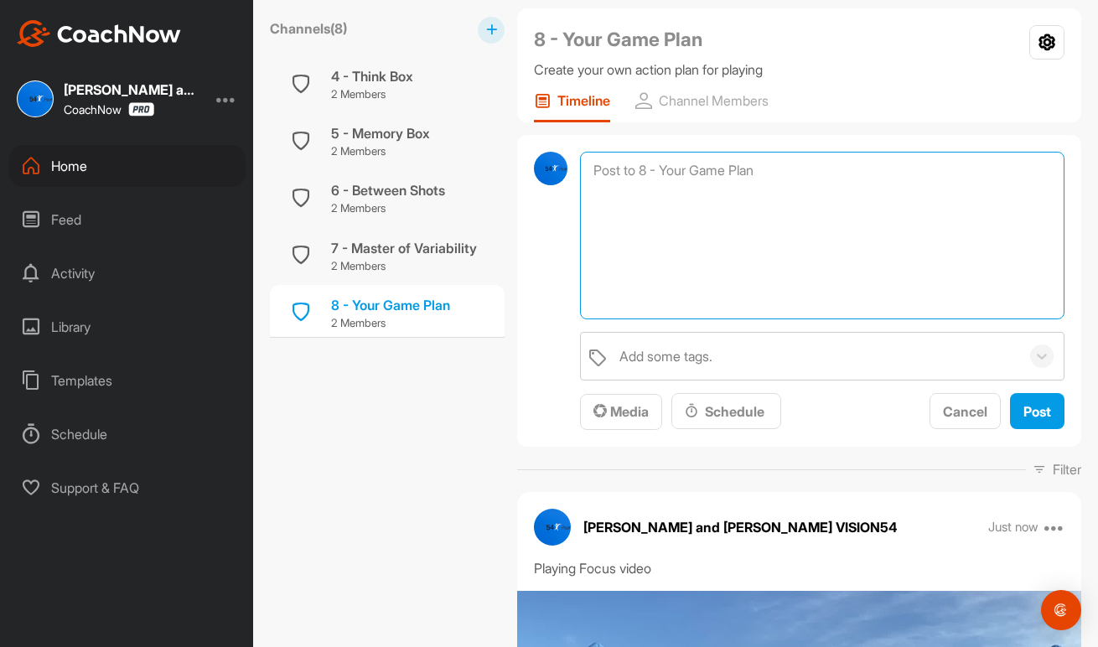
click at [635, 165] on textarea at bounding box center [822, 236] width 484 height 168
paste textarea "Week #8 Your Game Plan From the learnings these 8 weeks, it’s time to put thing…"
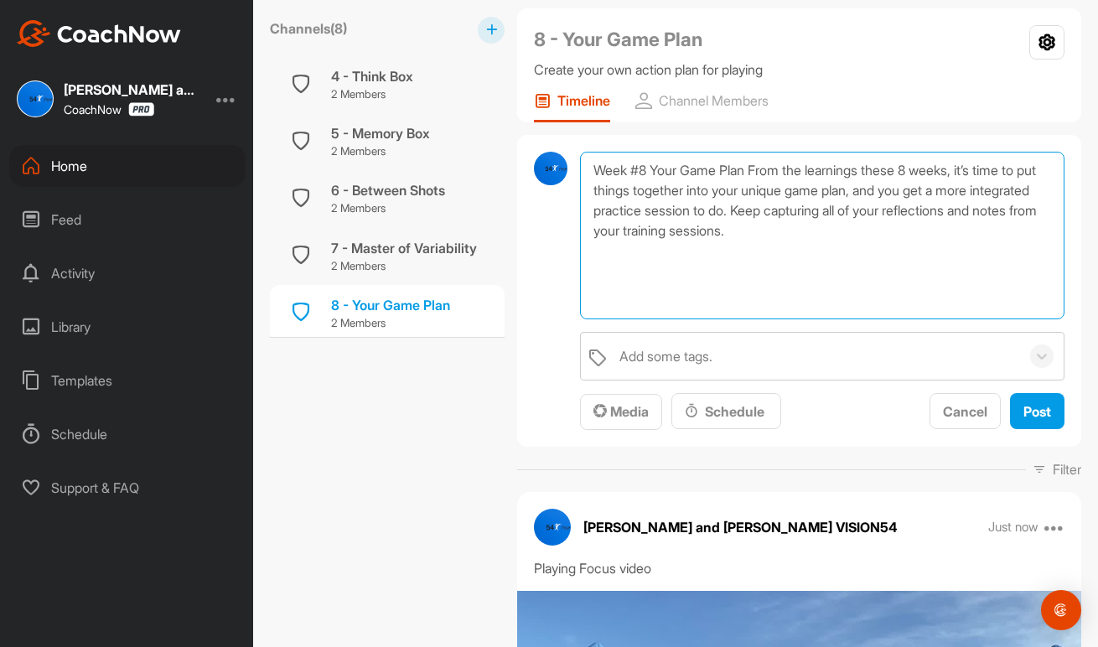
click at [625, 167] on textarea "Week #8 Your Game Plan From the learnings these 8 weeks, it’s time to put thing…" at bounding box center [822, 236] width 484 height 168
click at [982, 168] on textarea "Session #8 Your Game Plan From the learnings these 8 weeks, it’s time to put th…" at bounding box center [822, 236] width 484 height 168
click at [774, 170] on textarea "Session #8 Your Game Plan From the learnings these 8 session, it’s time to put …" at bounding box center [822, 236] width 484 height 168
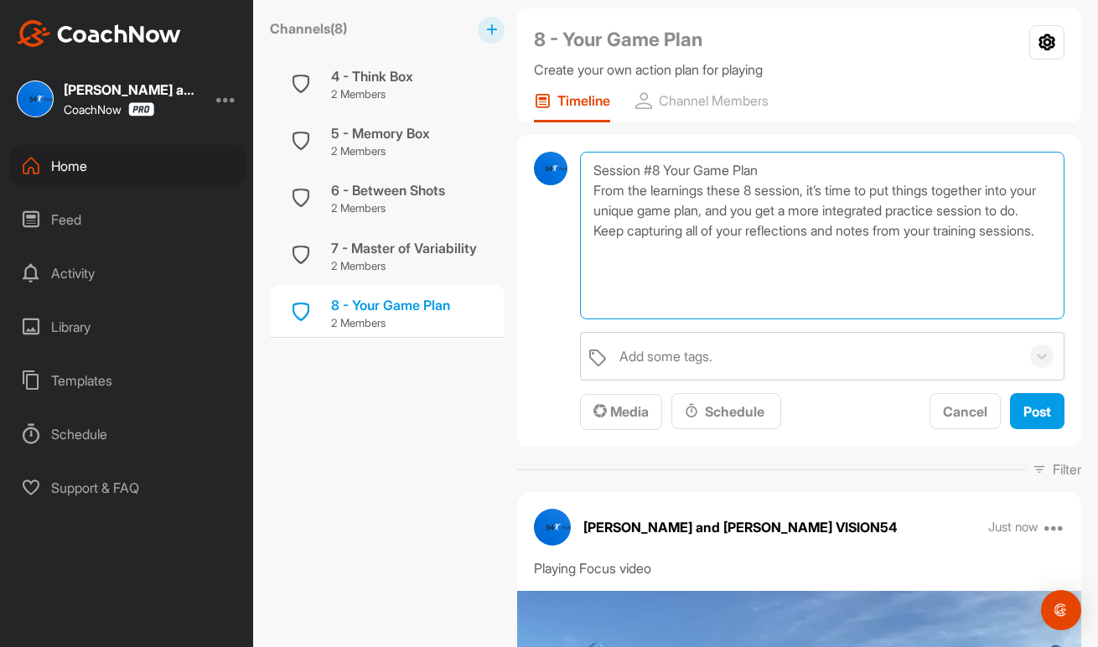
click at [711, 191] on textarea "Session #8 Your Game Plan From the learnings these 8 session, it’s time to put …" at bounding box center [822, 236] width 484 height 168
click at [861, 193] on textarea "Session #8 Your Game Plan From the learnings during these 8 session, it’s time …" at bounding box center [822, 236] width 484 height 168
click at [594, 188] on textarea "Session #8 Your Game Plan From the learnings during these 8 session it’s time t…" at bounding box center [822, 236] width 484 height 168
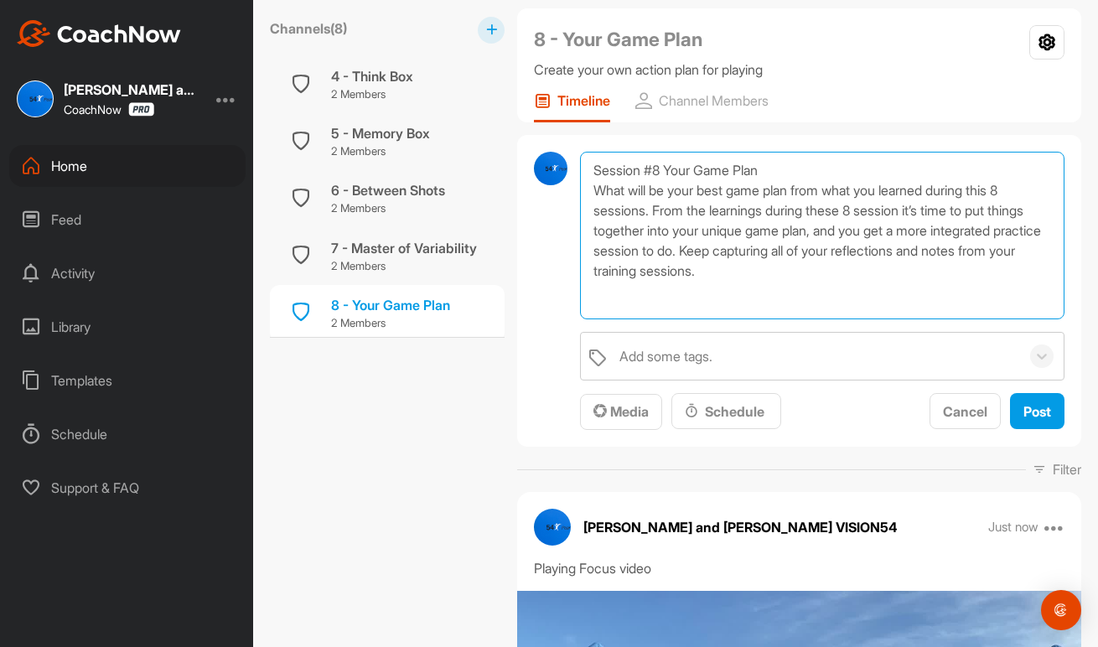
drag, startPoint x: 657, startPoint y: 208, endPoint x: 867, endPoint y: 233, distance: 211.0
click at [867, 233] on textarea "Session #8 Your Game Plan What will be your best game plan from what you learne…" at bounding box center [822, 236] width 484 height 168
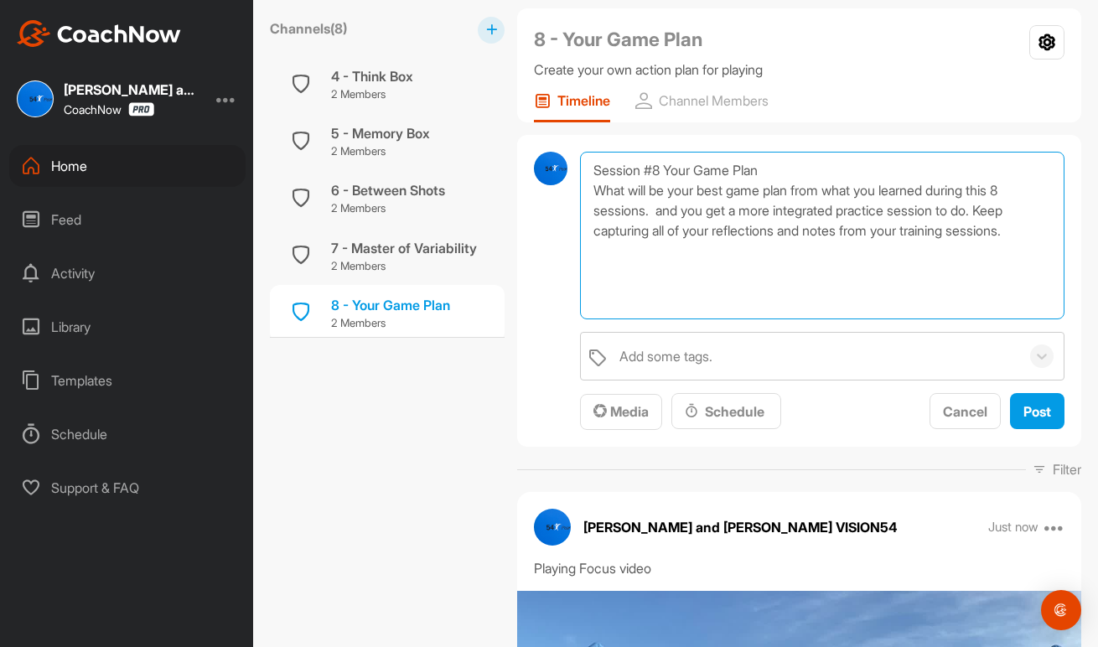
click at [660, 212] on textarea "Session #8 Your Game Plan What will be your best game plan from what you learne…" at bounding box center [822, 236] width 484 height 168
click at [998, 211] on textarea "Session #8 Your Game Plan What will be your best game plan from what you learne…" at bounding box center [822, 236] width 484 height 168
click at [623, 231] on textarea "Session #8 Your Game Plan What will be your best game plan from what you learne…" at bounding box center [822, 236] width 484 height 168
click at [705, 231] on textarea "Session #8 Your Game Plan What will be your best game plan from what you learne…" at bounding box center [822, 236] width 484 height 168
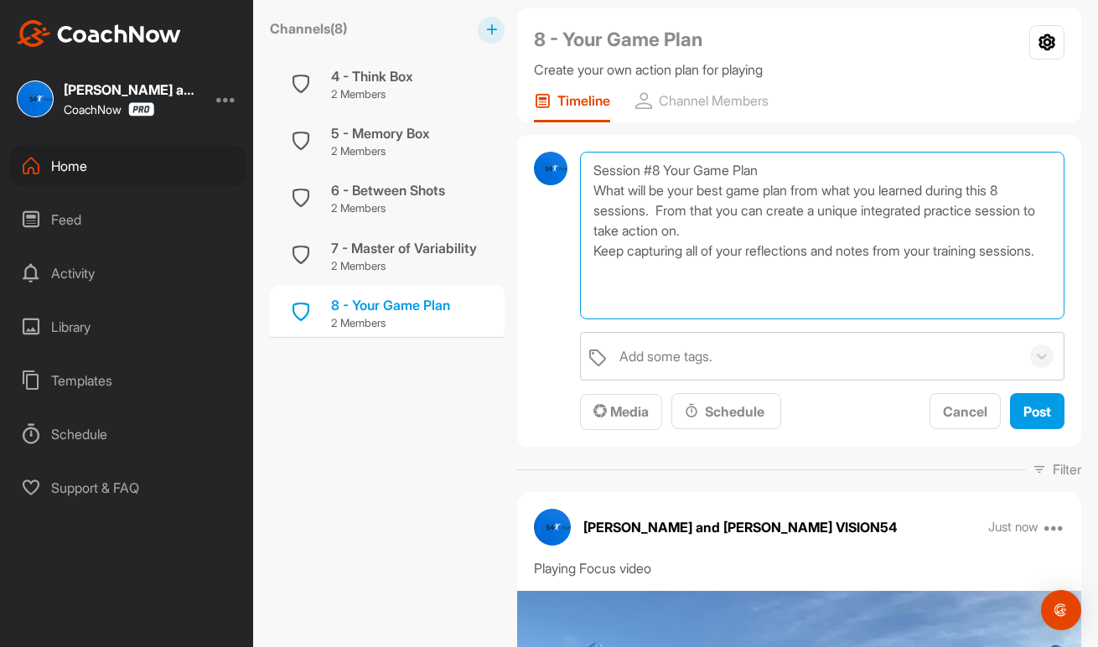
click at [673, 271] on textarea "Session #8 Your Game Plan What will be your best game plan from what you learne…" at bounding box center [822, 236] width 484 height 168
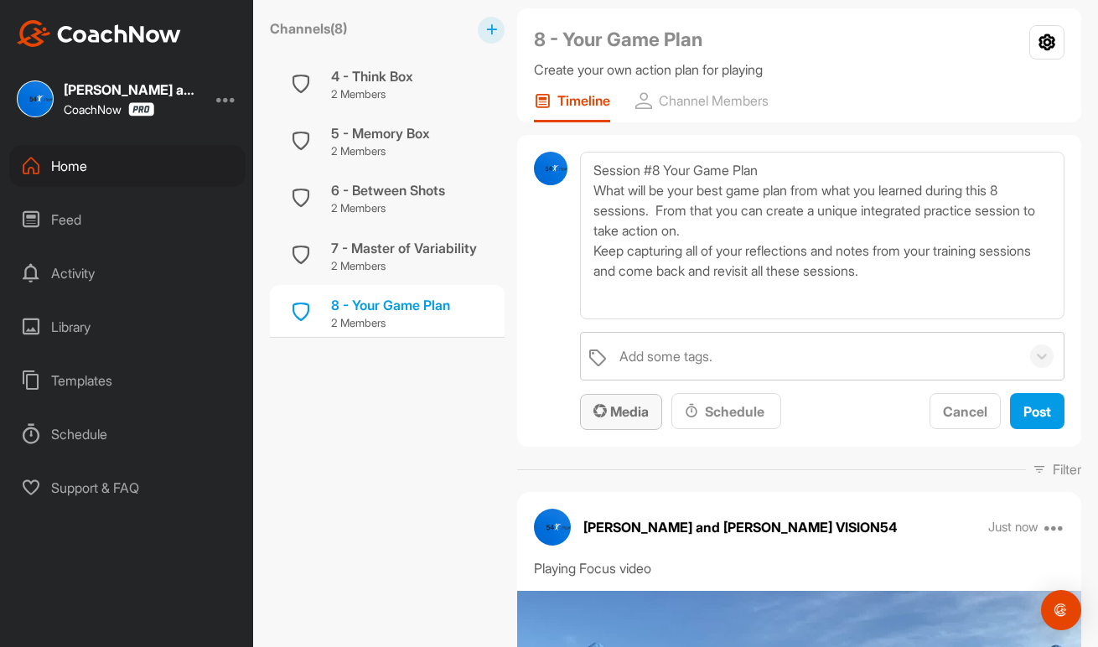
click at [620, 411] on span "Media" at bounding box center [620, 411] width 55 height 17
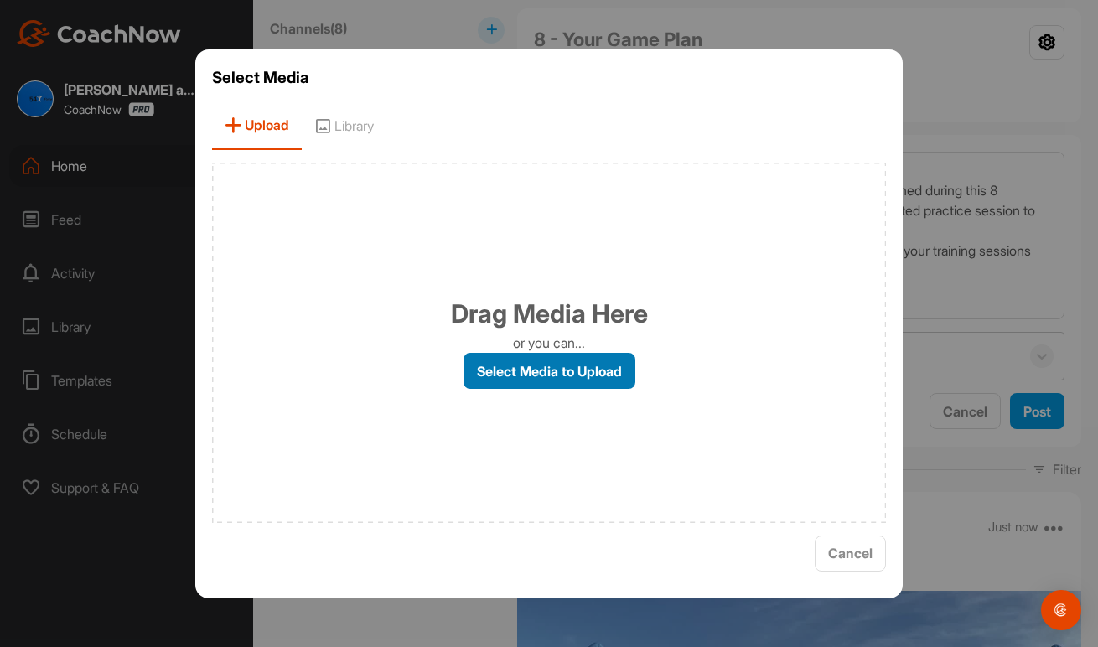
click at [608, 366] on label "Select Media to Upload" at bounding box center [549, 371] width 172 height 36
click at [0, 0] on input "Select Media to Upload" at bounding box center [0, 0] width 0 height 0
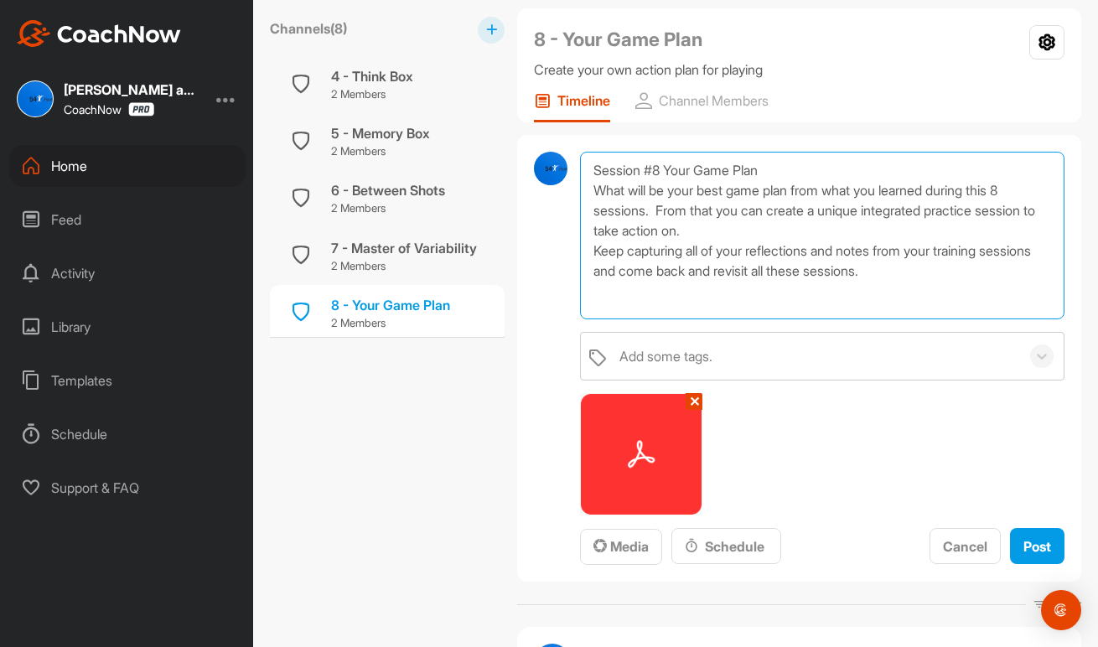
click at [1017, 193] on textarea "Session #8 Your Game Plan What will be your best game plan from what you learne…" at bounding box center [822, 236] width 484 height 168
click at [991, 190] on textarea "Session #8 Your Game Plan What will be your best game plan from what you learne…" at bounding box center [822, 236] width 484 height 168
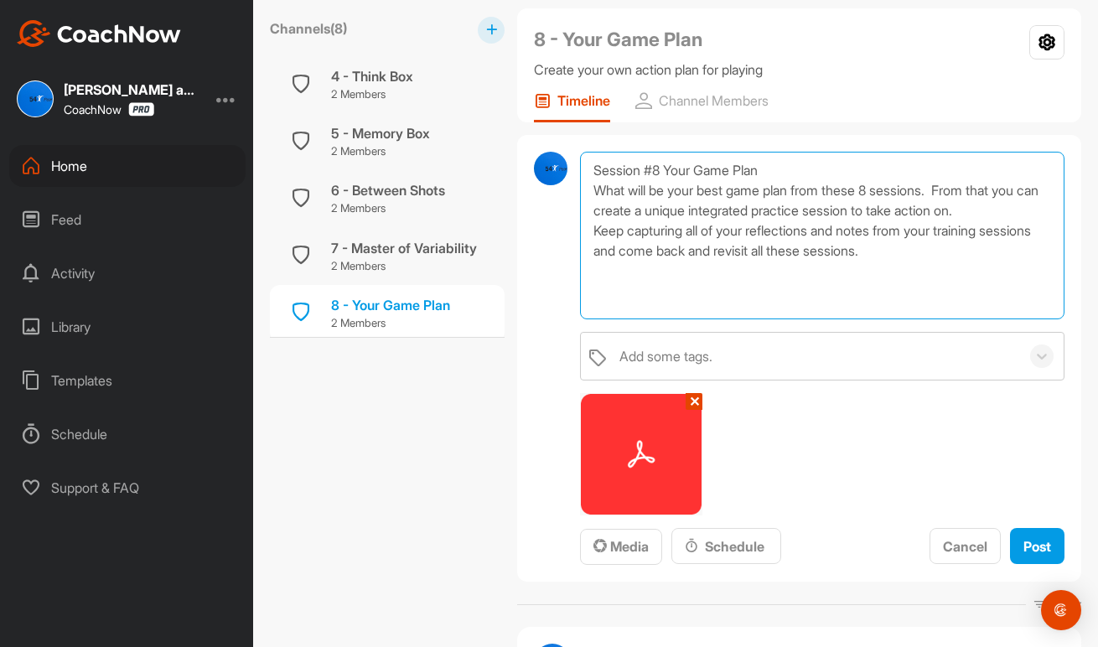
click at [1044, 191] on textarea "Session #8 Your Game Plan What will be your best game plan from these 8 session…" at bounding box center [822, 236] width 484 height 168
click at [650, 211] on textarea "Session #8 Your Game Plan What will be your best game plan from these 8 session…" at bounding box center [822, 236] width 484 height 168
click at [923, 208] on textarea "Session #8 Your Game Plan What will be your best game plan from these 8 session…" at bounding box center [822, 236] width 484 height 168
drag, startPoint x: 934, startPoint y: 209, endPoint x: 1038, endPoint y: 216, distance: 105.0
click at [1038, 216] on textarea "Session #8 Your Game Plan What will be your best game plan from these 8 session…" at bounding box center [822, 236] width 484 height 168
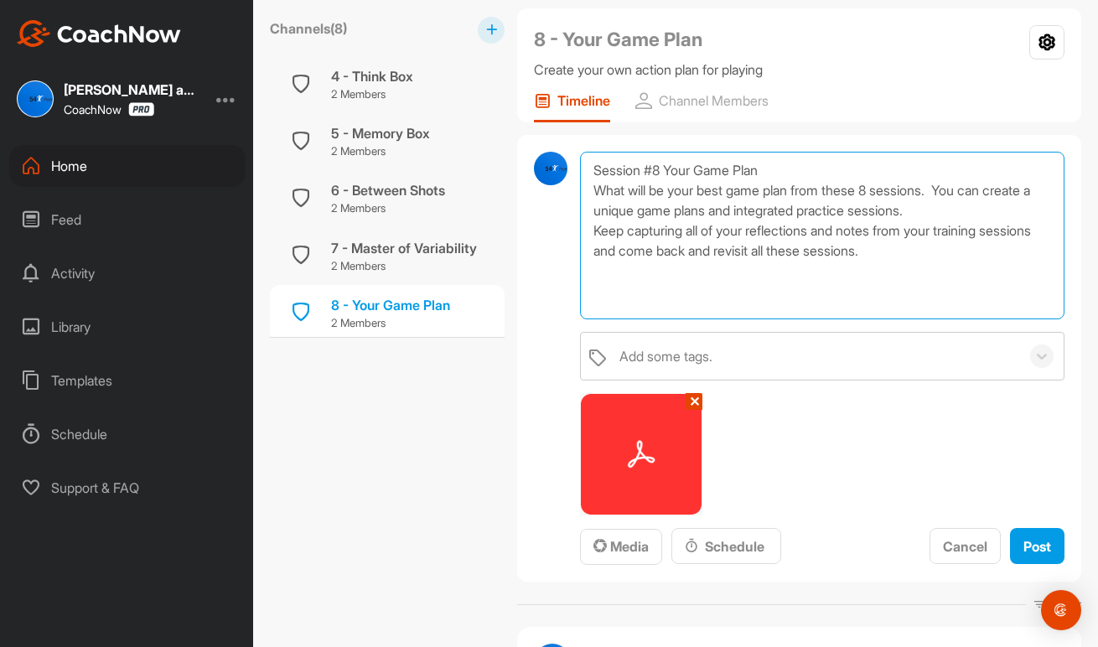
click at [944, 251] on textarea "Session #8 Your Game Plan What will be your best game plan from these 8 session…" at bounding box center [822, 236] width 484 height 168
click at [652, 253] on textarea "Session #8 Your Game Plan What will be your best game plan from these 8 session…" at bounding box center [822, 236] width 484 height 168
click at [766, 251] on textarea "Session #8 Your Game Plan What will be your best game plan from these 8 session…" at bounding box center [822, 236] width 484 height 168
click at [999, 251] on textarea "Session #8 Your Game Plan What will be your best game plan from these 8 session…" at bounding box center [822, 236] width 484 height 168
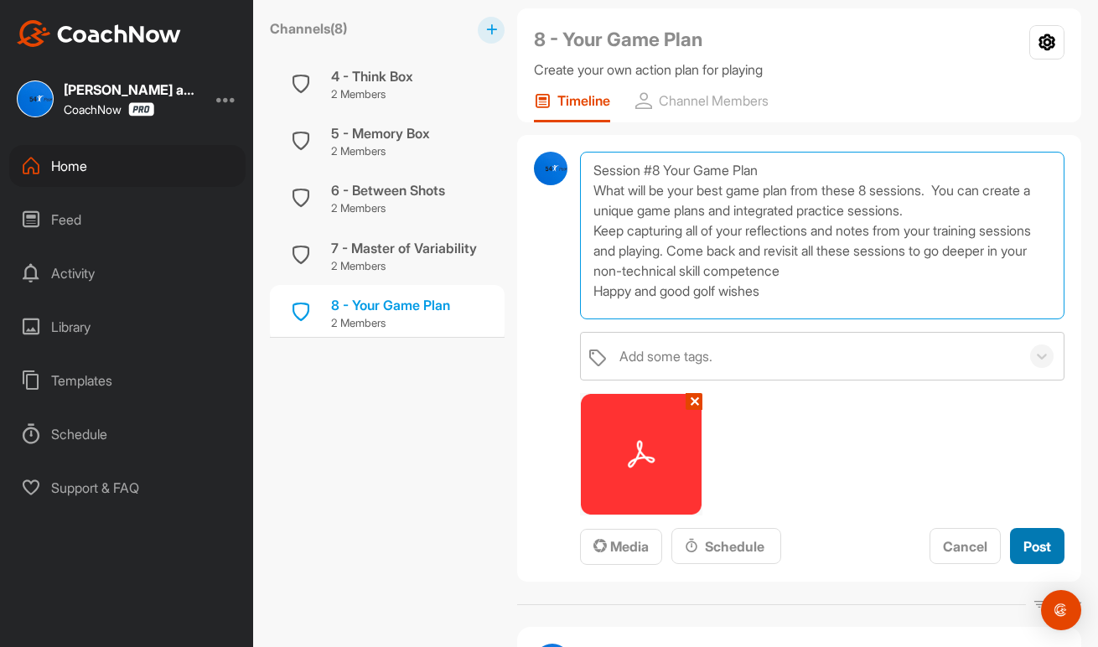
type textarea "Session #8 Your Game Plan What will be your best game plan from these 8 session…"
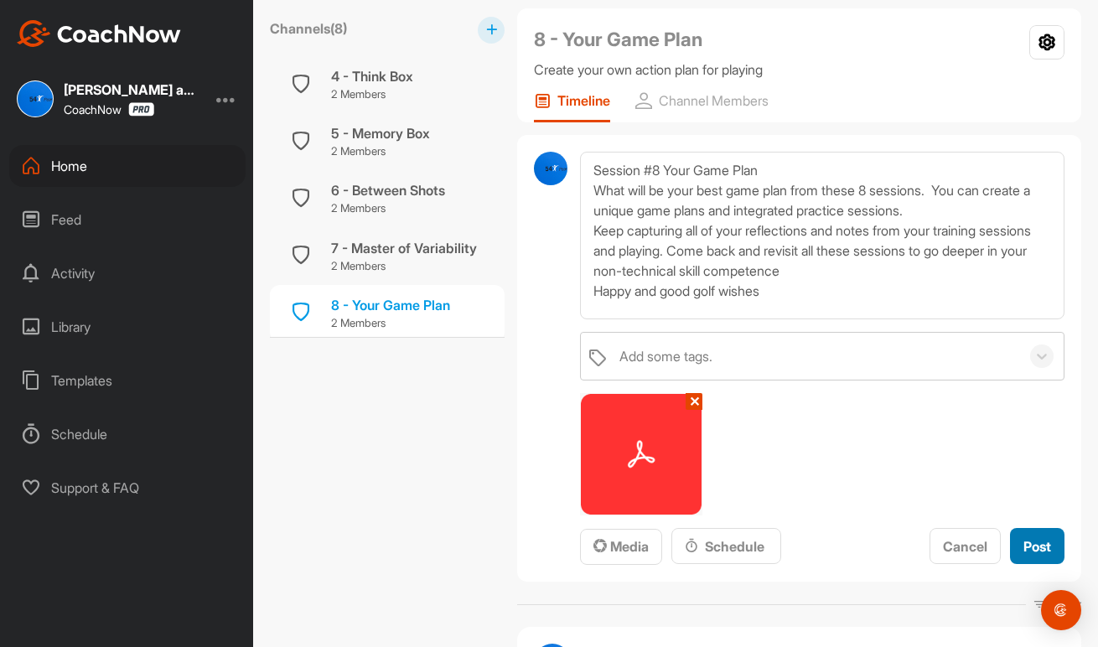
click at [1034, 545] on span "Post" at bounding box center [1037, 546] width 28 height 17
